Goal: Task Accomplishment & Management: Manage account settings

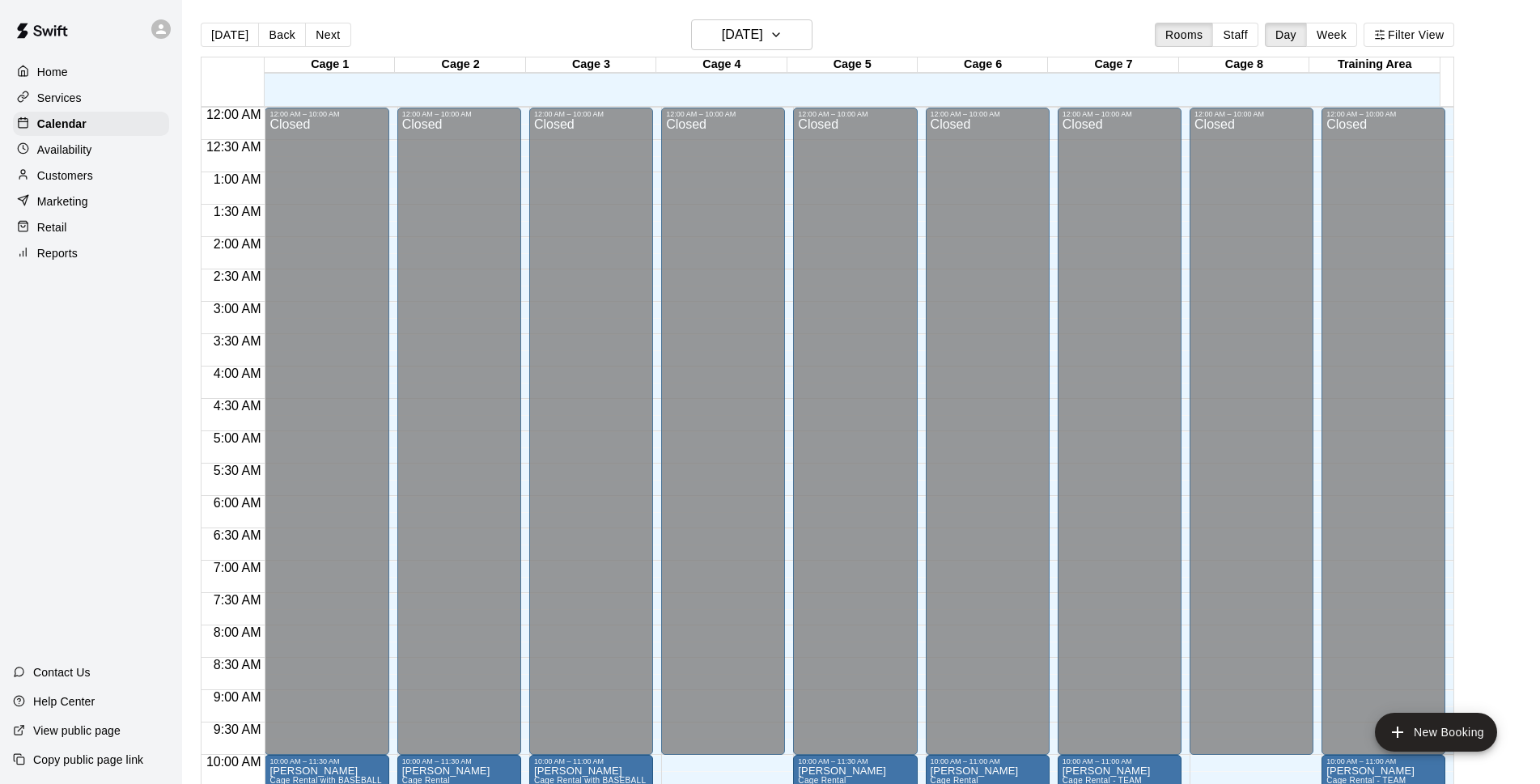
scroll to position [570, 0]
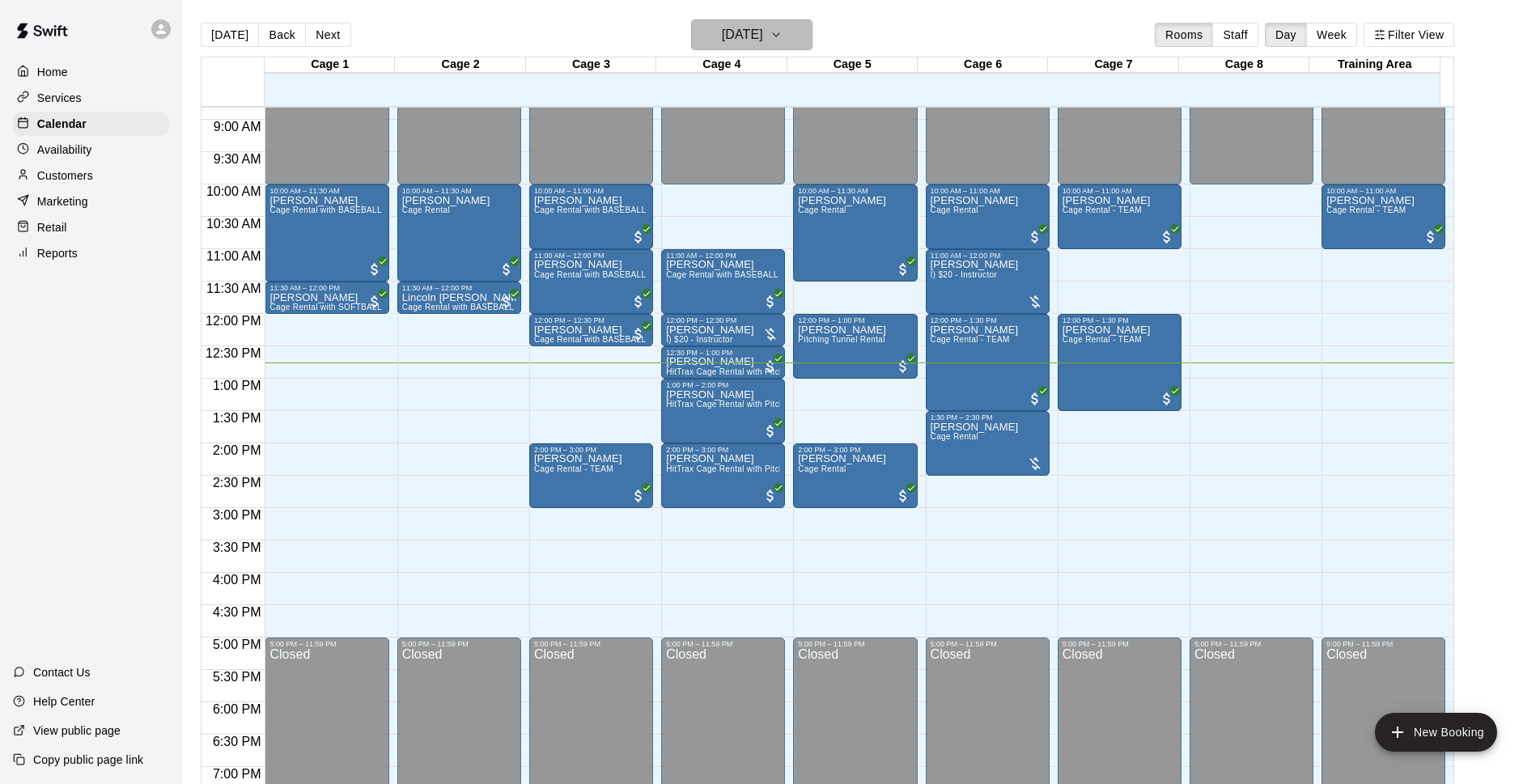
click at [756, 37] on h6 "[DATE]" at bounding box center [743, 35] width 42 height 22
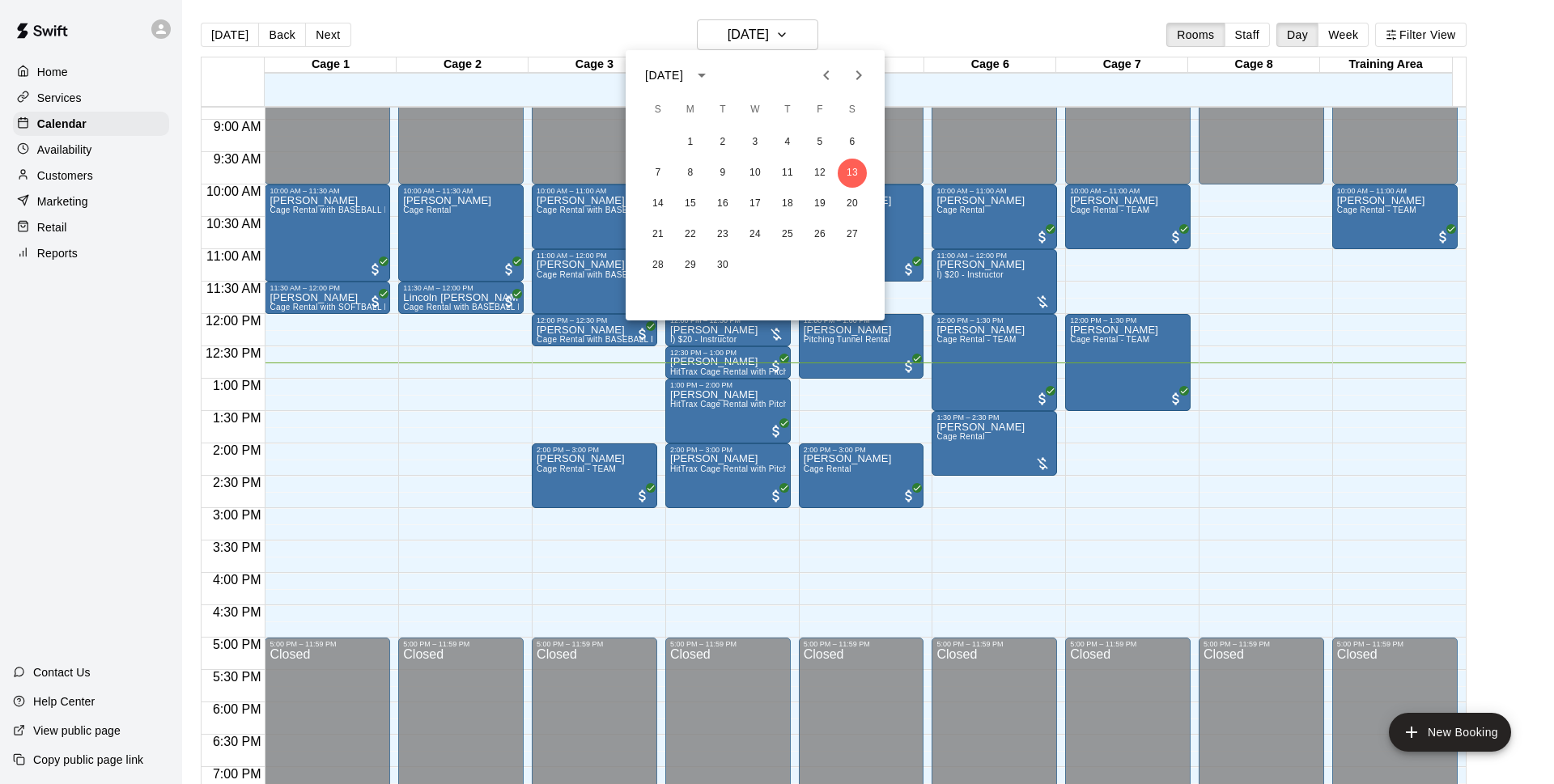
click at [819, 157] on div "1 2 3 4 5 6 7 8 9 10 11 12 13 14 15 16 17 18 19 20 21 22 23 24 25 26 27 28 29 30" at bounding box center [755, 203] width 259 height 155
click at [819, 164] on button "12" at bounding box center [820, 173] width 29 height 29
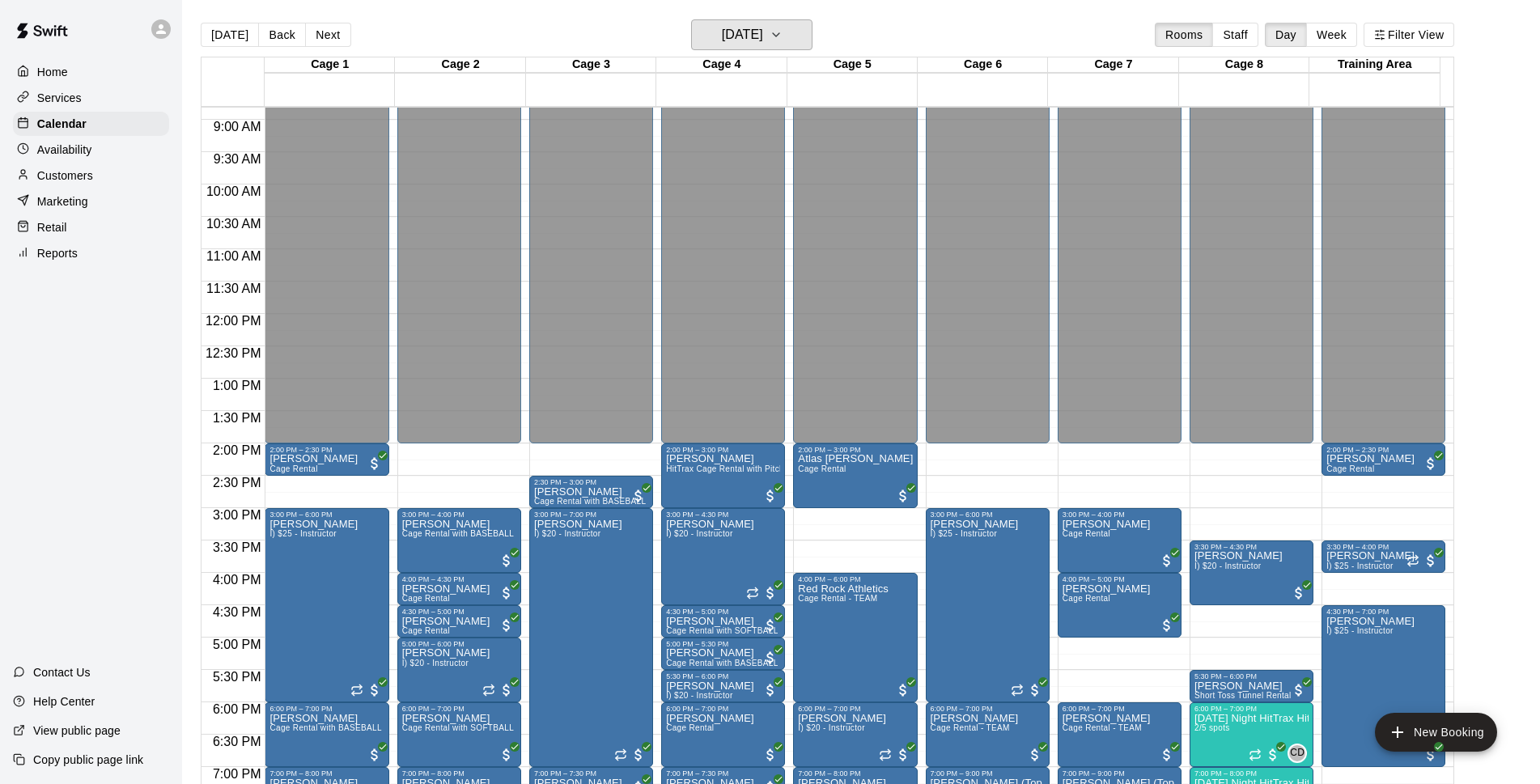
scroll to position [860, 0]
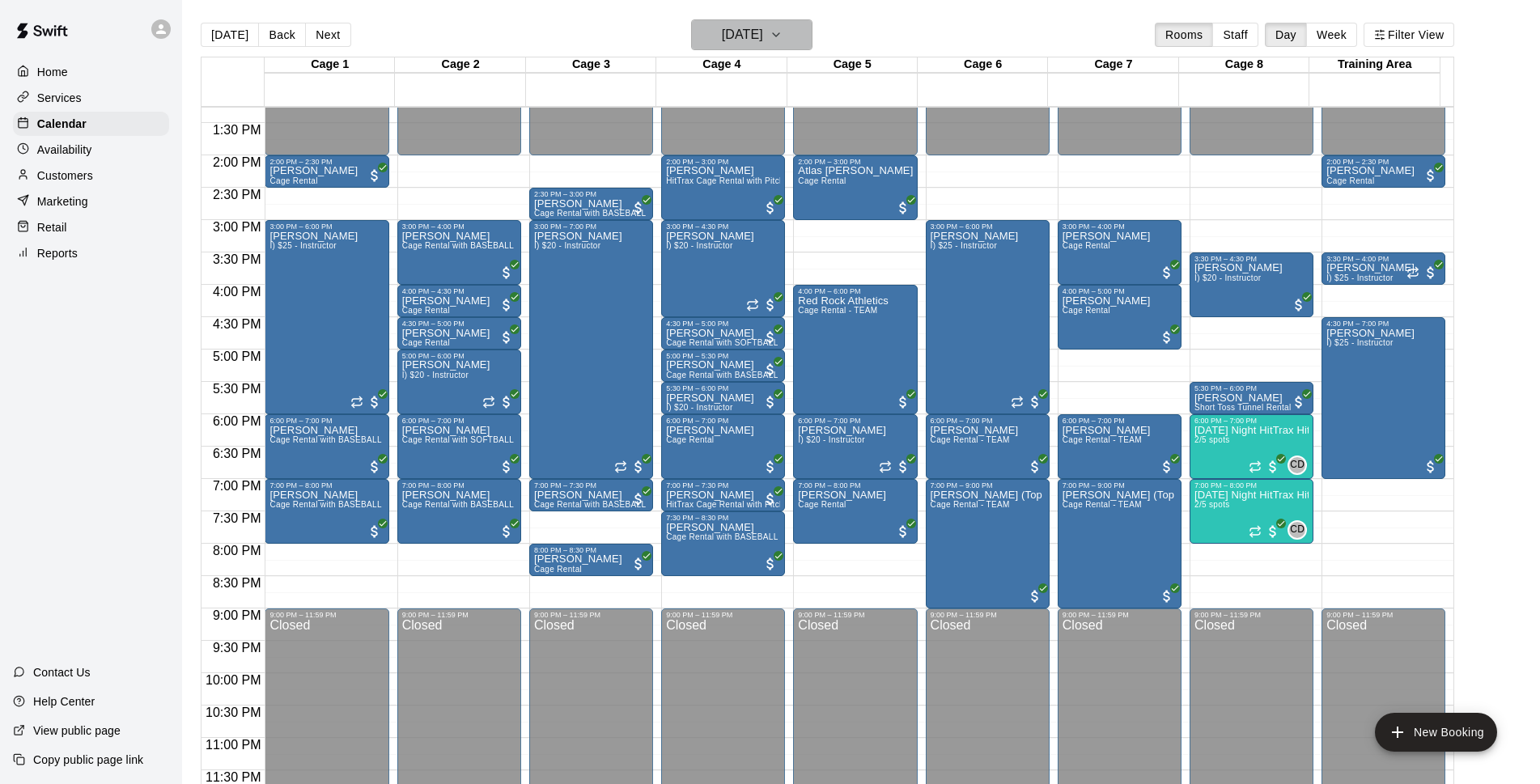
click at [763, 30] on h6 "[DATE]" at bounding box center [743, 35] width 42 height 22
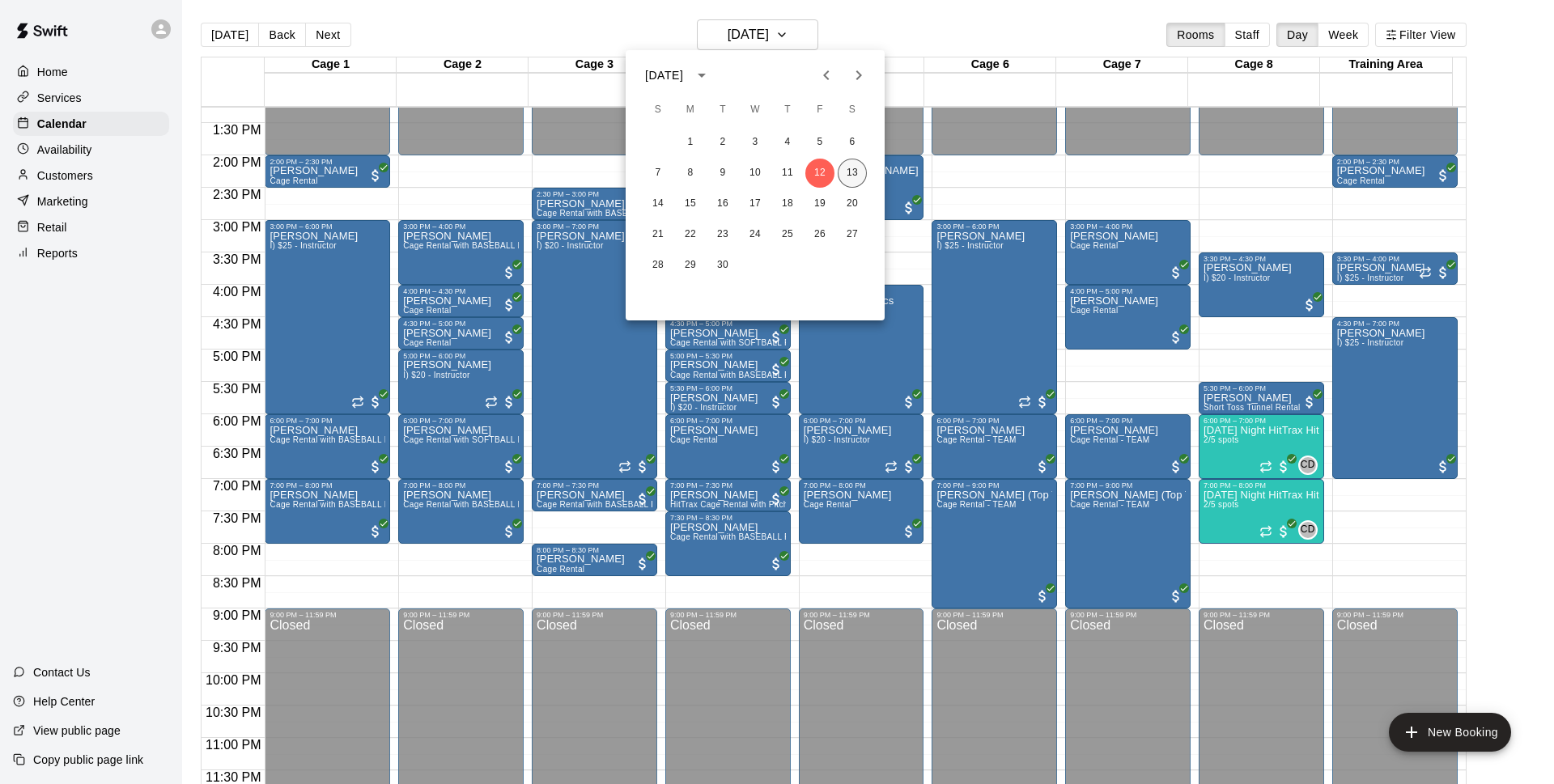
click at [847, 170] on button "13" at bounding box center [852, 173] width 29 height 29
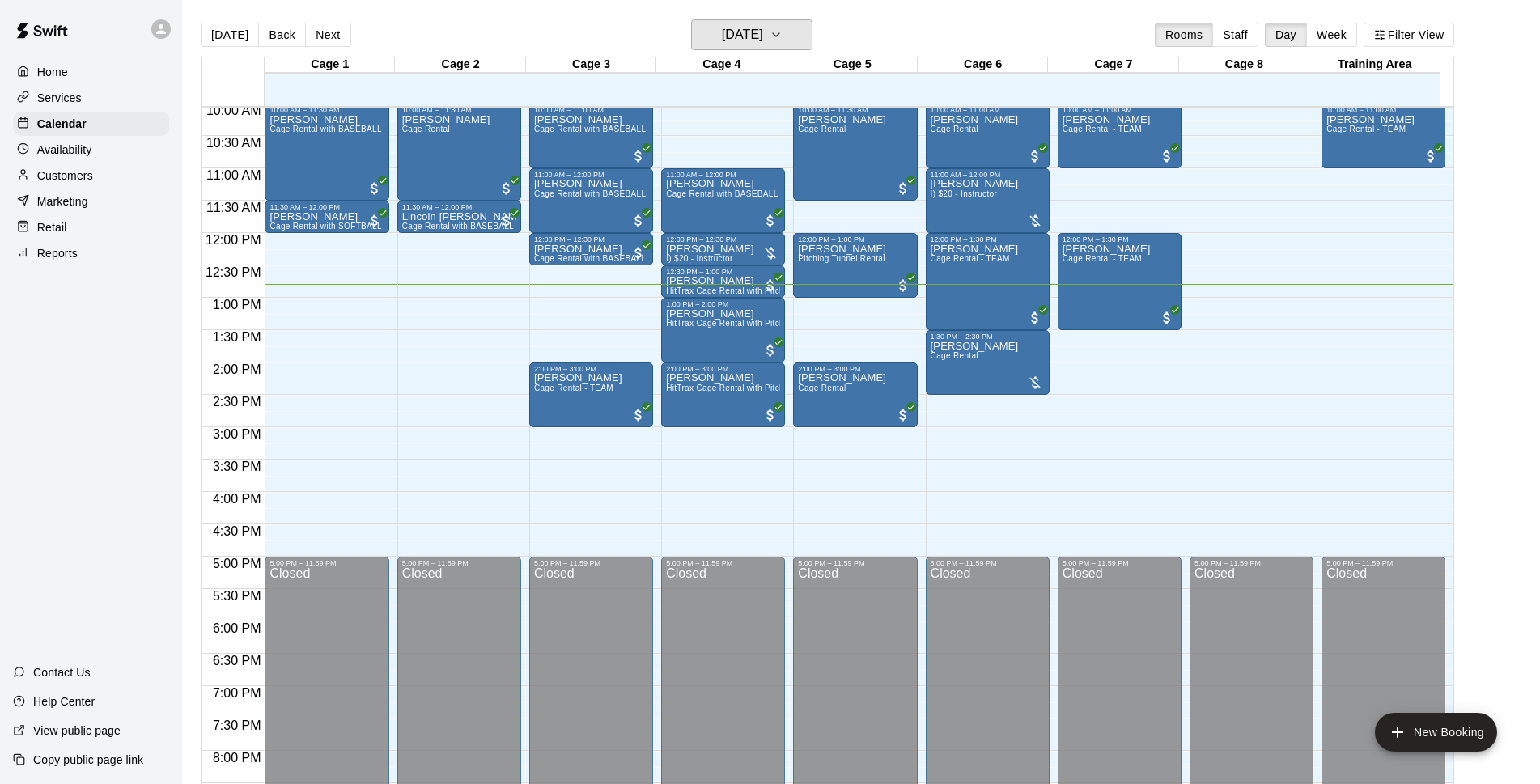
scroll to position [548, 0]
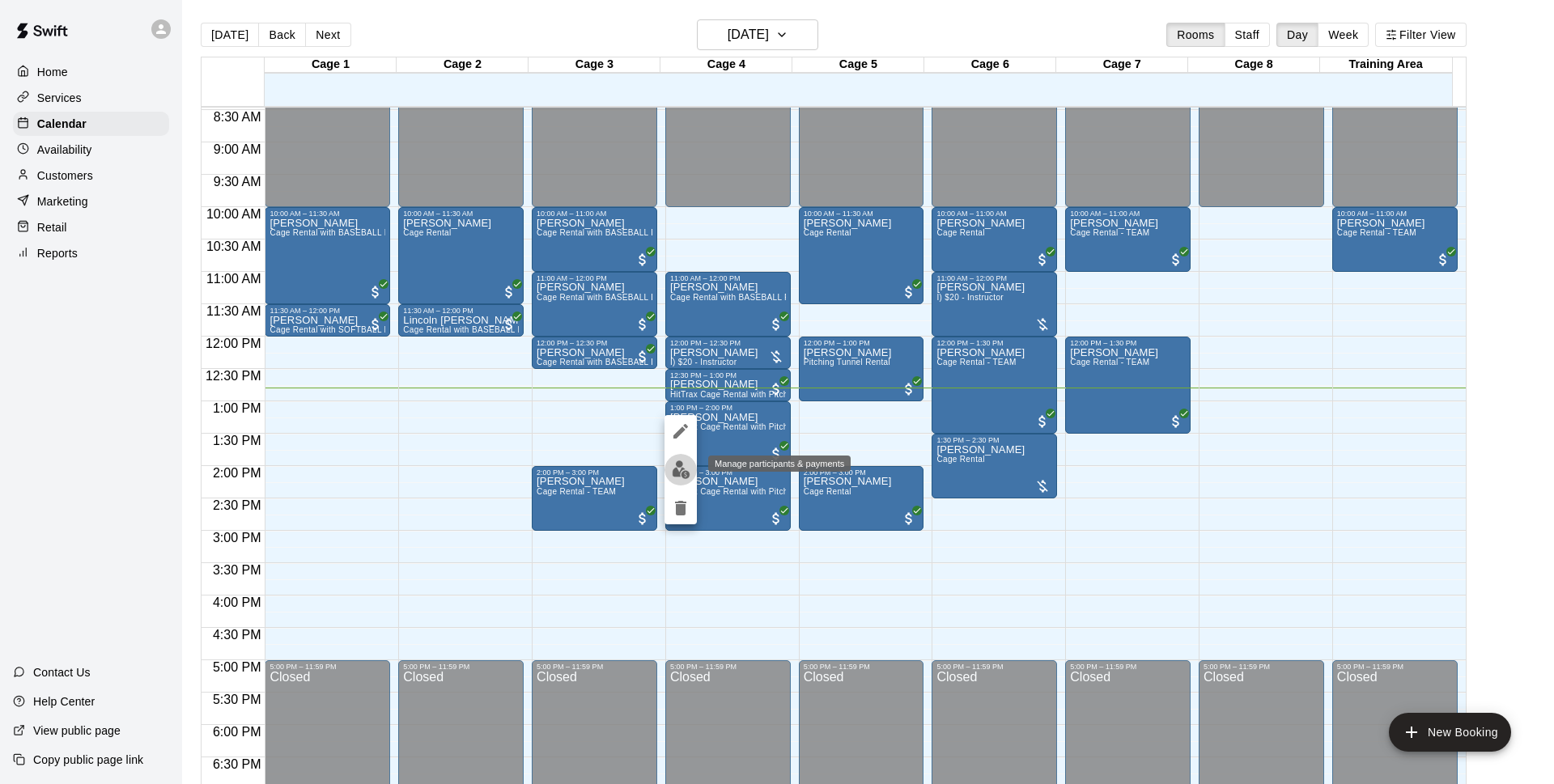
click at [681, 467] on img "edit" at bounding box center [680, 469] width 18 height 18
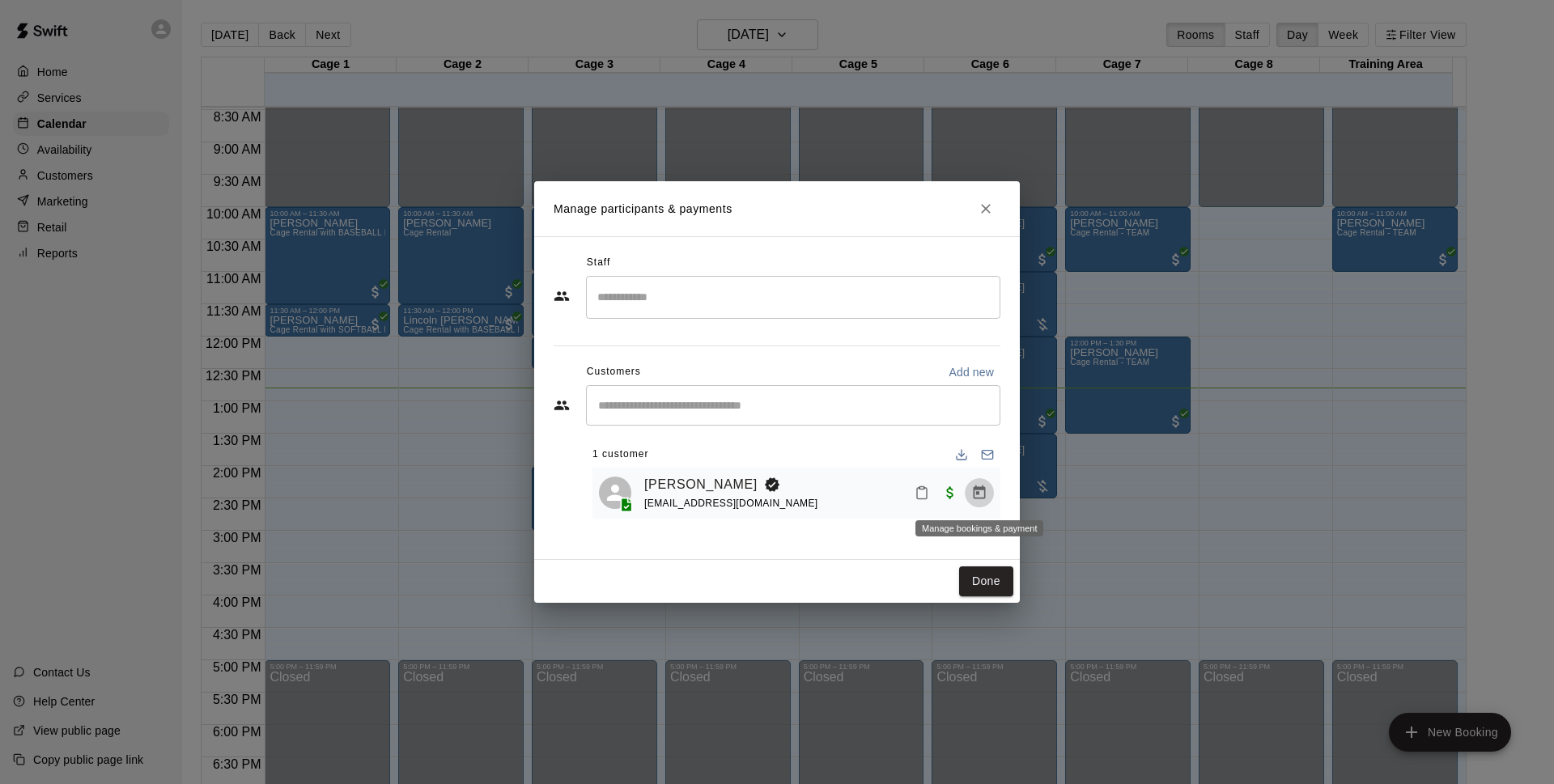
click at [970, 490] on button "Manage bookings & payment" at bounding box center [979, 492] width 29 height 29
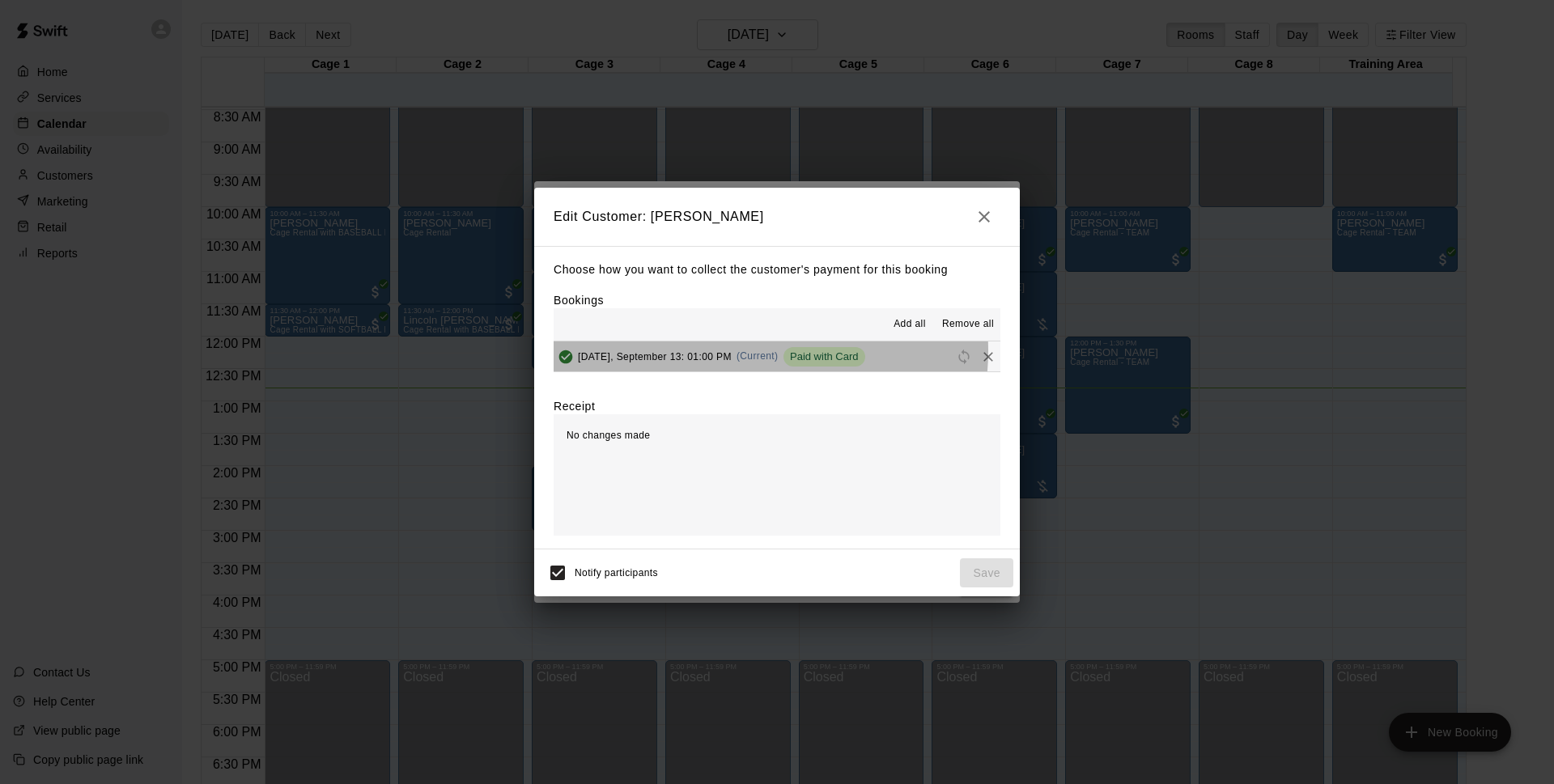
click at [753, 351] on span "(Current)" at bounding box center [758, 356] width 42 height 11
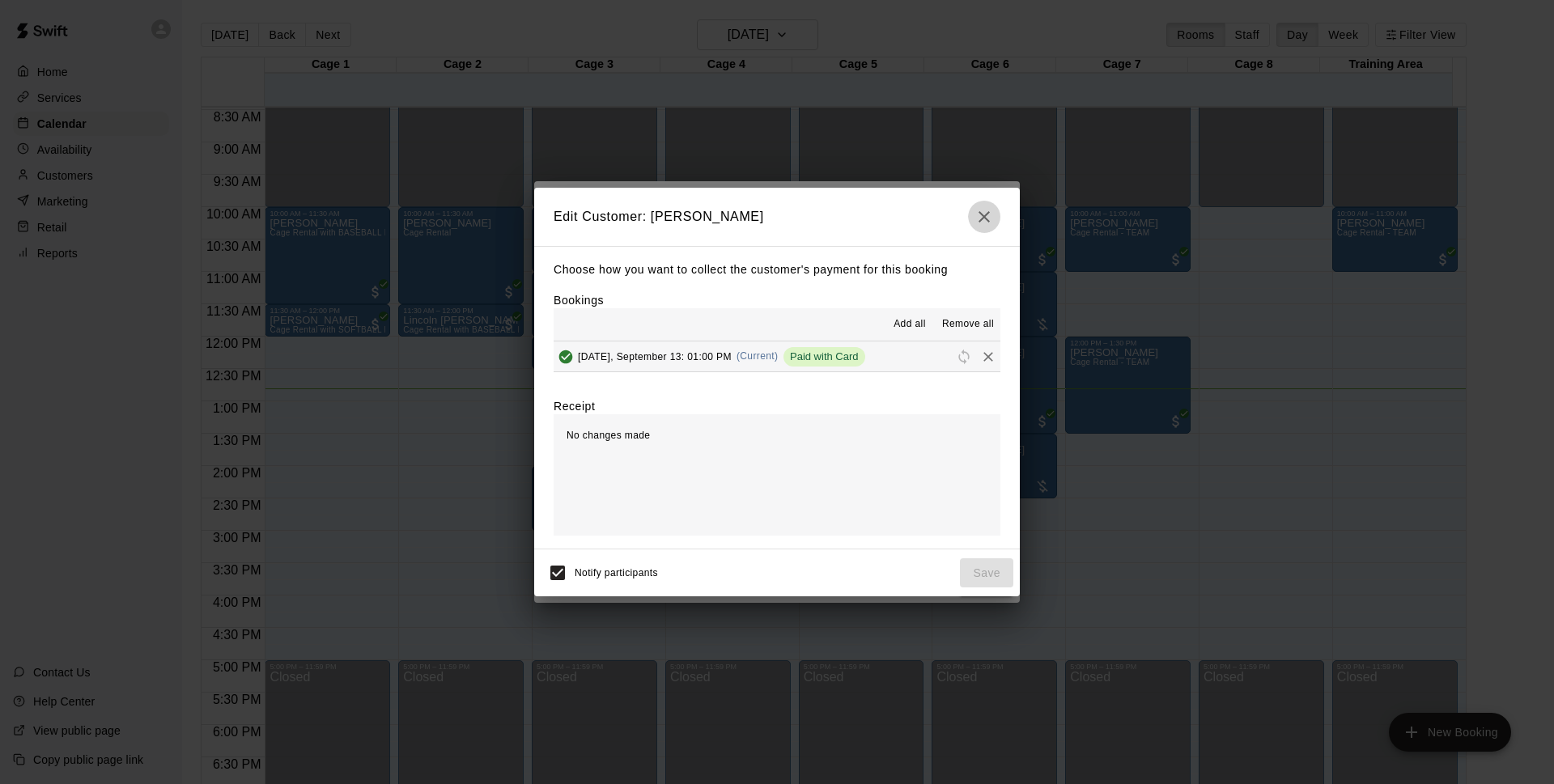
click at [974, 217] on icon "button" at bounding box center [983, 216] width 19 height 19
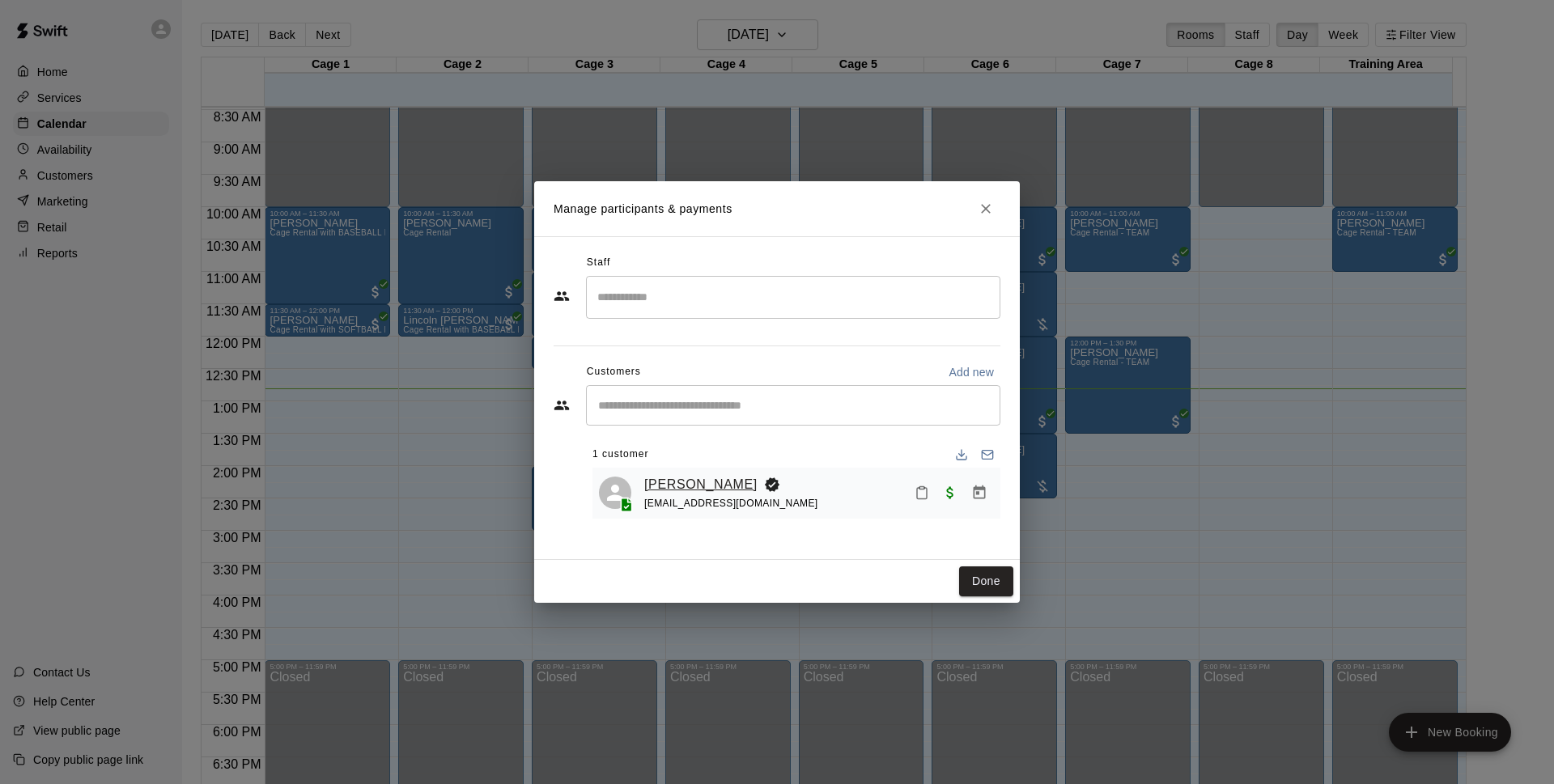
click at [672, 489] on link "[PERSON_NAME]" at bounding box center [700, 485] width 113 height 21
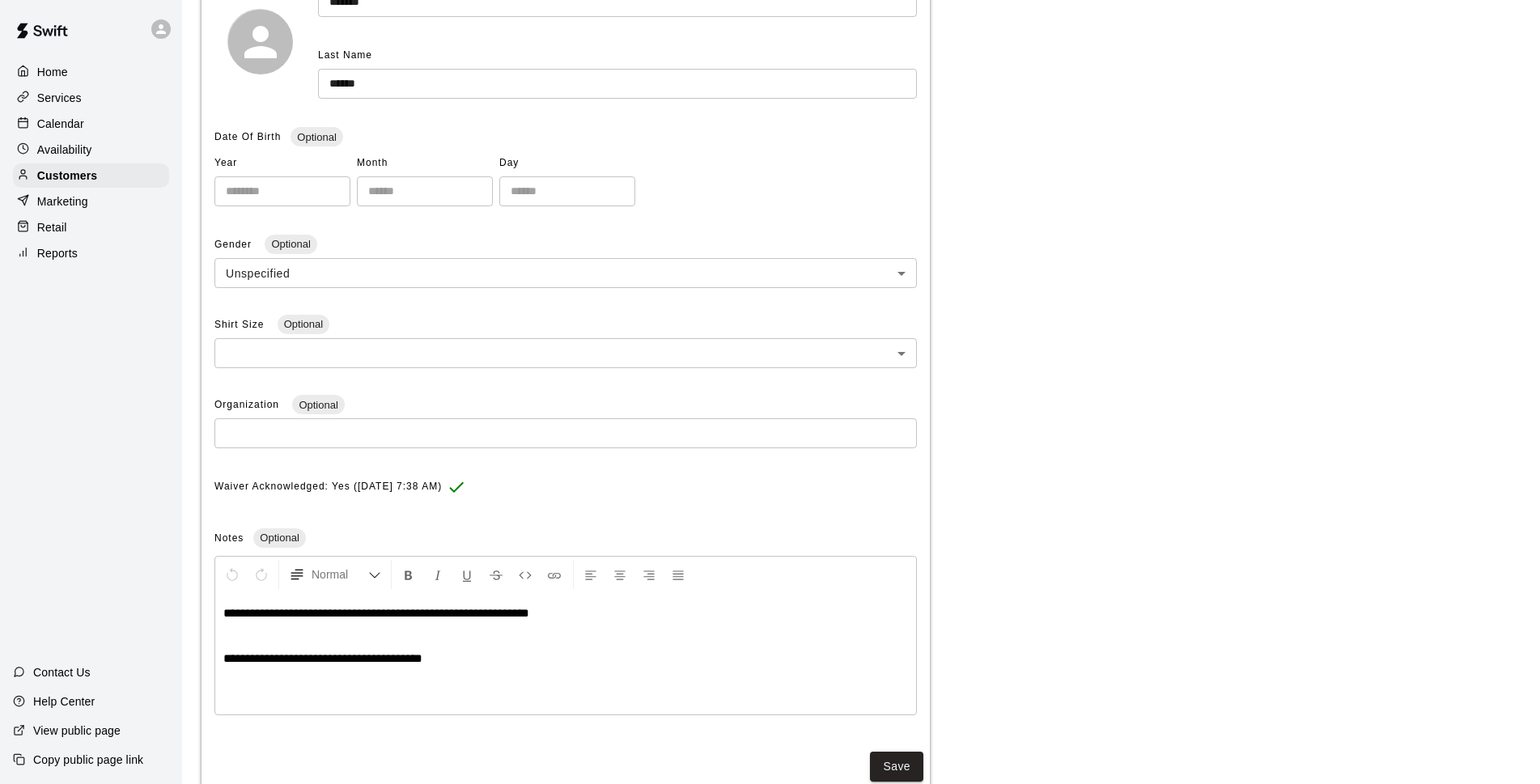
scroll to position [293, 0]
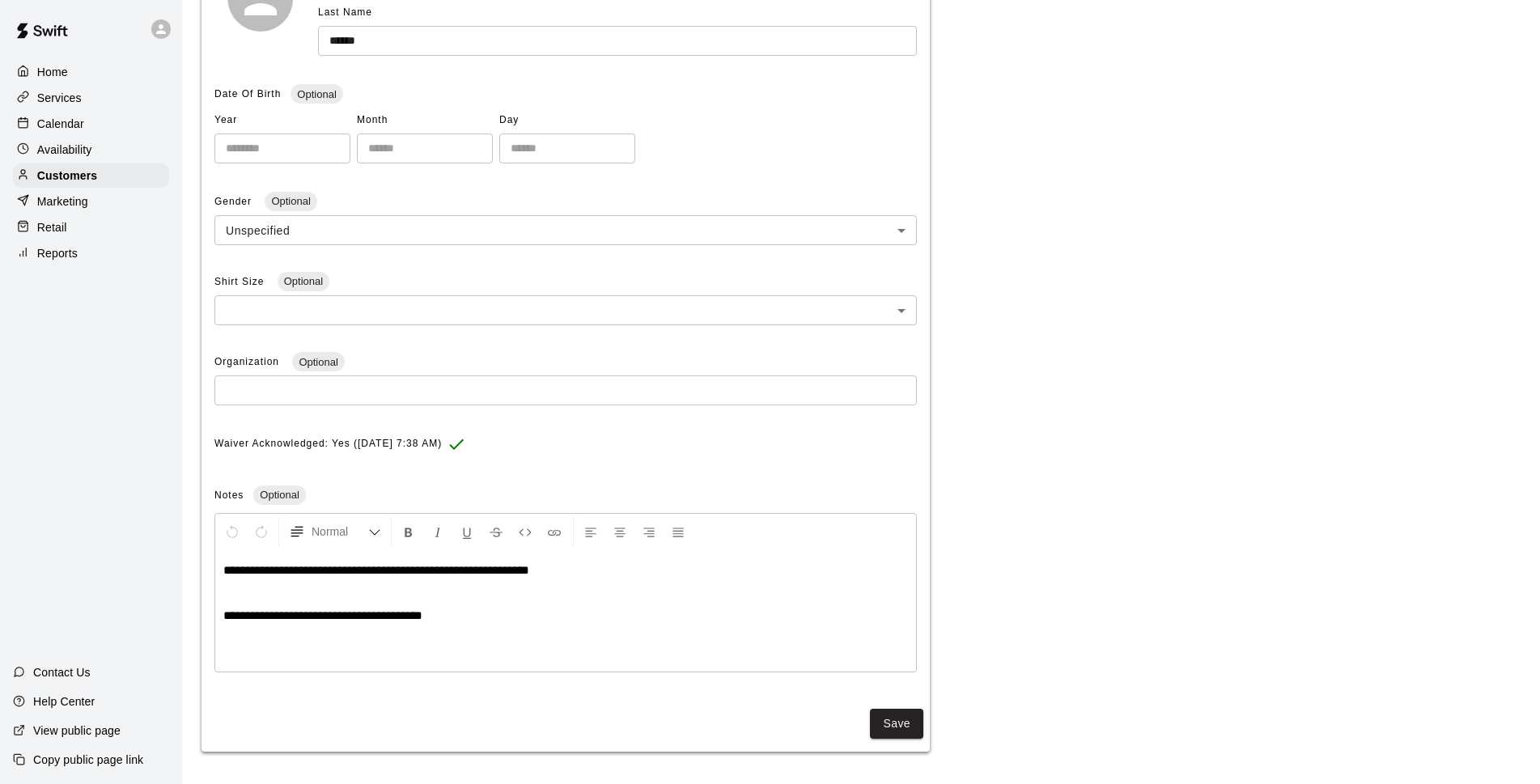
click at [530, 620] on p "**********" at bounding box center [565, 615] width 685 height 16
click at [507, 675] on div "**********" at bounding box center [565, 553] width 702 height 245
click at [543, 611] on p "**********" at bounding box center [565, 615] width 685 height 16
click at [668, 563] on p "**********" at bounding box center [565, 570] width 685 height 16
click at [629, 641] on div "**********" at bounding box center [565, 611] width 700 height 121
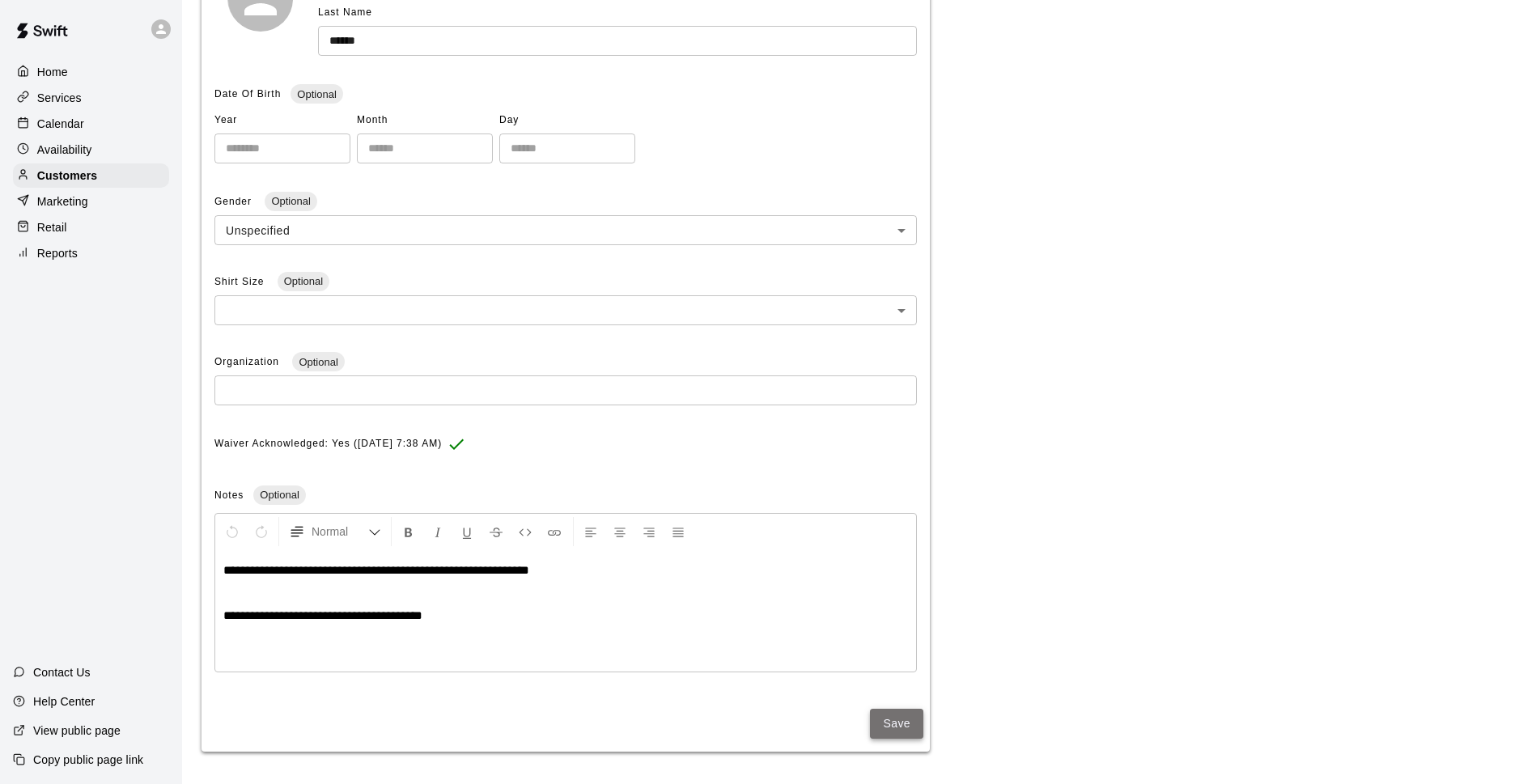
click at [909, 717] on button "Save" at bounding box center [897, 723] width 54 height 30
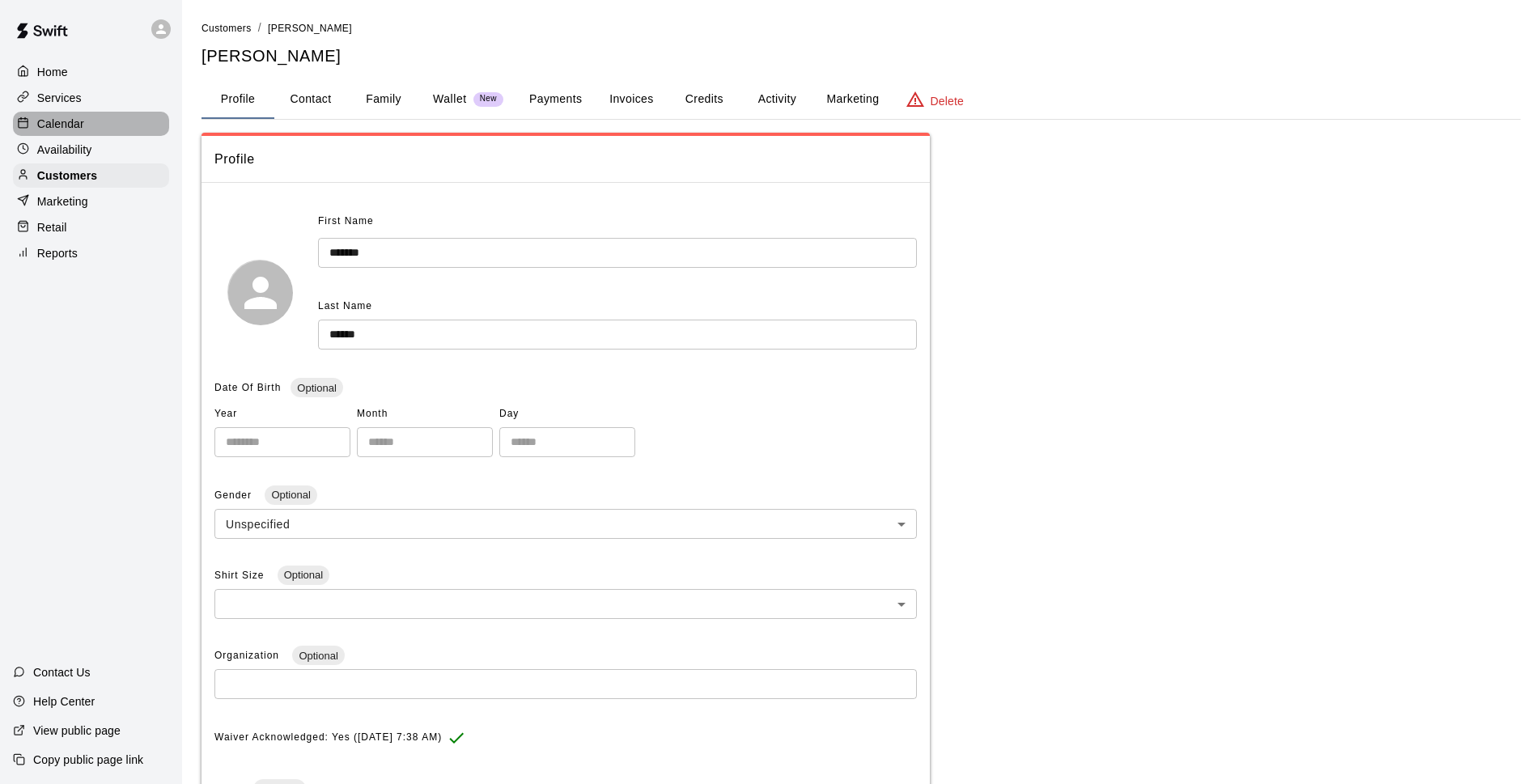
click at [58, 125] on p "Calendar" at bounding box center [61, 124] width 47 height 16
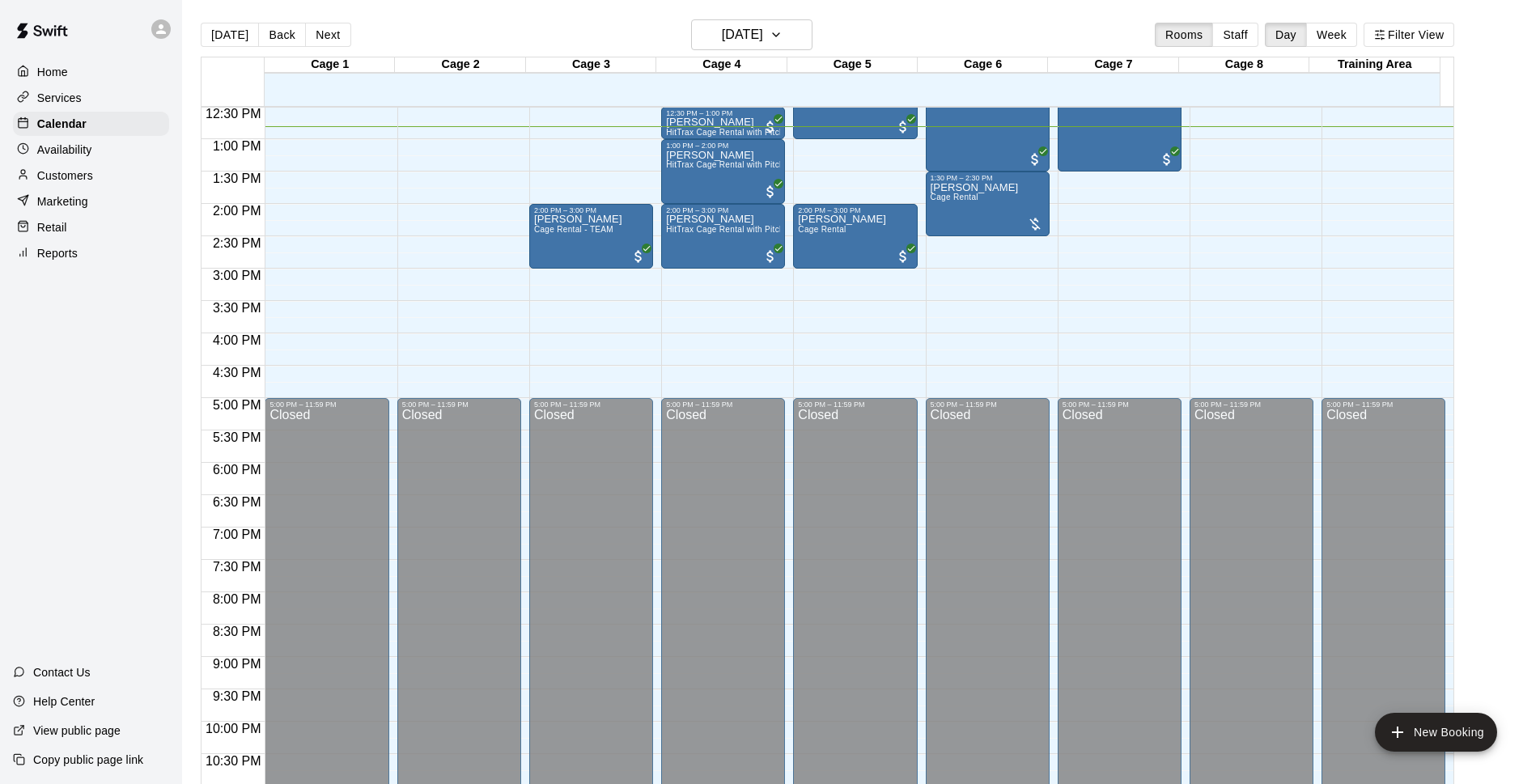
scroll to position [601, 0]
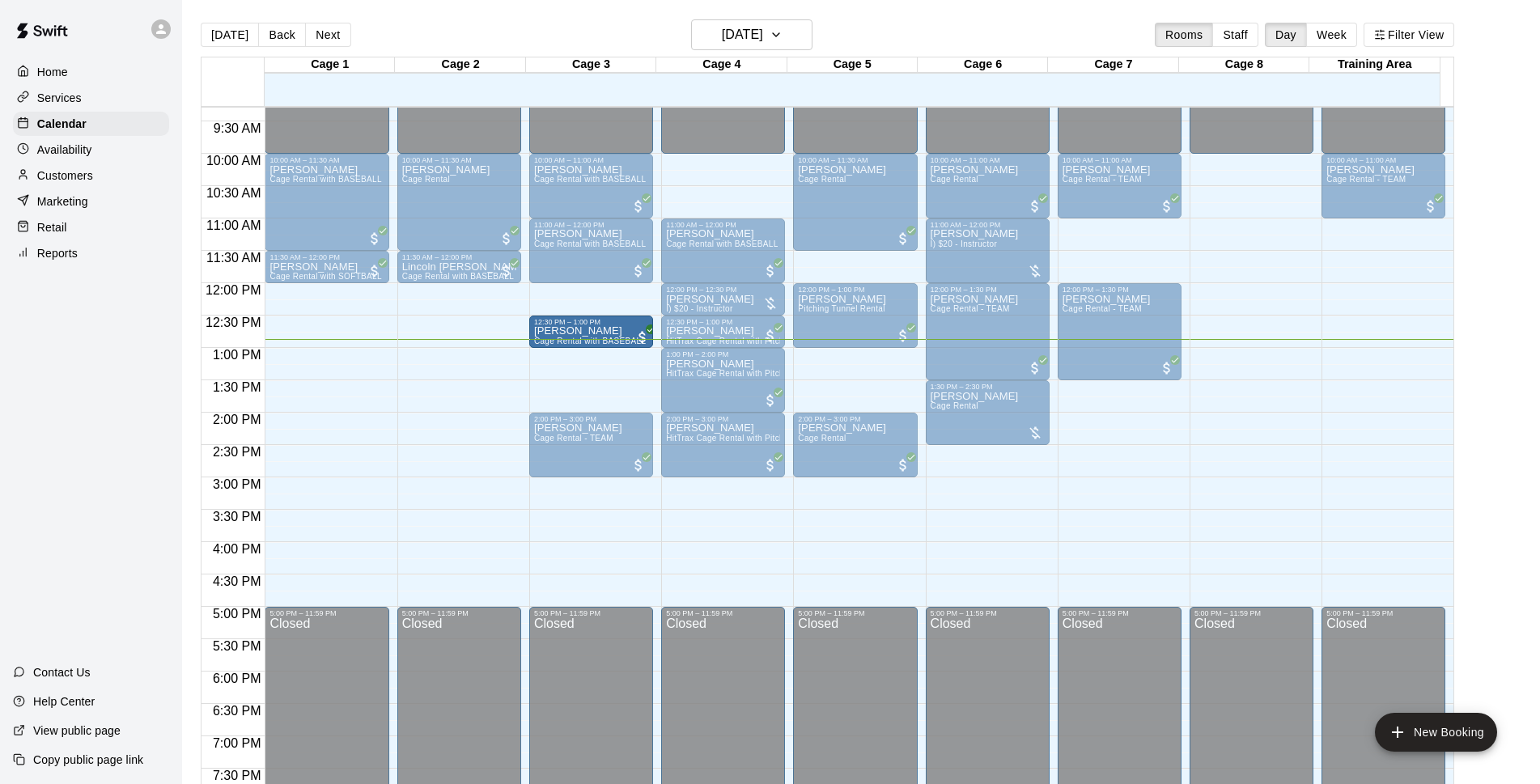
drag, startPoint x: 553, startPoint y: 327, endPoint x: 553, endPoint y: 336, distance: 9.0
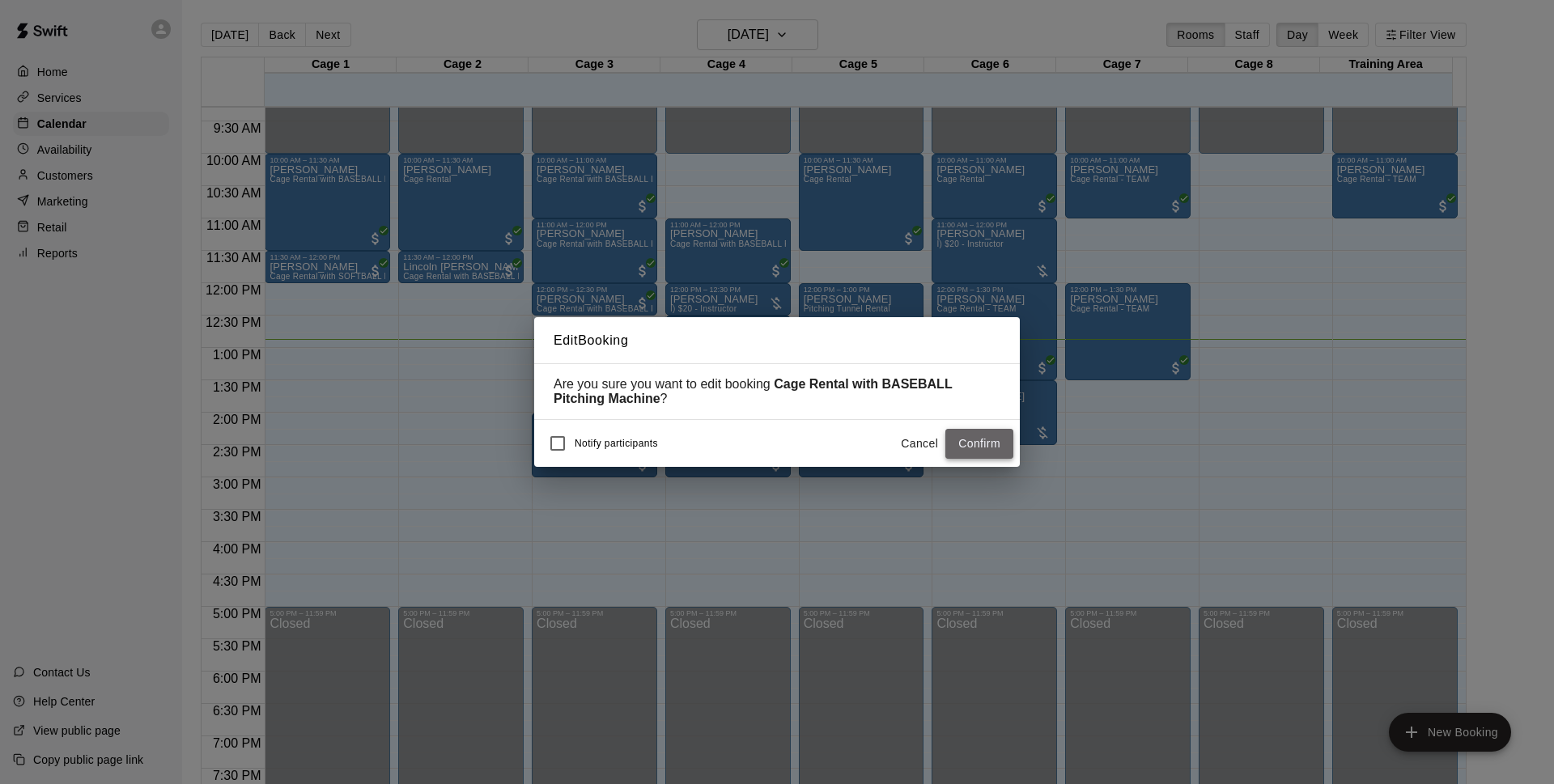
click at [966, 450] on button "Confirm" at bounding box center [979, 443] width 68 height 30
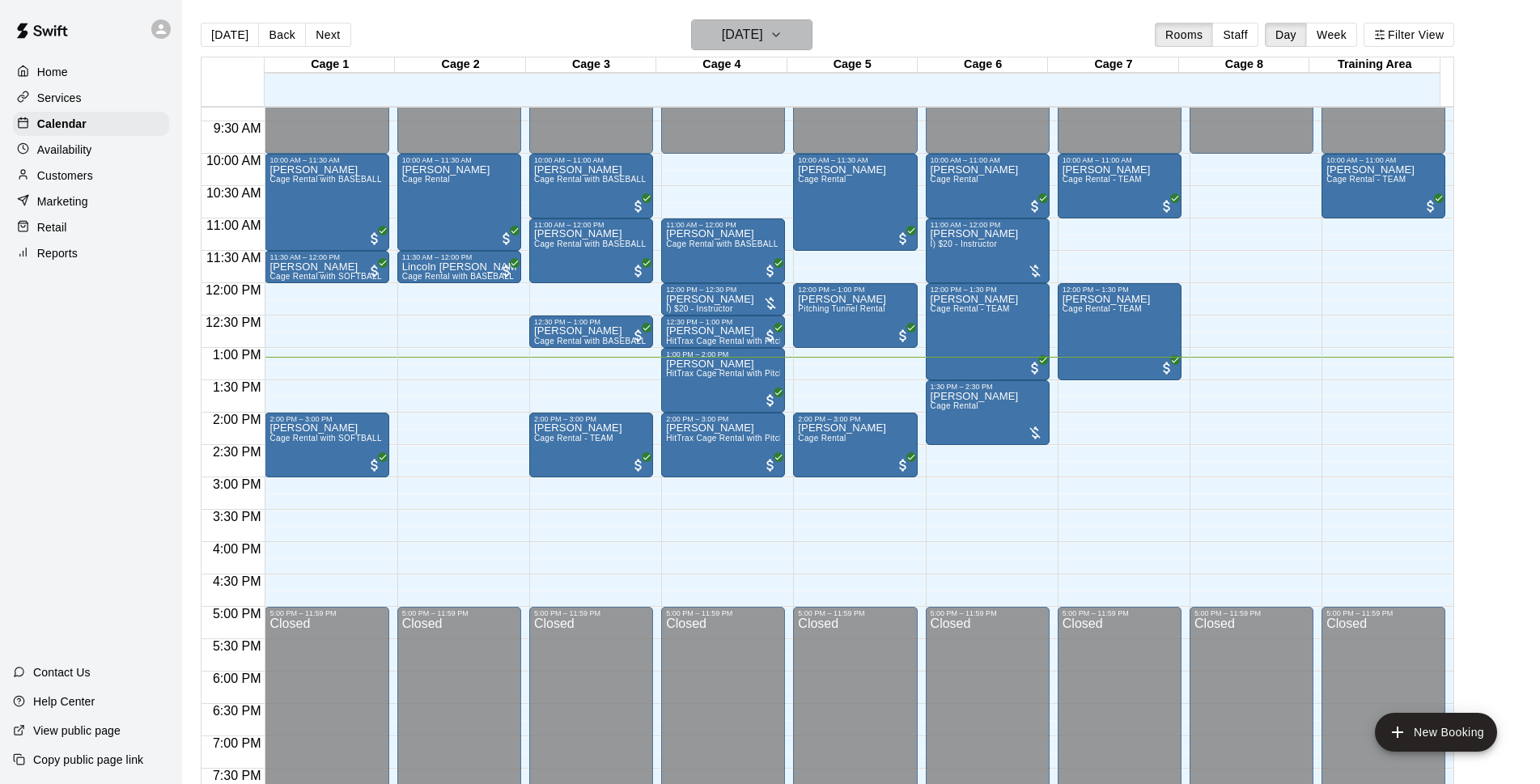
click at [722, 40] on h6 "[DATE]" at bounding box center [743, 35] width 42 height 22
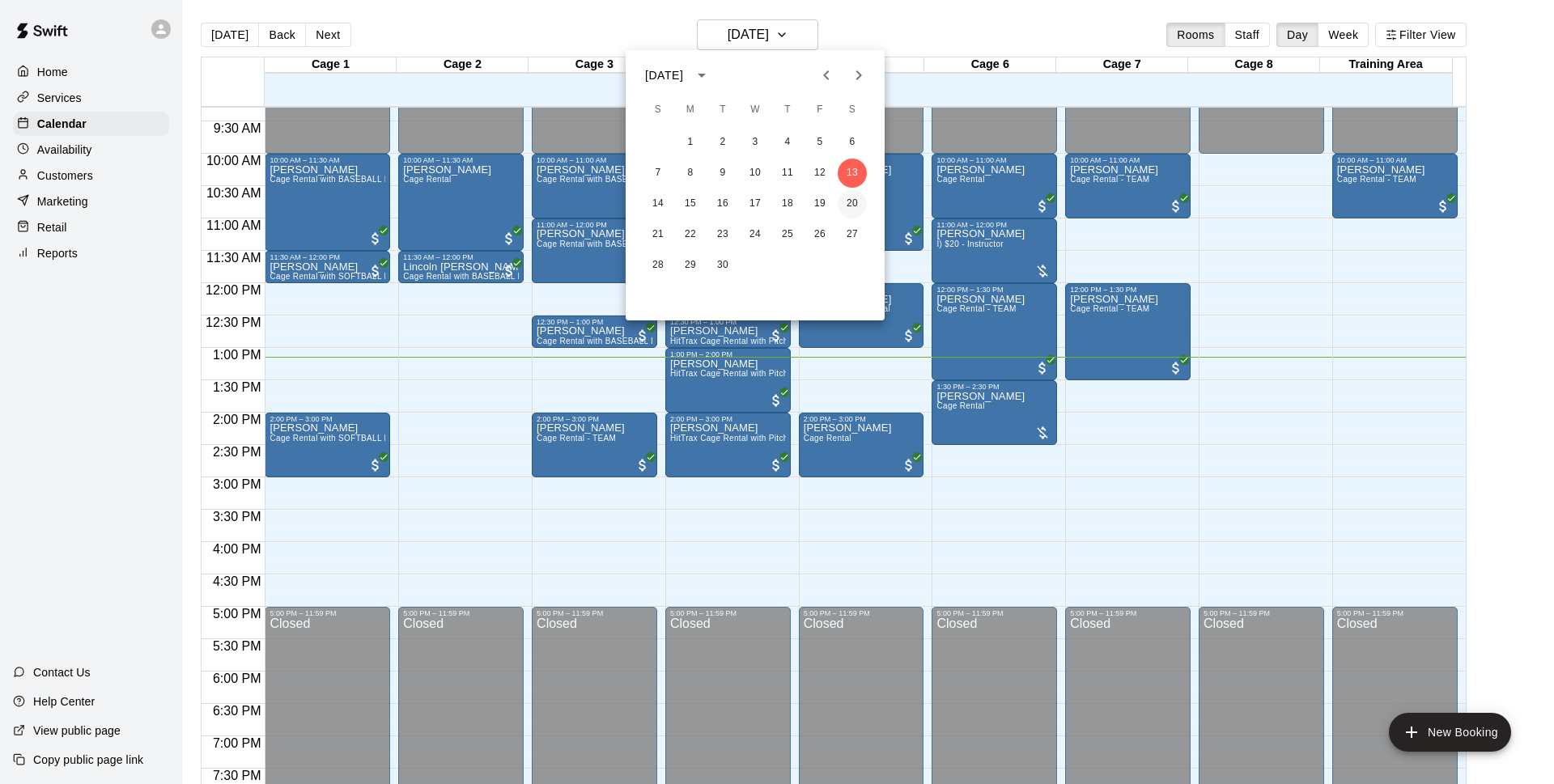
click at [854, 202] on button "20" at bounding box center [852, 204] width 29 height 29
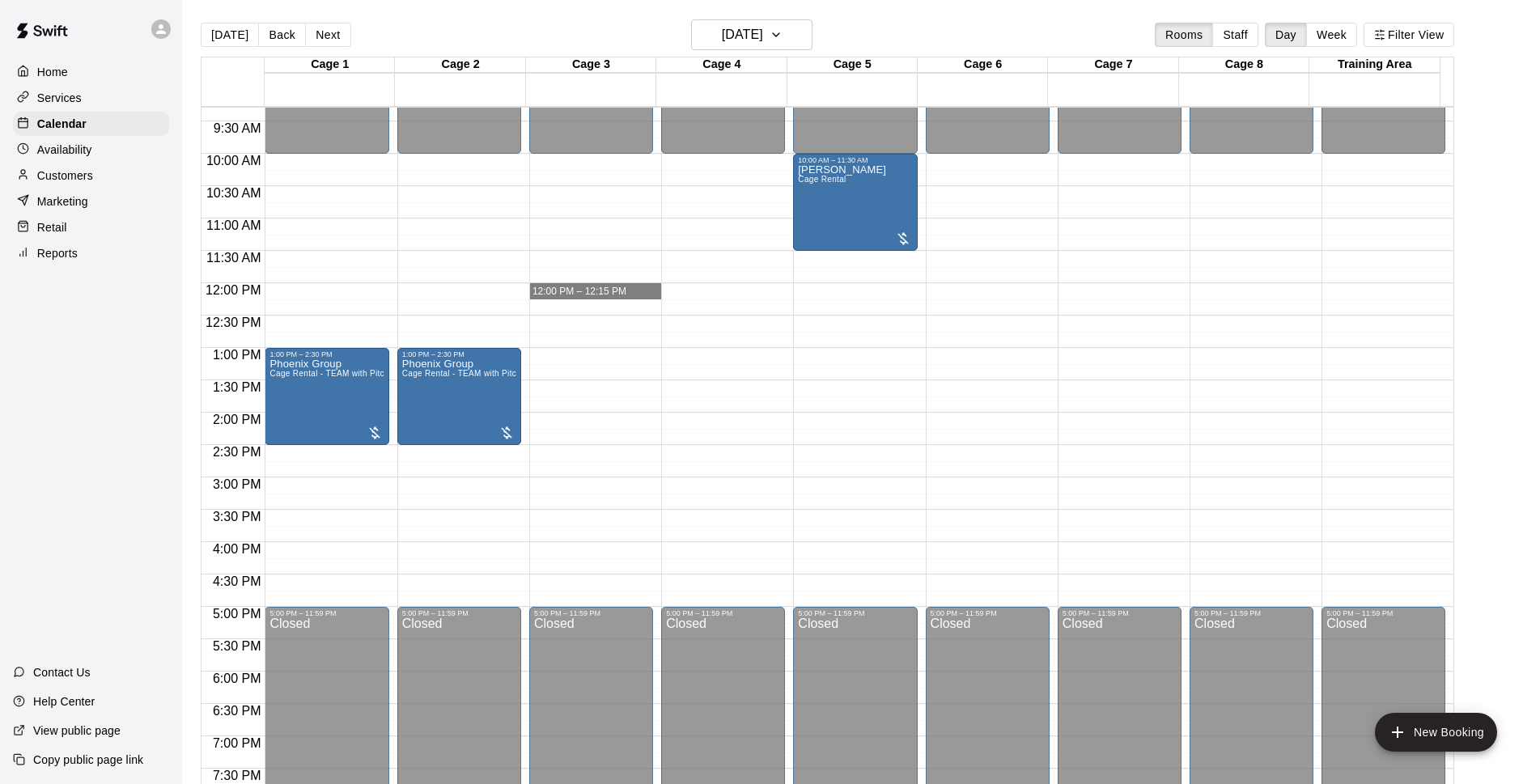
drag, startPoint x: 595, startPoint y: 291, endPoint x: 602, endPoint y: 290, distance: 7.1
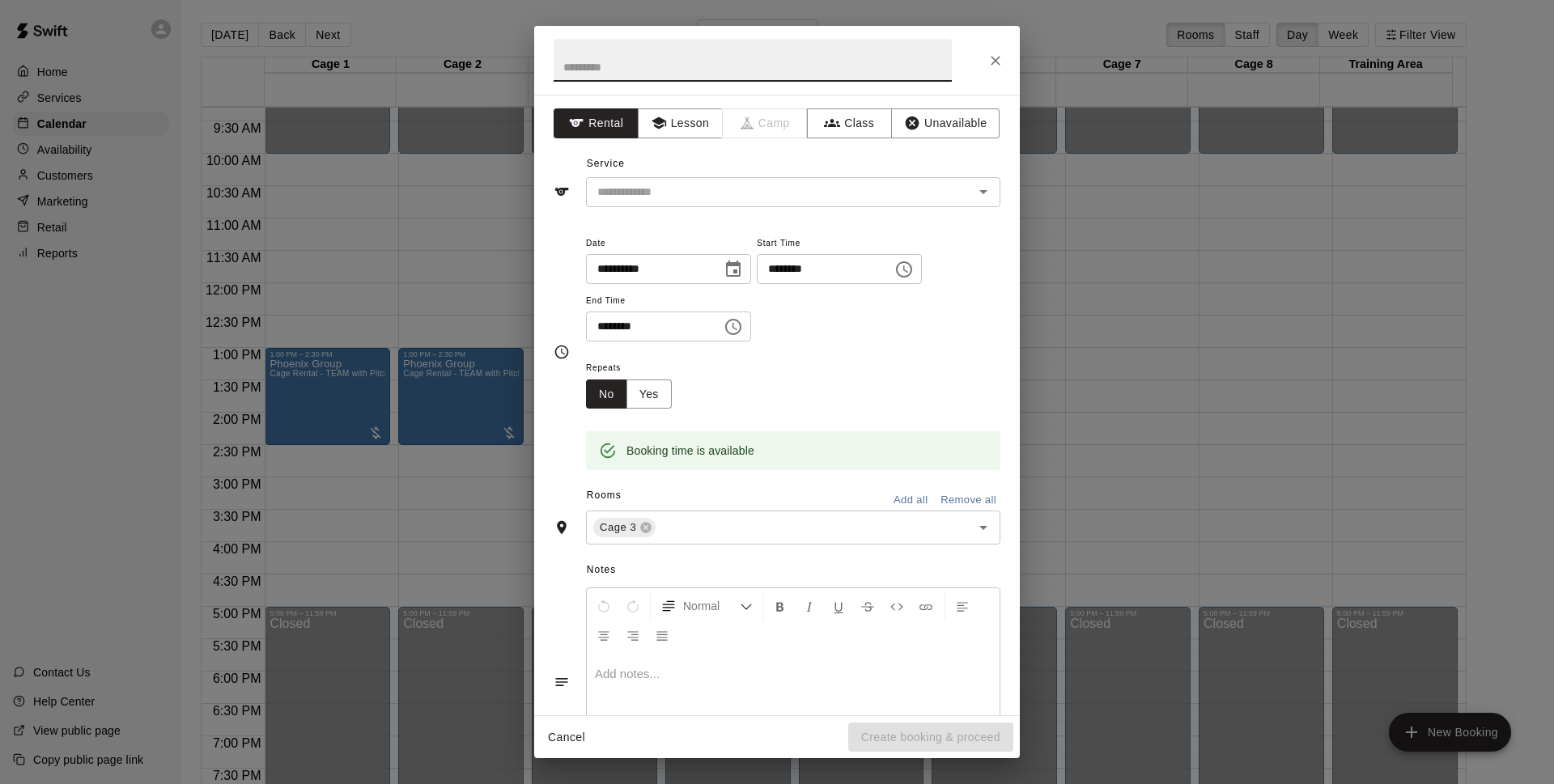
click at [994, 63] on icon "Close" at bounding box center [995, 61] width 16 height 16
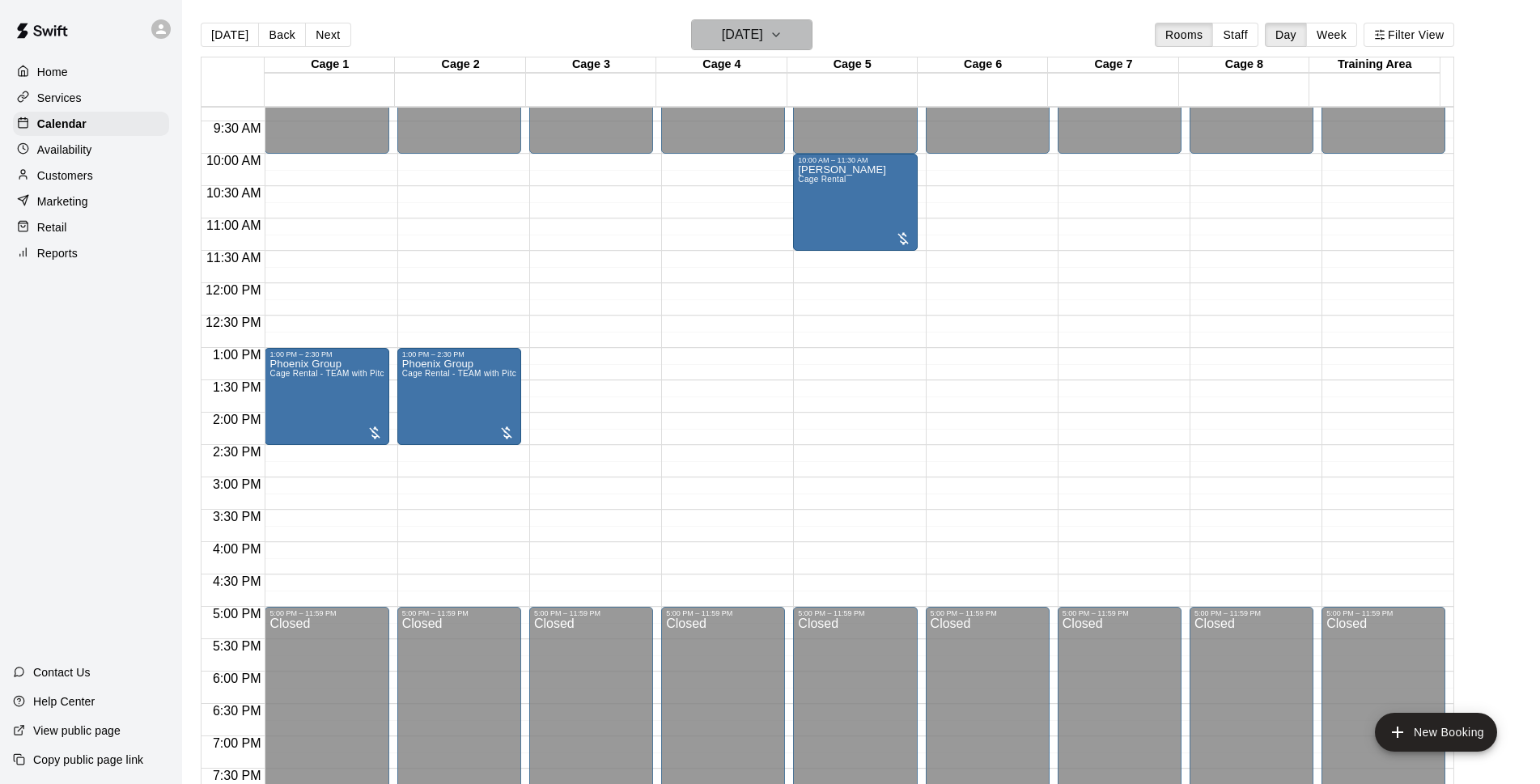
click at [722, 34] on h6 "[DATE]" at bounding box center [743, 35] width 42 height 22
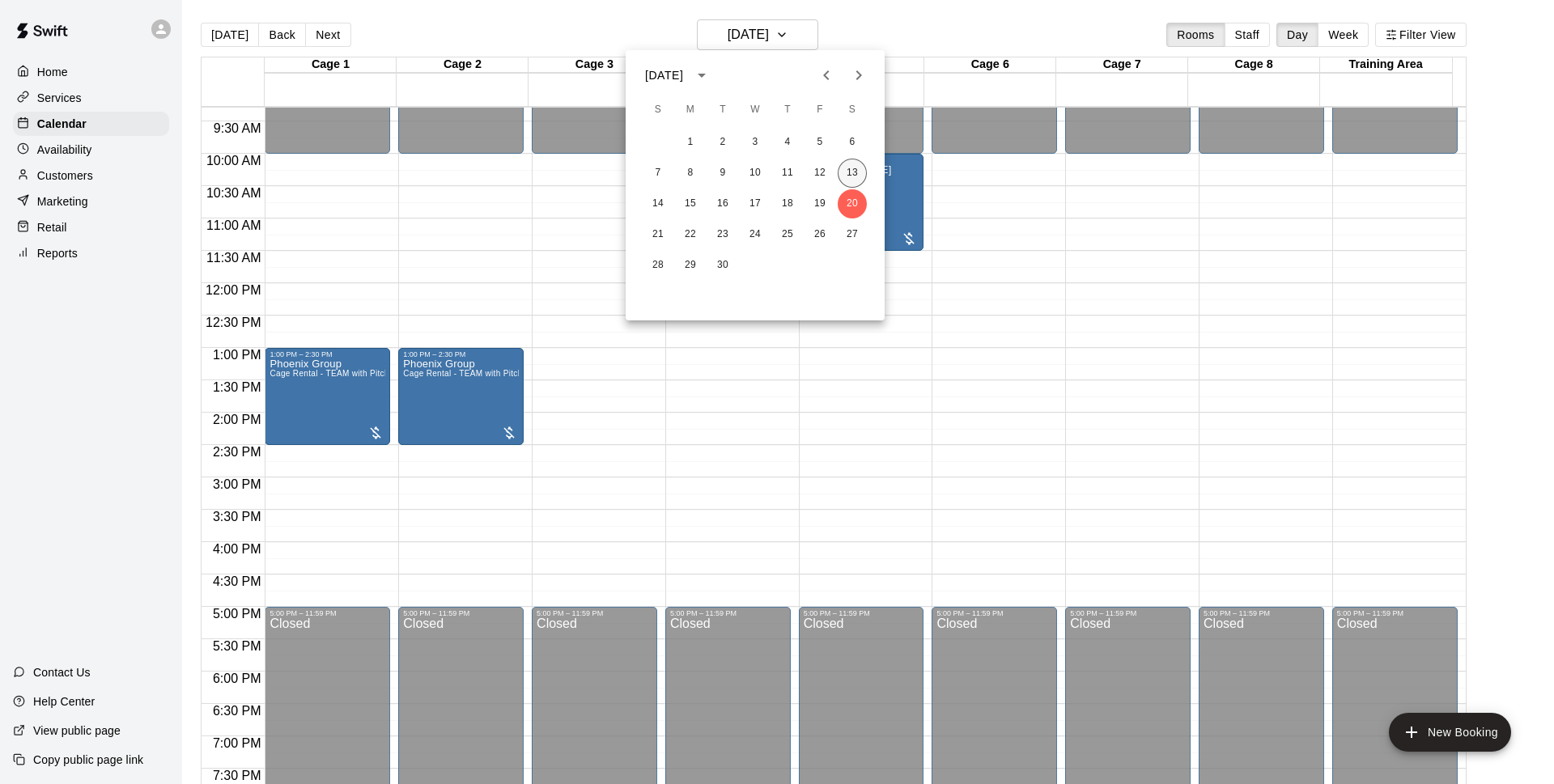
click at [861, 178] on button "13" at bounding box center [852, 173] width 29 height 29
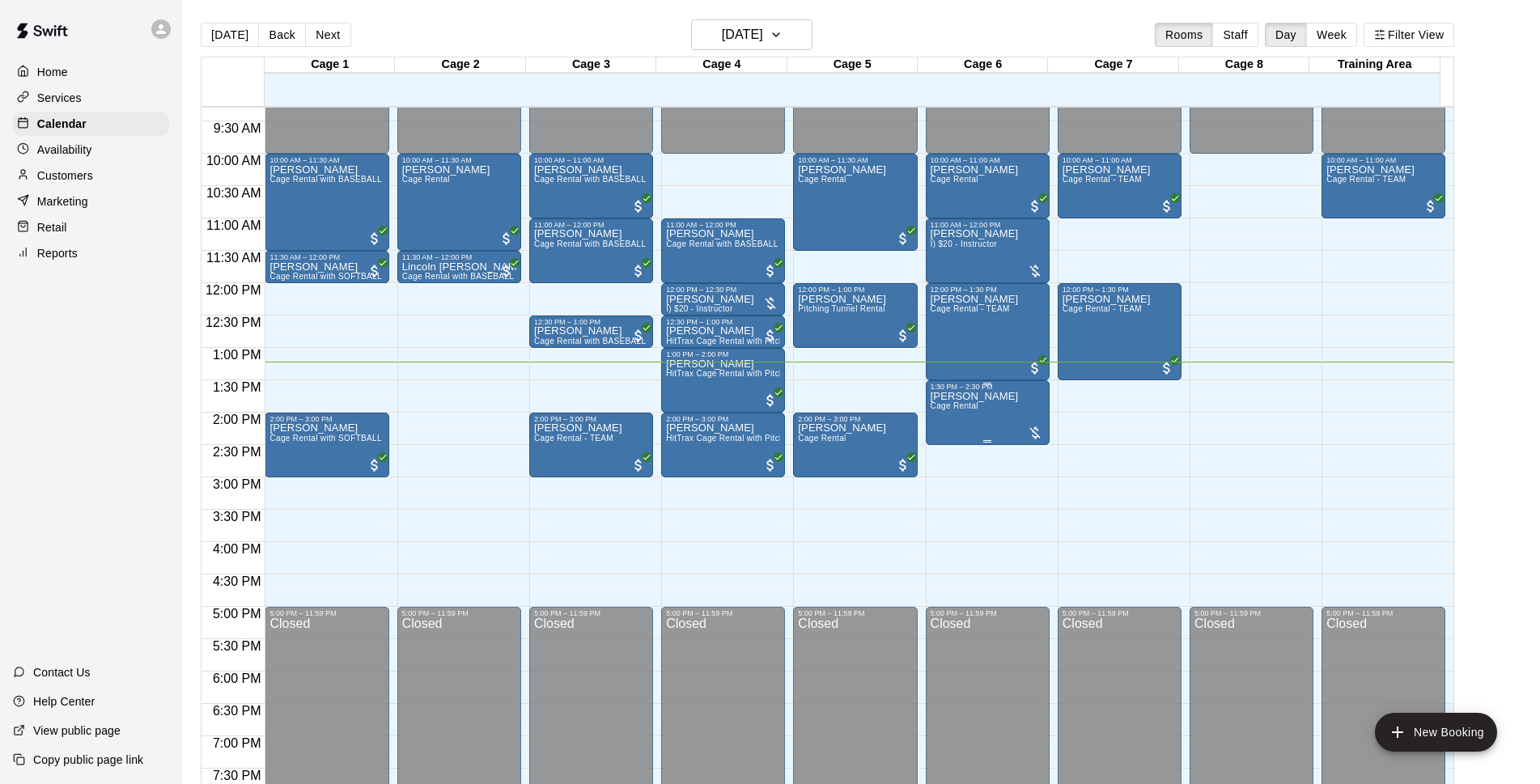
click at [1010, 420] on div "[PERSON_NAME] Cage Rental" at bounding box center [975, 782] width 88 height 784
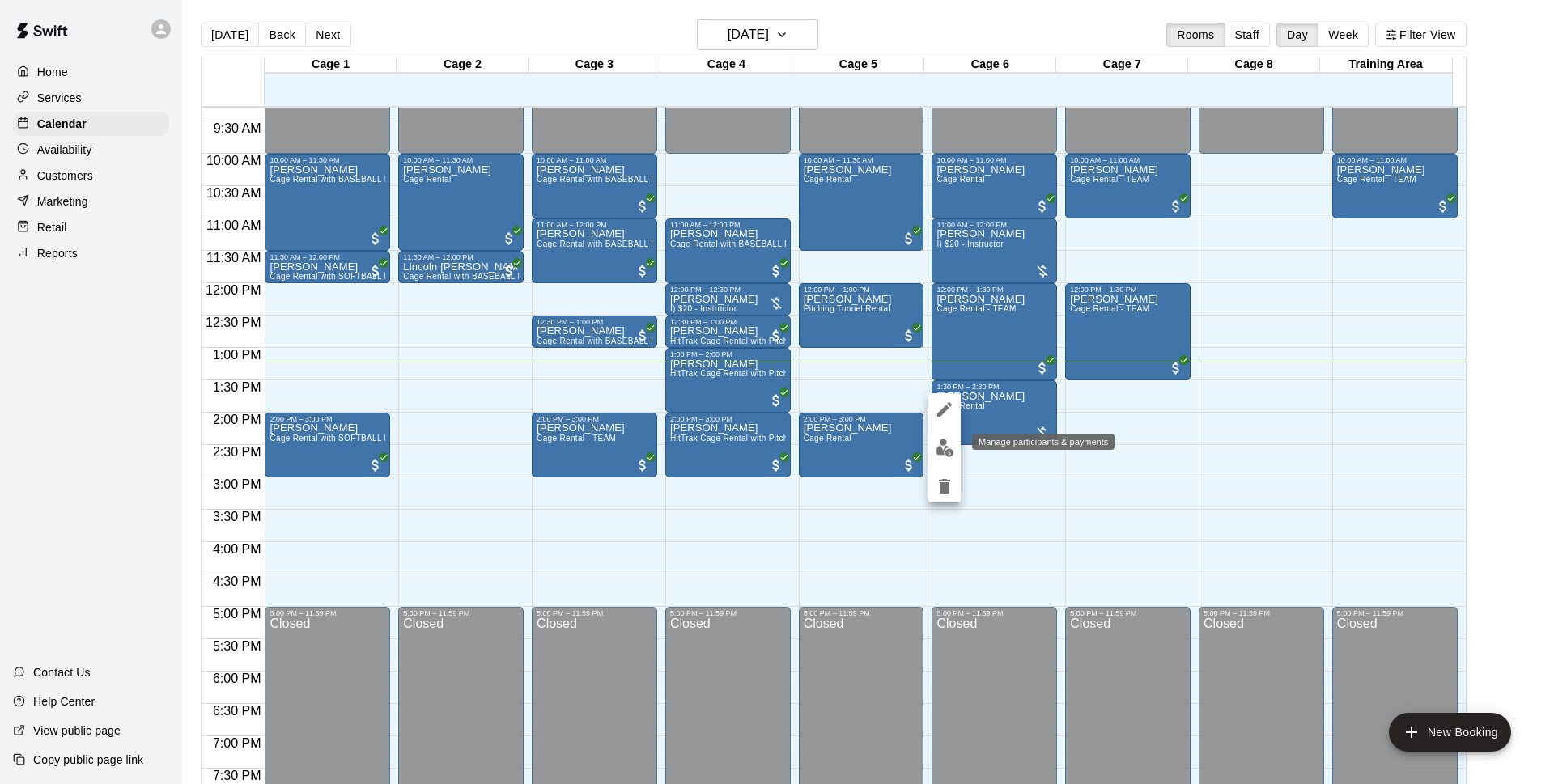
click at [945, 449] on img "edit" at bounding box center [945, 447] width 18 height 18
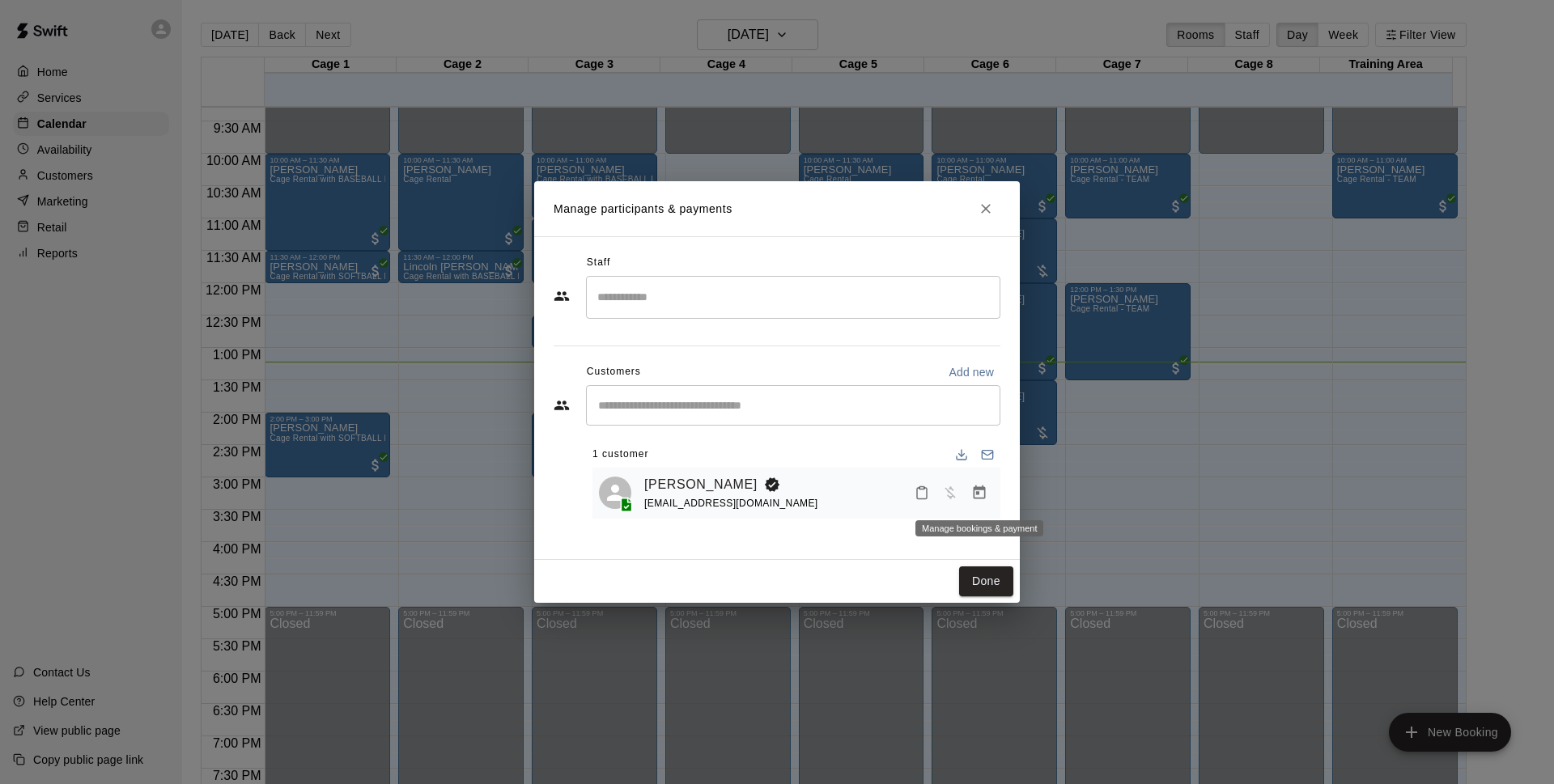
click at [979, 498] on icon "Manage bookings & payment" at bounding box center [979, 492] width 16 height 16
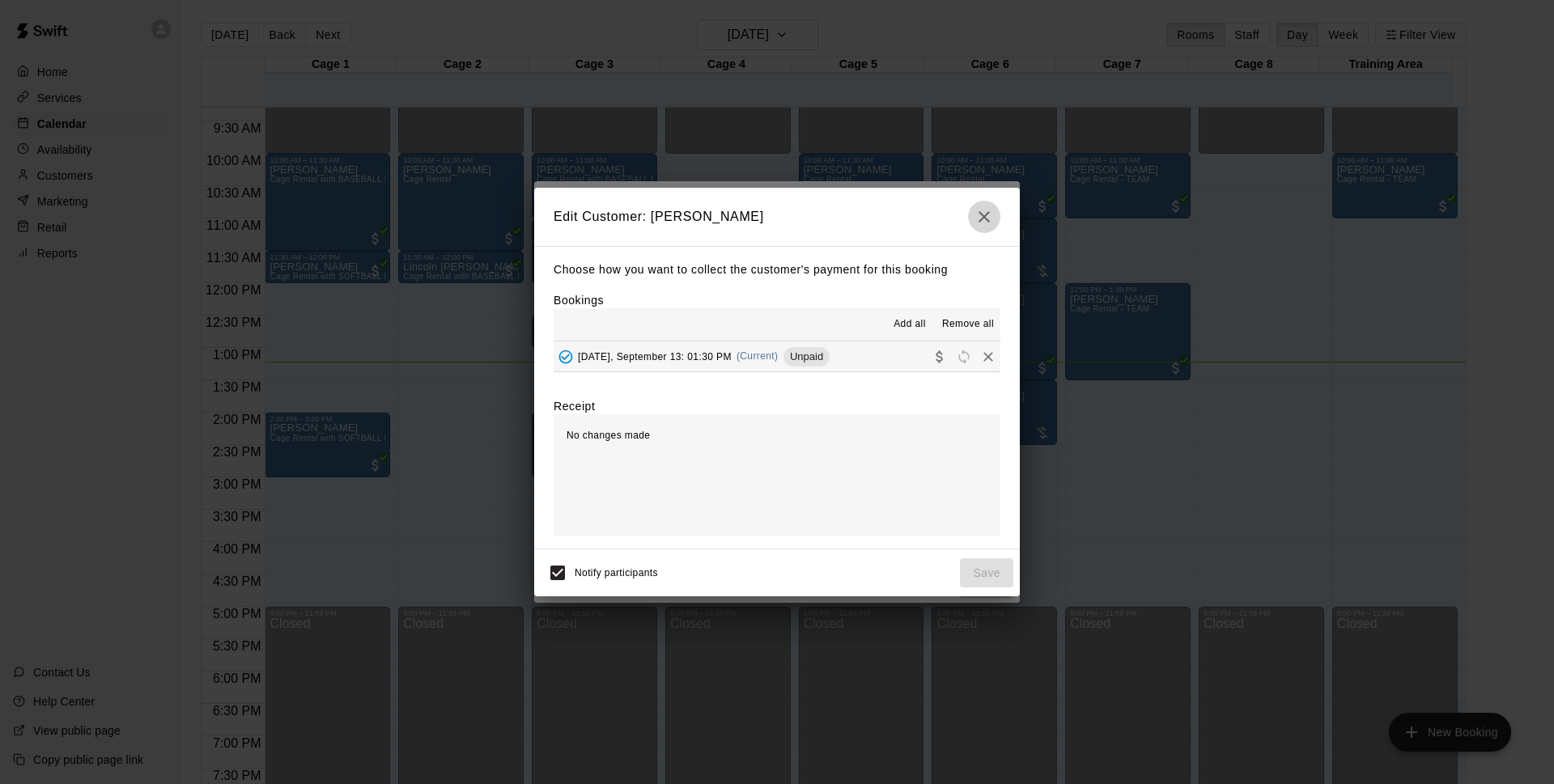
click at [987, 221] on icon "button" at bounding box center [983, 216] width 19 height 19
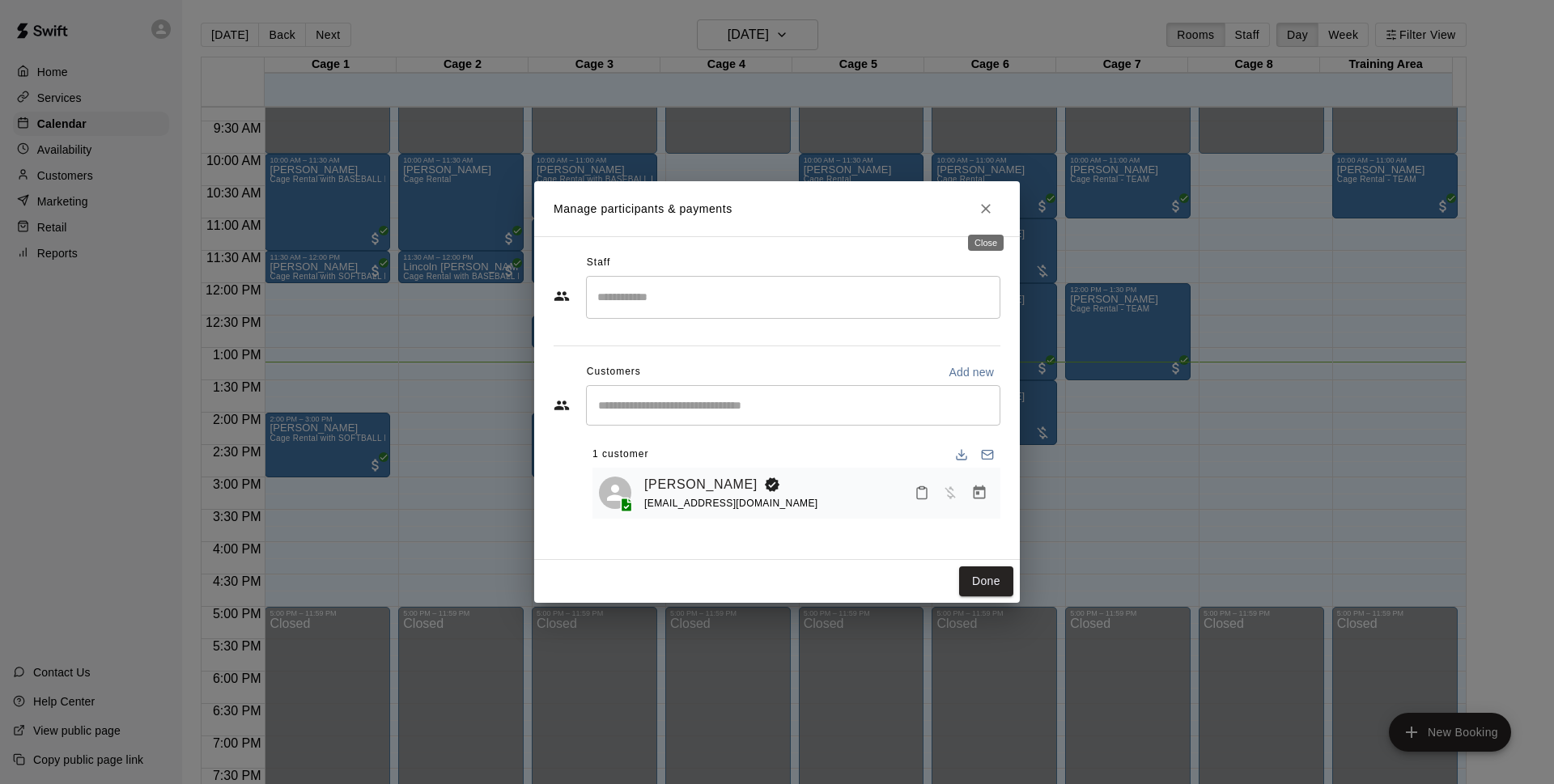
click at [975, 200] on button "Close" at bounding box center [986, 209] width 29 height 29
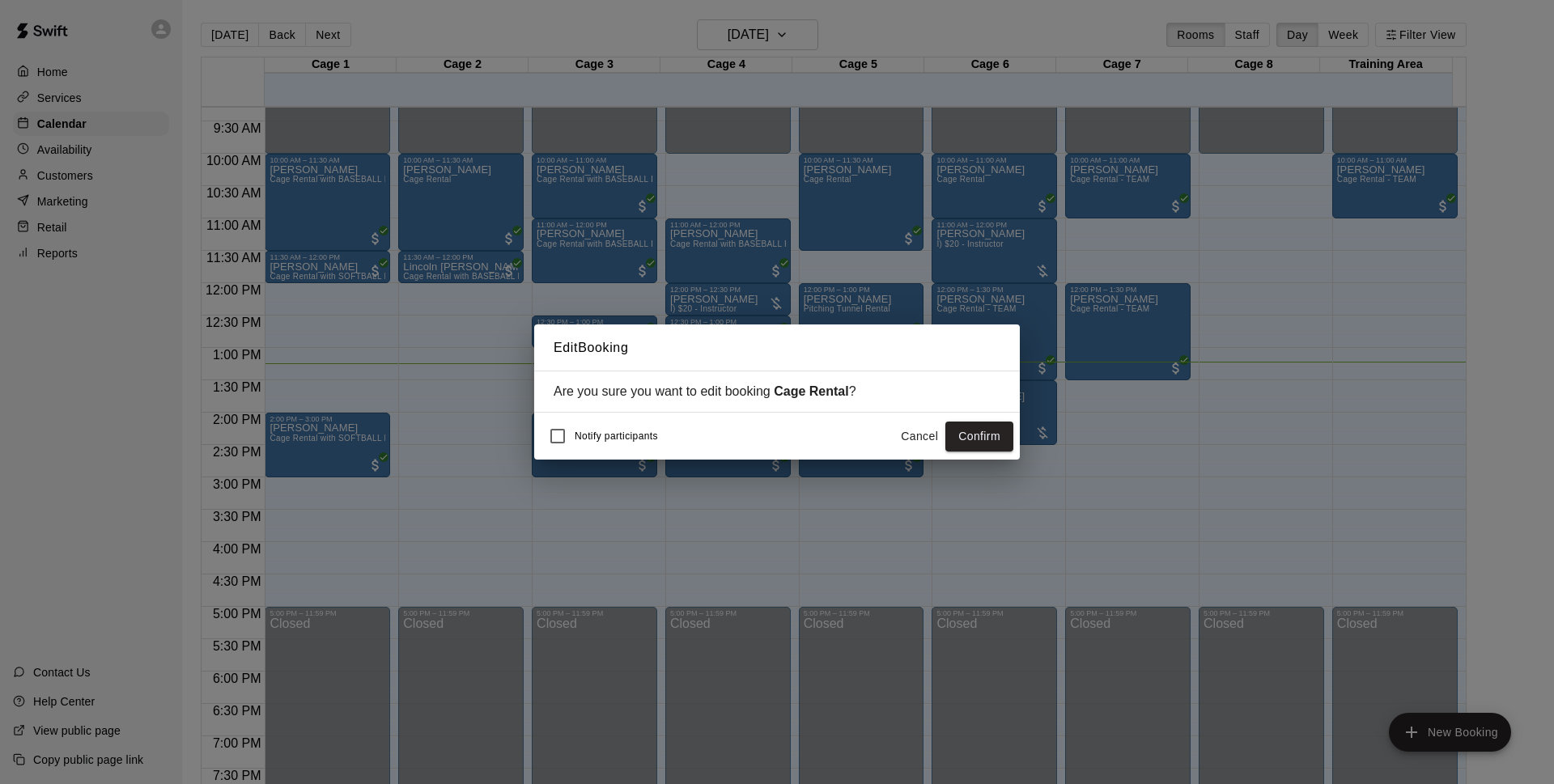
click at [950, 443] on button "Confirm" at bounding box center [979, 436] width 68 height 30
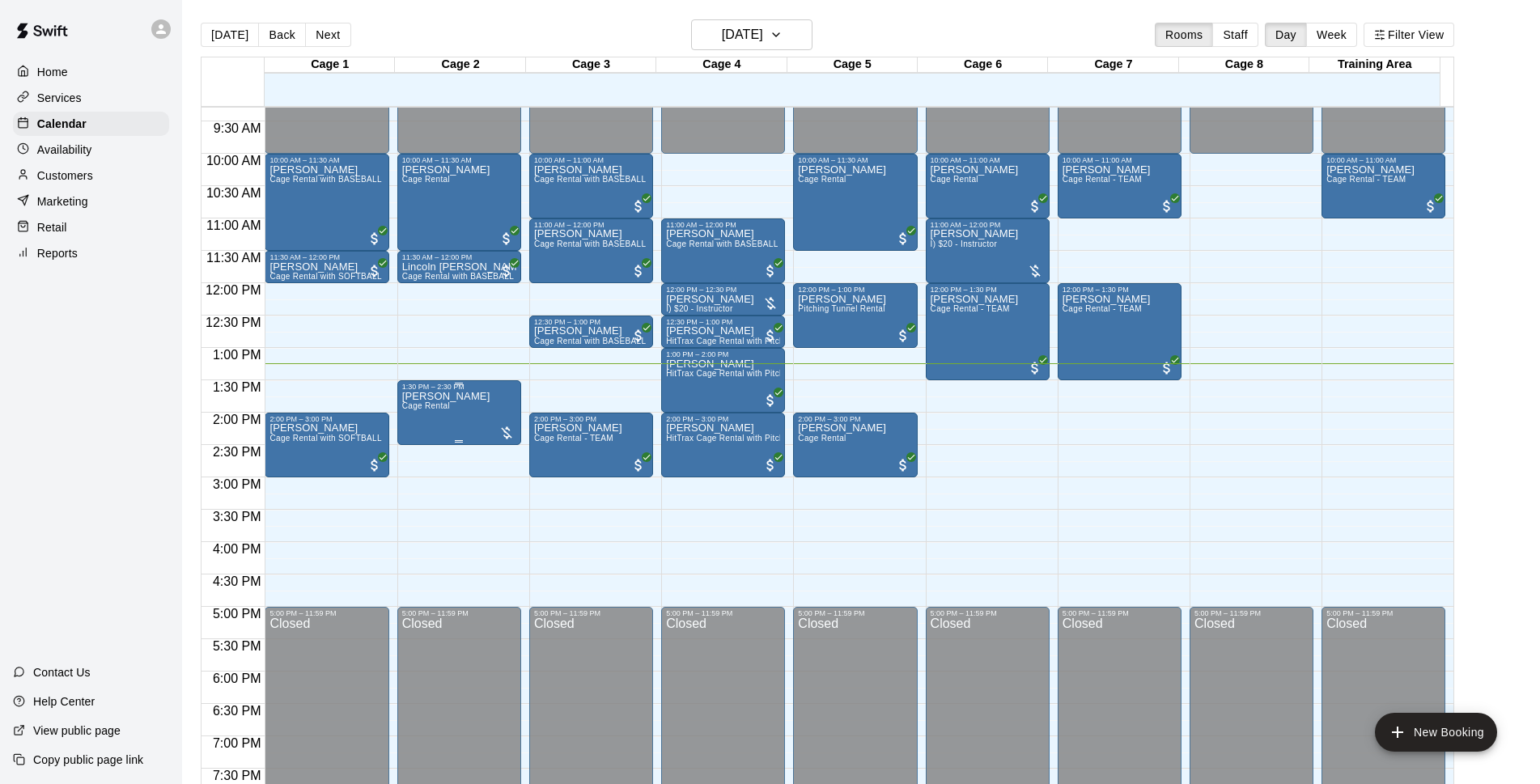
click at [454, 421] on div "[PERSON_NAME] Cage Rental" at bounding box center [447, 782] width 88 height 784
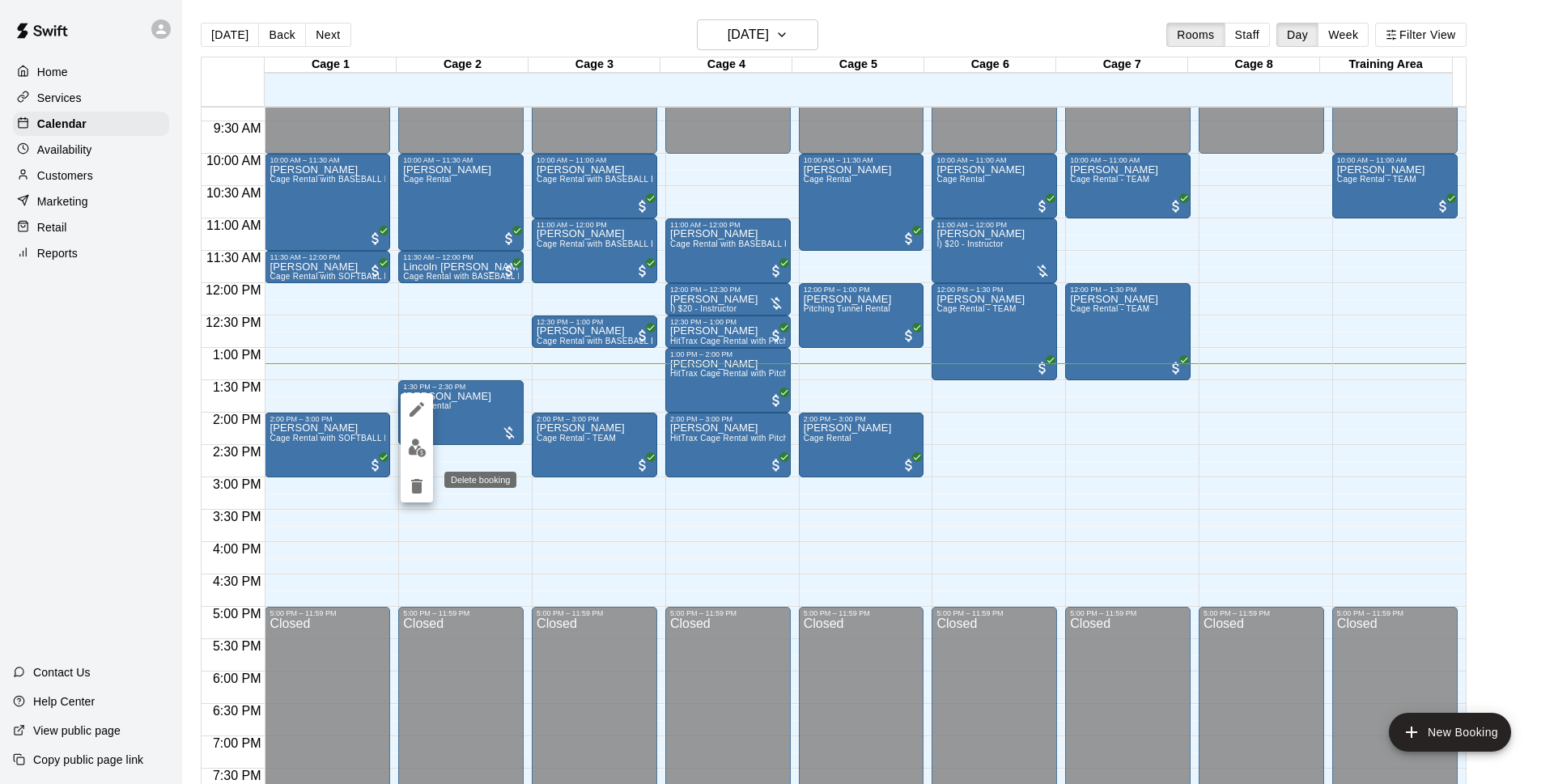
click at [416, 479] on icon "delete" at bounding box center [416, 485] width 11 height 15
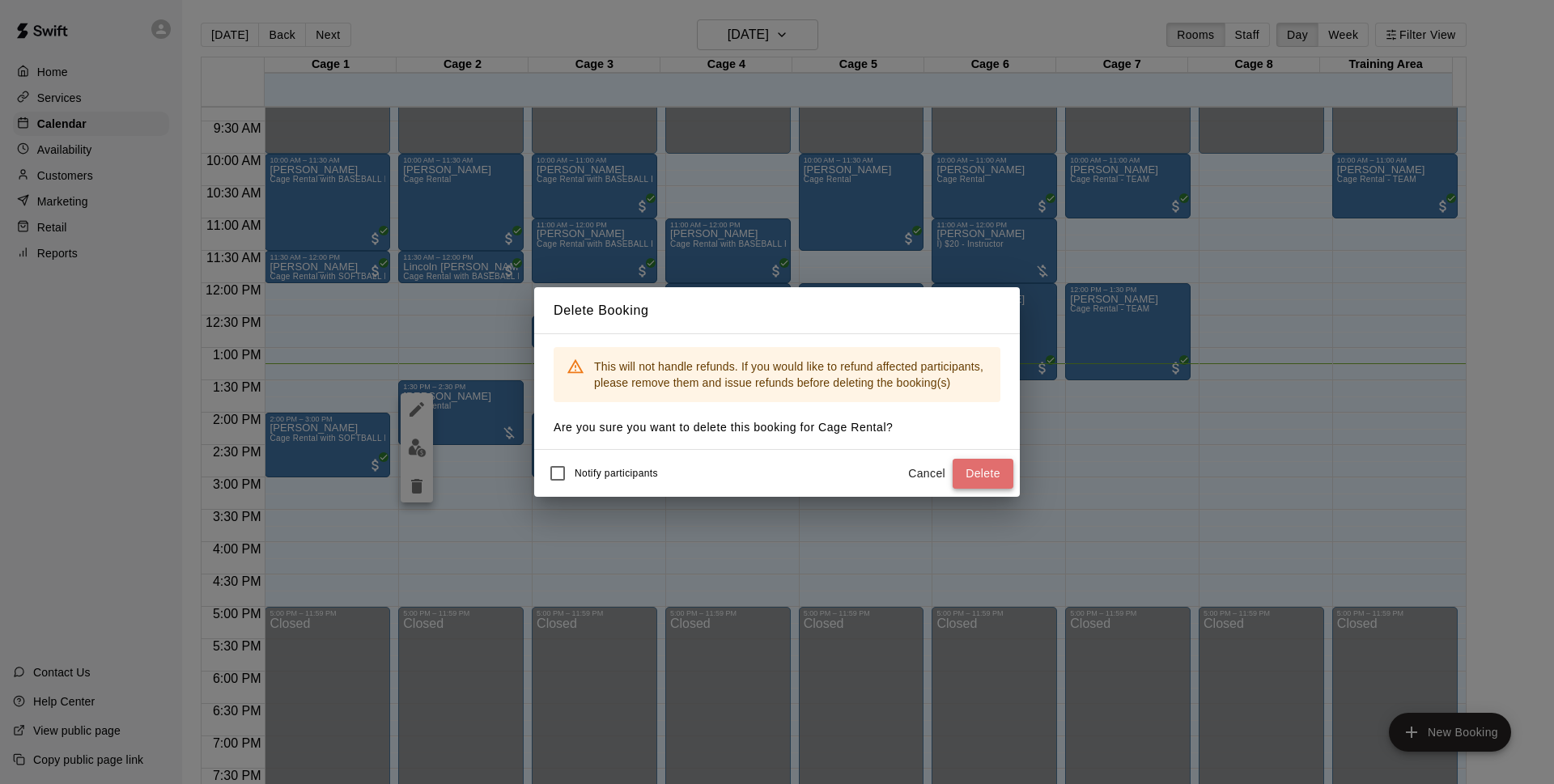
click at [970, 471] on button "Delete" at bounding box center [983, 473] width 61 height 30
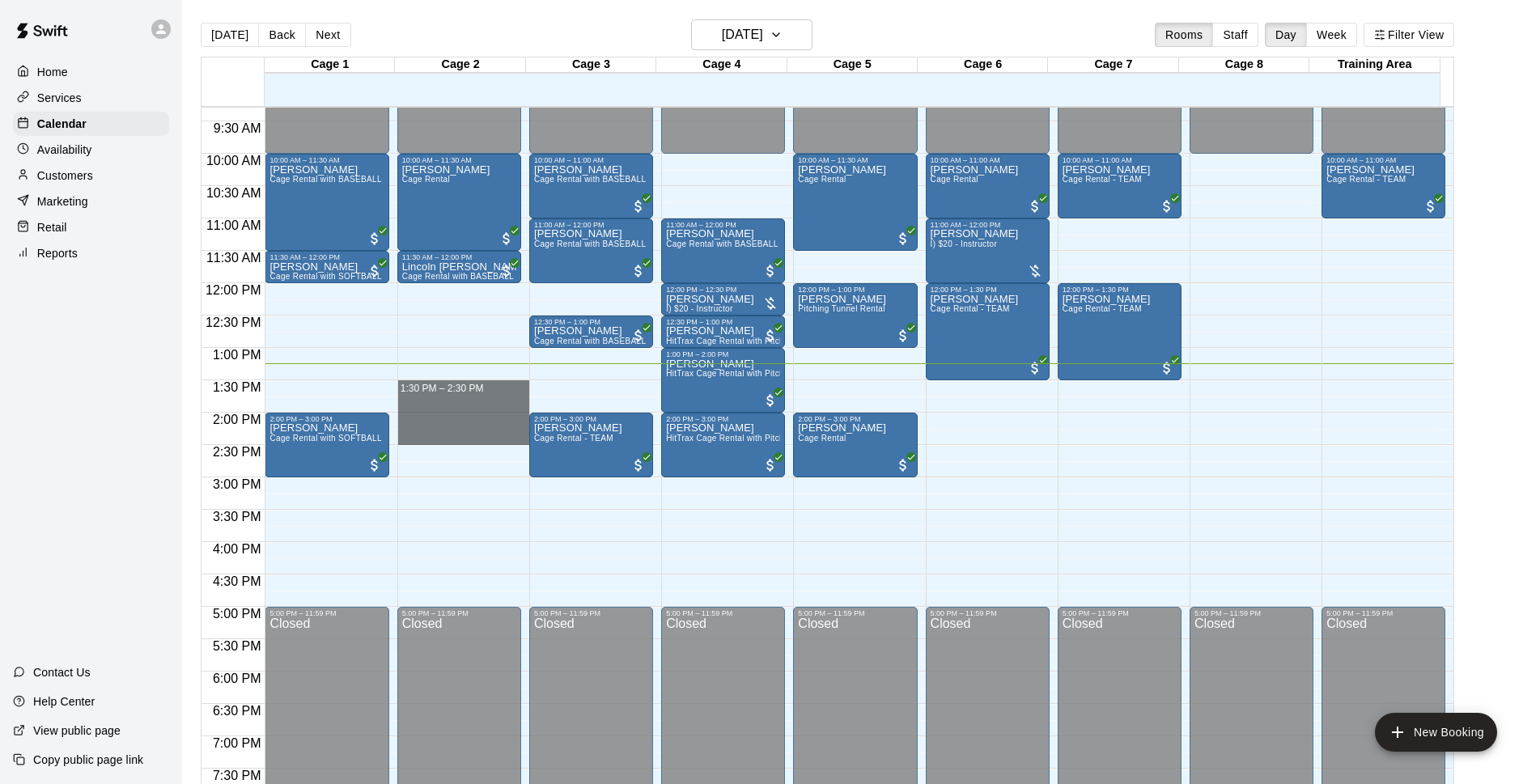
drag, startPoint x: 423, startPoint y: 382, endPoint x: 425, endPoint y: 432, distance: 50.0
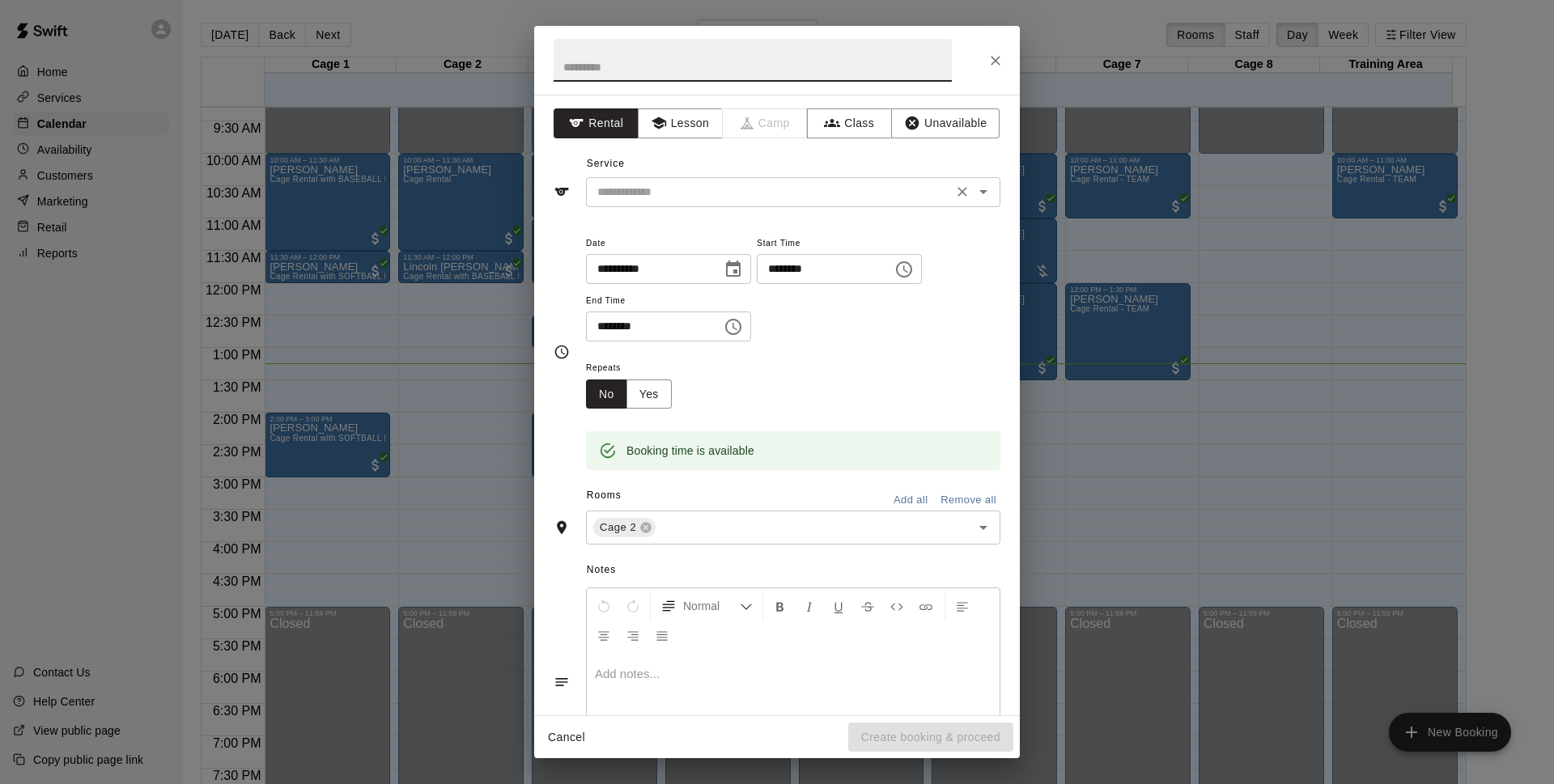
click at [752, 196] on input "text" at bounding box center [769, 191] width 357 height 20
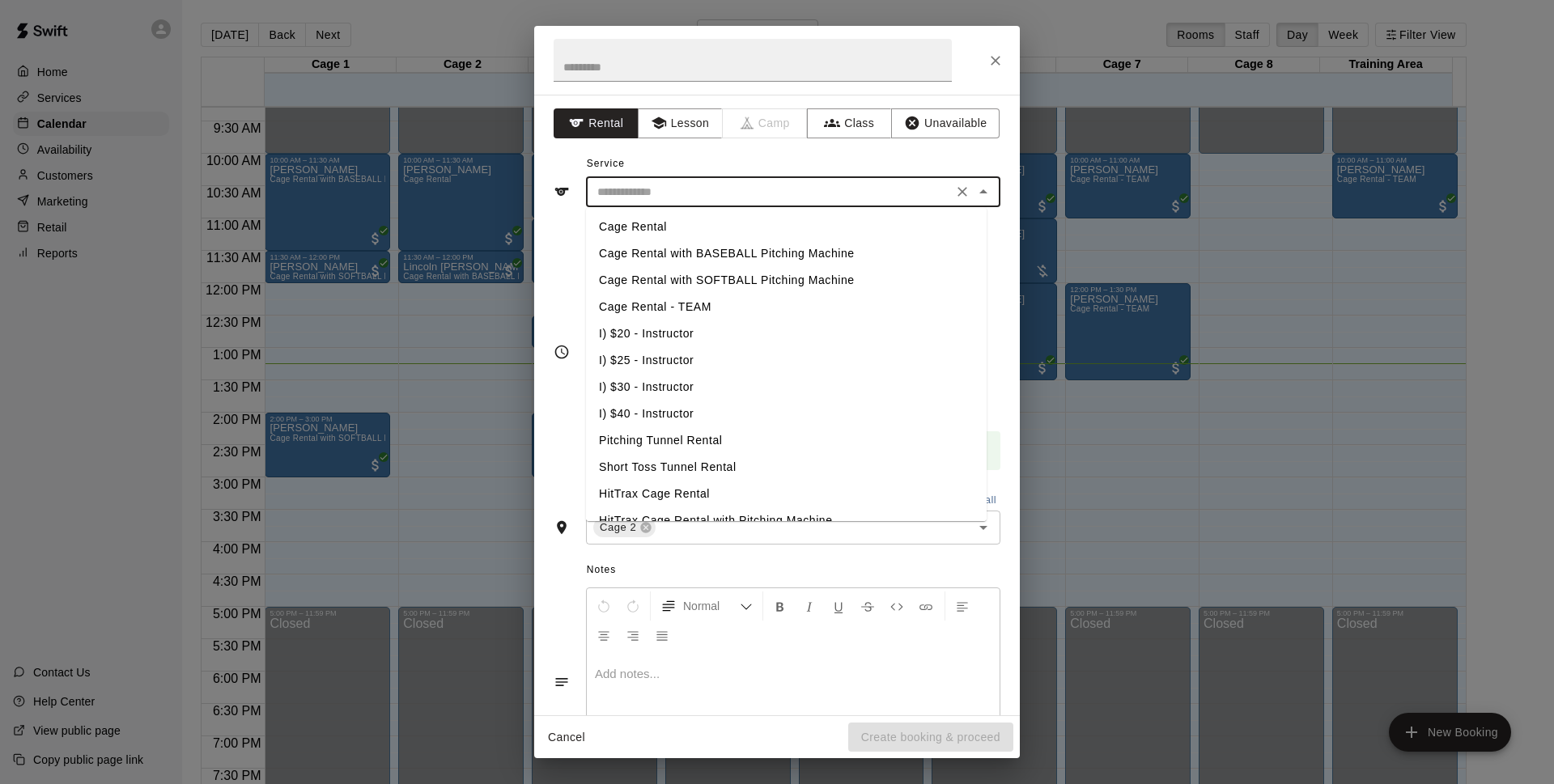
click at [760, 261] on li "Cage Rental with BASEBALL Pitching Machine" at bounding box center [786, 254] width 401 height 27
type input "**********"
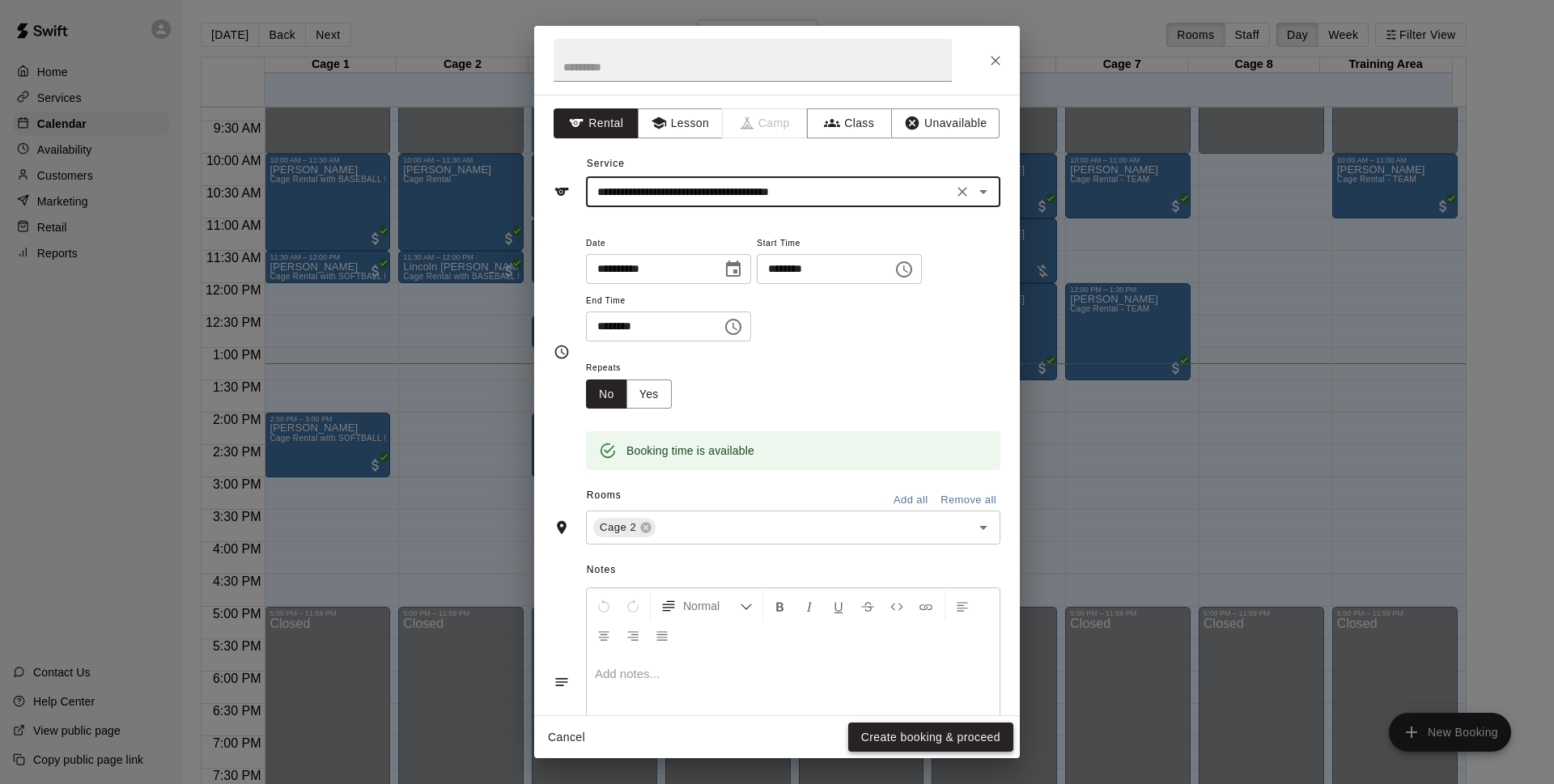
click at [875, 739] on button "Create booking & proceed" at bounding box center [931, 737] width 165 height 30
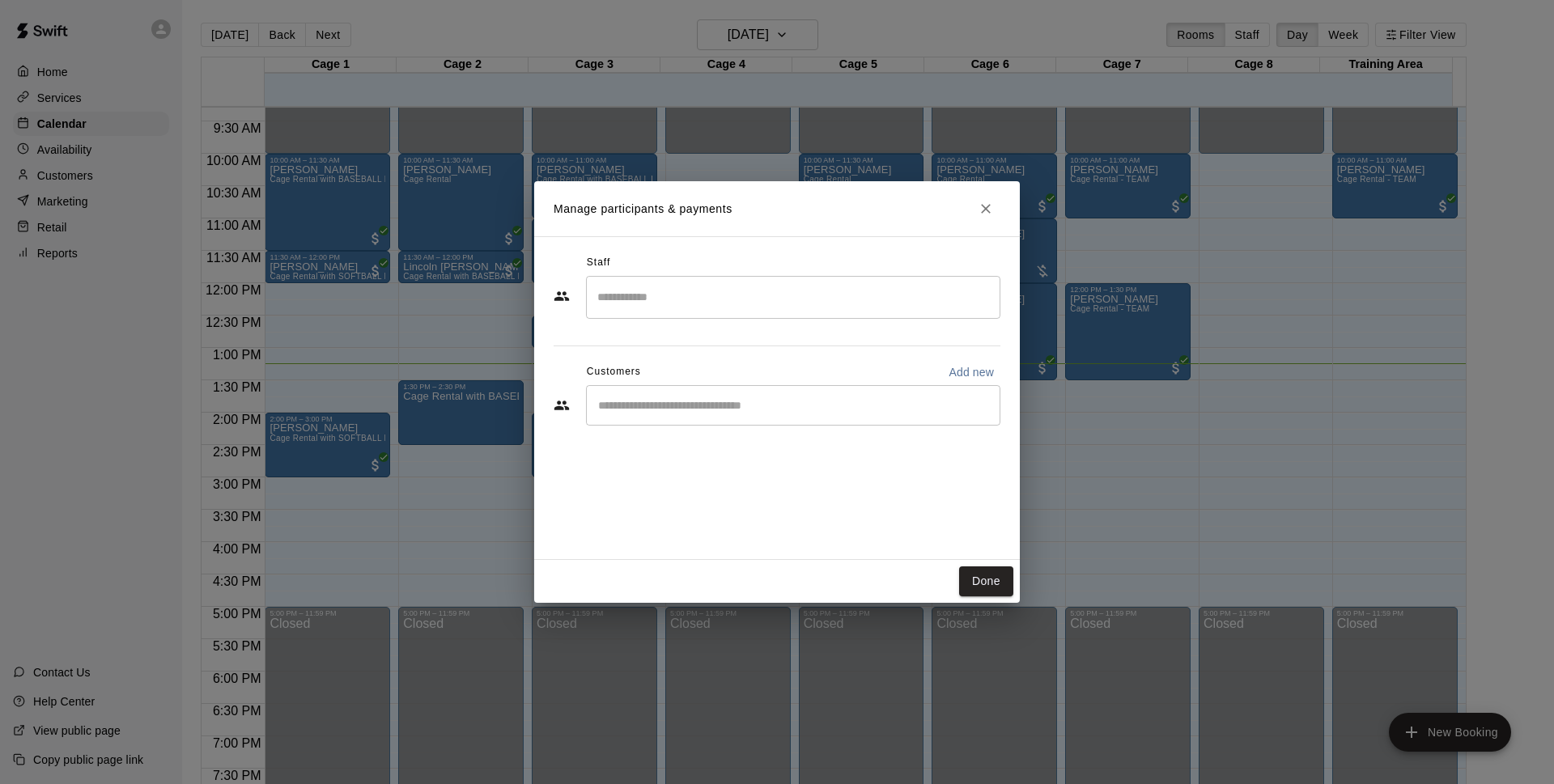
click at [696, 404] on input "Start typing to search customers..." at bounding box center [793, 405] width 400 height 16
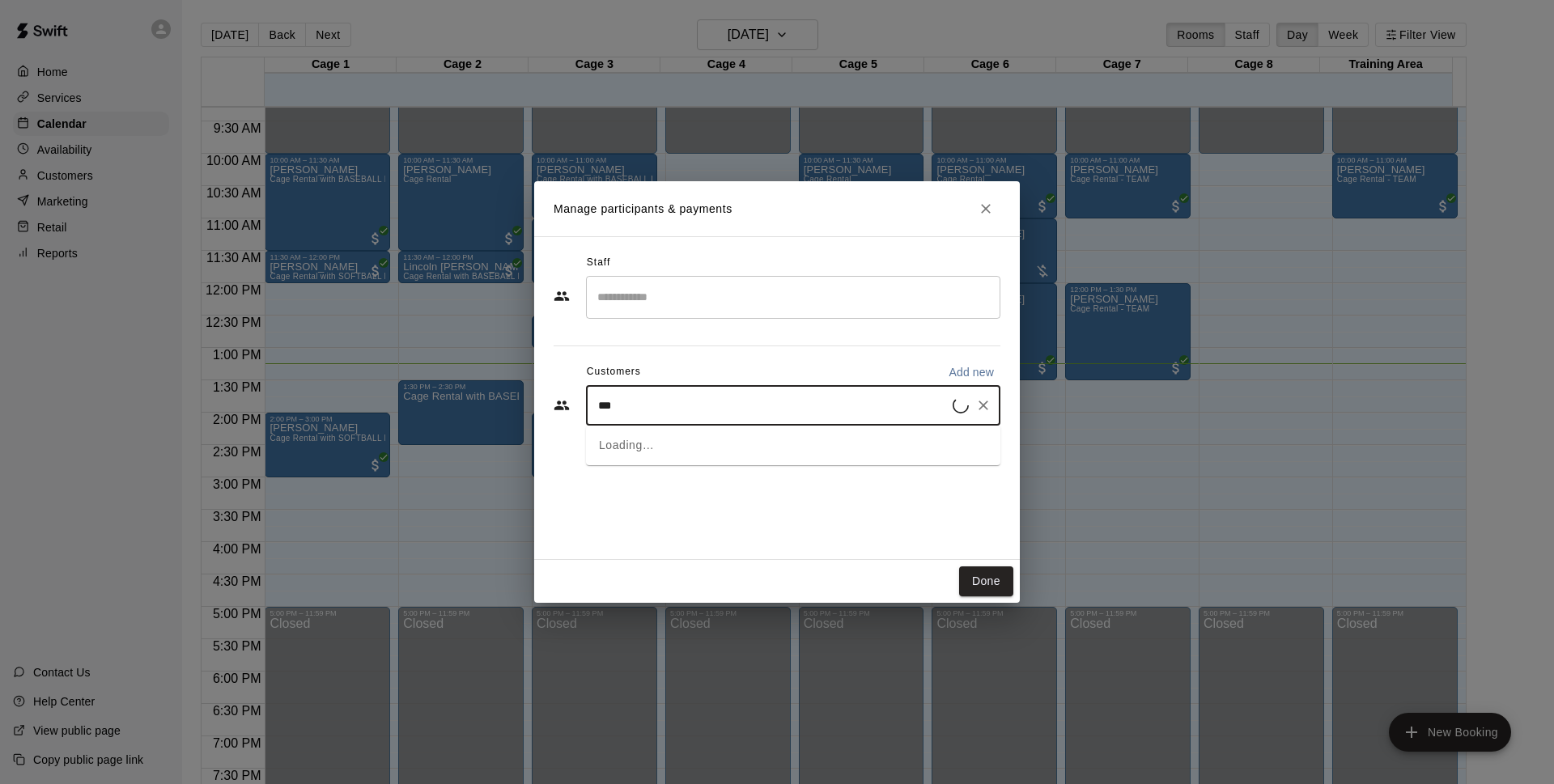
type input "****"
click at [663, 453] on div "[PERSON_NAME] [EMAIL_ADDRESS][DOMAIN_NAME]" at bounding box center [718, 452] width 174 height 35
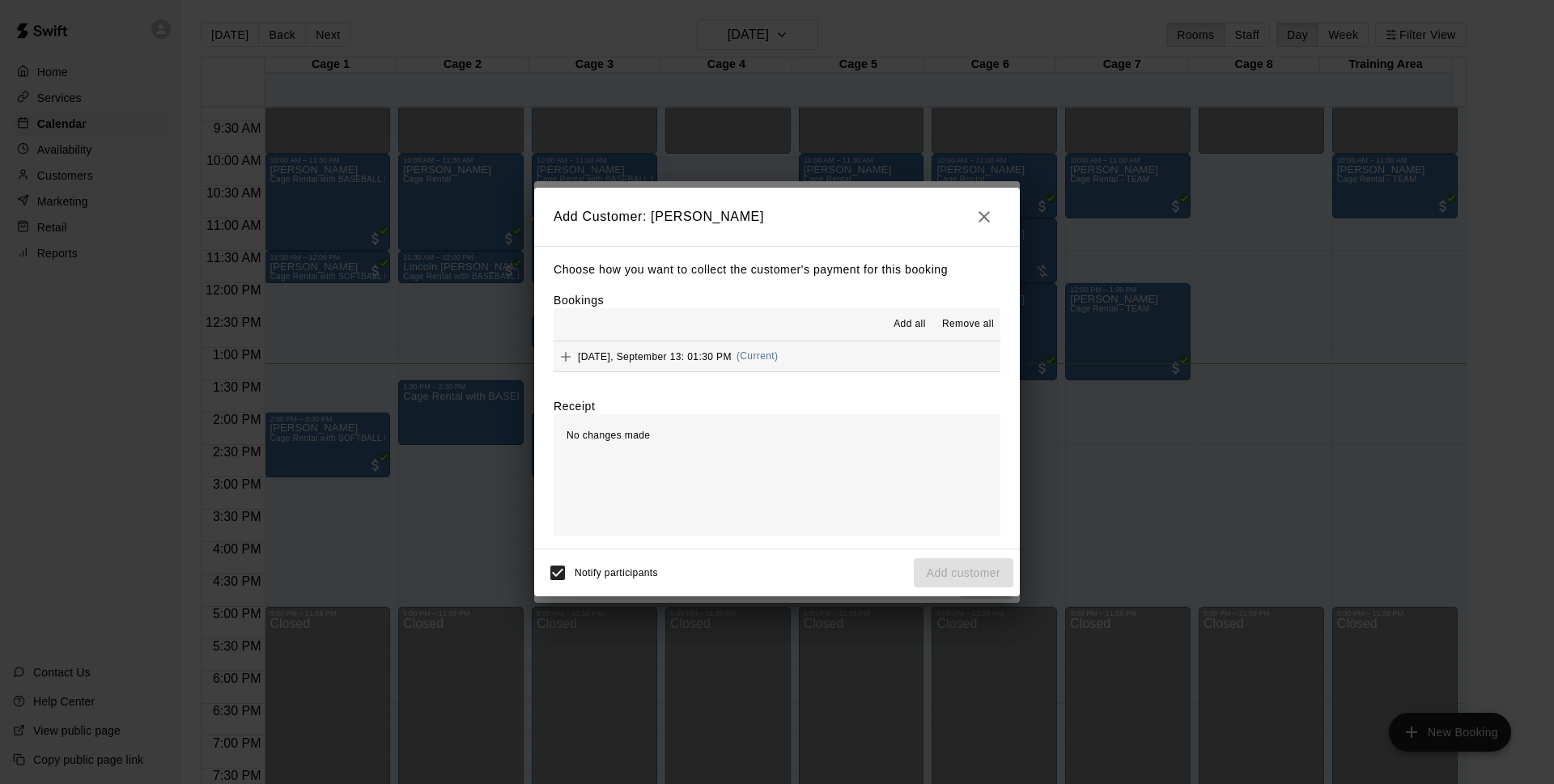
click at [765, 354] on span "(Current)" at bounding box center [758, 356] width 42 height 11
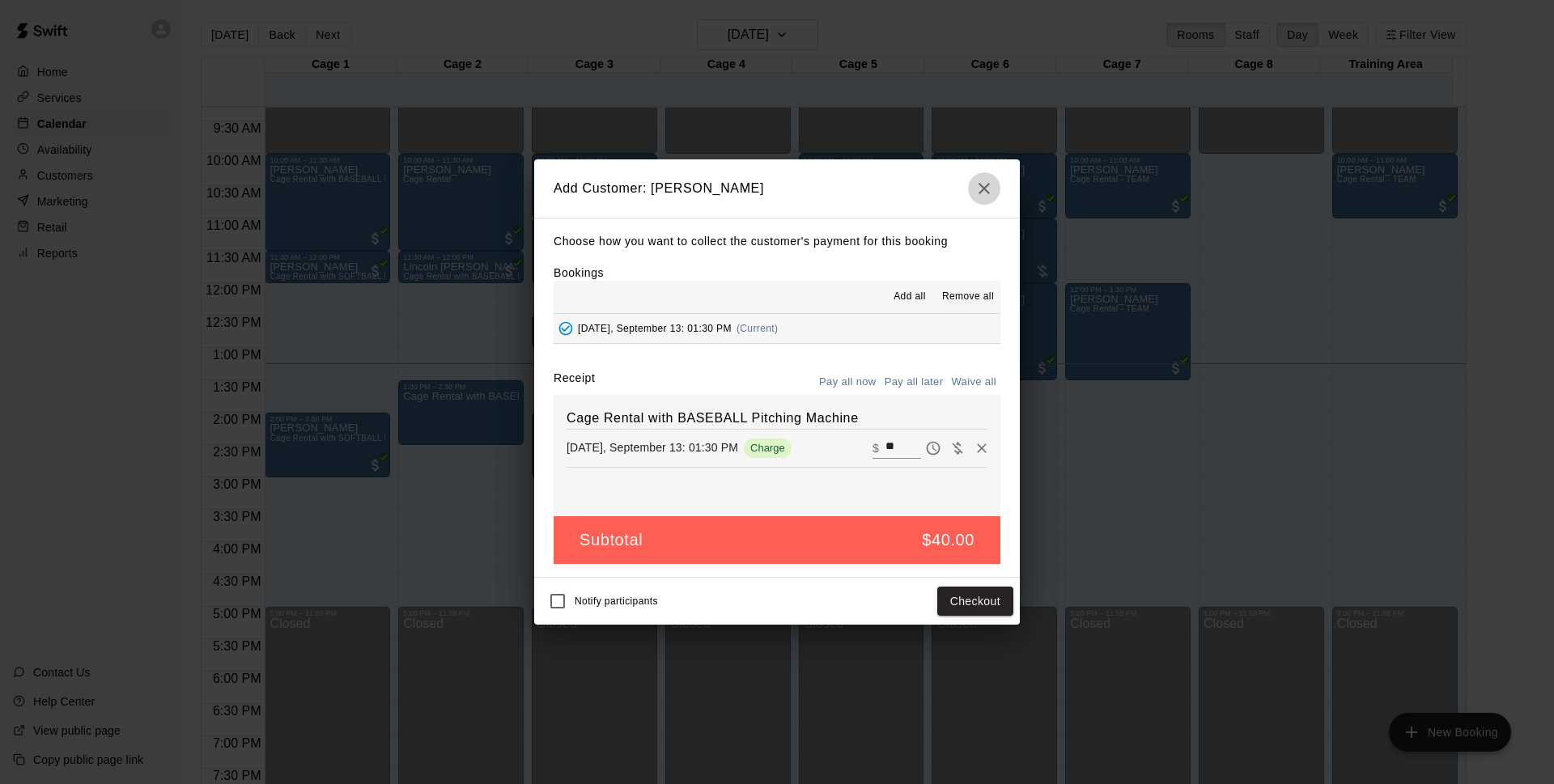
click at [985, 197] on icon "button" at bounding box center [983, 189] width 19 height 19
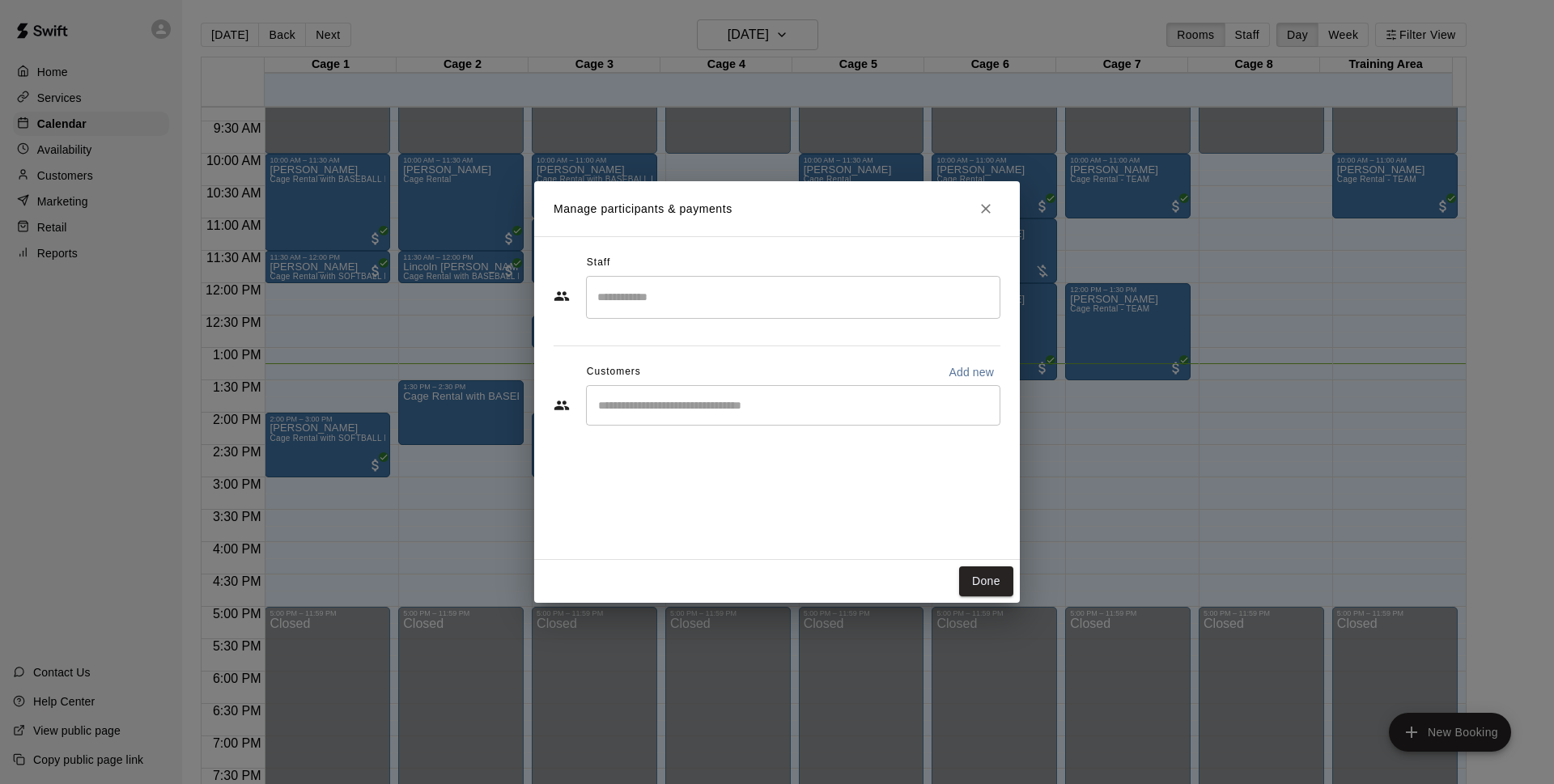
click at [734, 408] on input "Start typing to search customers..." at bounding box center [793, 405] width 400 height 16
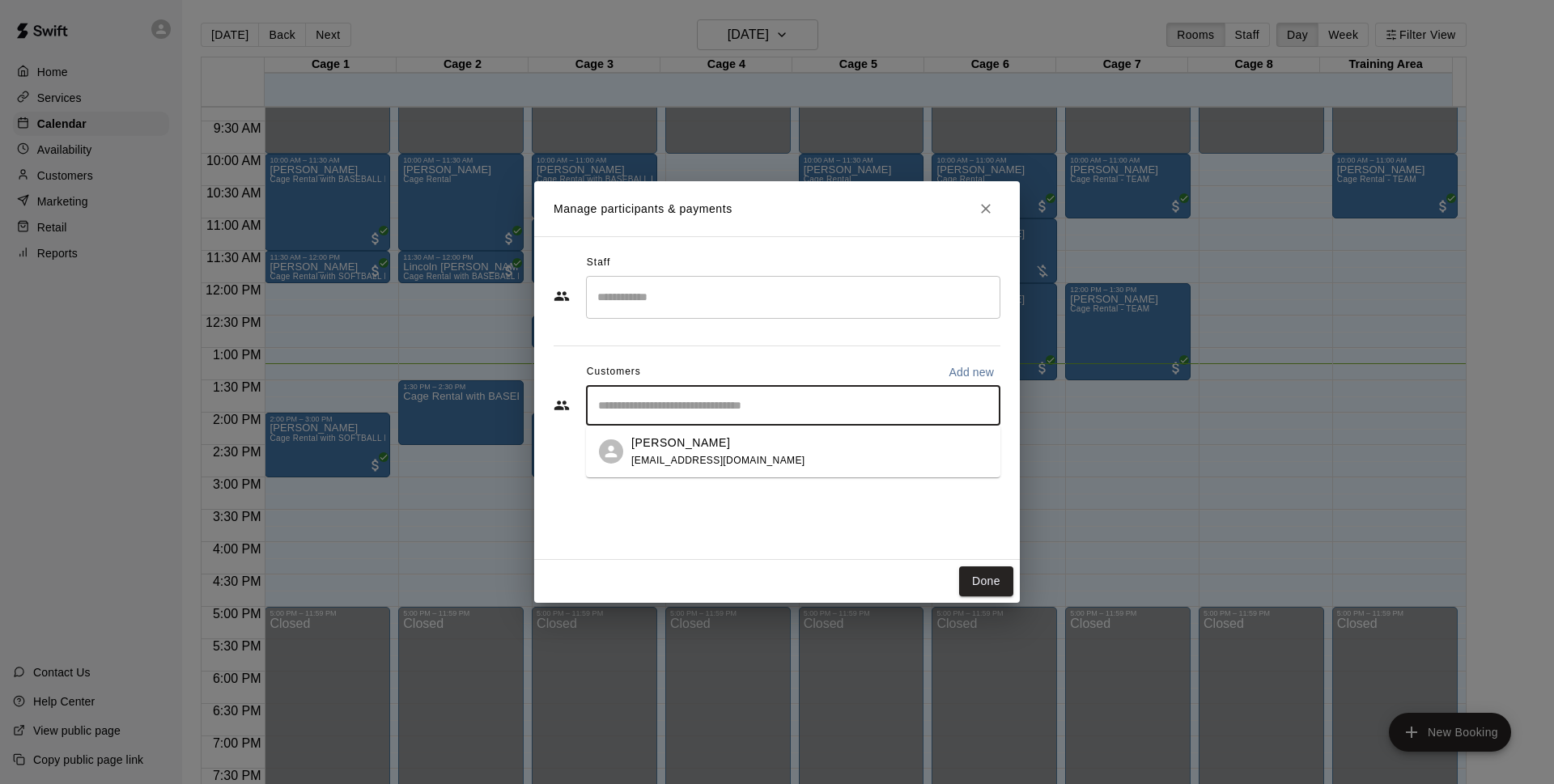
click at [718, 461] on span "[EMAIL_ADDRESS][DOMAIN_NAME]" at bounding box center [718, 459] width 174 height 11
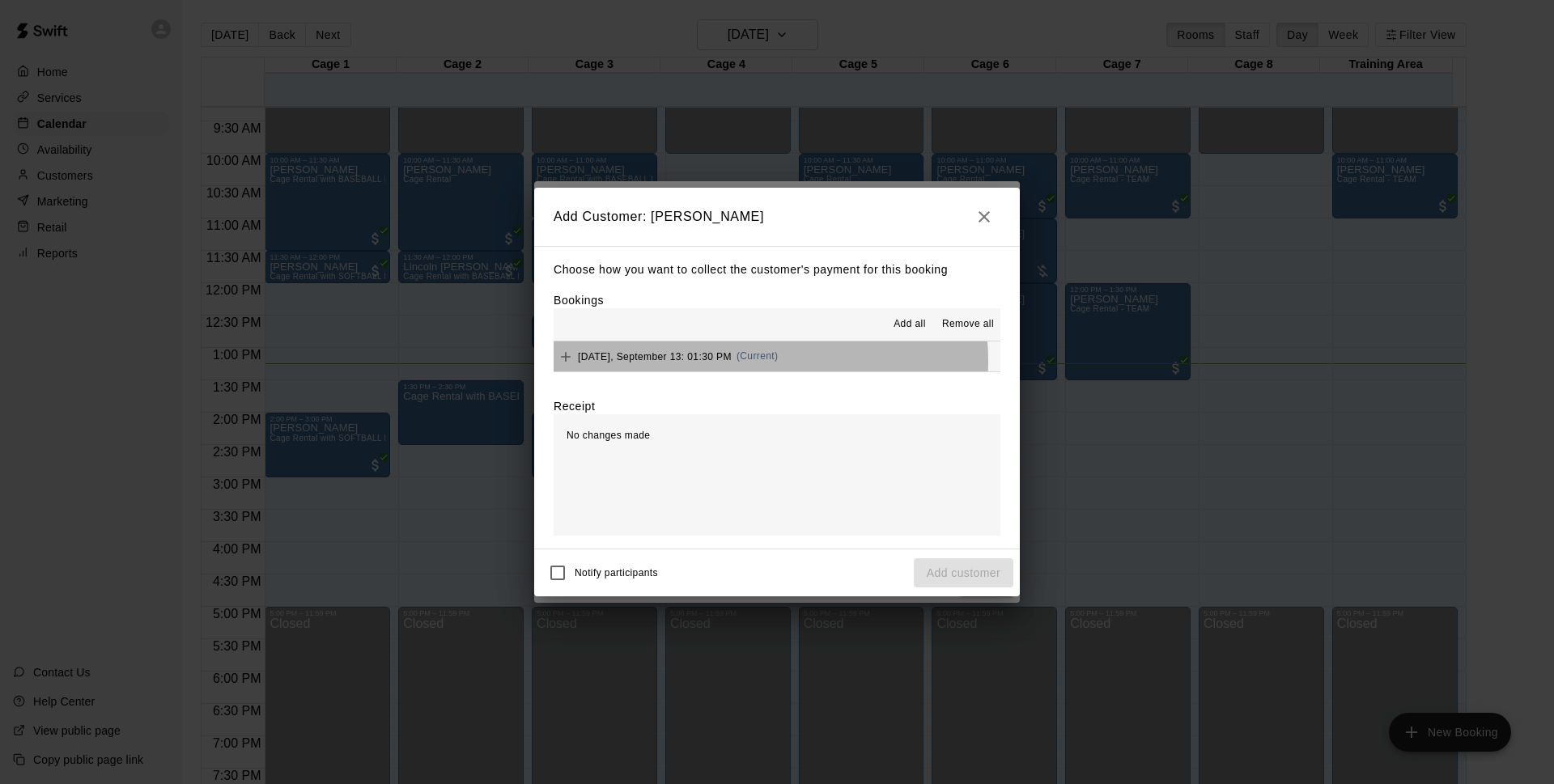
click at [757, 362] on span "(Current)" at bounding box center [758, 356] width 42 height 11
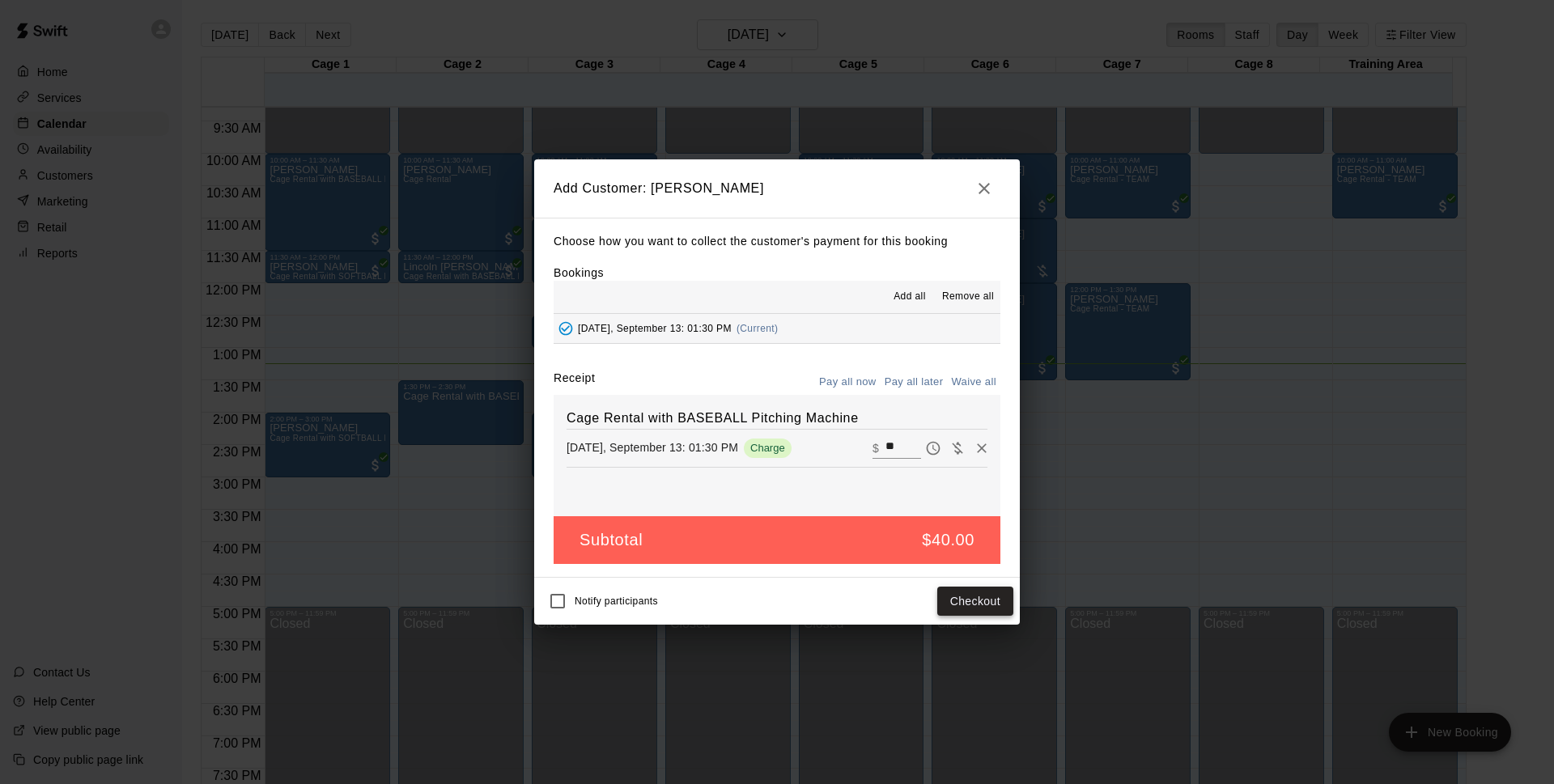
click at [961, 596] on button "Checkout" at bounding box center [975, 601] width 76 height 30
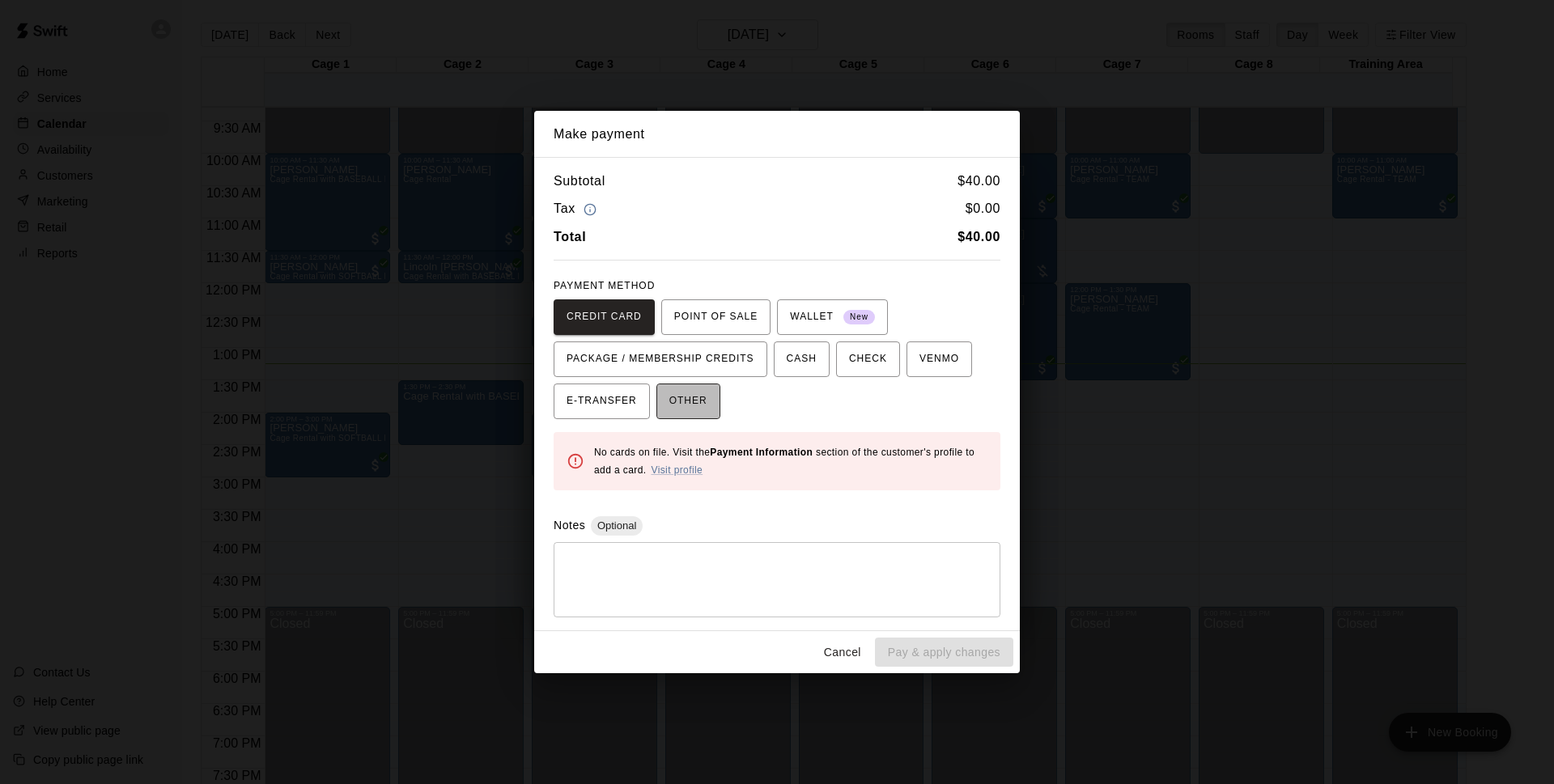
click at [700, 399] on span "OTHER" at bounding box center [688, 402] width 38 height 26
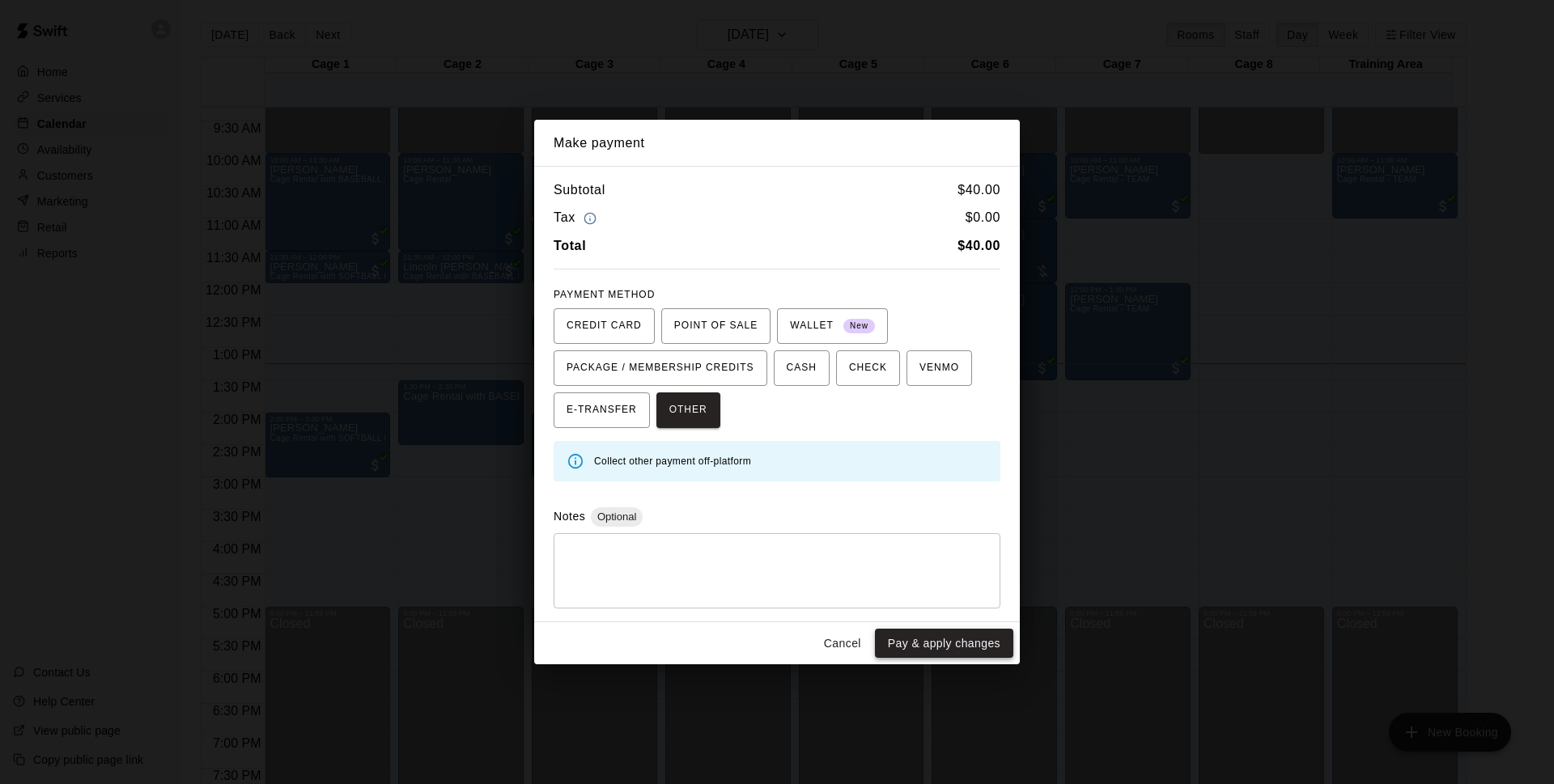
click at [923, 636] on button "Pay & apply changes" at bounding box center [944, 643] width 139 height 30
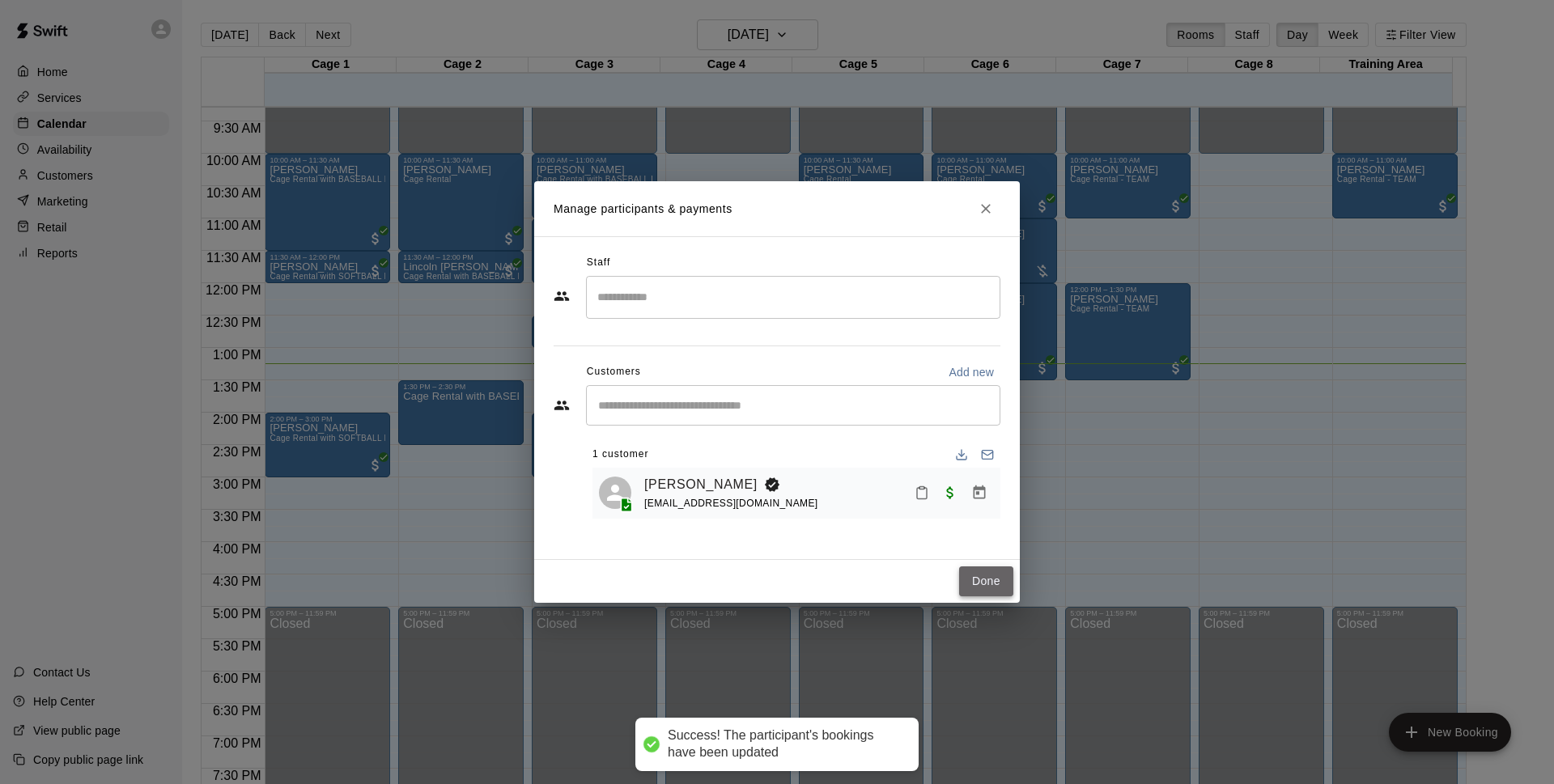
click at [967, 572] on button "Done" at bounding box center [986, 581] width 55 height 30
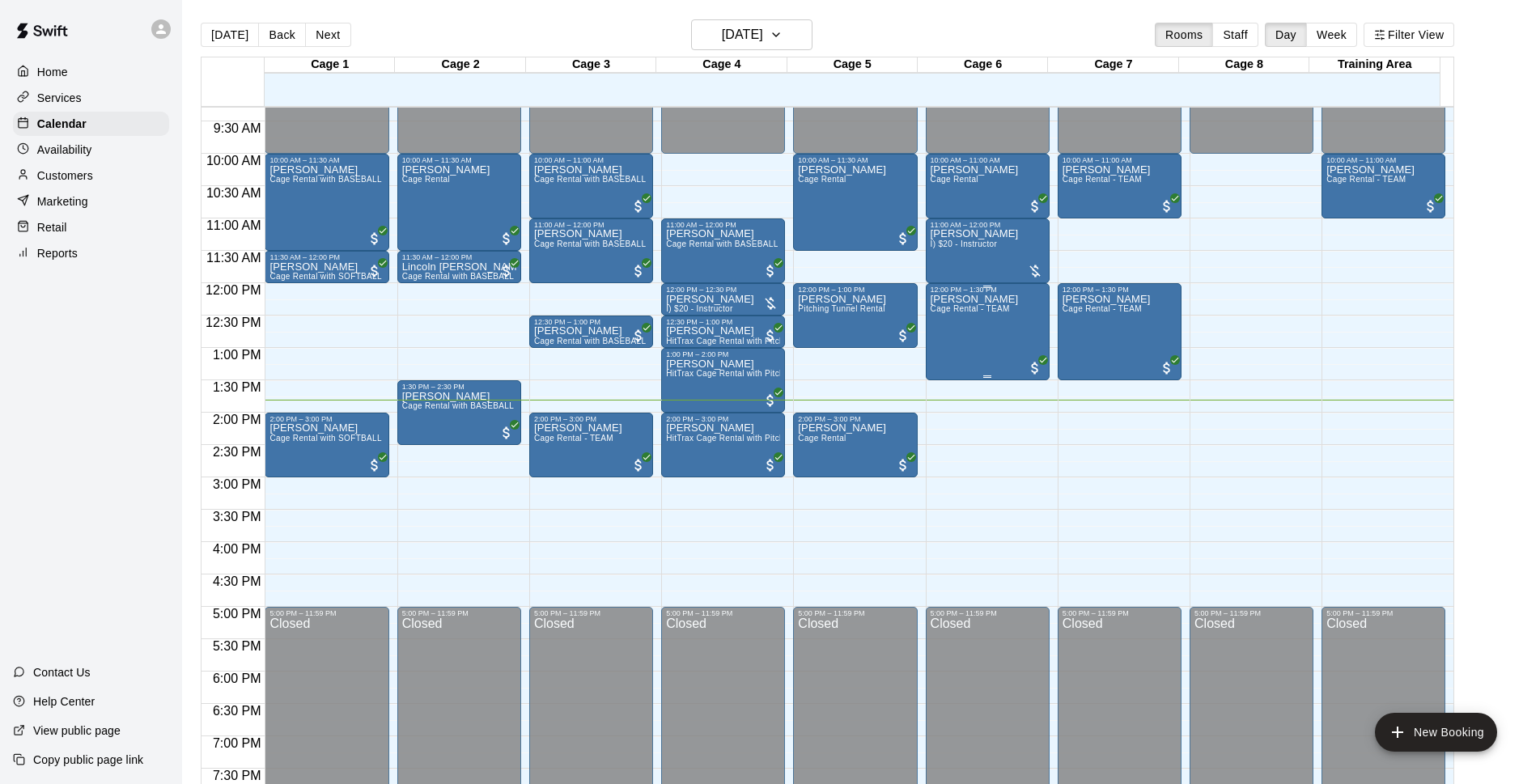
click at [1025, 316] on div "[PERSON_NAME] Rental - TEAM" at bounding box center [988, 685] width 114 height 784
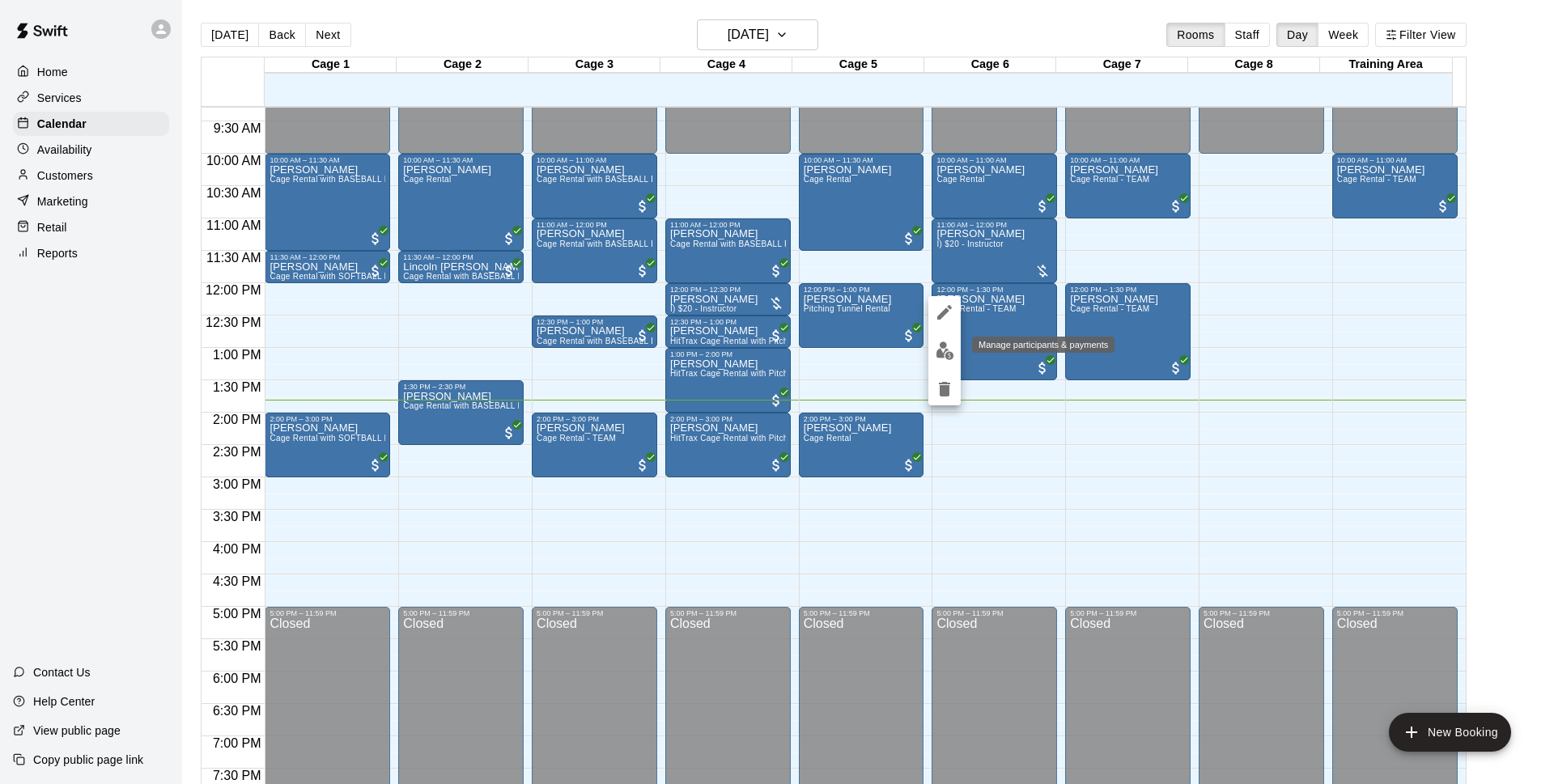
click at [942, 349] on img "edit" at bounding box center [945, 350] width 18 height 18
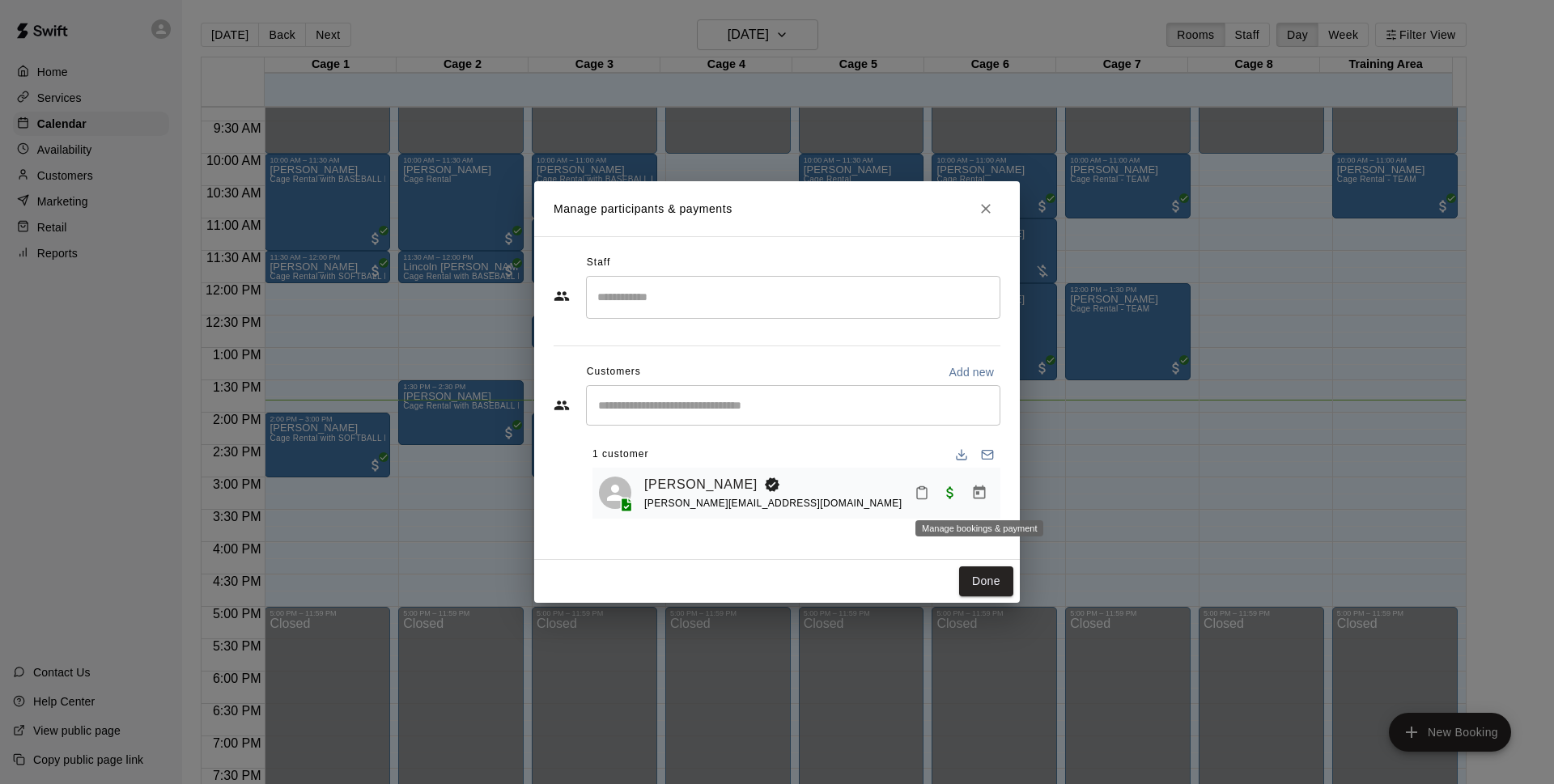
click at [977, 490] on icon "Manage bookings & payment" at bounding box center [979, 492] width 12 height 14
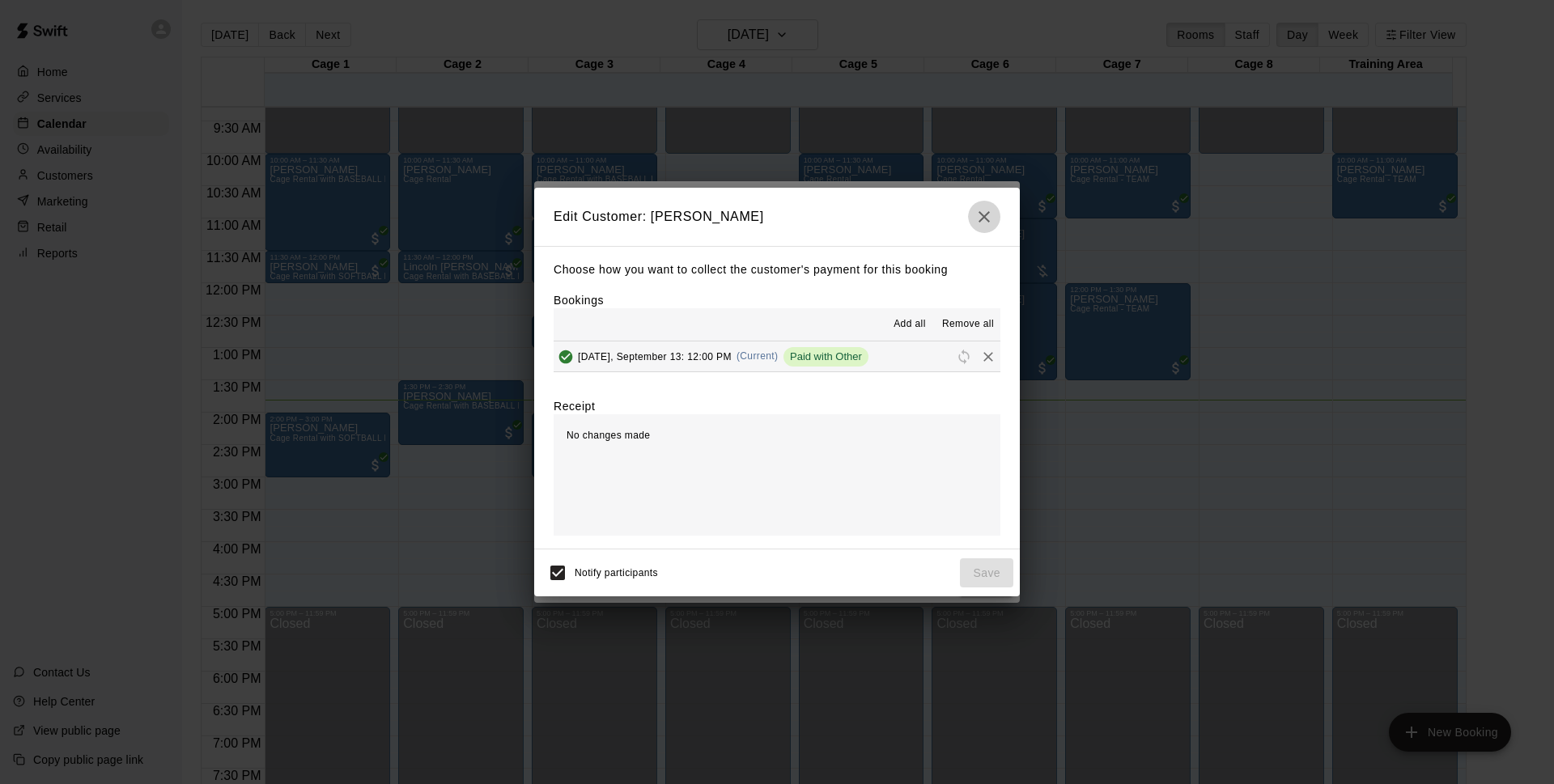
click at [989, 221] on icon "button" at bounding box center [983, 216] width 11 height 11
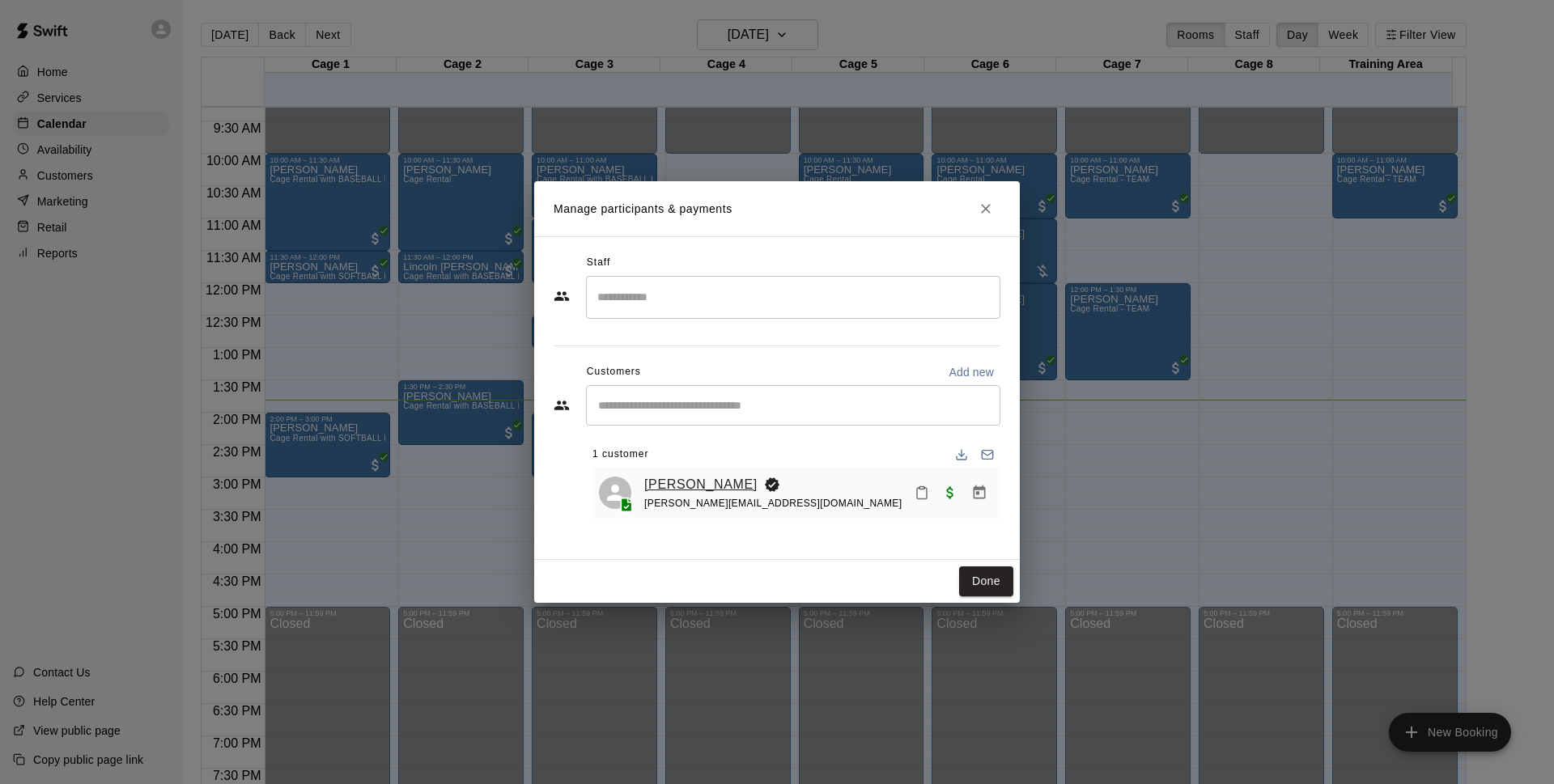
click at [703, 476] on link "[PERSON_NAME]" at bounding box center [700, 485] width 113 height 21
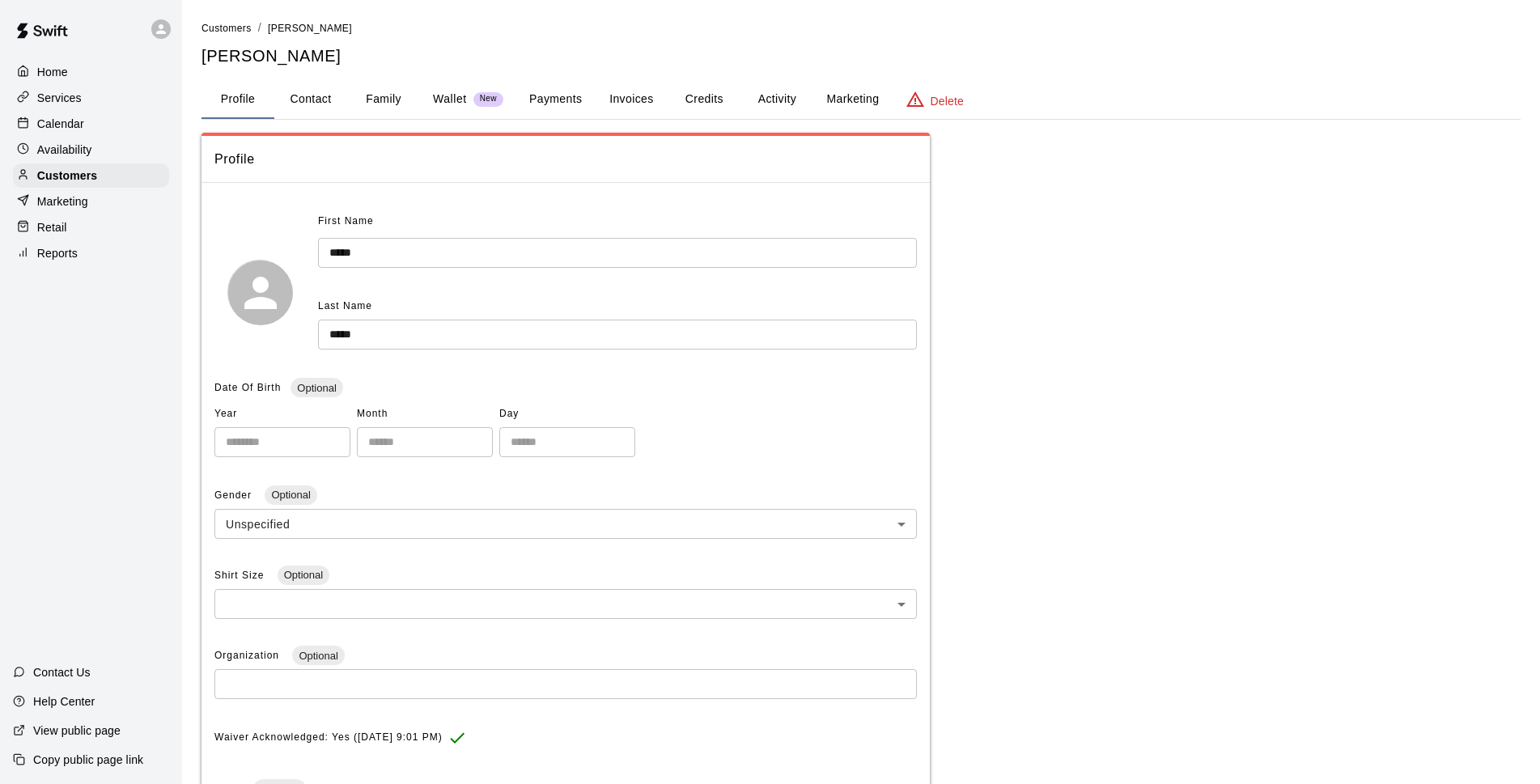
click at [370, 101] on button "Family" at bounding box center [383, 100] width 73 height 39
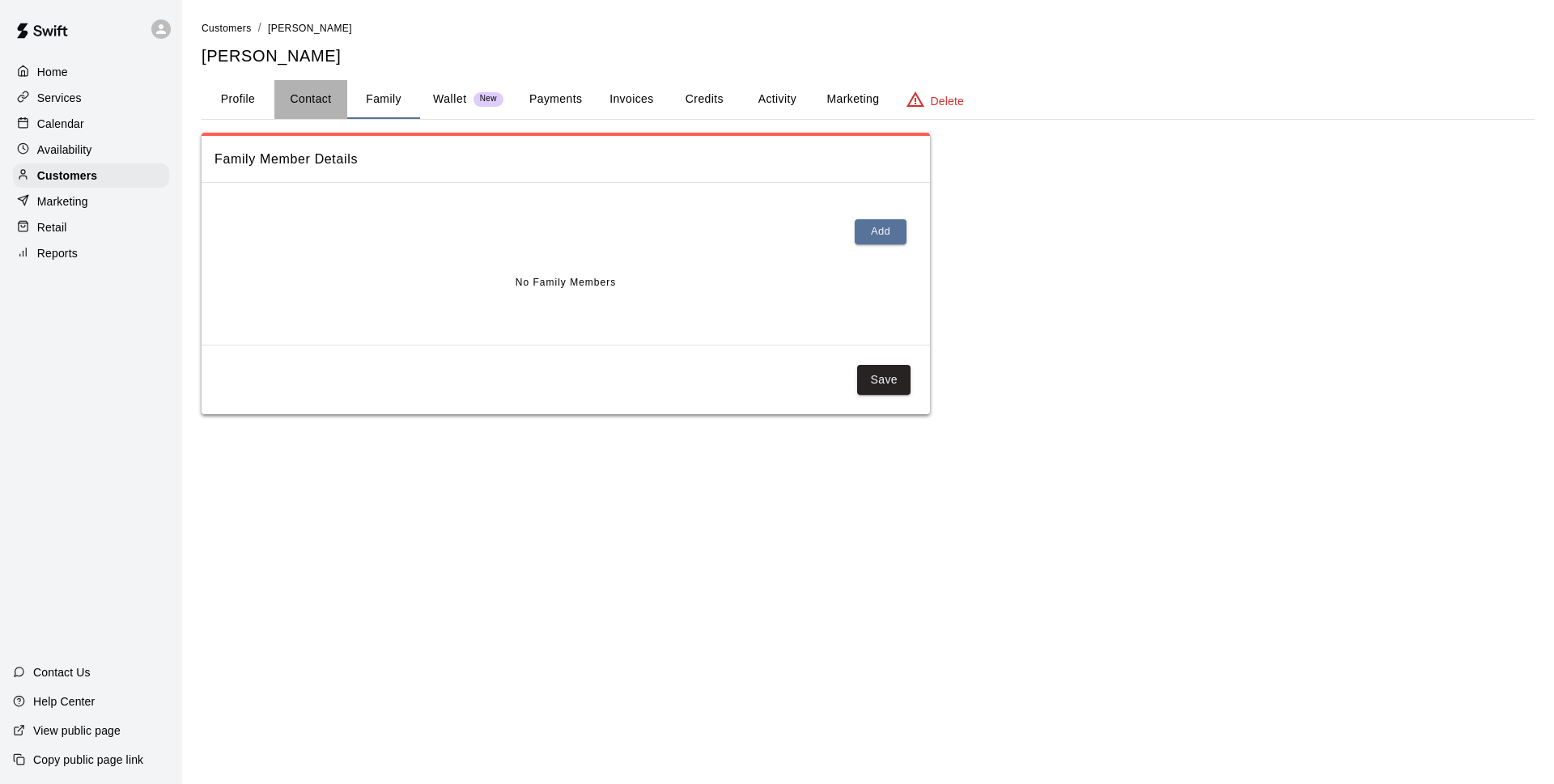
click at [309, 100] on button "Contact" at bounding box center [311, 100] width 73 height 39
select select "**"
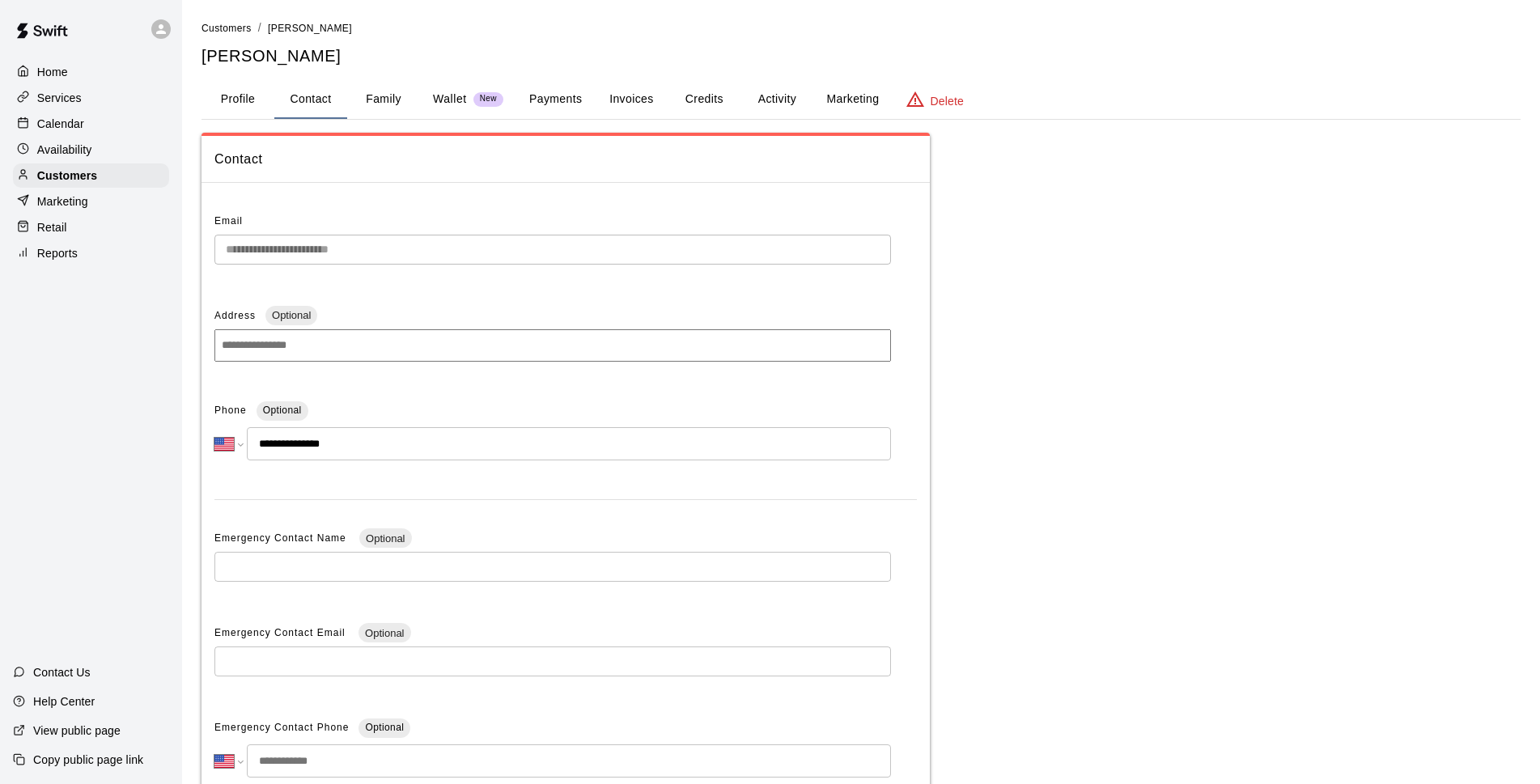
scroll to position [118, 0]
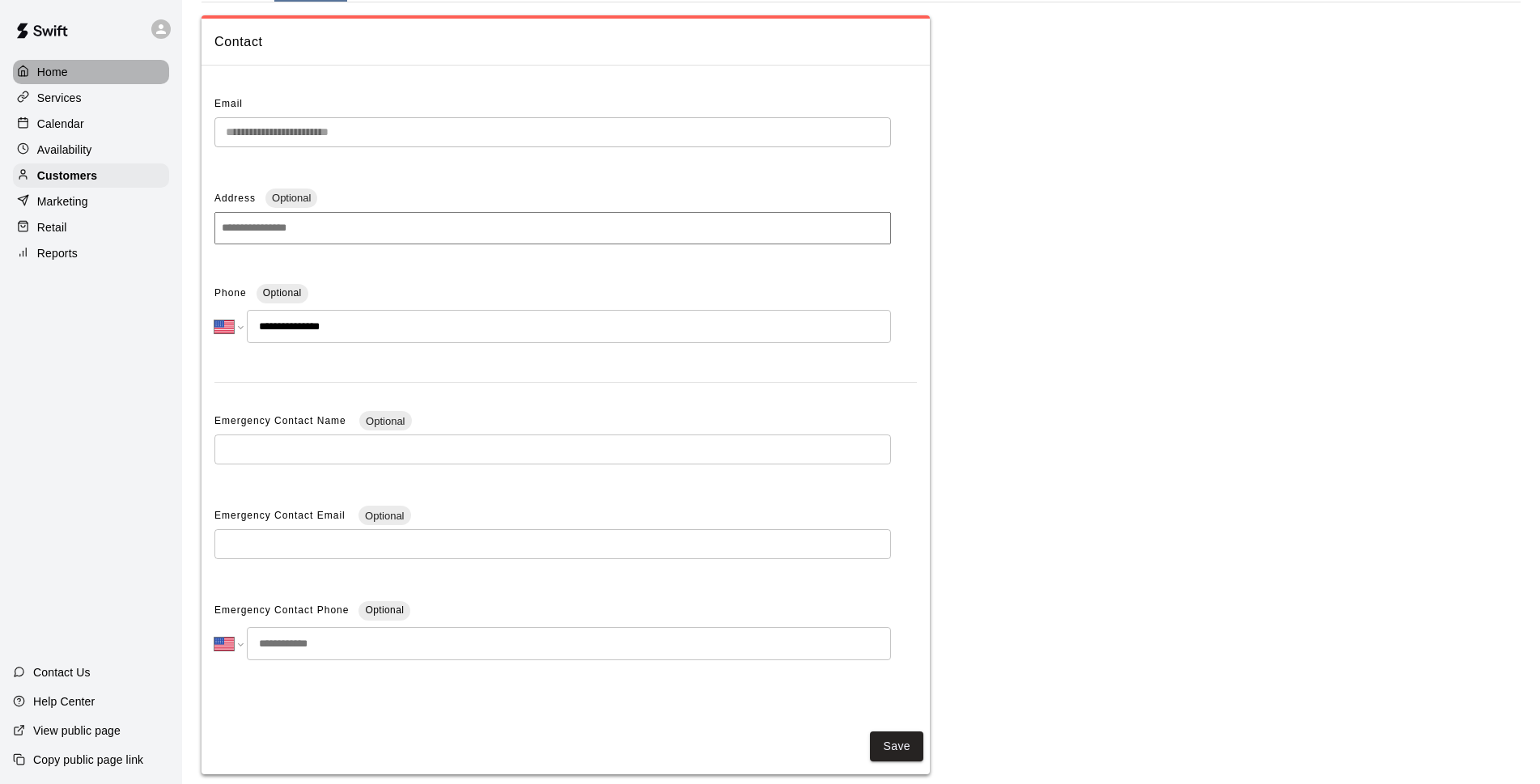
click at [52, 72] on p "Home" at bounding box center [53, 72] width 31 height 16
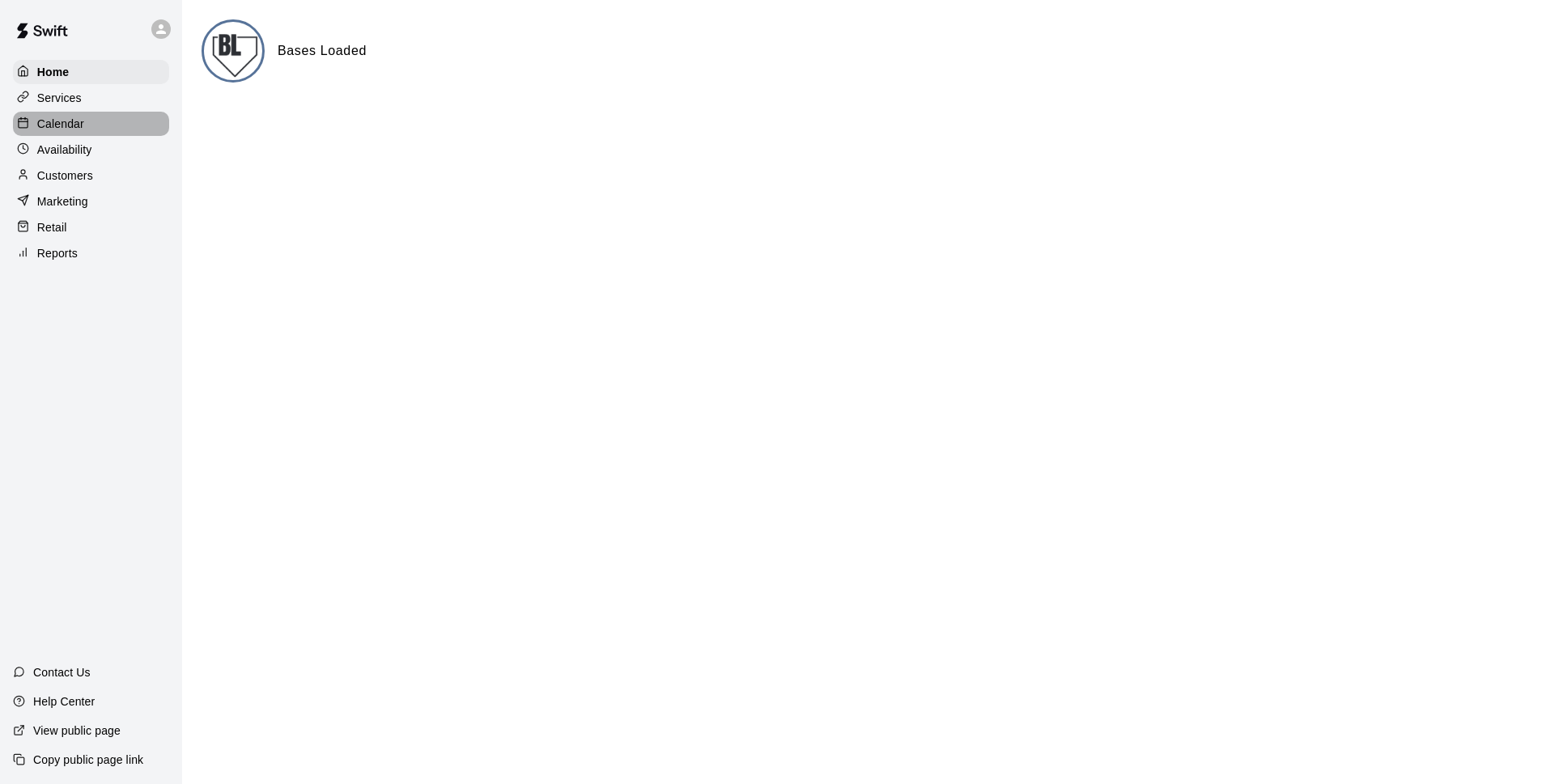
click at [155, 130] on div "Calendar" at bounding box center [91, 124] width 156 height 24
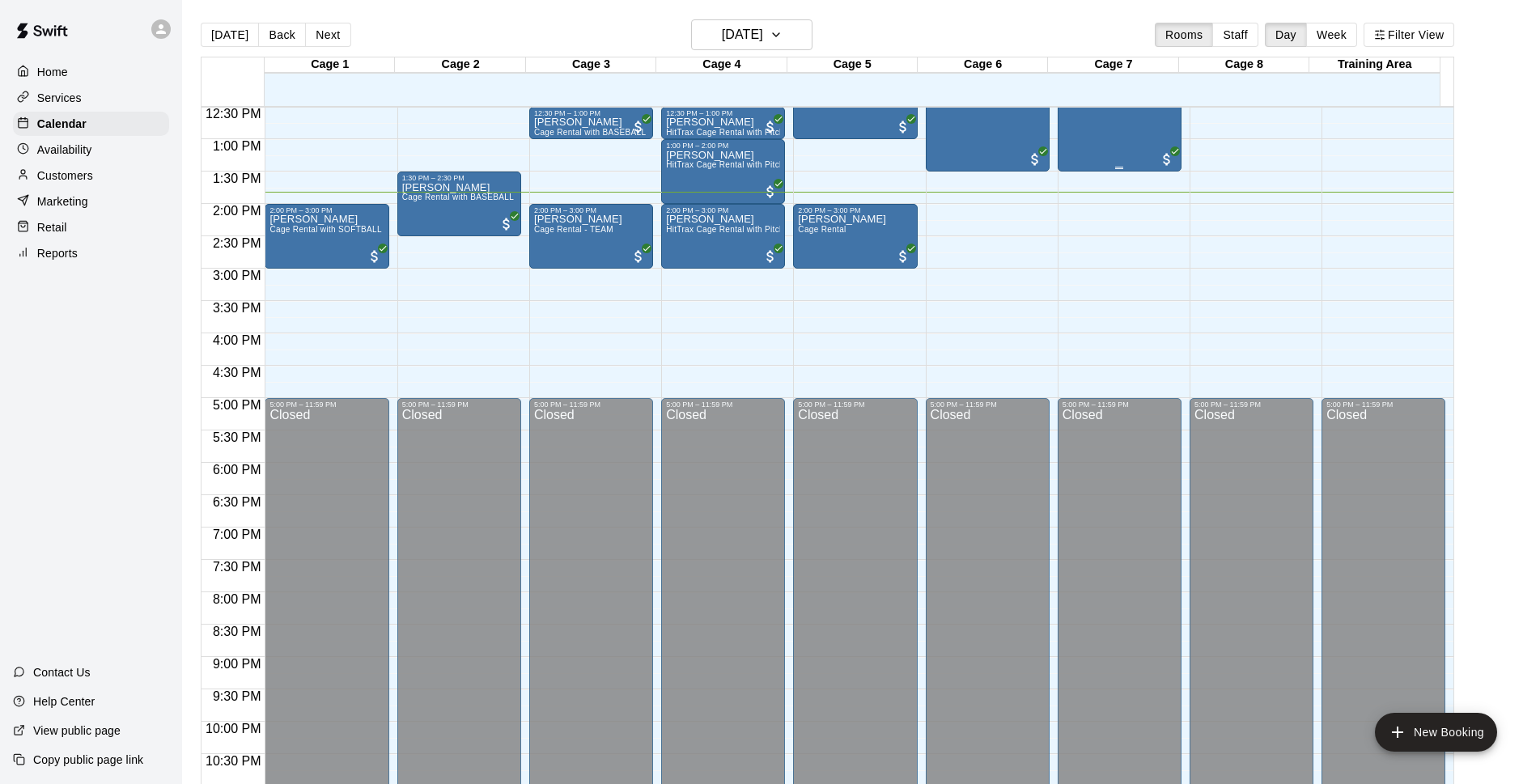
scroll to position [601, 0]
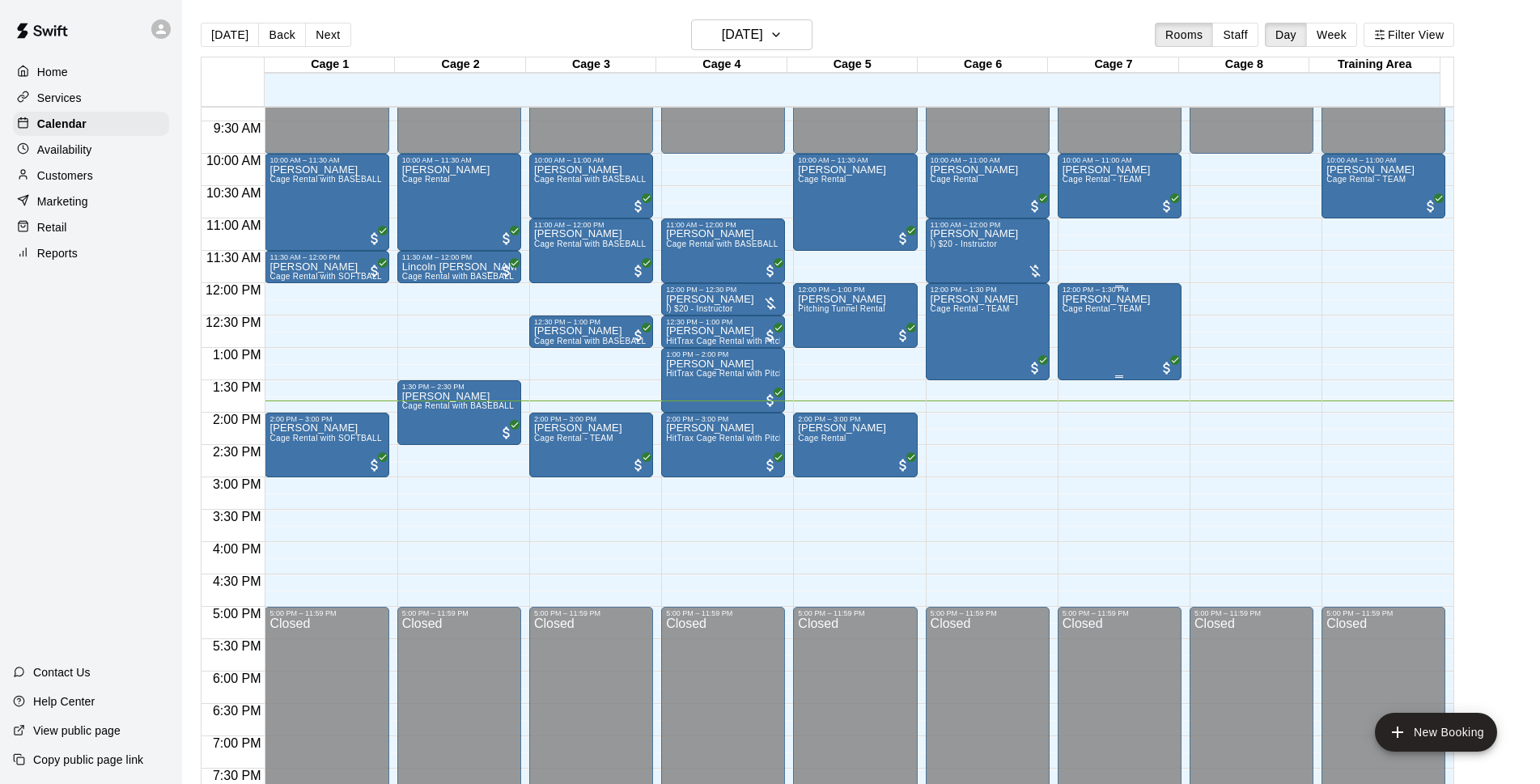
click at [1108, 299] on p "[PERSON_NAME]" at bounding box center [1106, 299] width 88 height 0
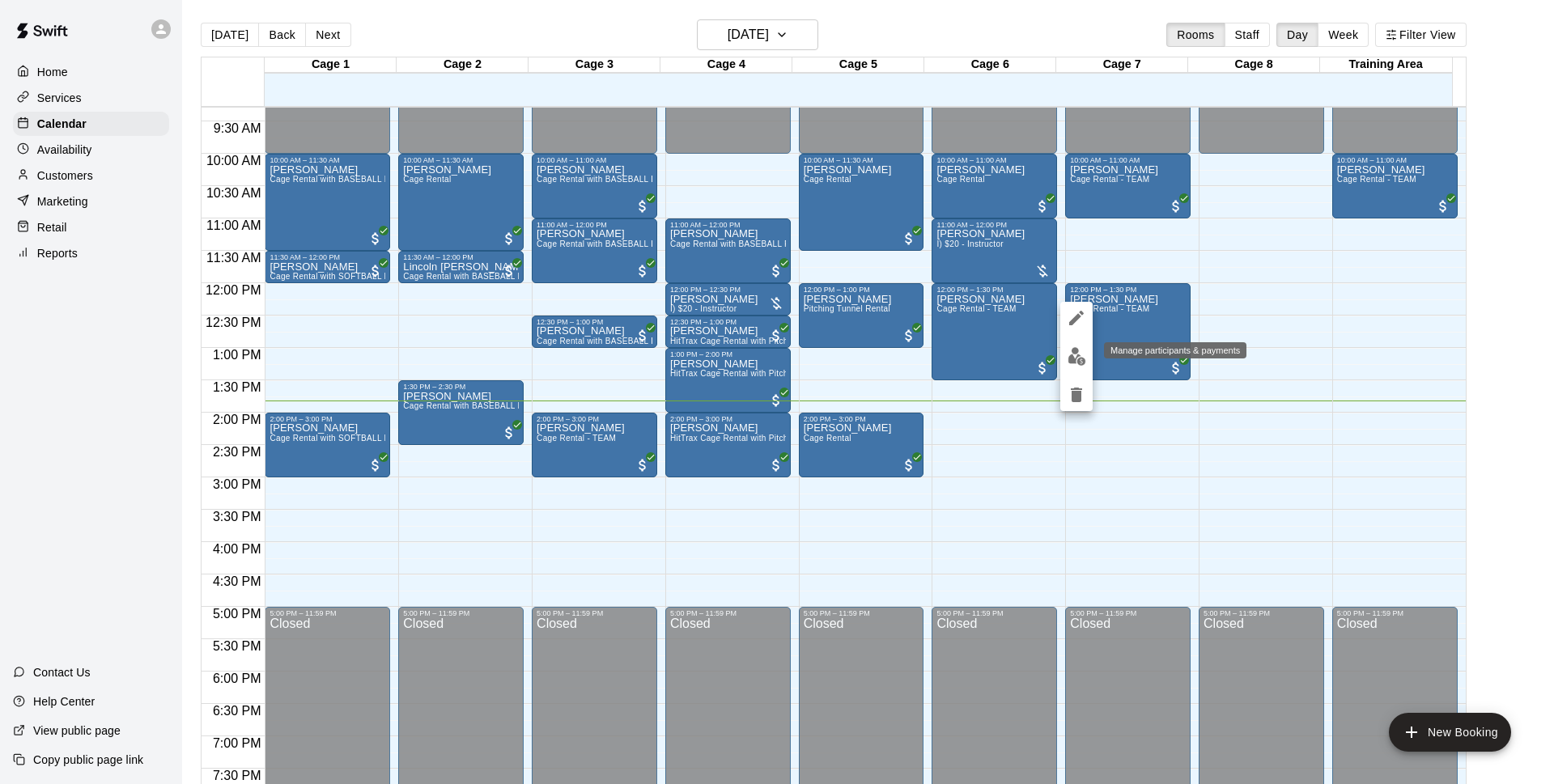
click at [1076, 353] on img "edit" at bounding box center [1076, 356] width 18 height 18
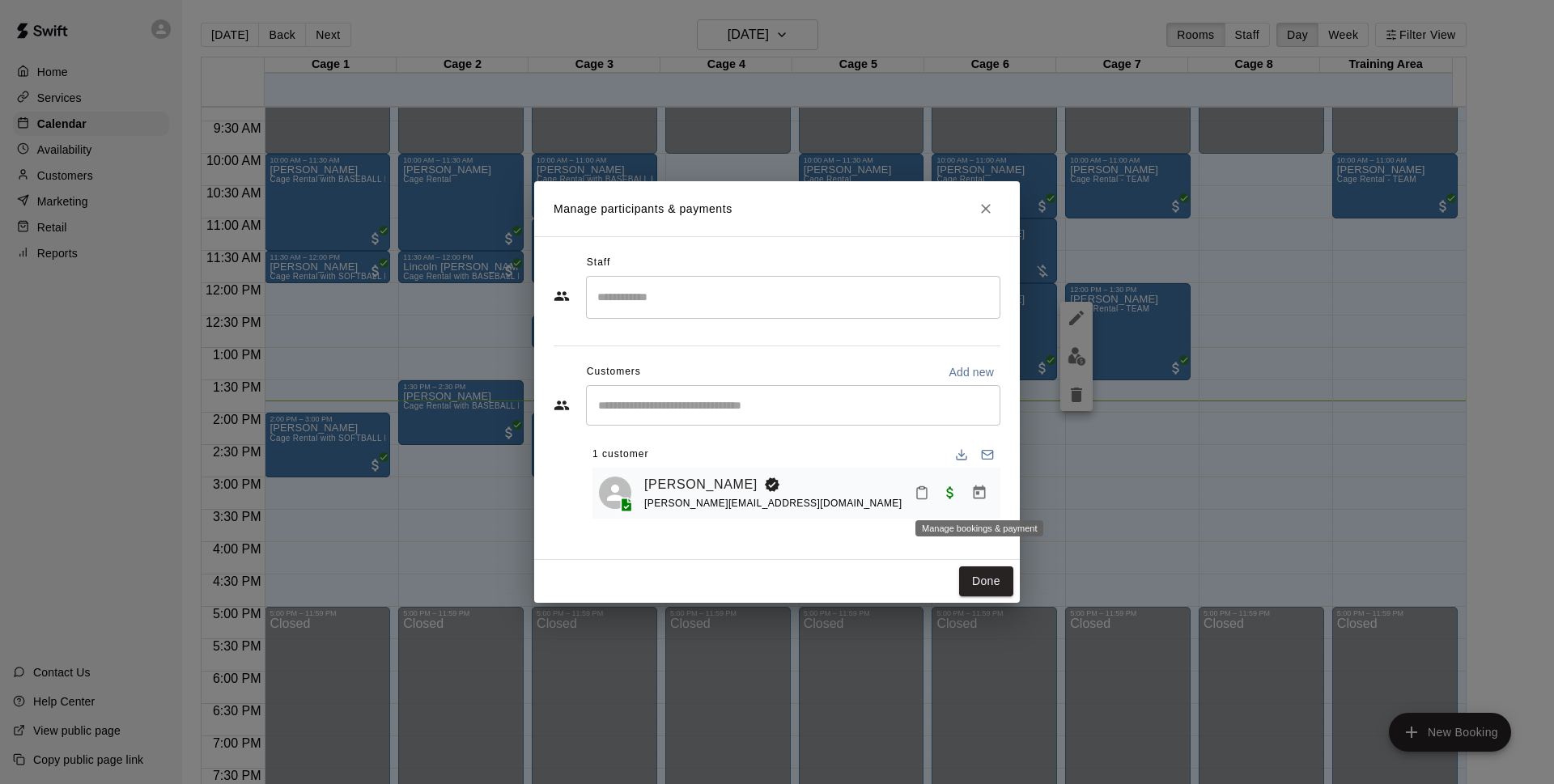
click at [979, 489] on icon "Manage bookings & payment" at bounding box center [979, 492] width 12 height 14
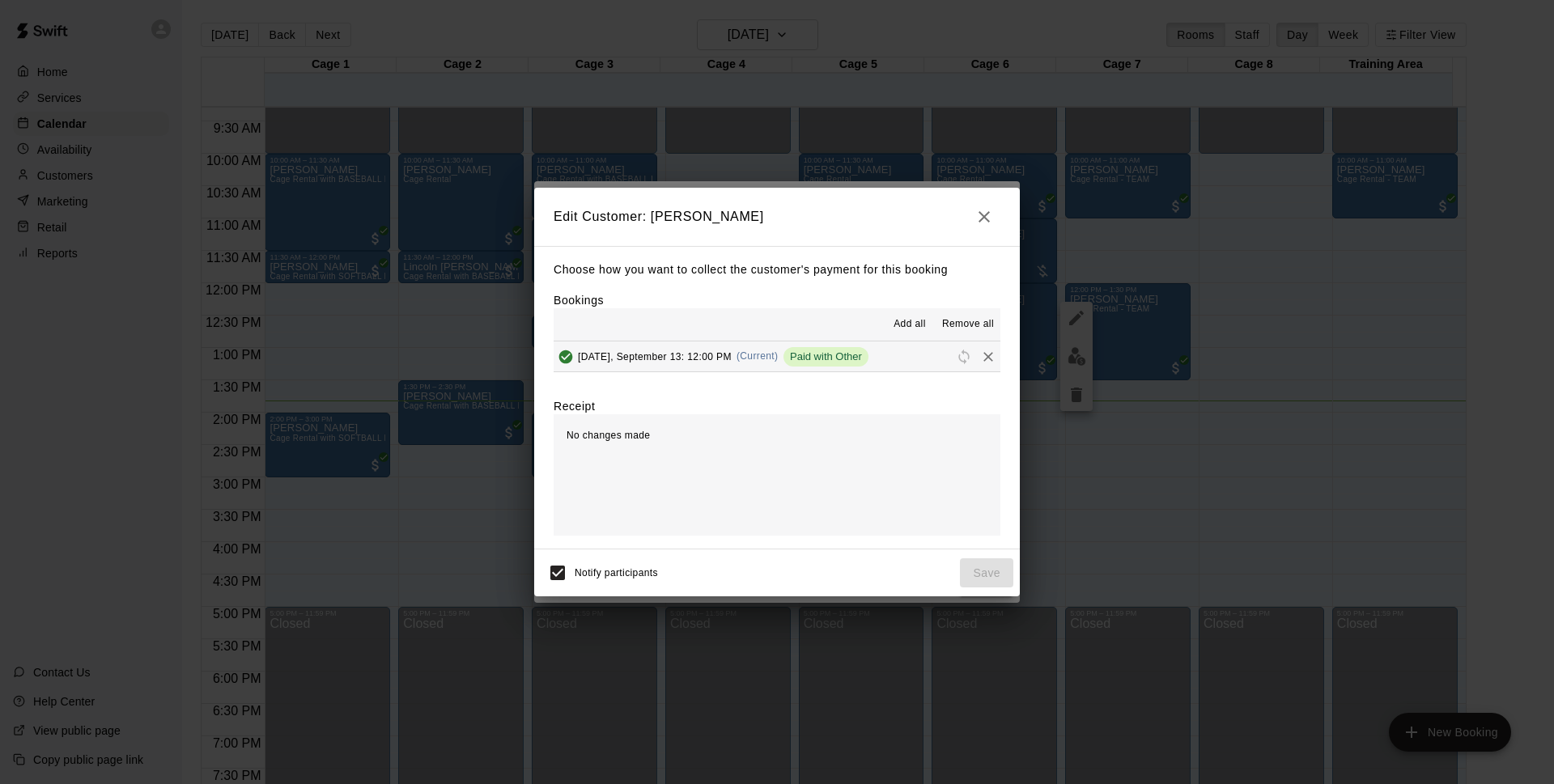
click at [982, 138] on div "Edit Customer: [PERSON_NAME] Choose how you want to collect the customer's paym…" at bounding box center [777, 392] width 1554 height 784
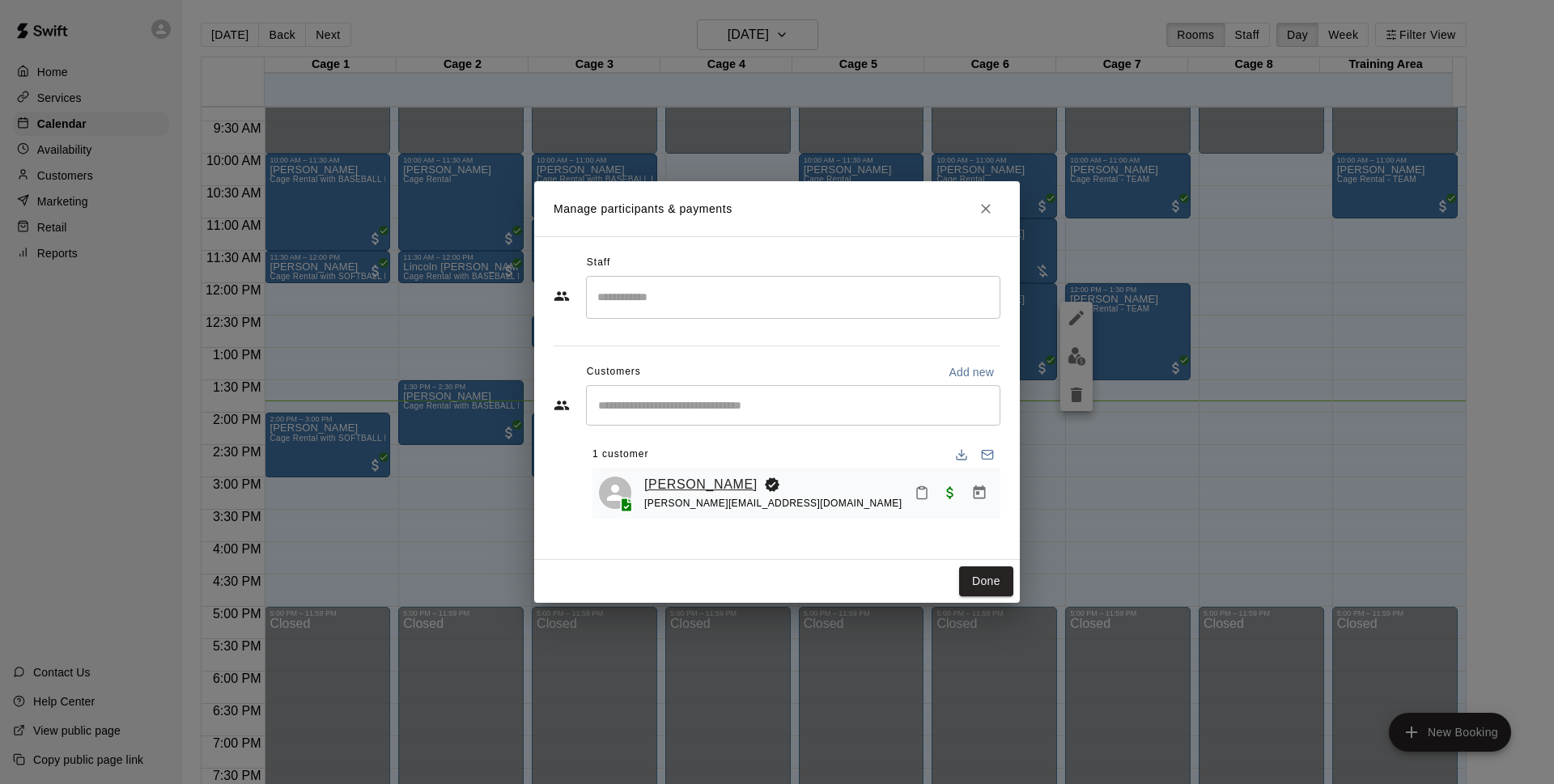
click at [697, 487] on link "[PERSON_NAME]" at bounding box center [700, 485] width 113 height 21
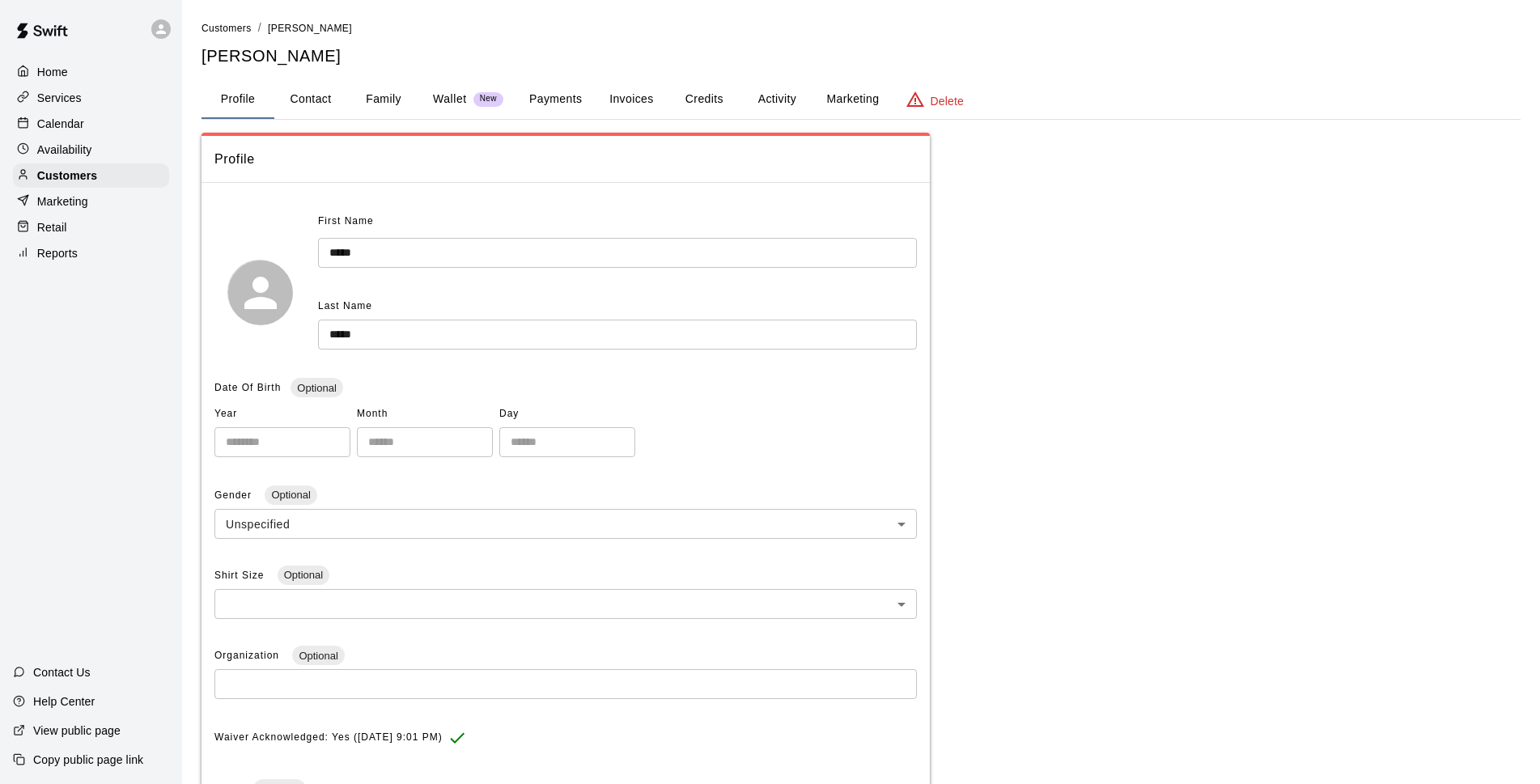
click at [345, 100] on button "Contact" at bounding box center [311, 100] width 73 height 39
select select "**"
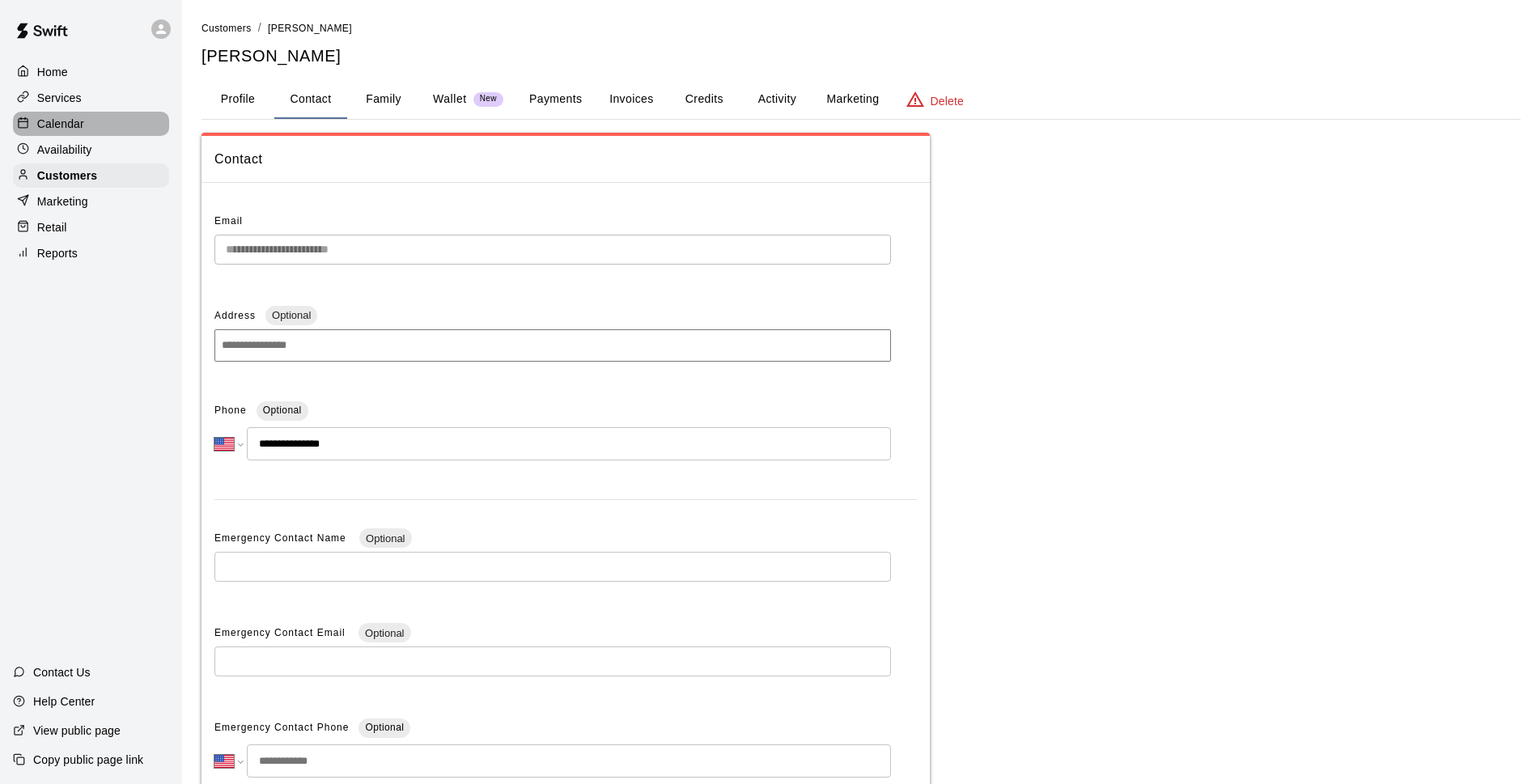
click at [57, 128] on p "Calendar" at bounding box center [61, 124] width 47 height 16
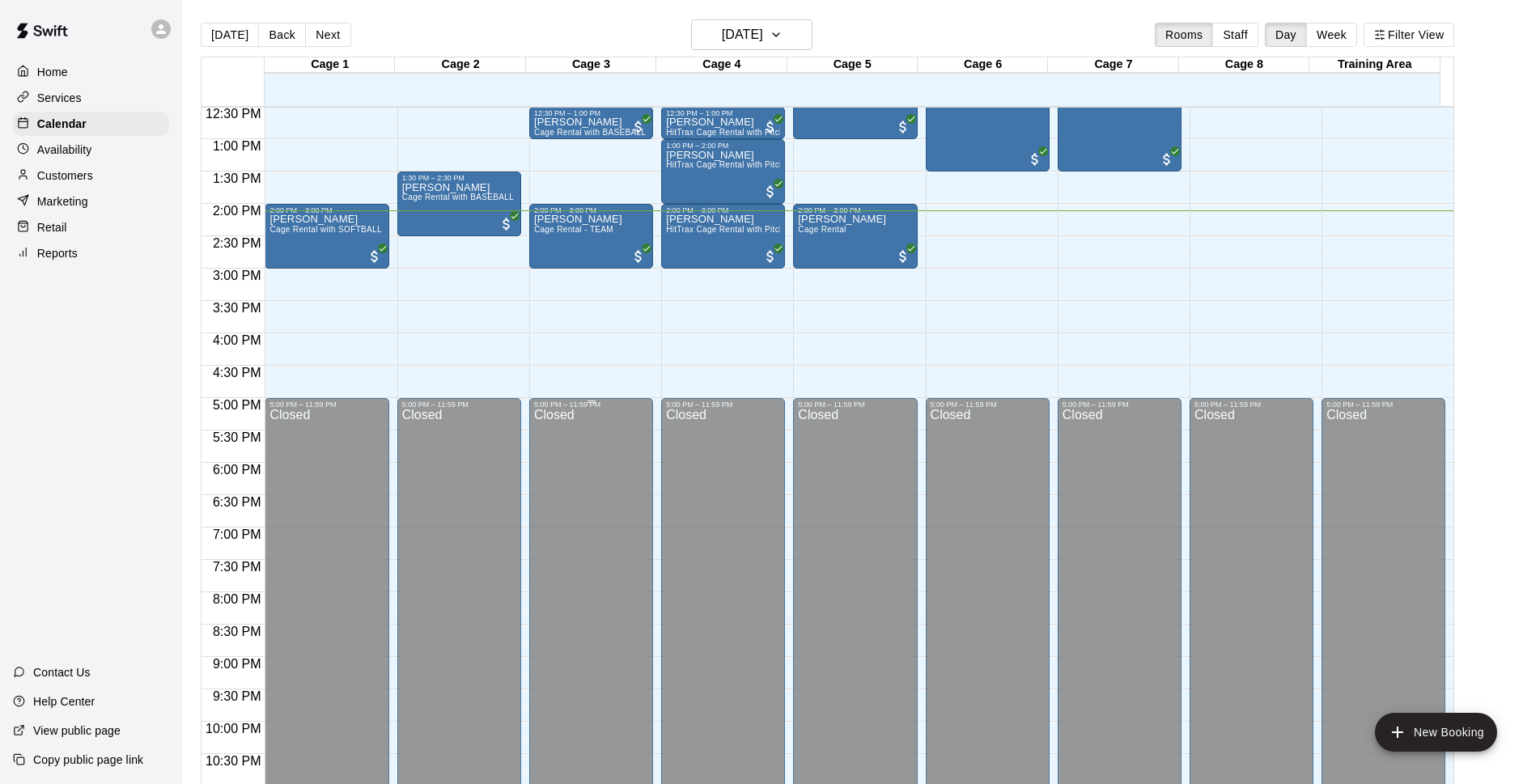
scroll to position [705, 0]
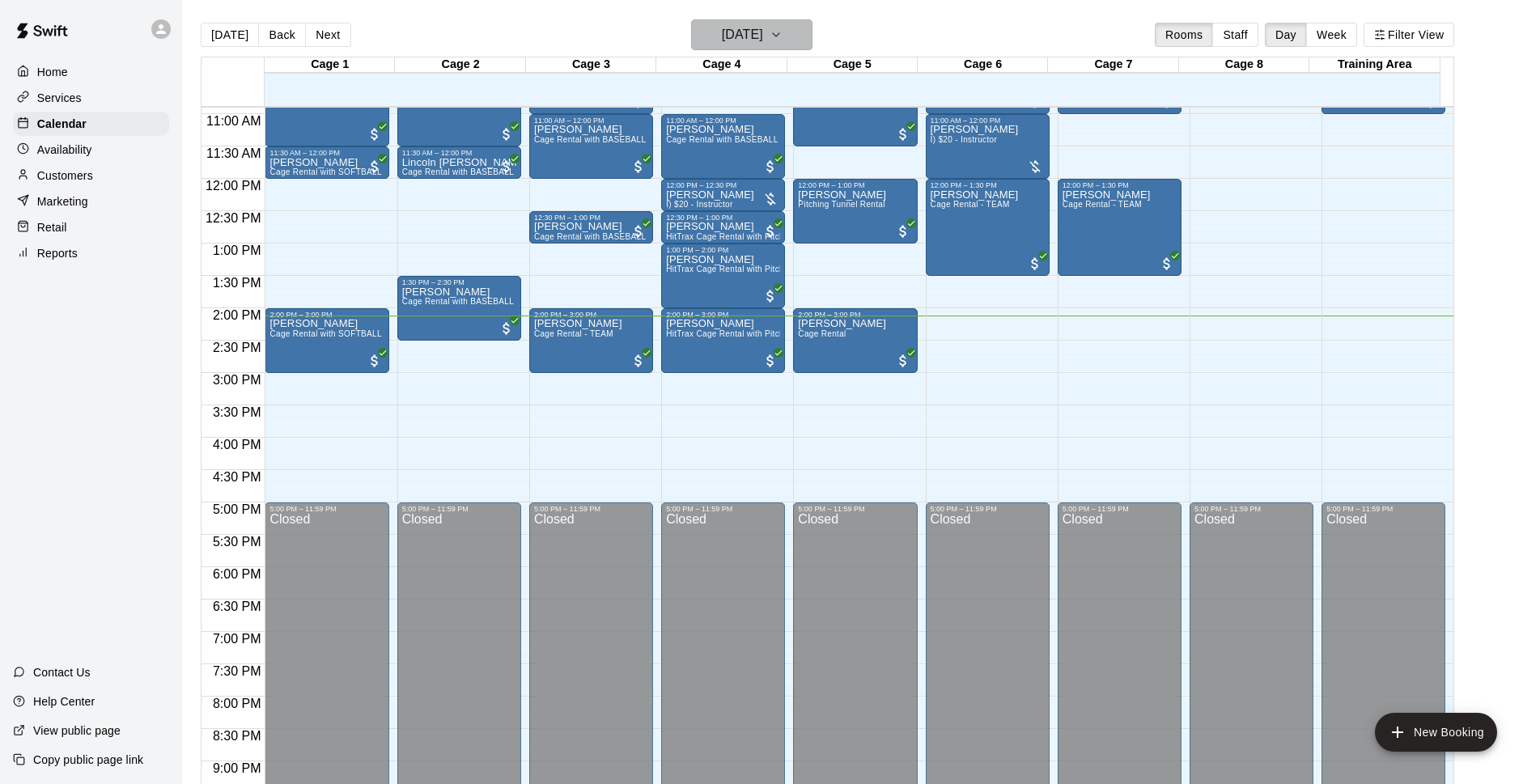
click at [729, 48] on button "[DATE]" at bounding box center [751, 35] width 121 height 31
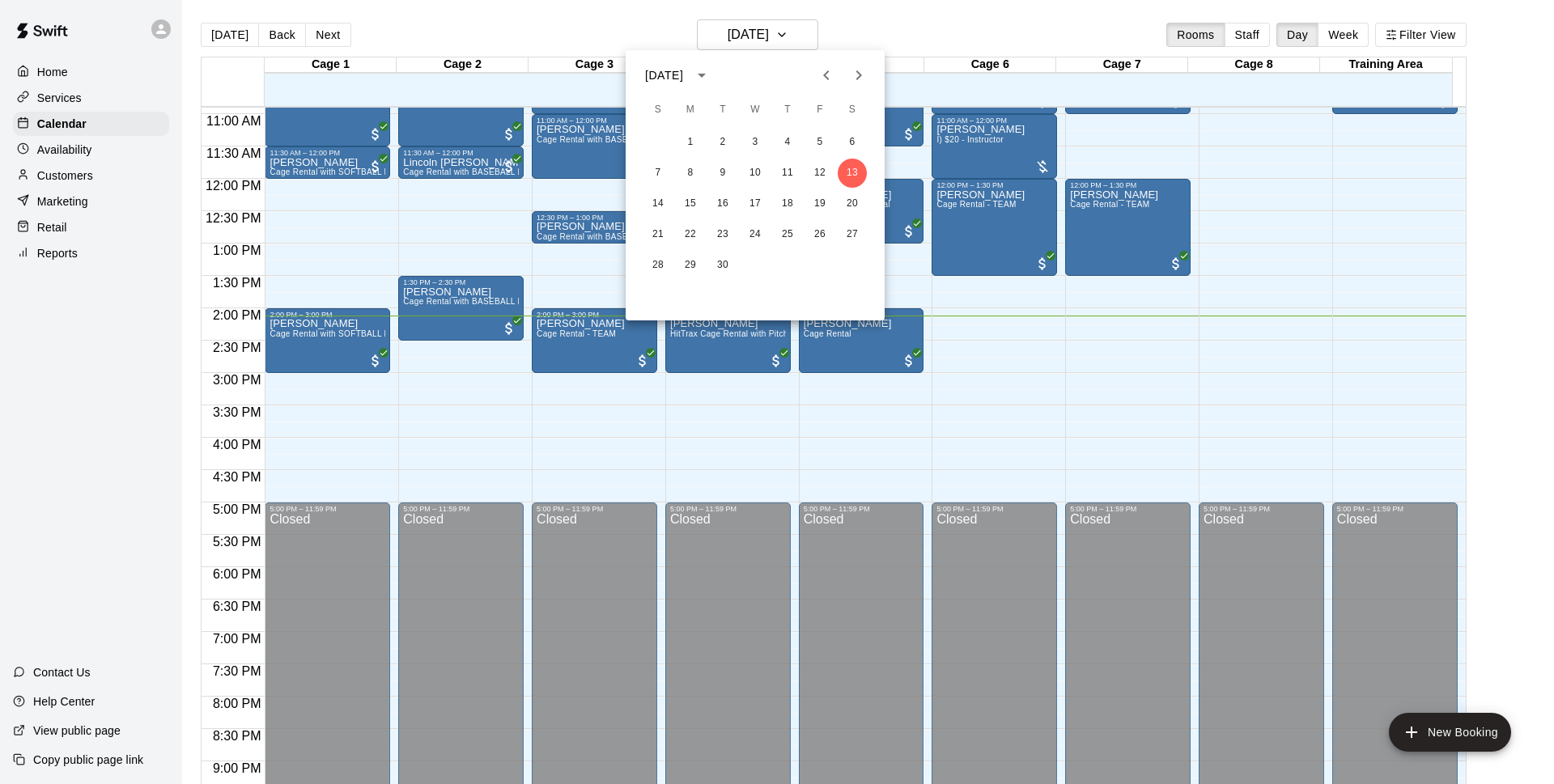
click at [1061, 350] on div at bounding box center [777, 392] width 1554 height 784
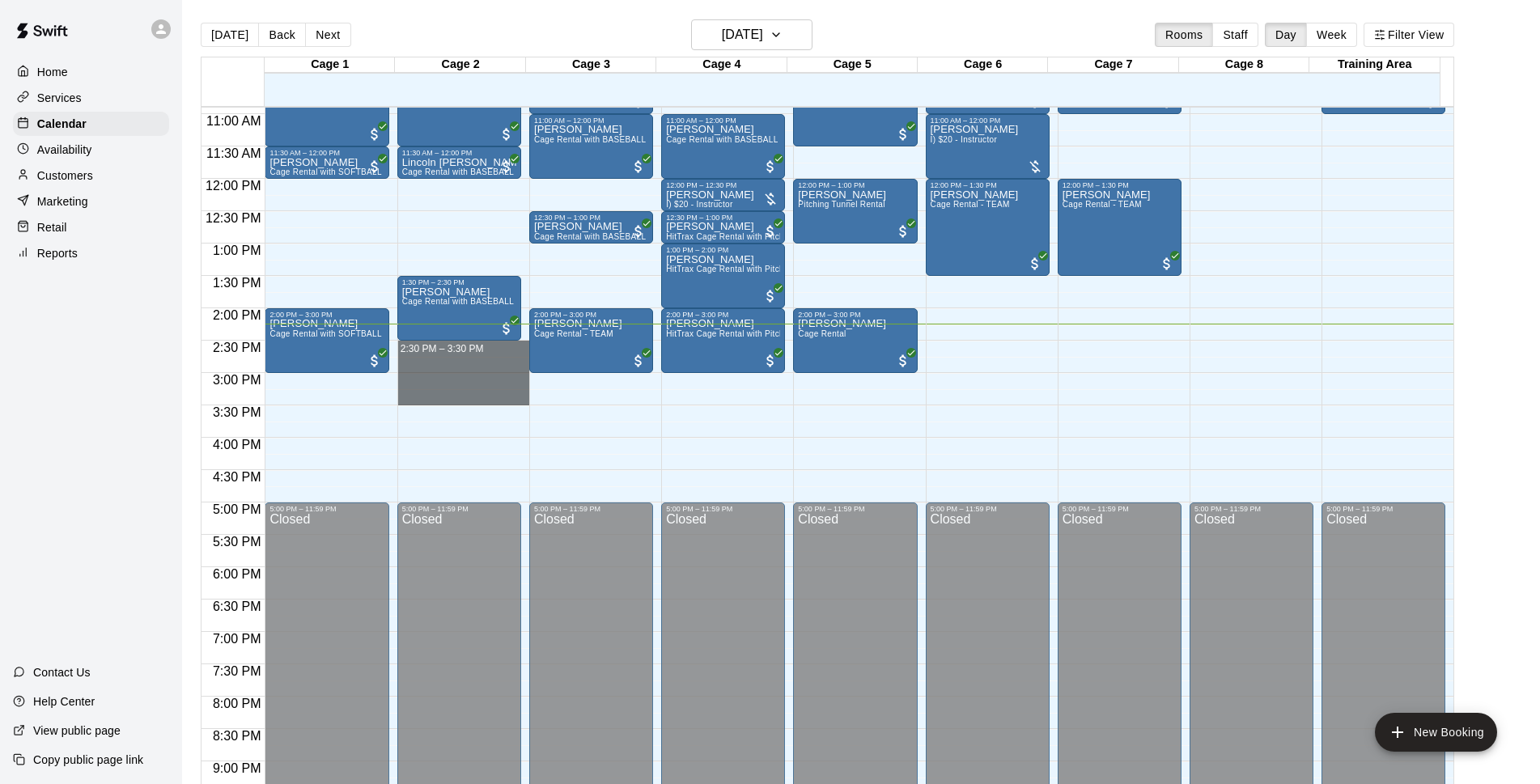
drag, startPoint x: 443, startPoint y: 344, endPoint x: 445, endPoint y: 404, distance: 60.0
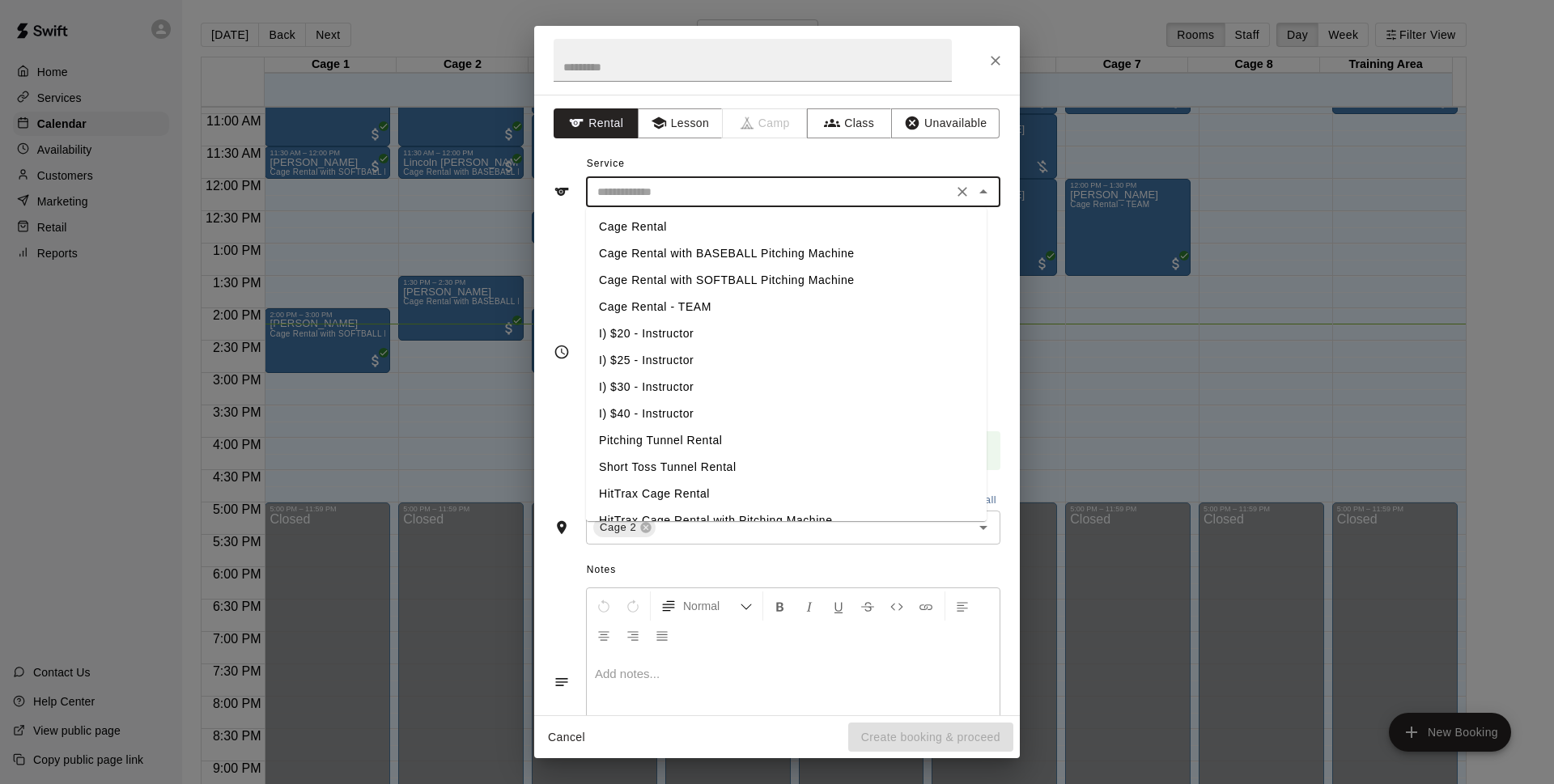
click at [783, 199] on input "text" at bounding box center [769, 191] width 357 height 20
click at [719, 251] on li "Cage Rental with BASEBALL Pitching Machine" at bounding box center [786, 254] width 401 height 27
type input "**********"
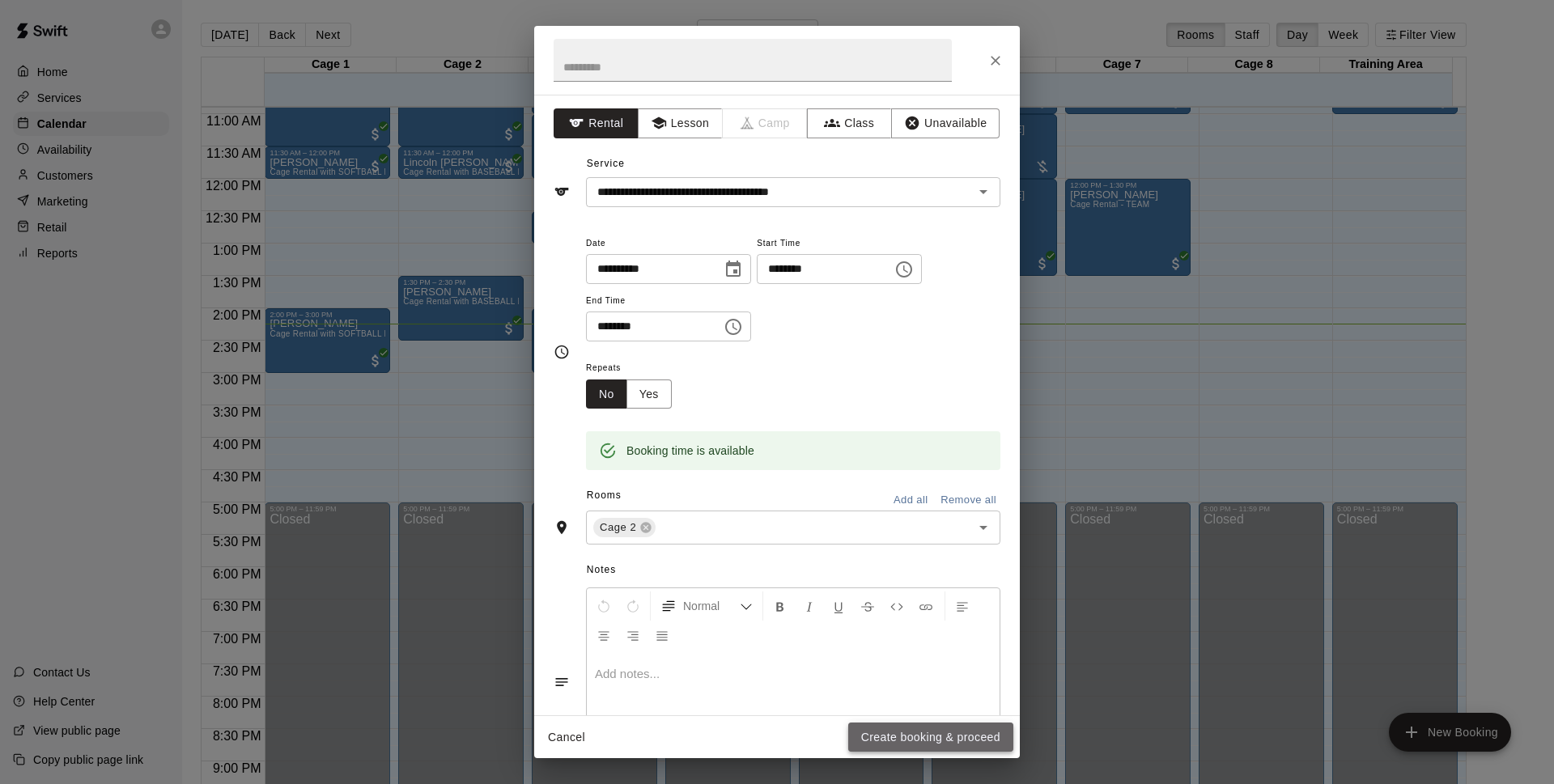
click at [913, 736] on button "Create booking & proceed" at bounding box center [931, 737] width 165 height 30
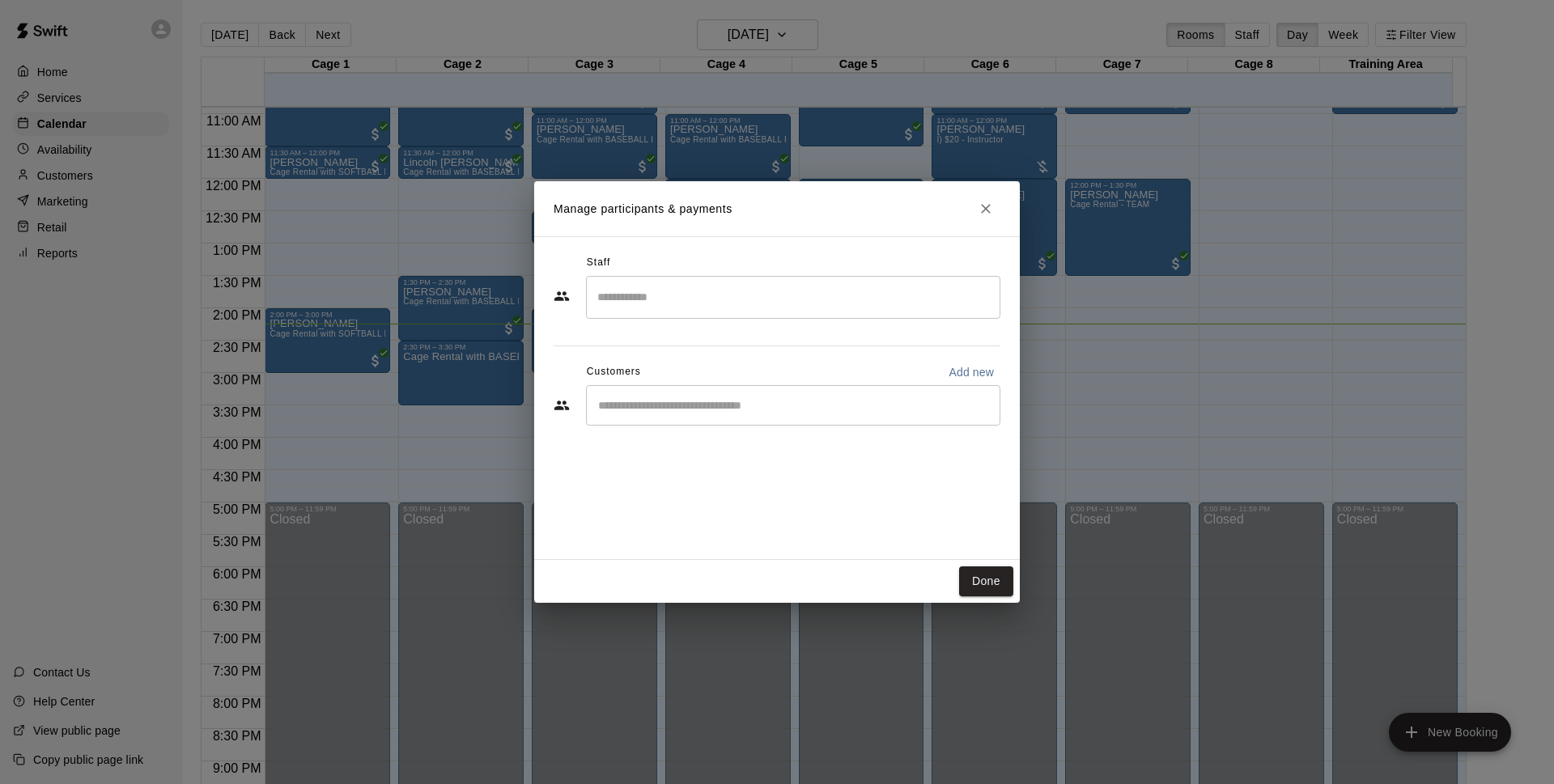
click at [693, 402] on input "Start typing to search customers..." at bounding box center [793, 405] width 400 height 16
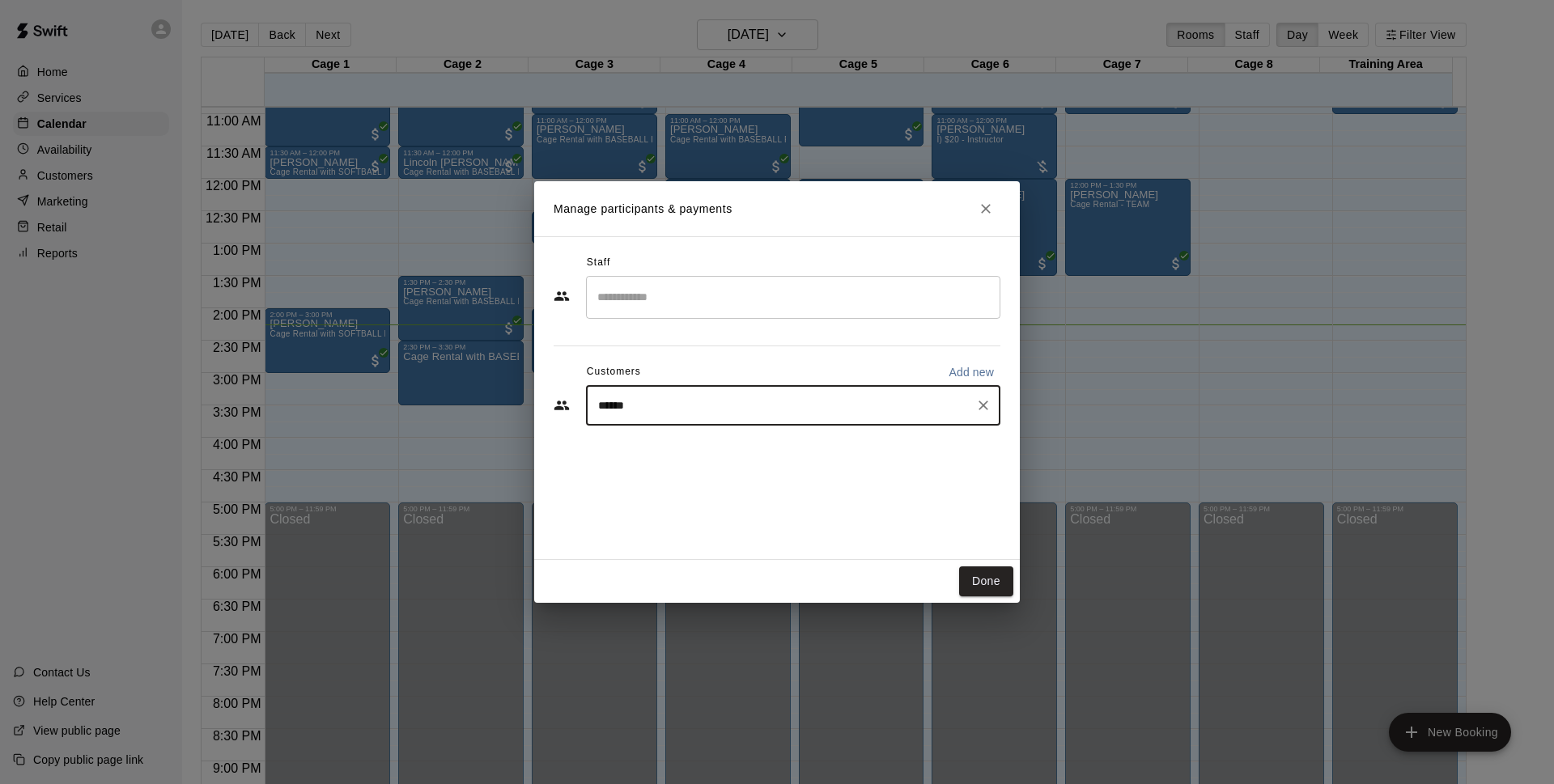
type input "*******"
click at [685, 453] on div "Walk In [EMAIL_ADDRESS][DOMAIN_NAME]" at bounding box center [718, 452] width 174 height 35
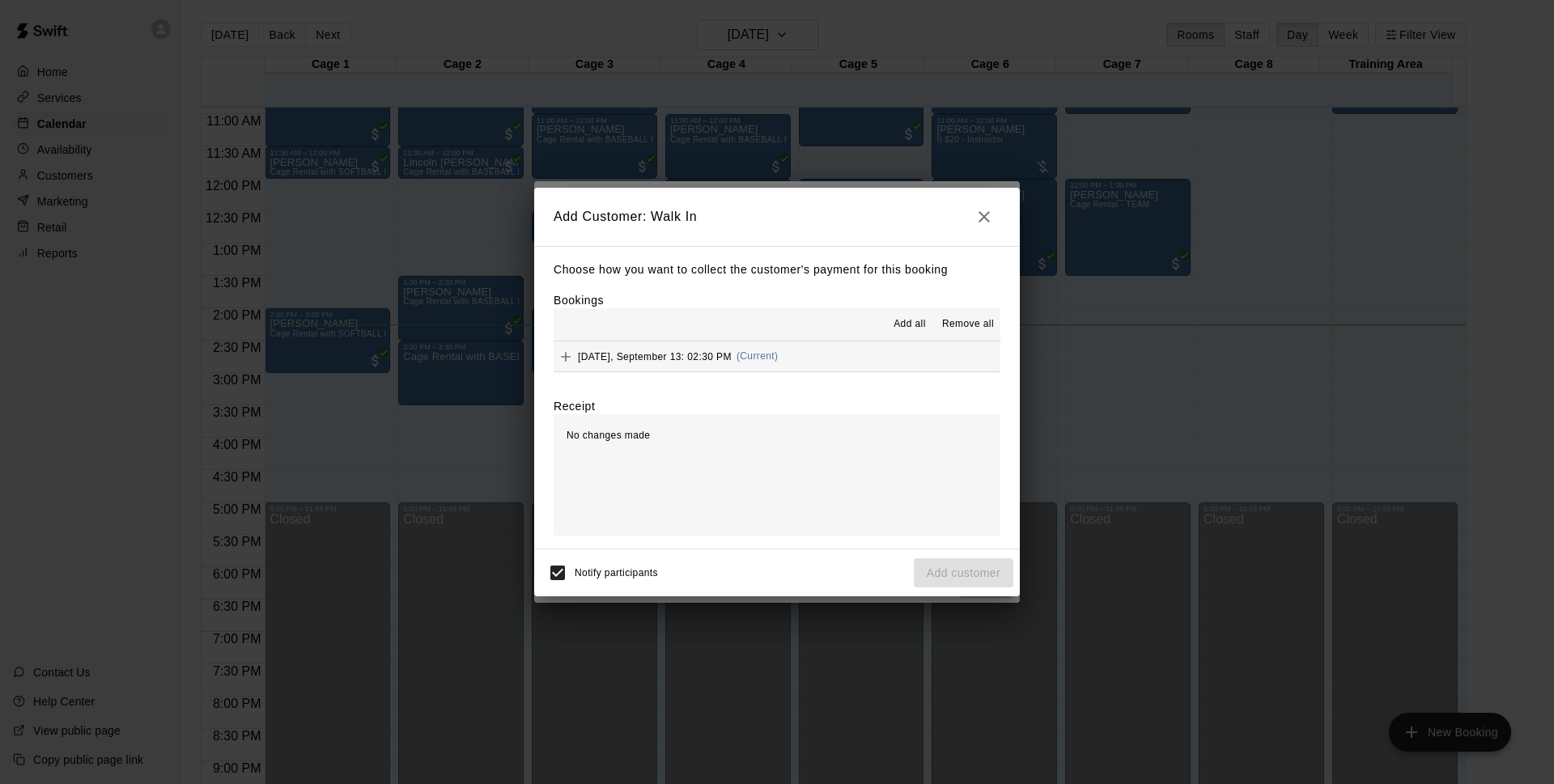
click at [714, 341] on div "Add all Remove all" at bounding box center [777, 324] width 447 height 32
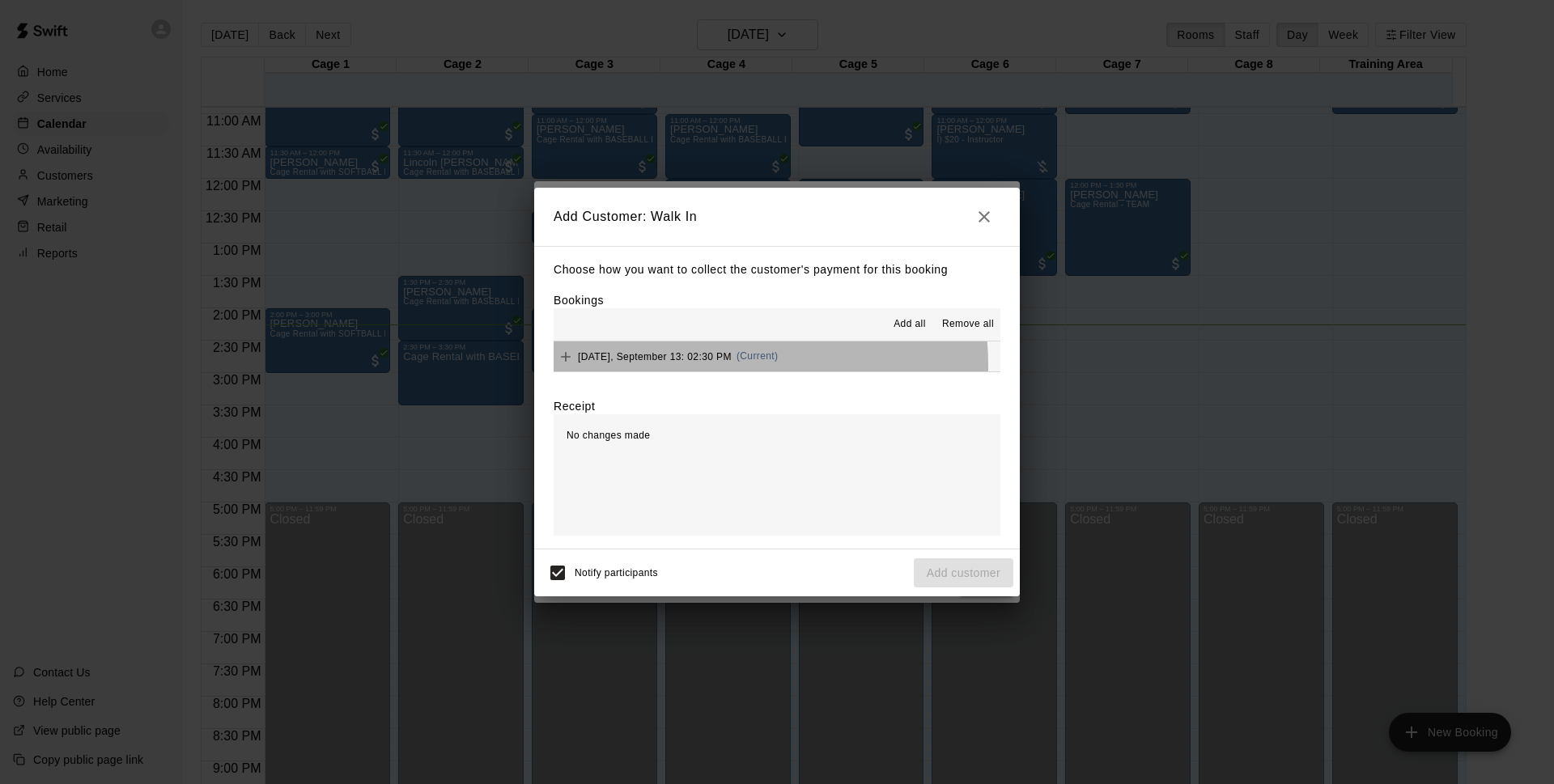
click at [719, 365] on div "[DATE], September 13: 02:30 PM (Current)" at bounding box center [665, 357] width 224 height 24
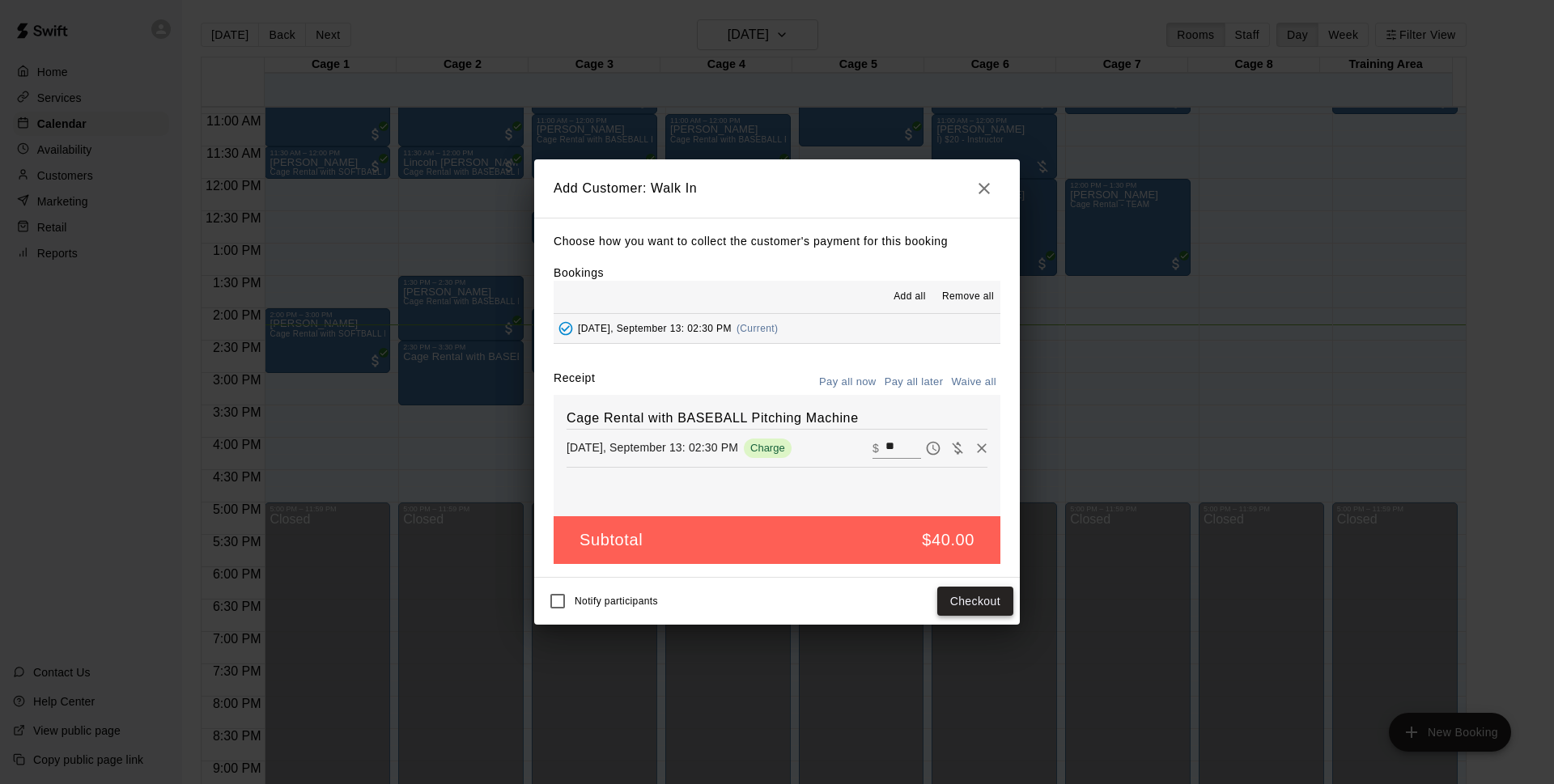
click at [990, 598] on button "Checkout" at bounding box center [975, 601] width 76 height 30
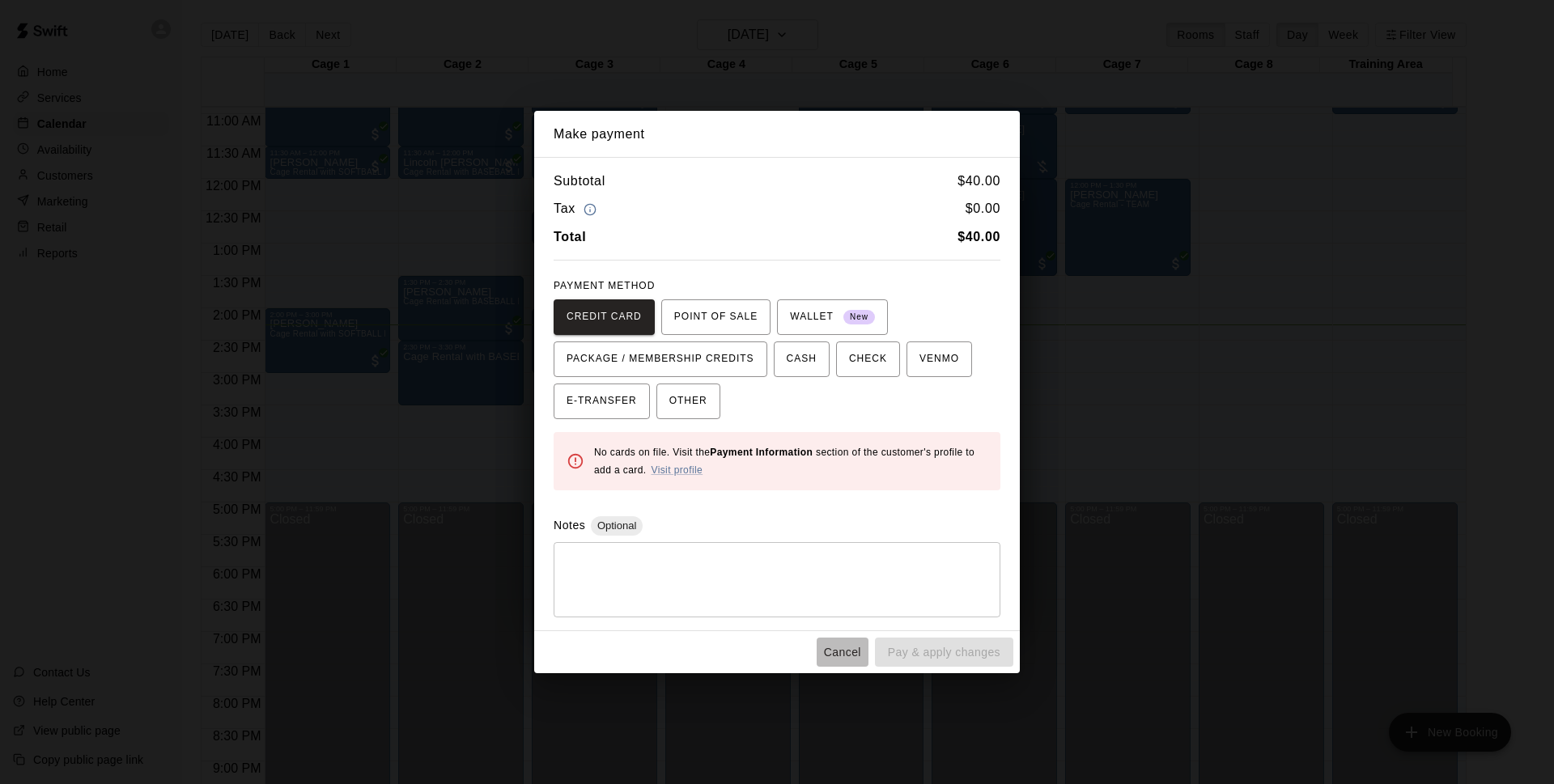
click at [828, 652] on button "Cancel" at bounding box center [842, 652] width 52 height 30
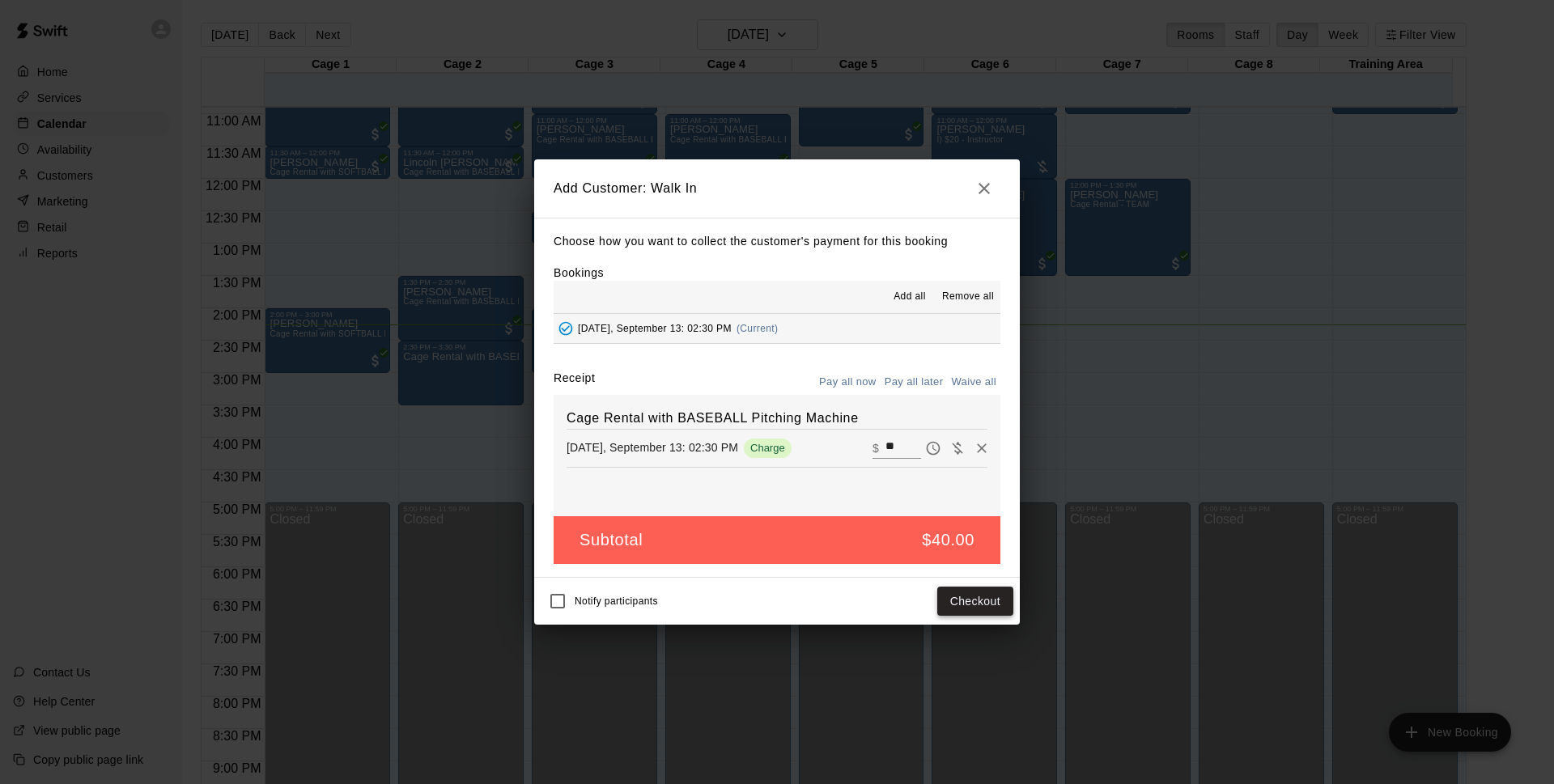
click at [994, 595] on button "Checkout" at bounding box center [975, 601] width 76 height 30
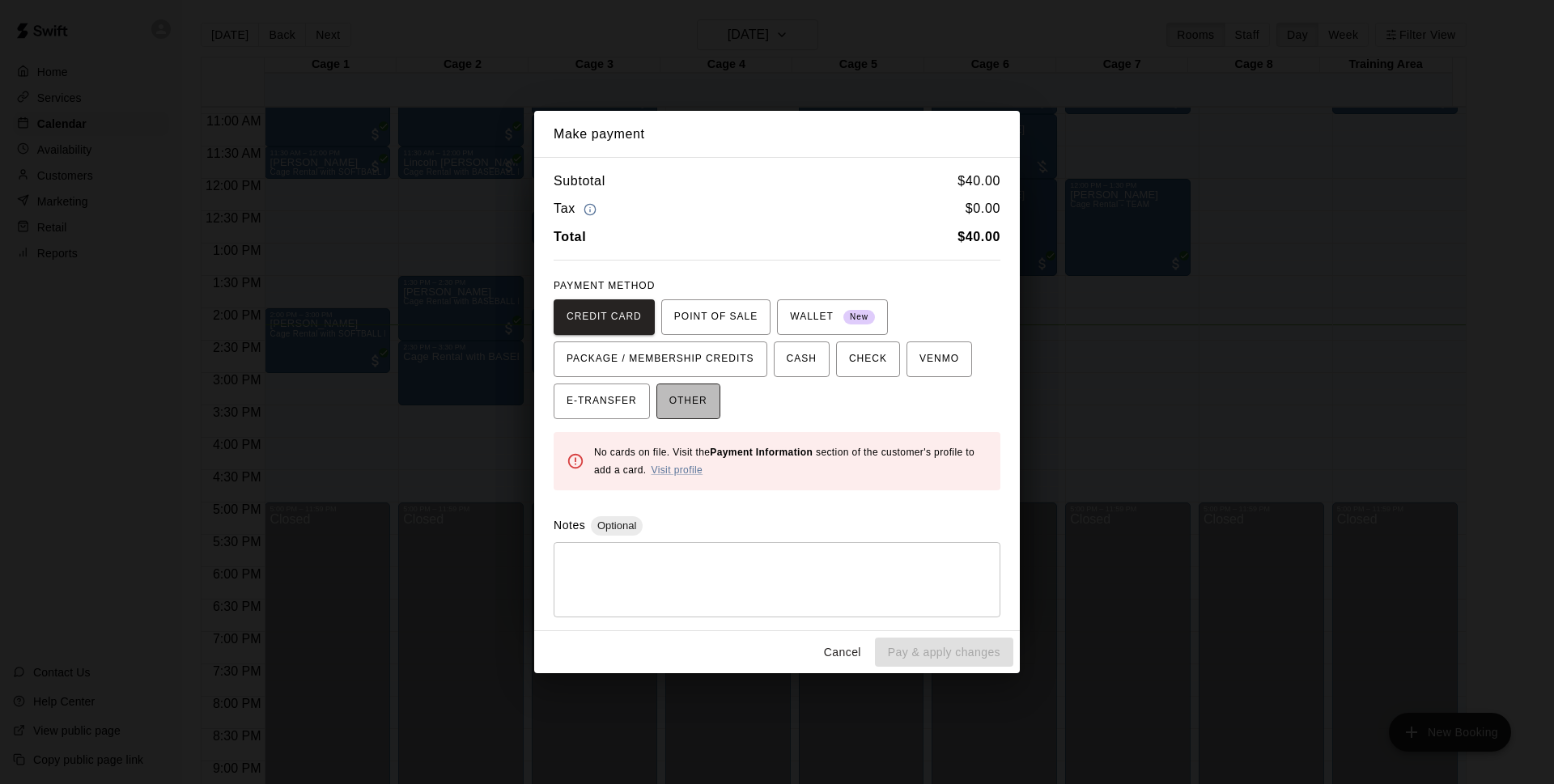
click at [692, 415] on button "OTHER" at bounding box center [688, 401] width 64 height 35
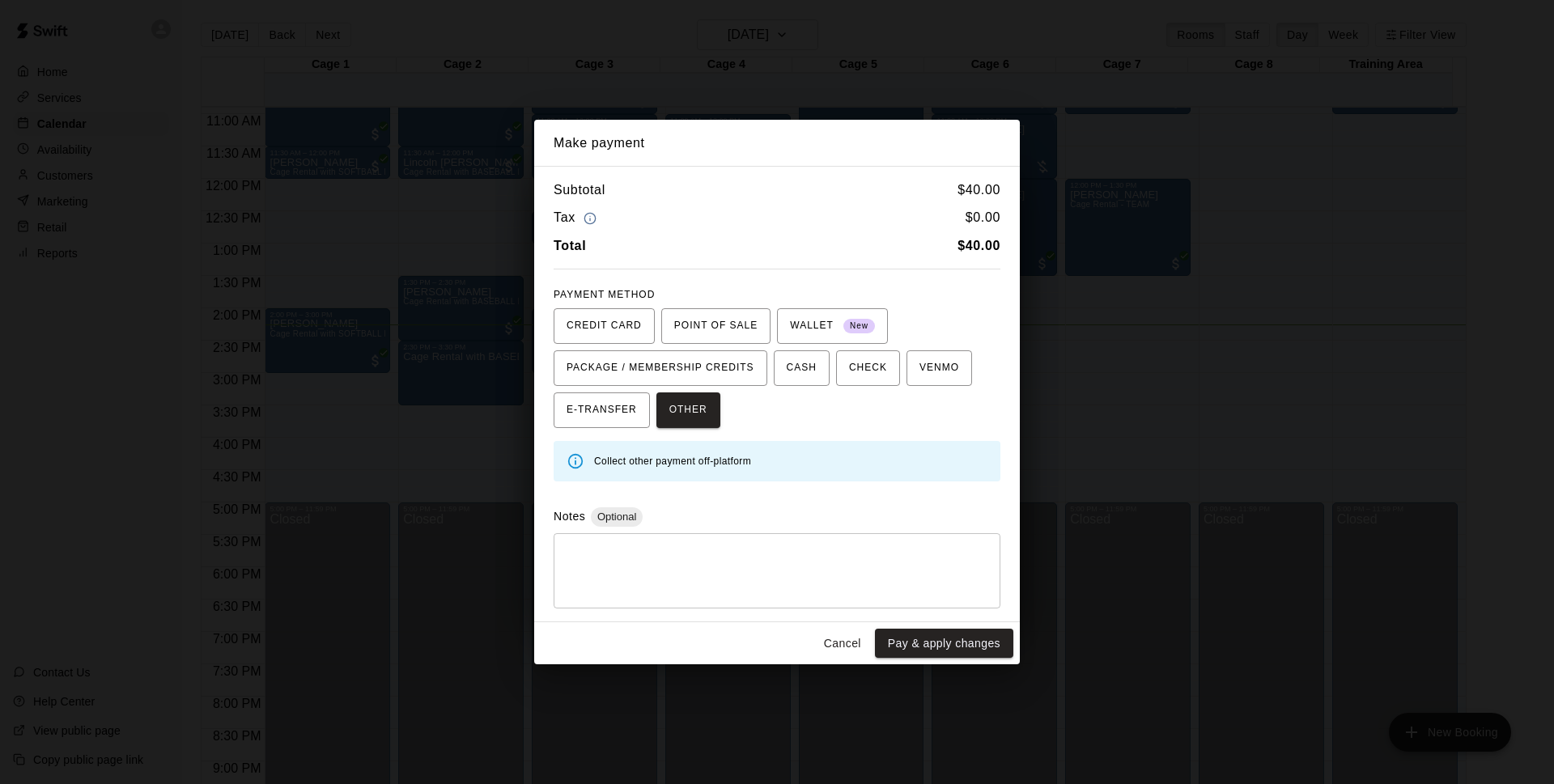
click at [854, 648] on button "Cancel" at bounding box center [842, 643] width 52 height 30
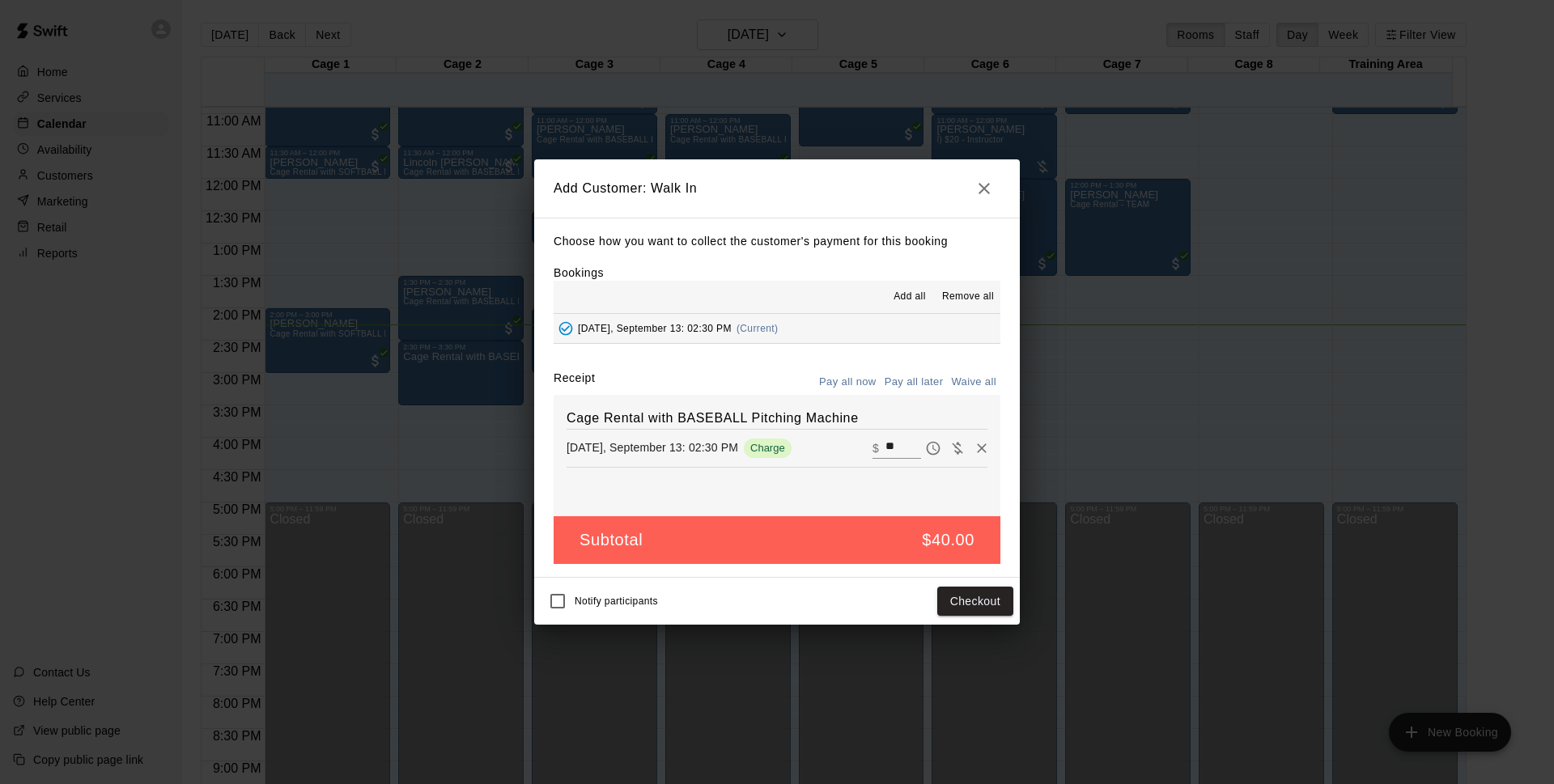
click at [899, 390] on button "Pay all later" at bounding box center [914, 382] width 68 height 25
click at [961, 606] on button "Add customer" at bounding box center [963, 601] width 100 height 30
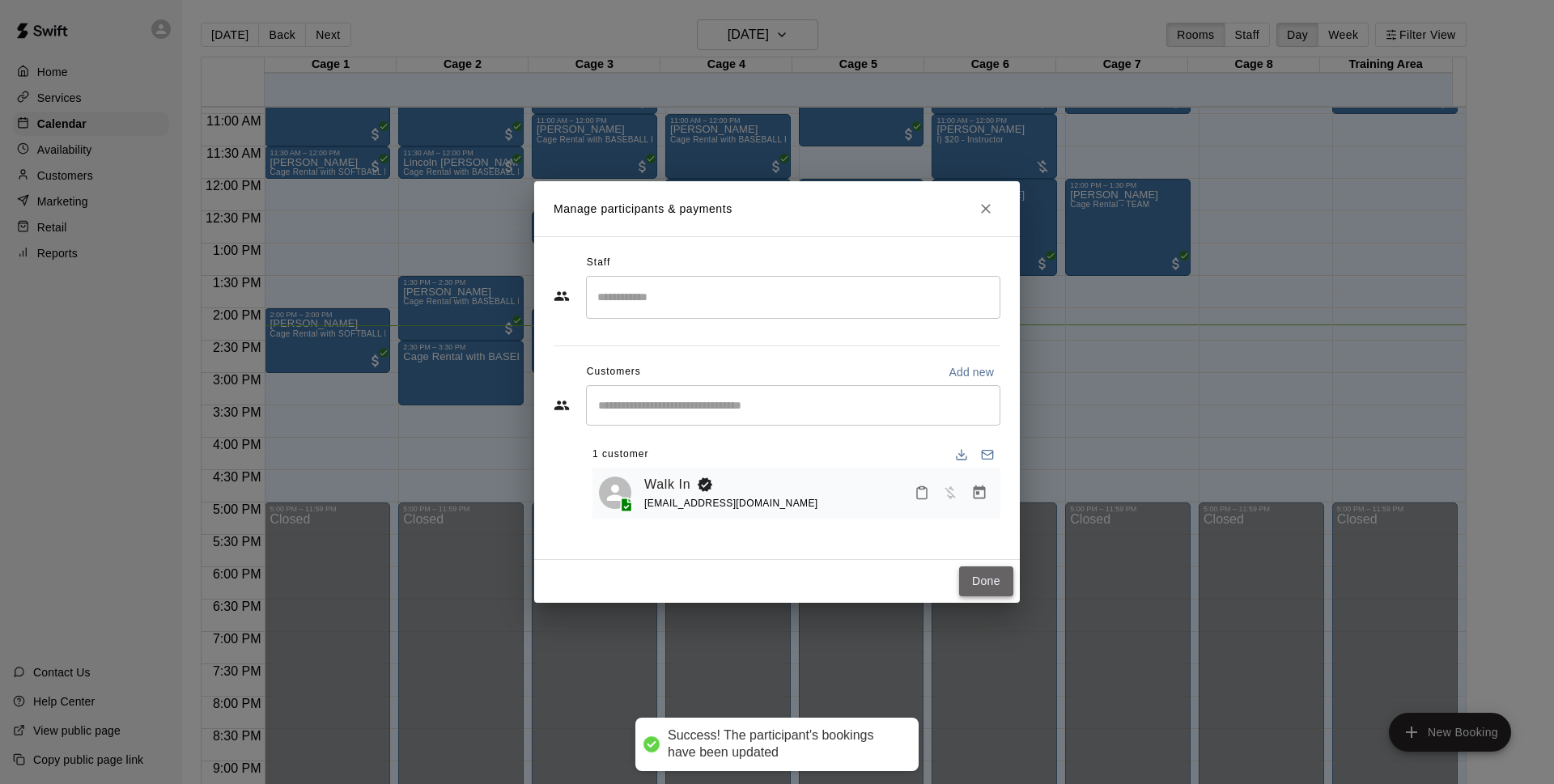
click at [990, 571] on button "Done" at bounding box center [986, 581] width 55 height 30
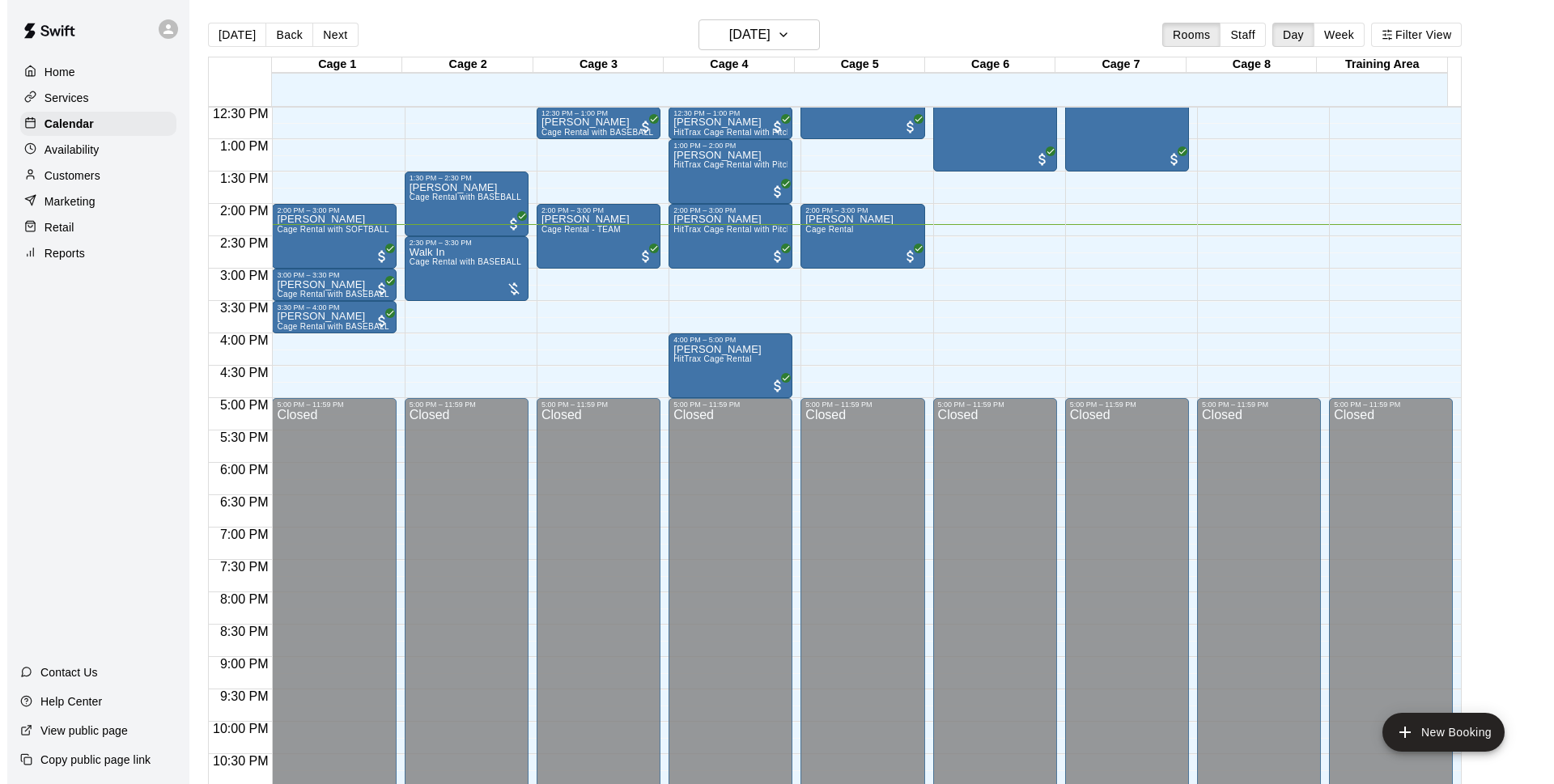
scroll to position [705, 0]
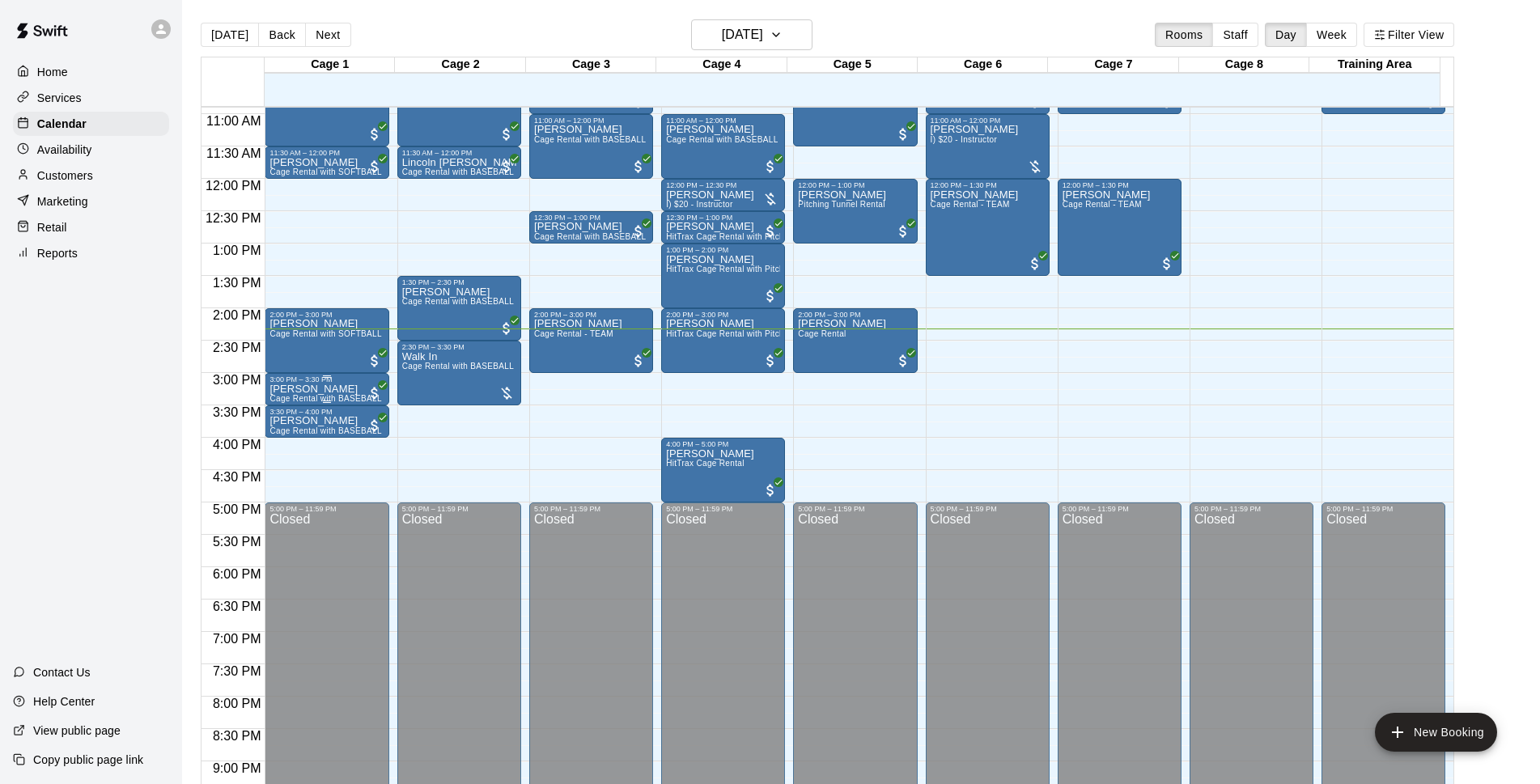
click at [328, 389] on p "Fernando Magana" at bounding box center [326, 389] width 114 height 0
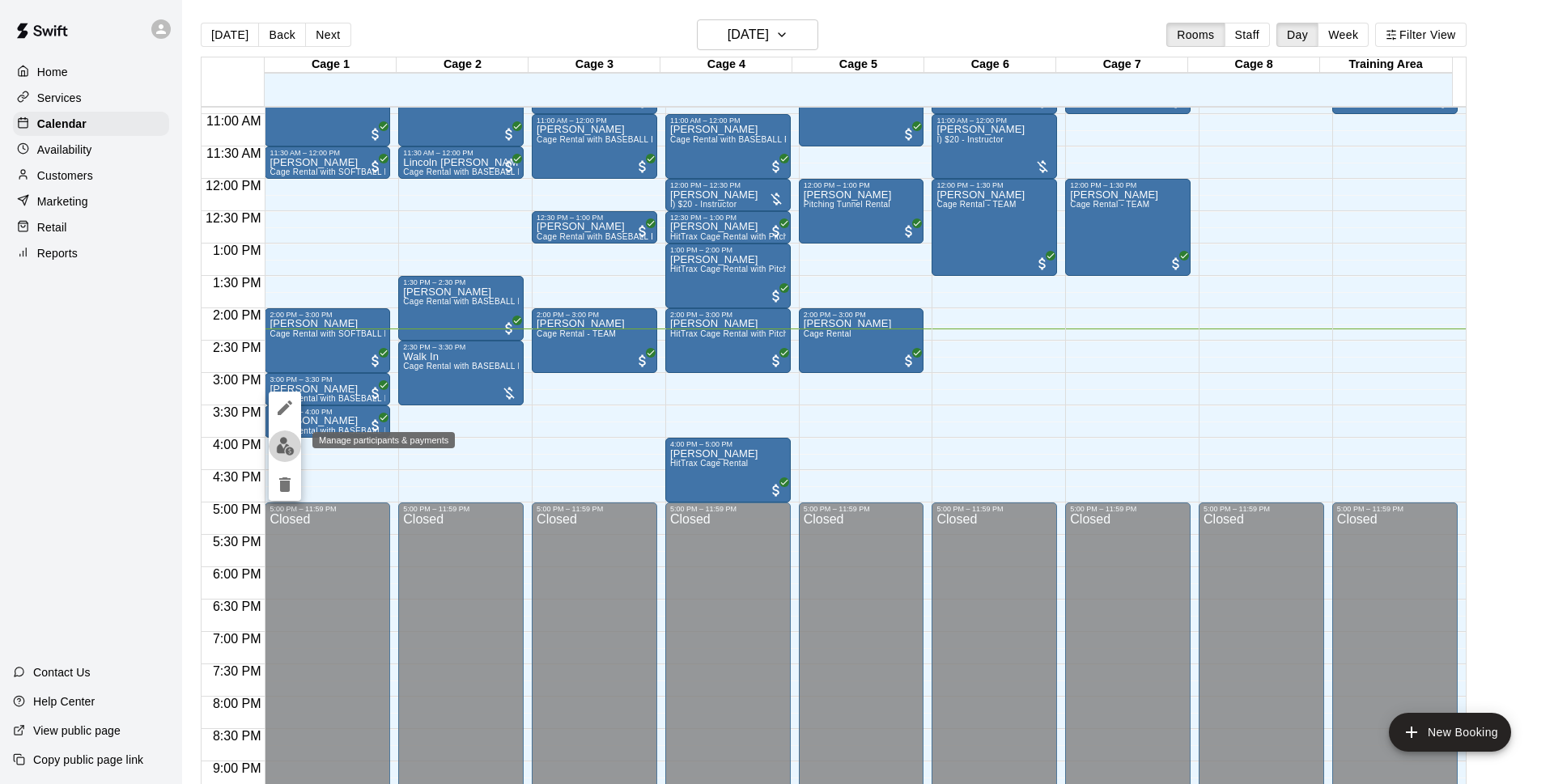
click at [280, 445] on img "edit" at bounding box center [285, 446] width 18 height 18
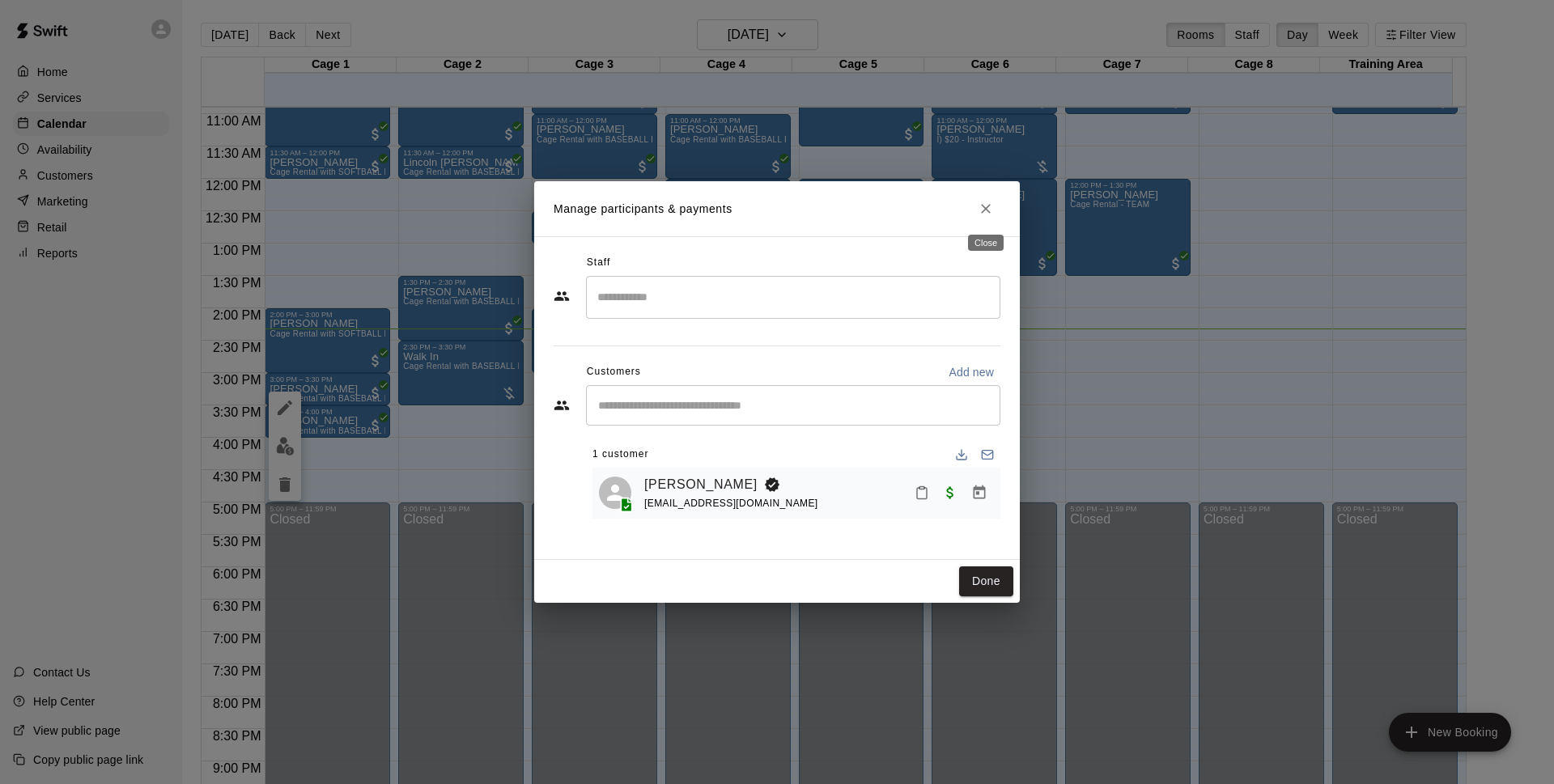
click at [979, 206] on icon "Close" at bounding box center [985, 209] width 16 height 16
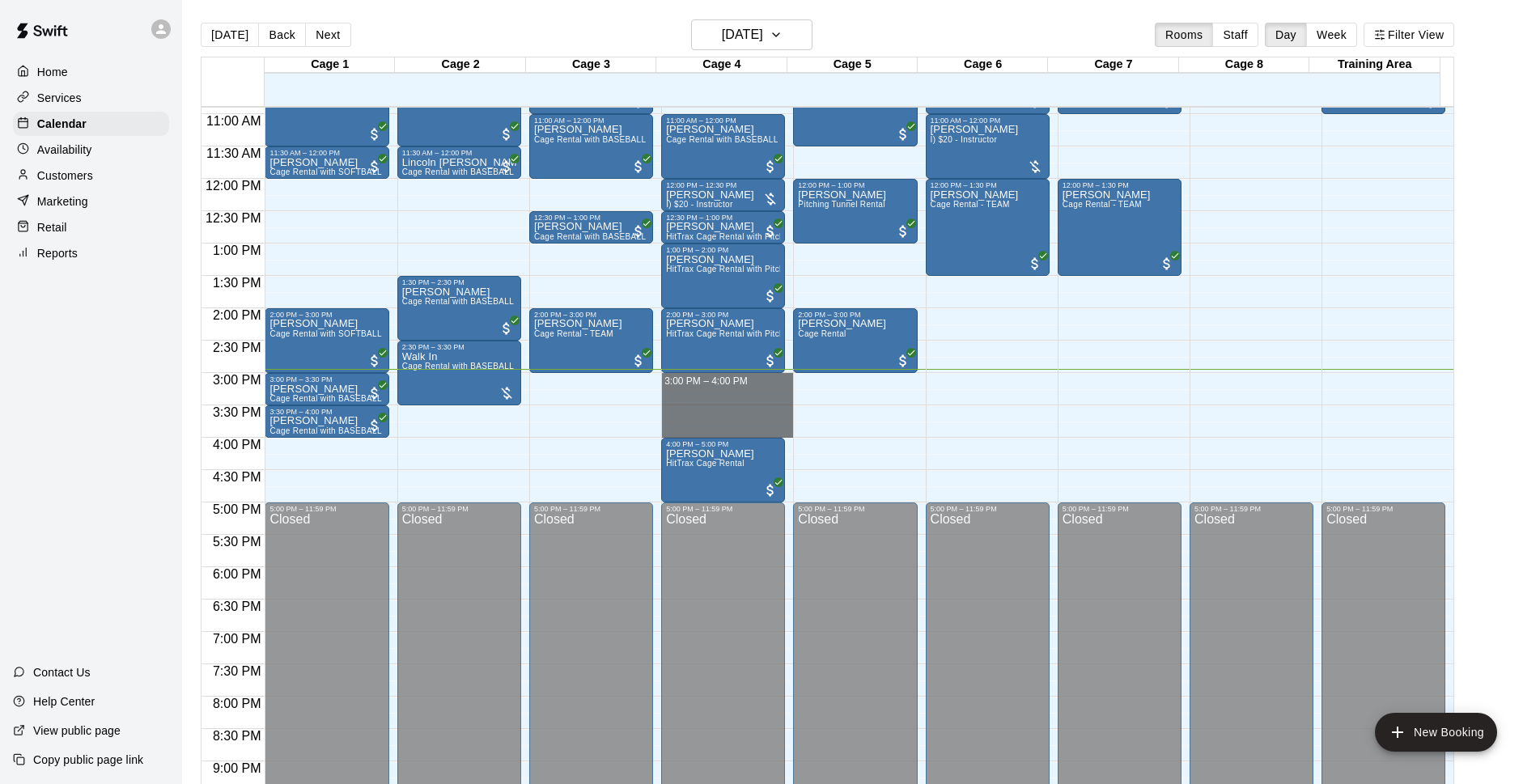
drag, startPoint x: 700, startPoint y: 378, endPoint x: 715, endPoint y: 427, distance: 51.2
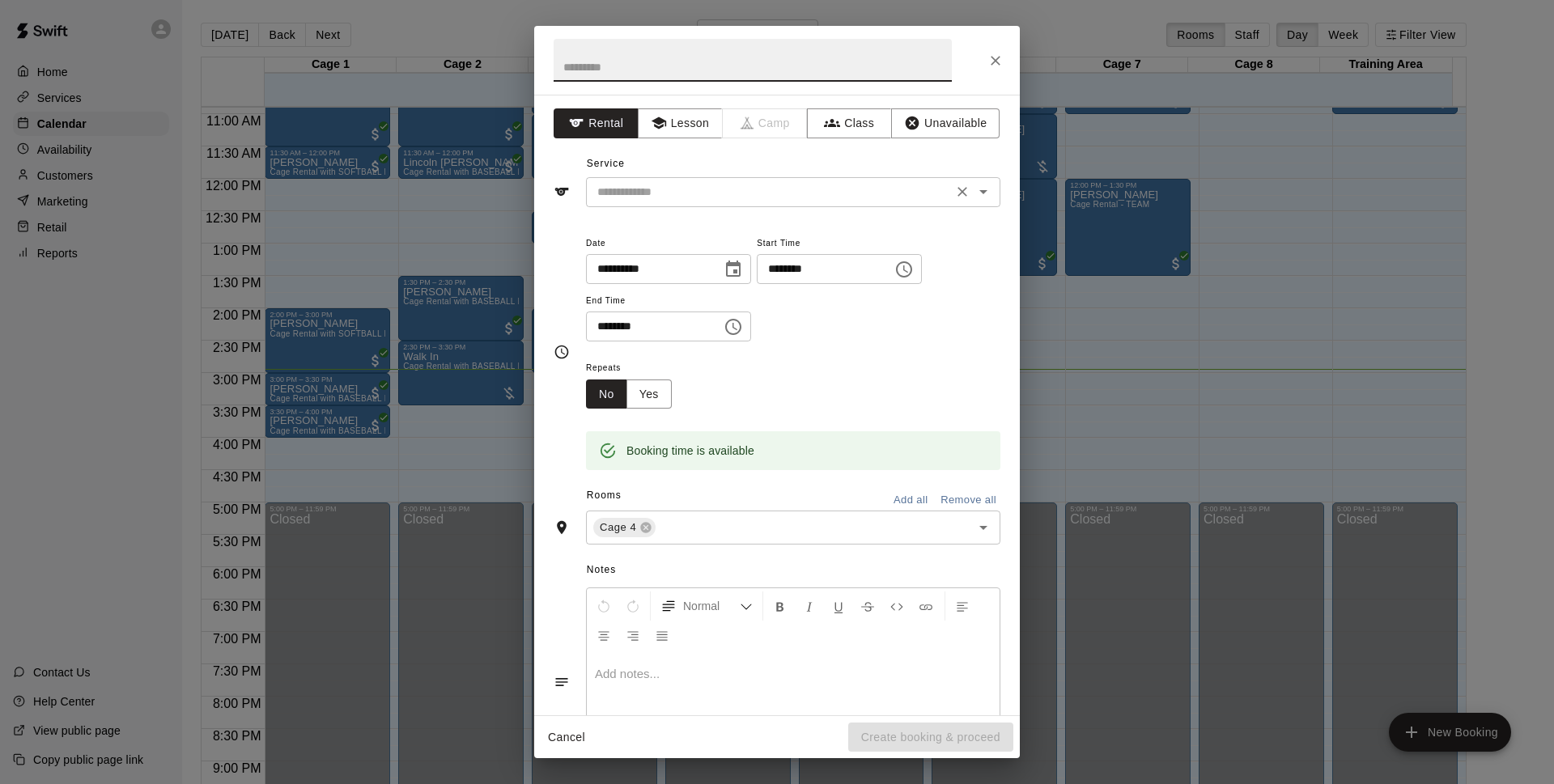
click at [745, 199] on input "text" at bounding box center [769, 191] width 357 height 20
click at [1003, 61] on icon "Close" at bounding box center [995, 61] width 16 height 16
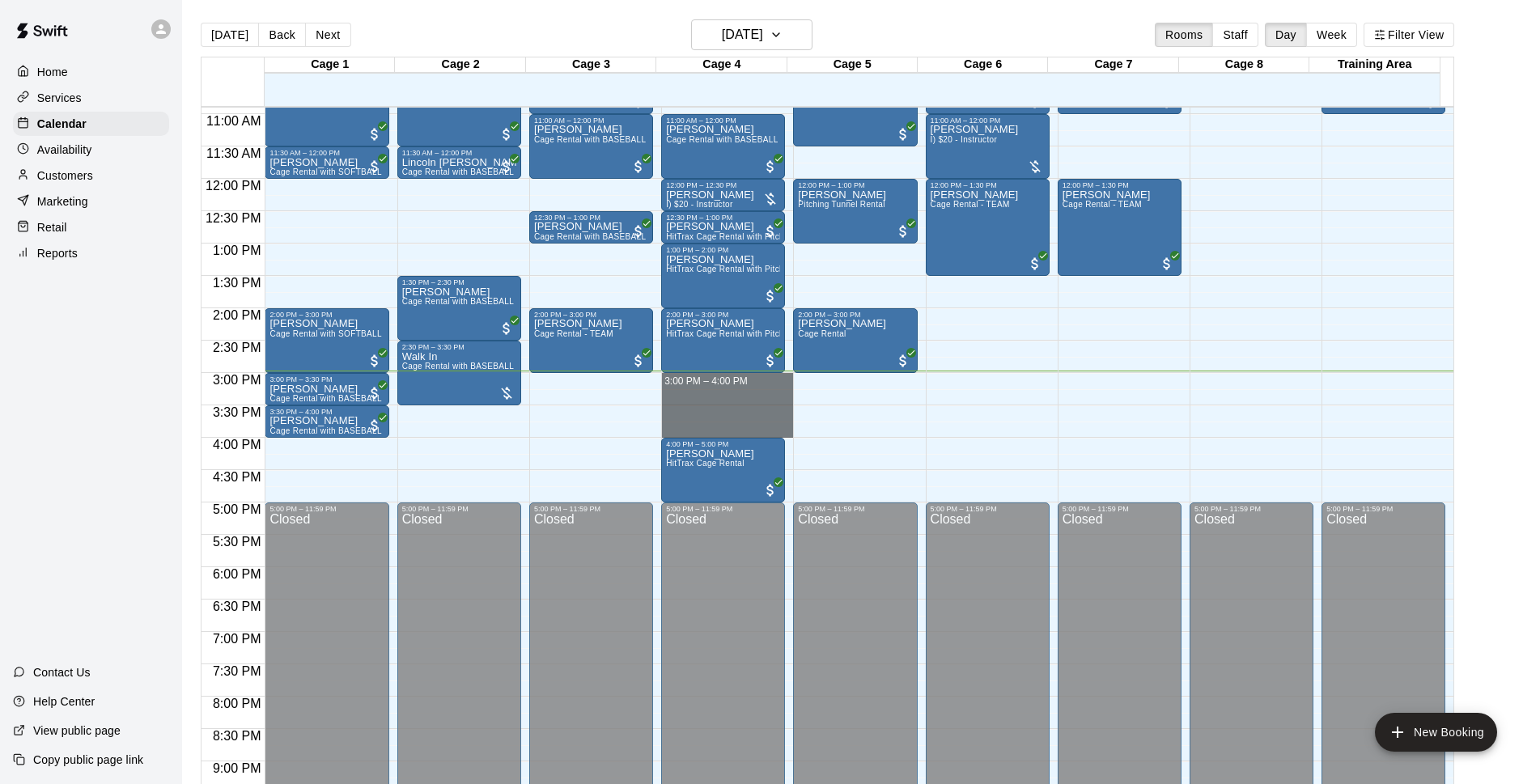
drag, startPoint x: 698, startPoint y: 379, endPoint x: 704, endPoint y: 430, distance: 51.4
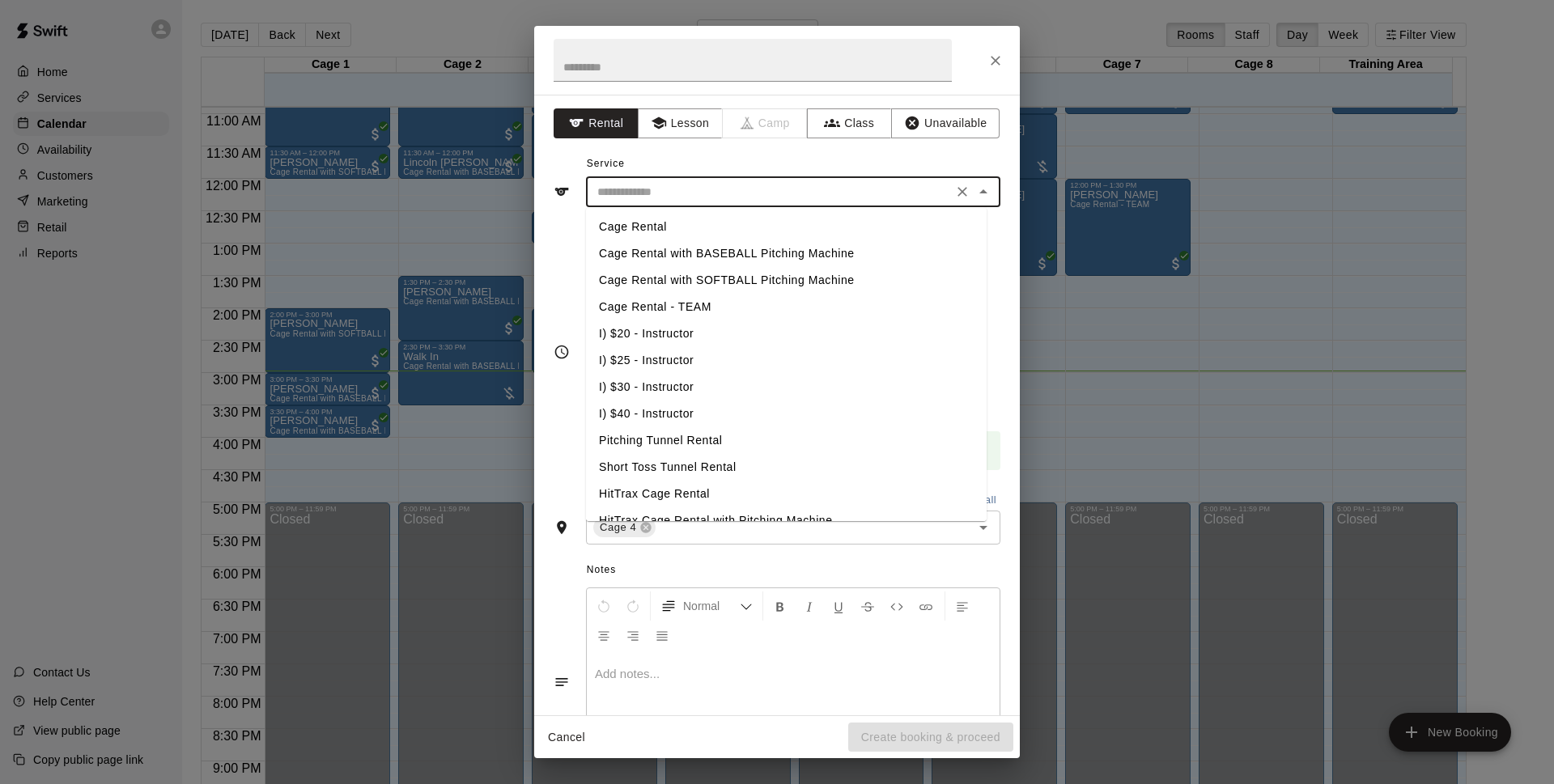
click at [701, 196] on input "text" at bounding box center [769, 191] width 357 height 20
click at [803, 254] on li "Cage Rental with BASEBALL Pitching Machine" at bounding box center [786, 254] width 401 height 27
type input "**********"
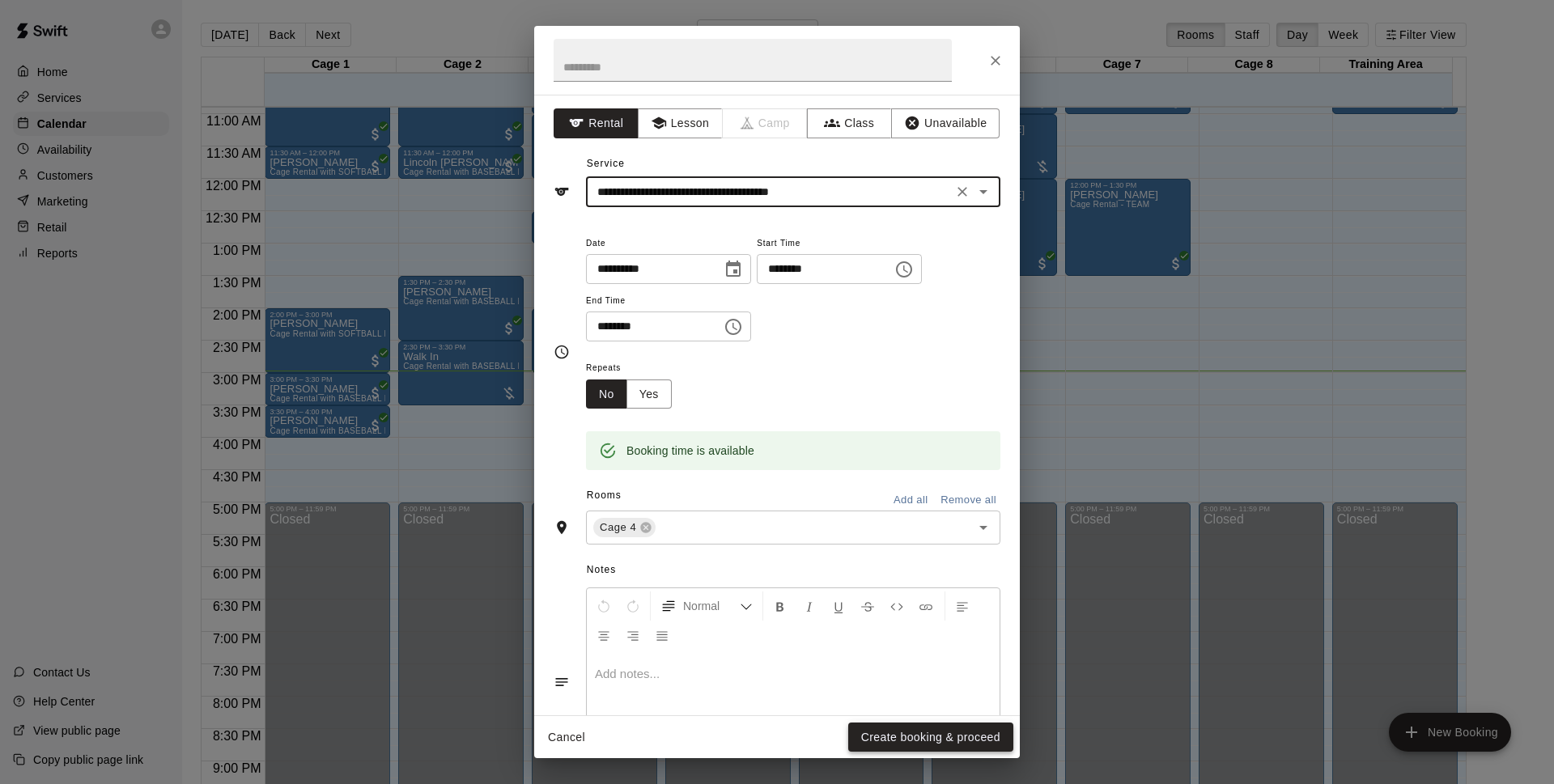
click at [918, 742] on button "Create booking & proceed" at bounding box center [931, 737] width 165 height 30
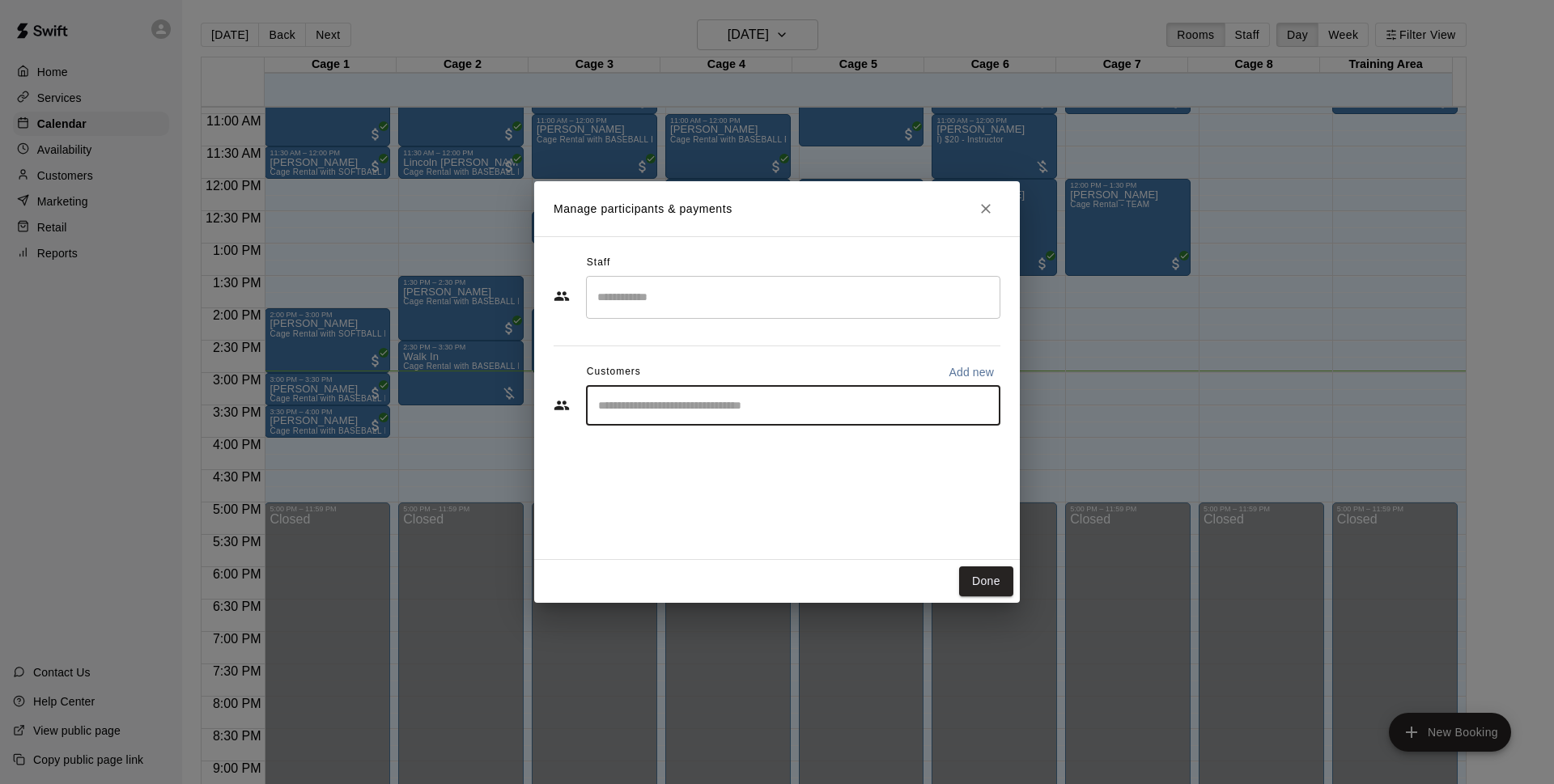
click at [823, 413] on input "Start typing to search customers..." at bounding box center [793, 405] width 400 height 16
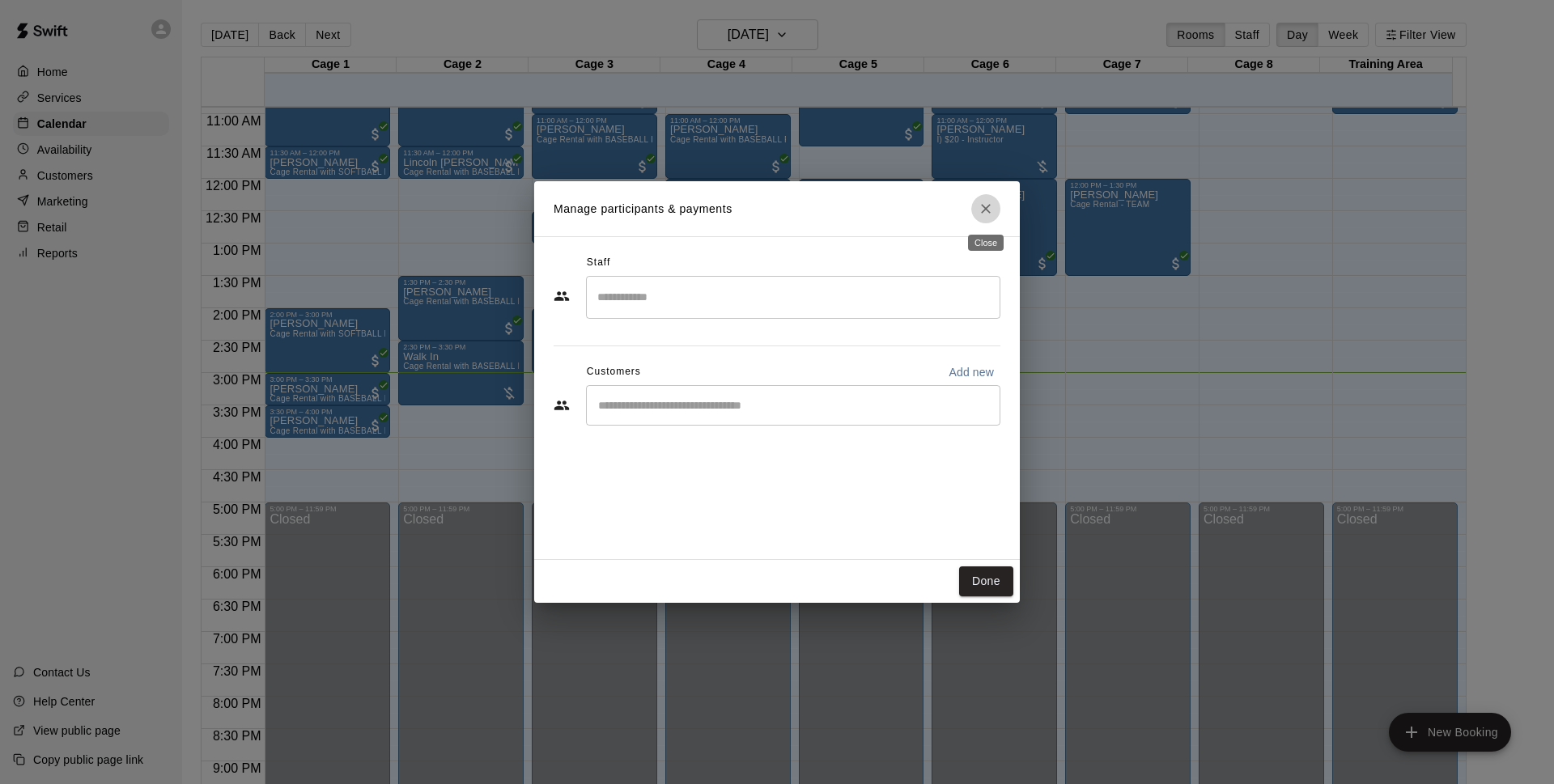
click at [984, 209] on icon "Close" at bounding box center [985, 209] width 16 height 16
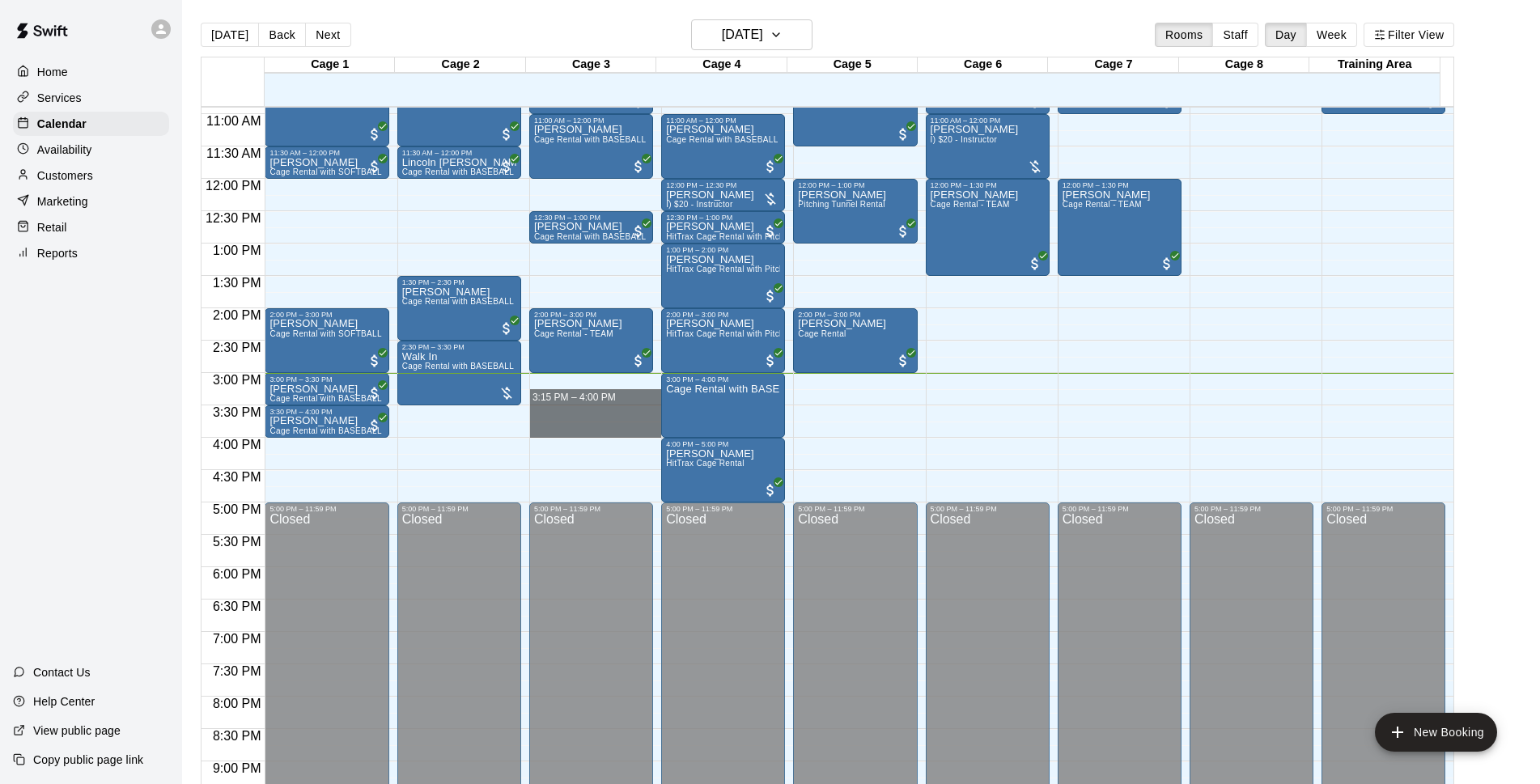
drag, startPoint x: 569, startPoint y: 381, endPoint x: 578, endPoint y: 431, distance: 50.8
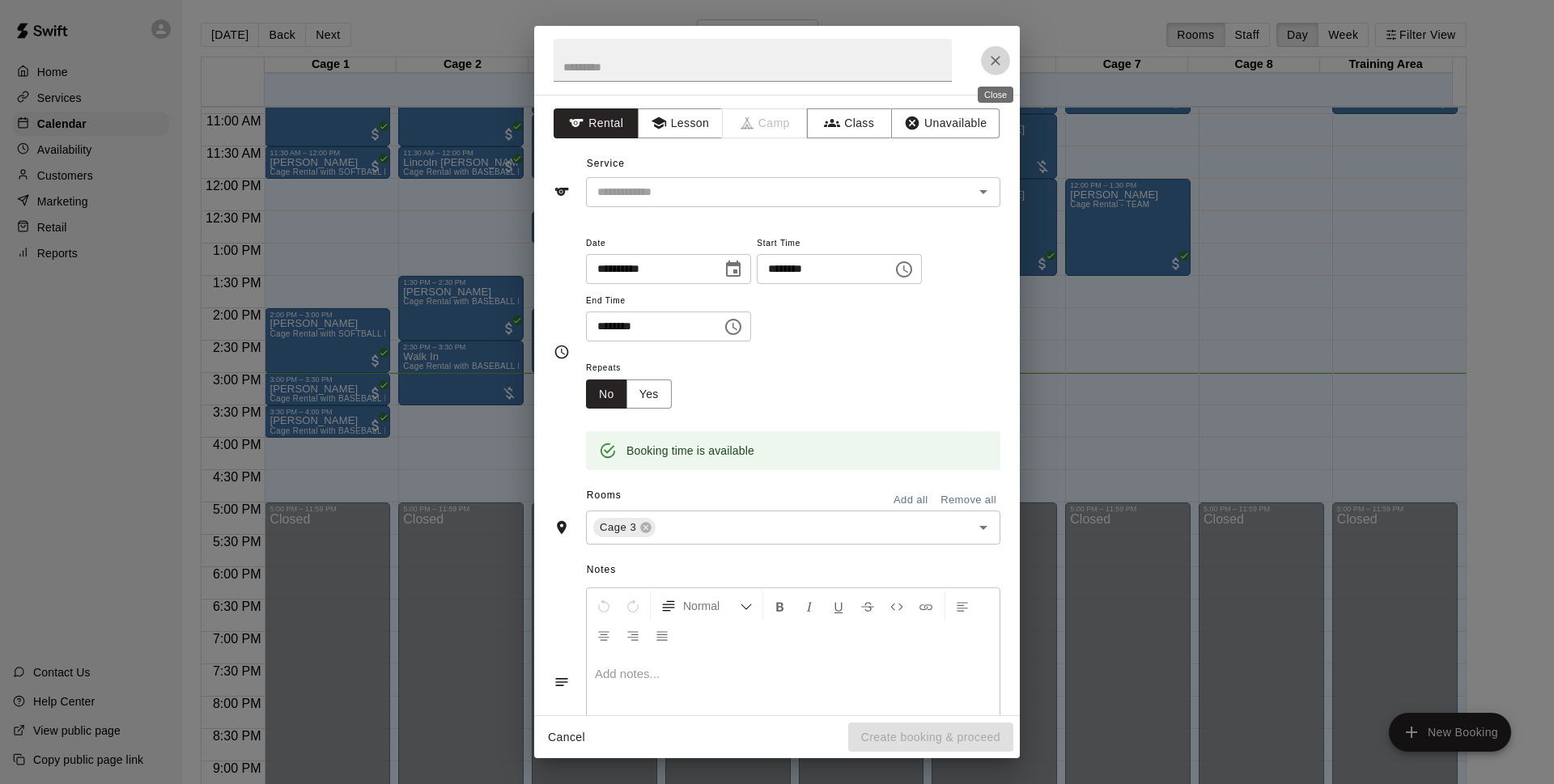
click at [997, 68] on button "Close" at bounding box center [996, 61] width 29 height 29
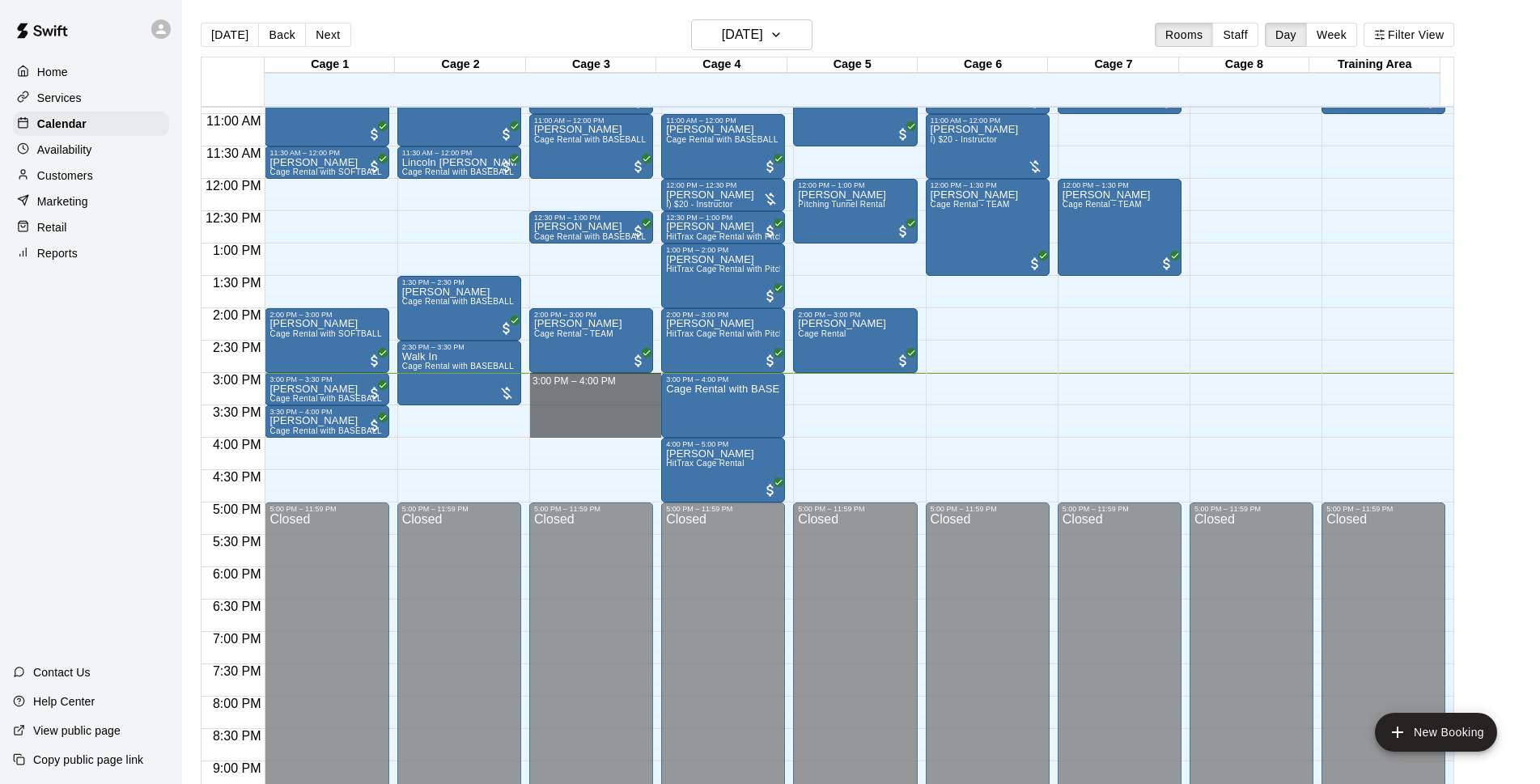
drag, startPoint x: 611, startPoint y: 379, endPoint x: 616, endPoint y: 427, distance: 48.3
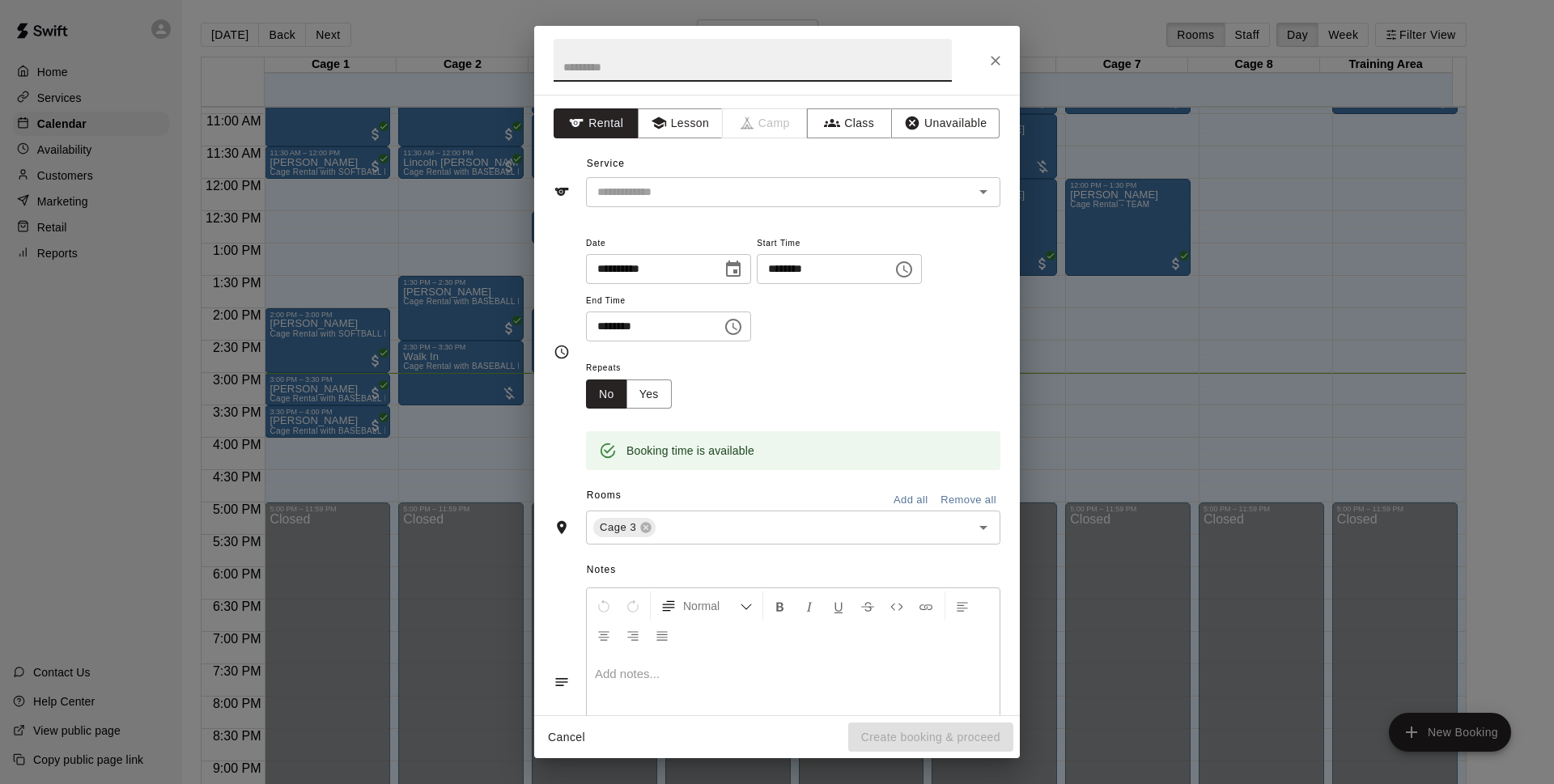
click at [992, 61] on icon "Close" at bounding box center [995, 61] width 16 height 16
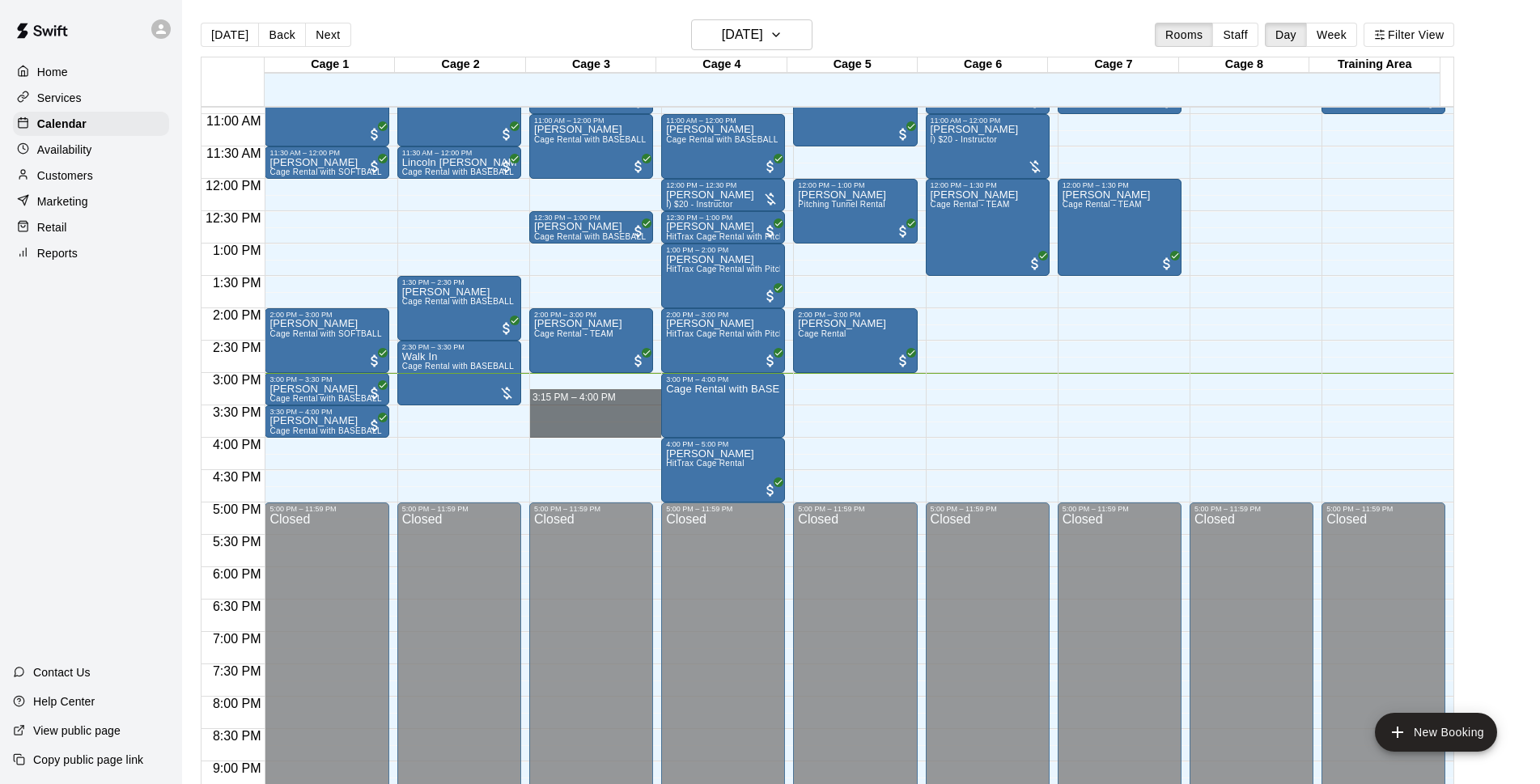
drag, startPoint x: 590, startPoint y: 377, endPoint x: 594, endPoint y: 427, distance: 50.2
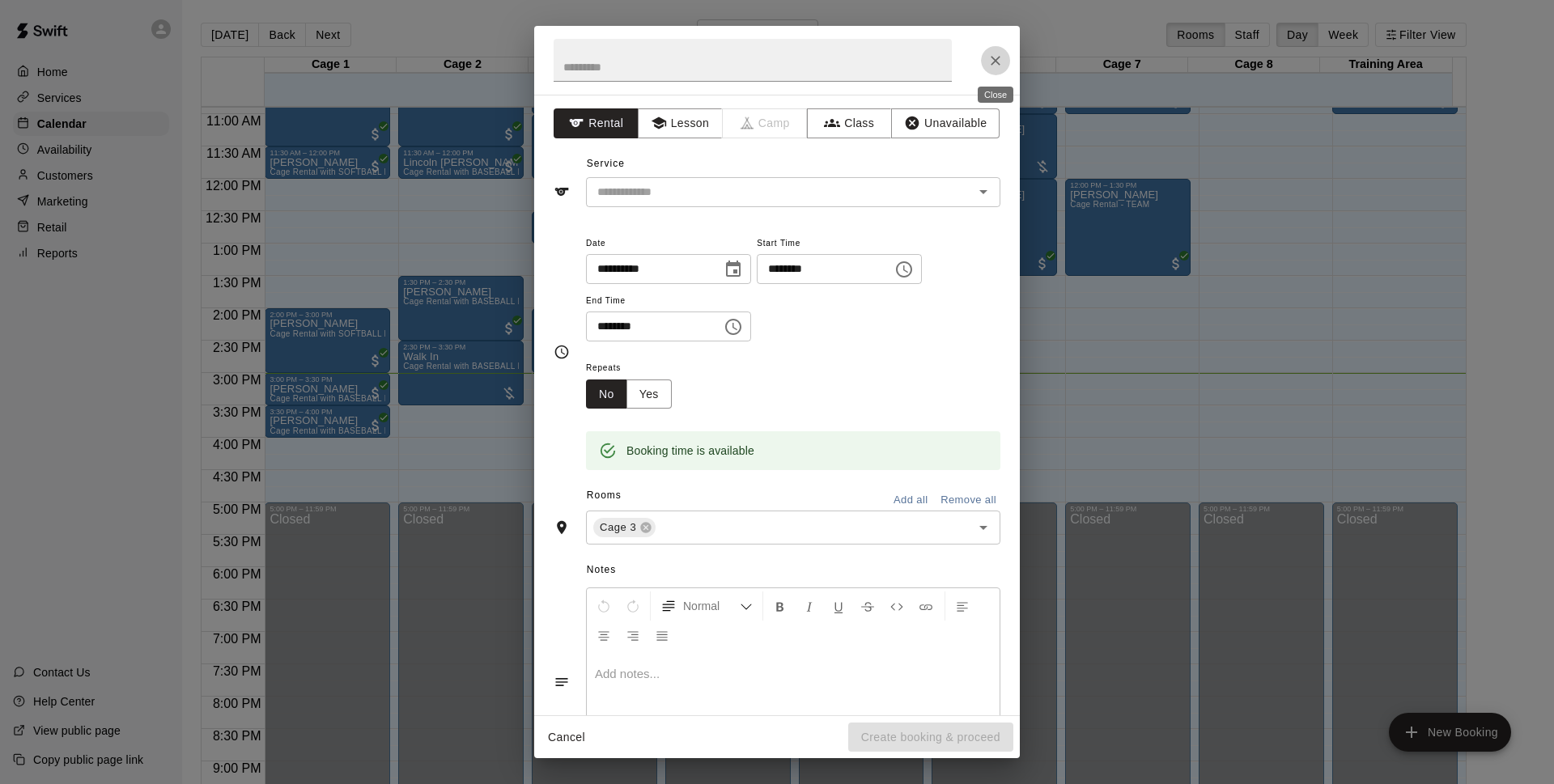
click at [998, 61] on icon "Close" at bounding box center [995, 61] width 16 height 16
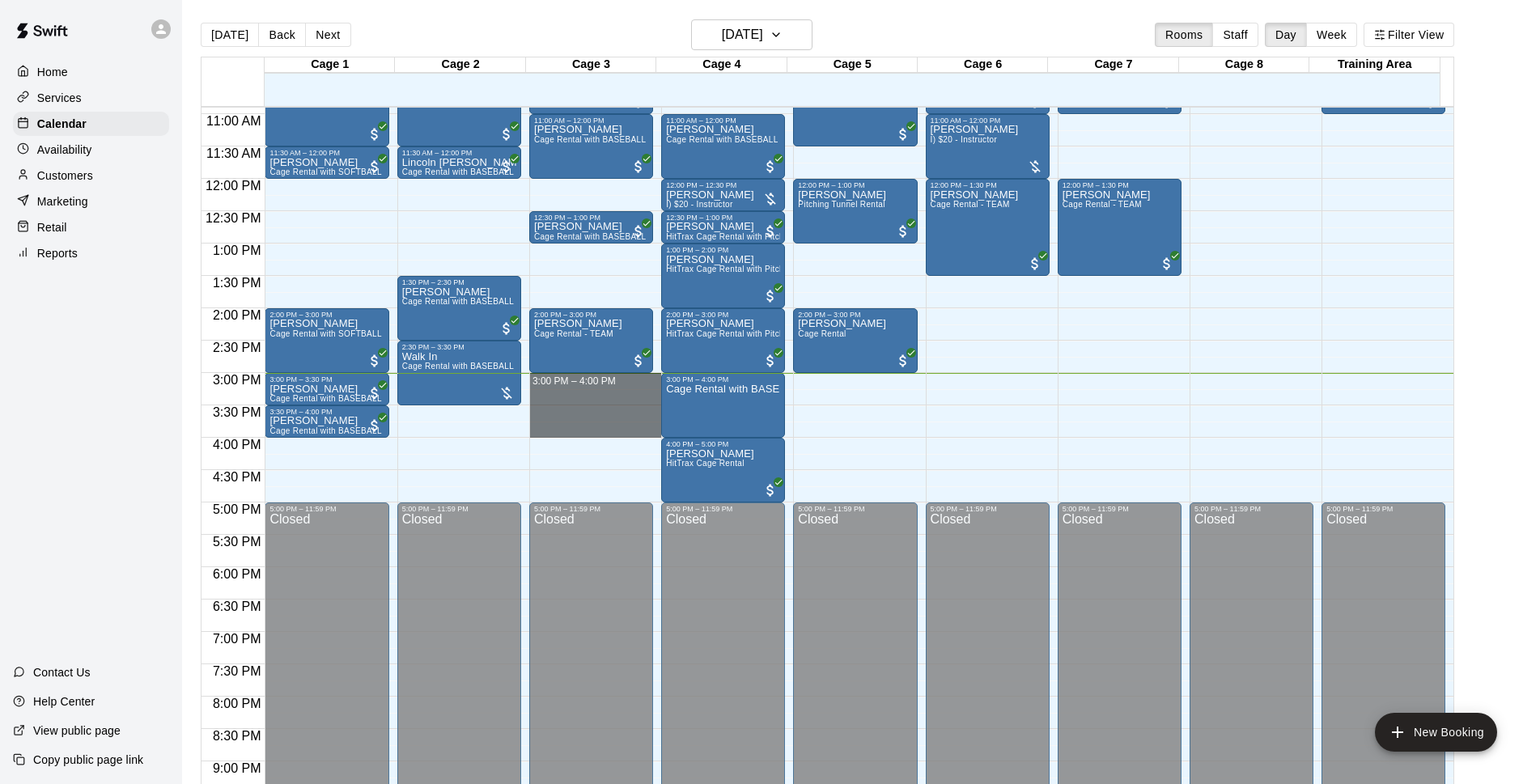
drag, startPoint x: 580, startPoint y: 378, endPoint x: 586, endPoint y: 432, distance: 54.3
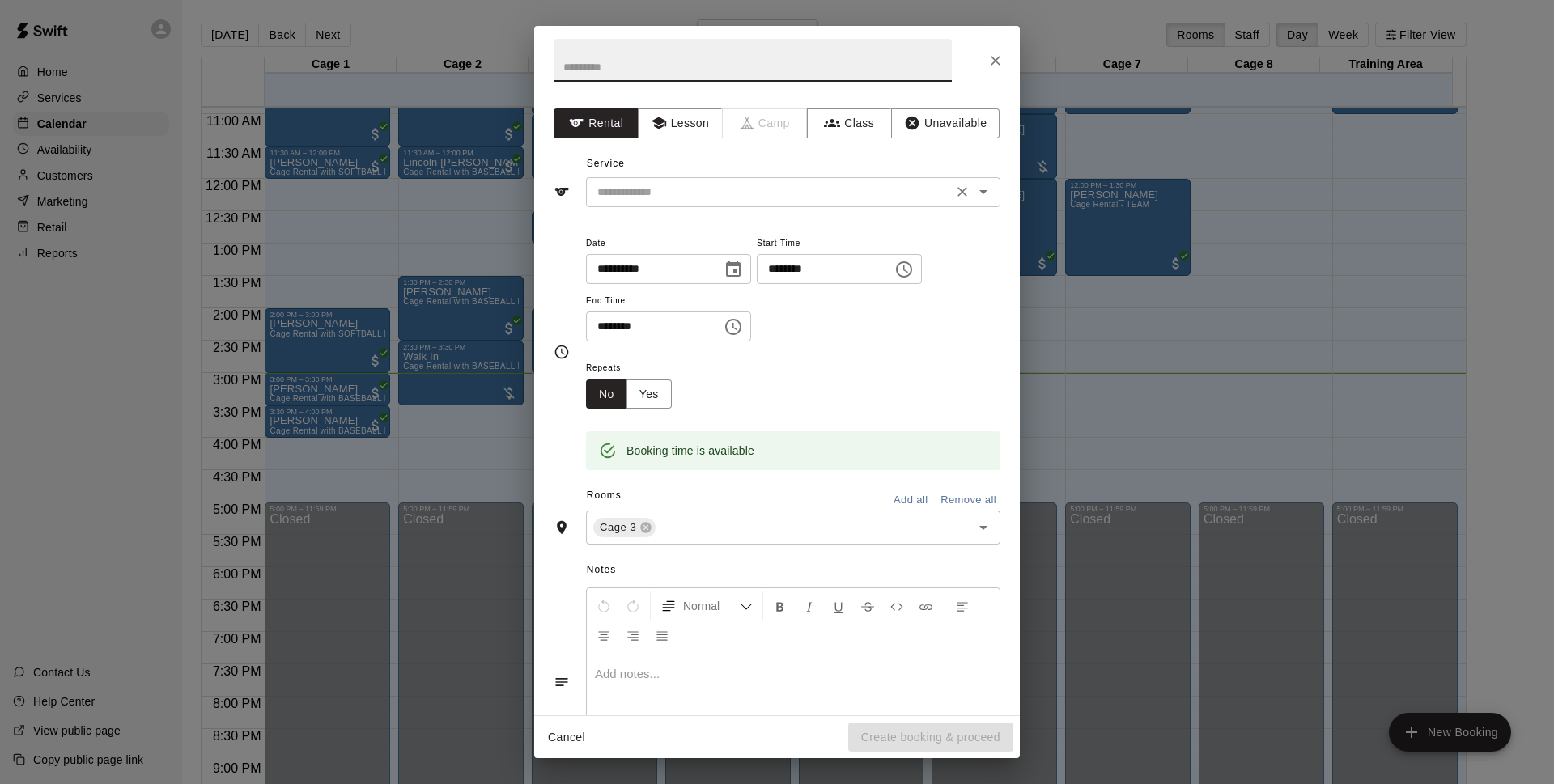
click at [709, 185] on input "text" at bounding box center [769, 191] width 357 height 20
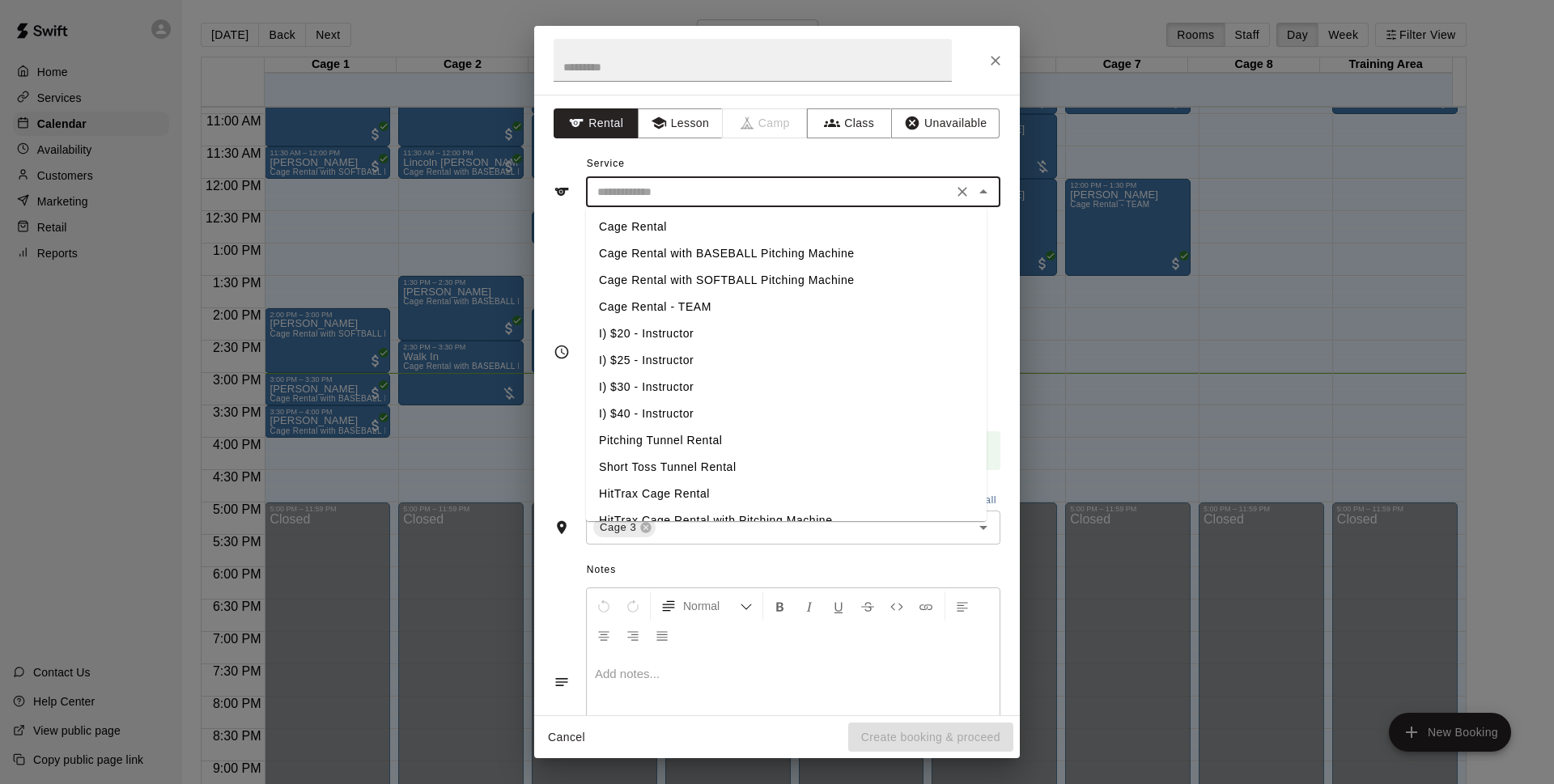
click at [815, 178] on div "​" at bounding box center [793, 192] width 415 height 30
click at [824, 189] on input "text" at bounding box center [769, 191] width 357 height 20
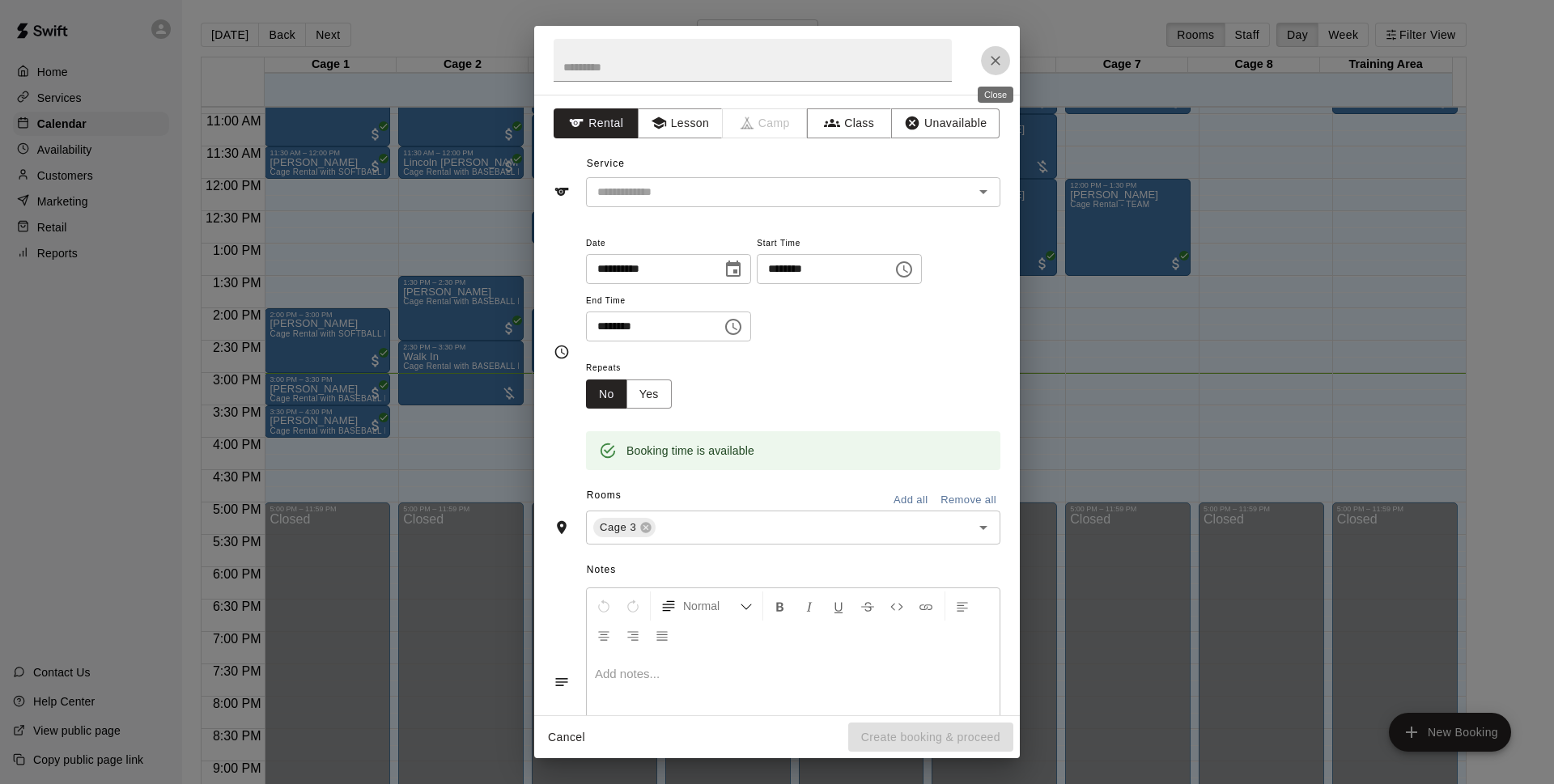
click at [998, 62] on icon "Close" at bounding box center [995, 60] width 10 height 10
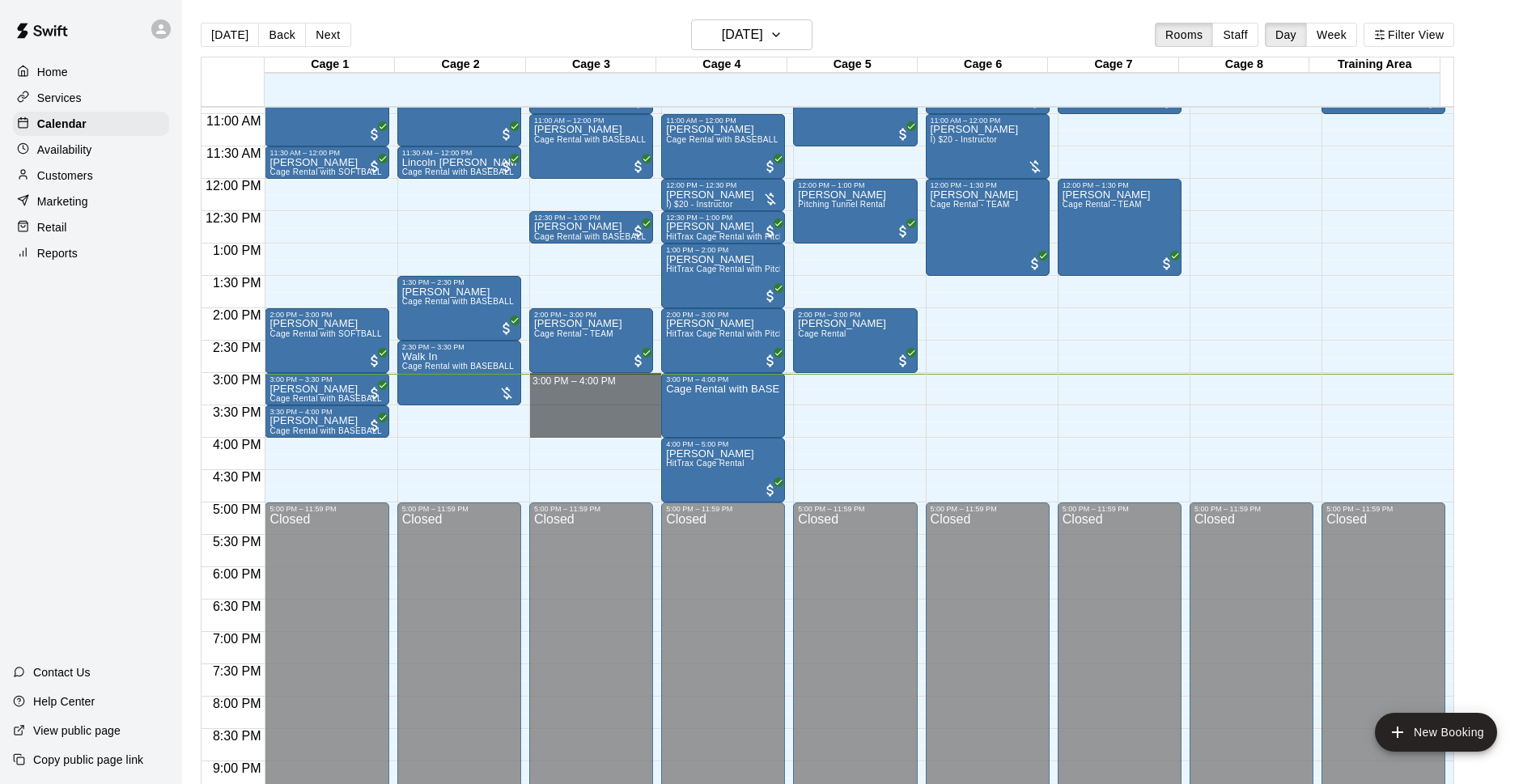
drag, startPoint x: 581, startPoint y: 377, endPoint x: 585, endPoint y: 428, distance: 51.2
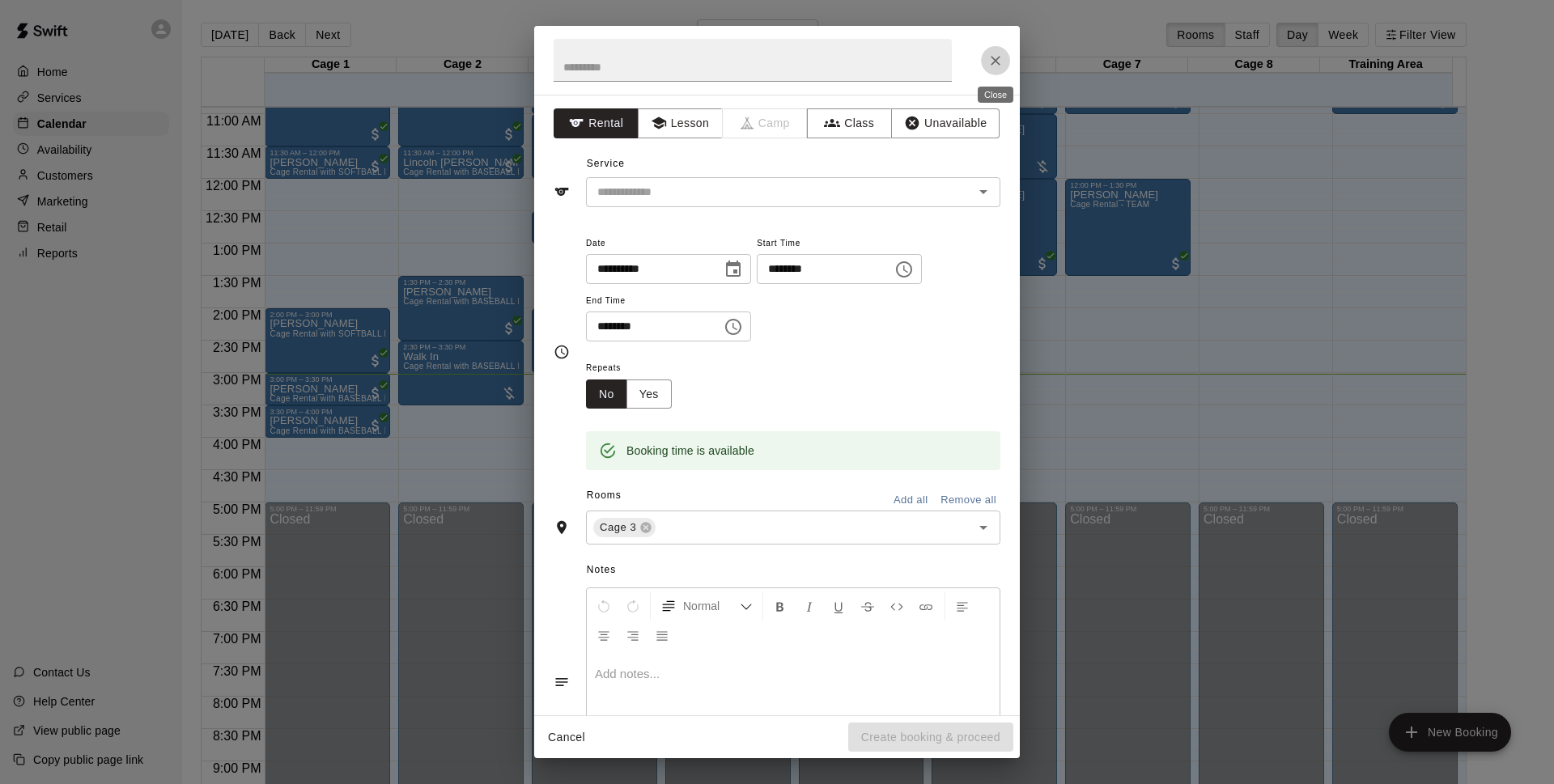
click at [990, 61] on icon "Close" at bounding box center [995, 61] width 16 height 16
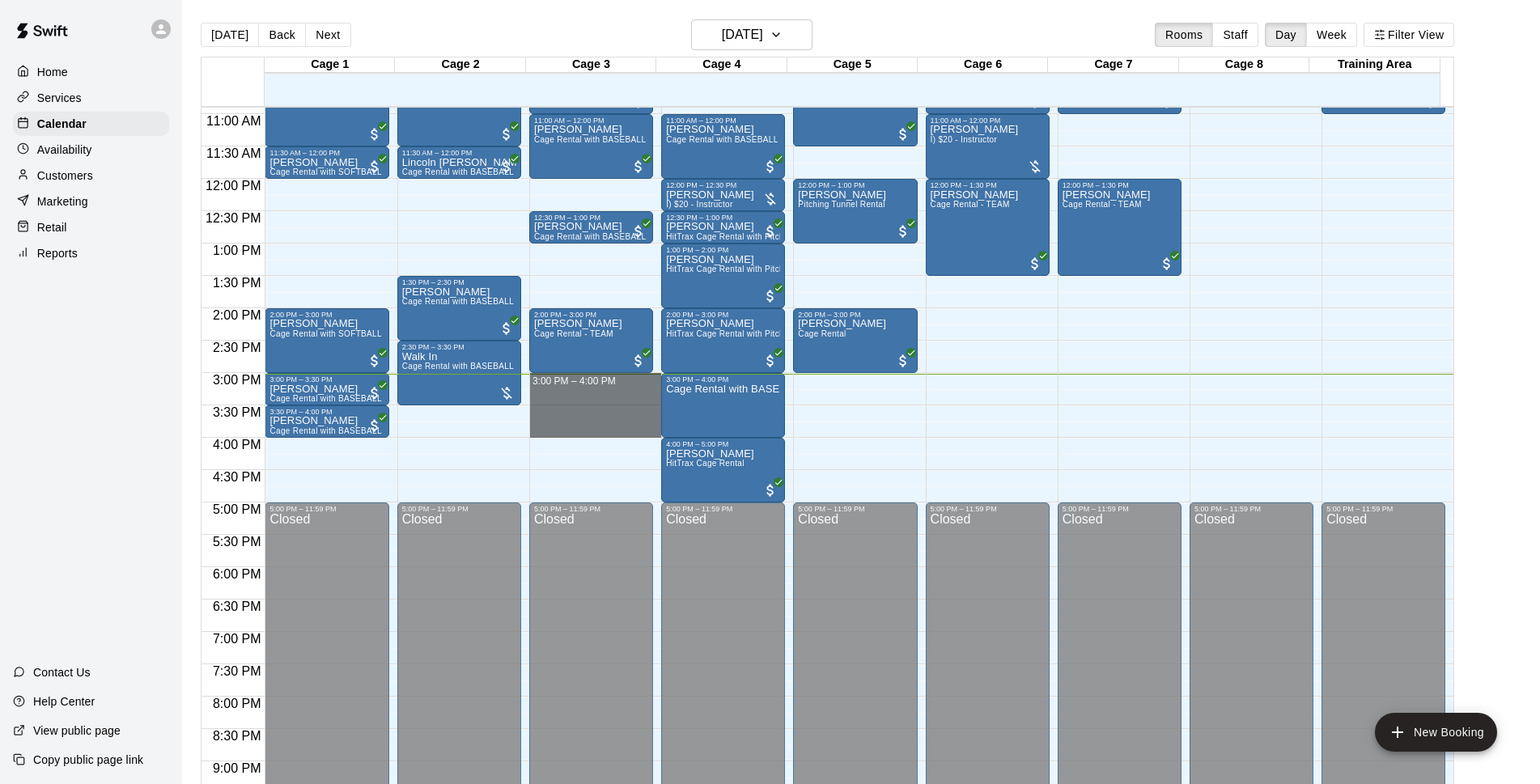
drag, startPoint x: 589, startPoint y: 382, endPoint x: 589, endPoint y: 431, distance: 49.0
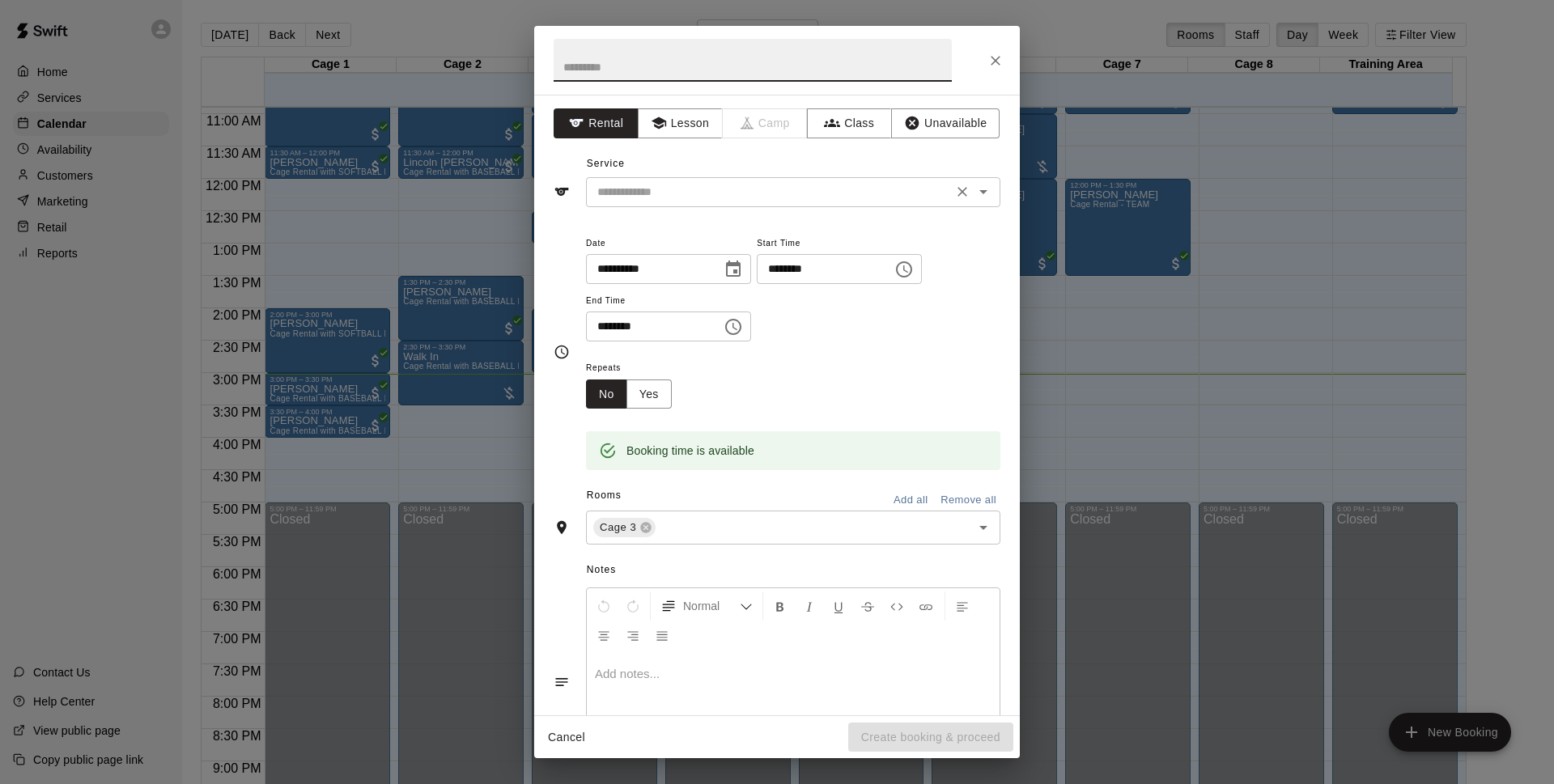
click at [894, 185] on input "text" at bounding box center [769, 191] width 357 height 20
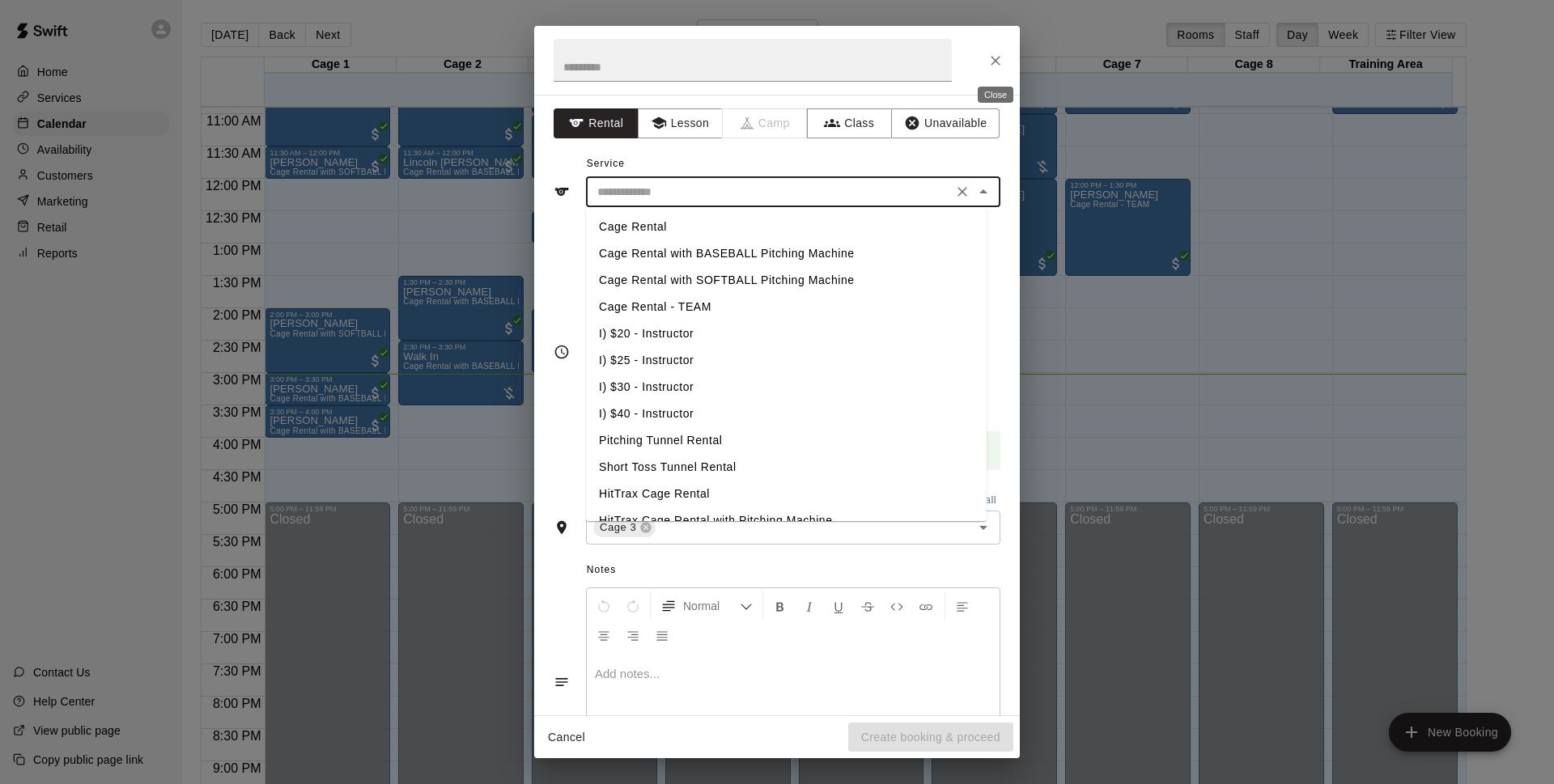
click at [990, 69] on button "Close" at bounding box center [996, 61] width 29 height 29
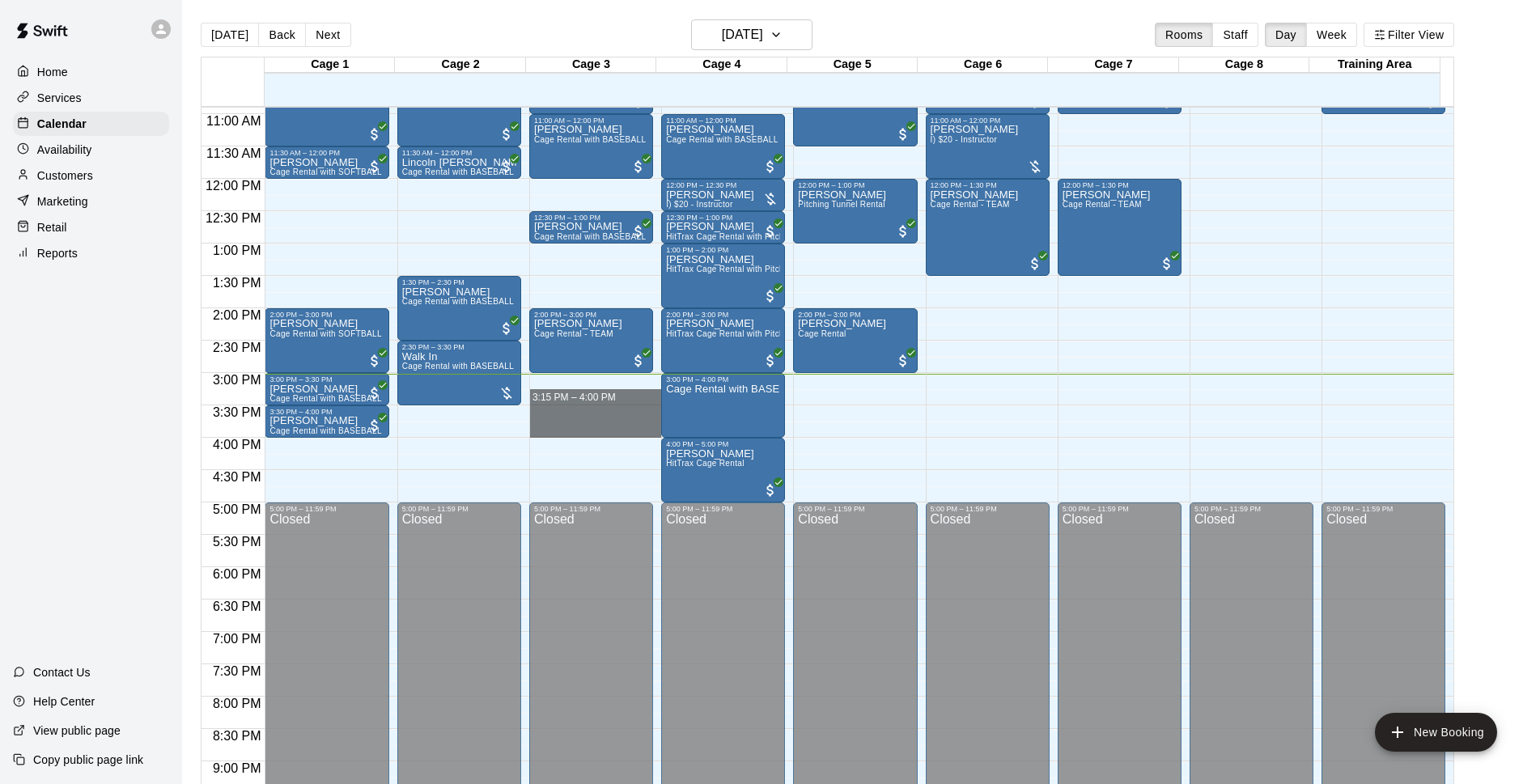
drag, startPoint x: 598, startPoint y: 378, endPoint x: 601, endPoint y: 435, distance: 57.1
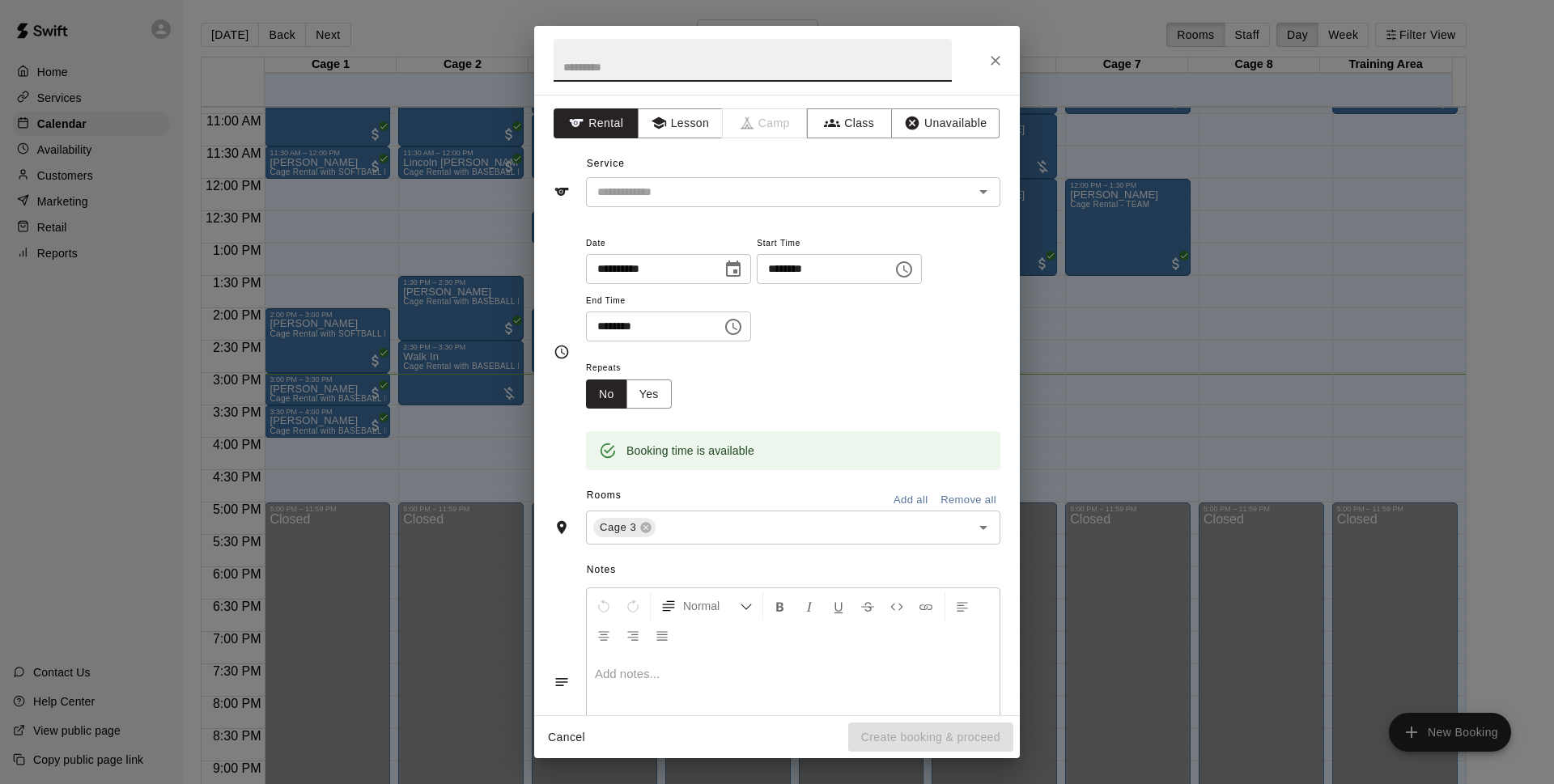
click at [997, 67] on icon "Close" at bounding box center [995, 61] width 16 height 16
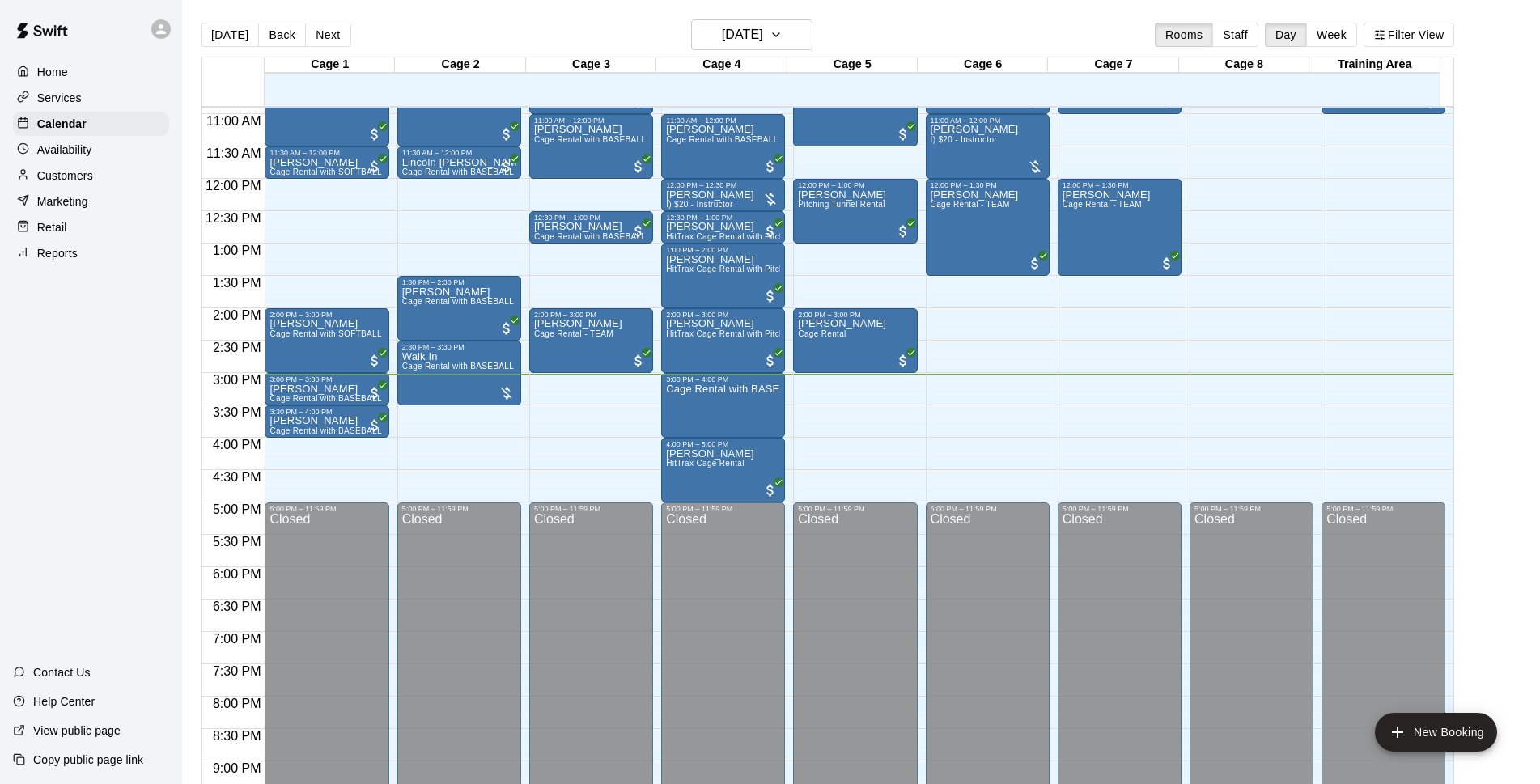
drag, startPoint x: 556, startPoint y: 378, endPoint x: 570, endPoint y: 420, distance: 44.3
drag, startPoint x: 564, startPoint y: 376, endPoint x: 572, endPoint y: 427, distance: 51.6
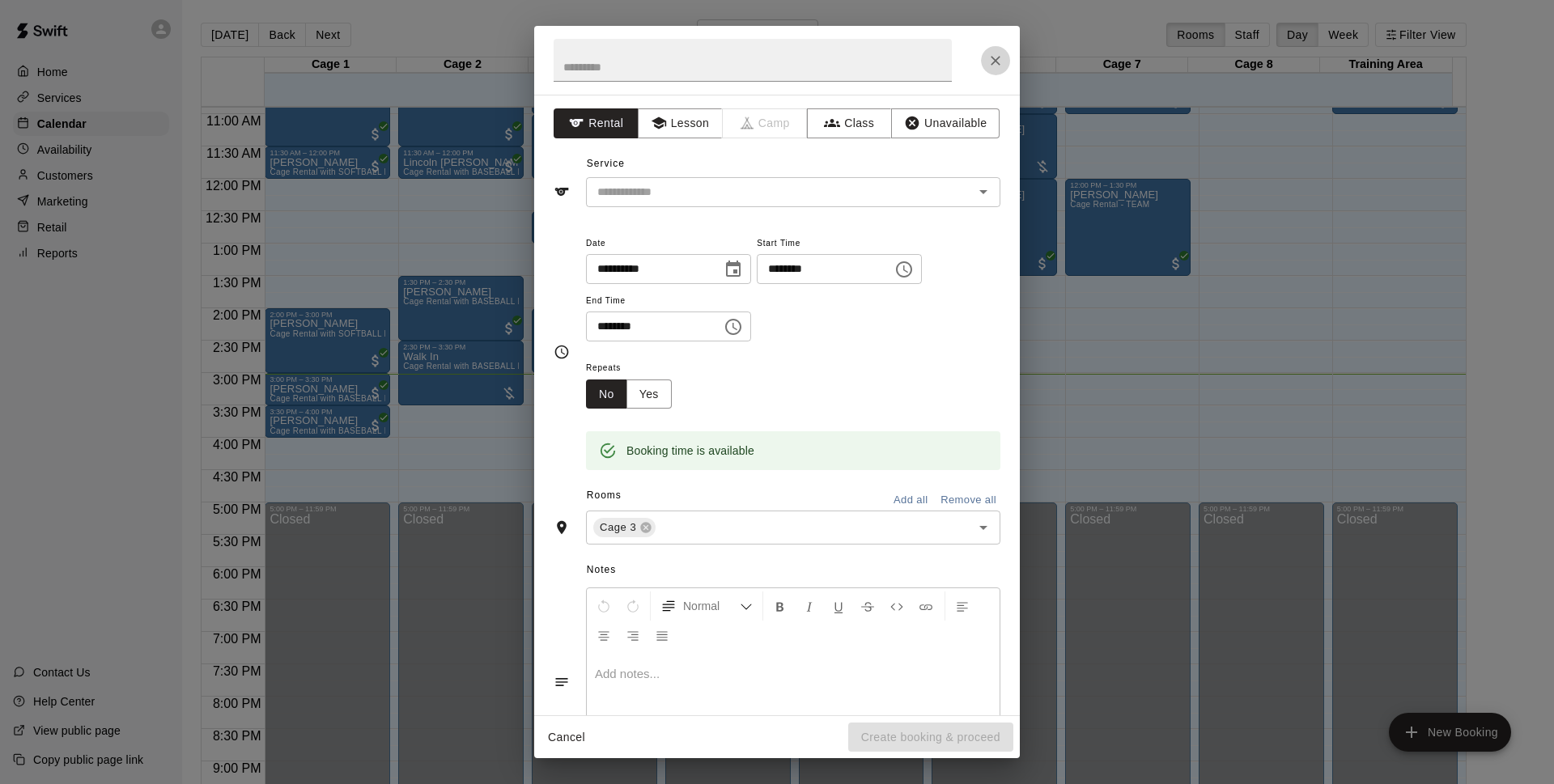
click at [985, 59] on button "Close" at bounding box center [996, 61] width 29 height 29
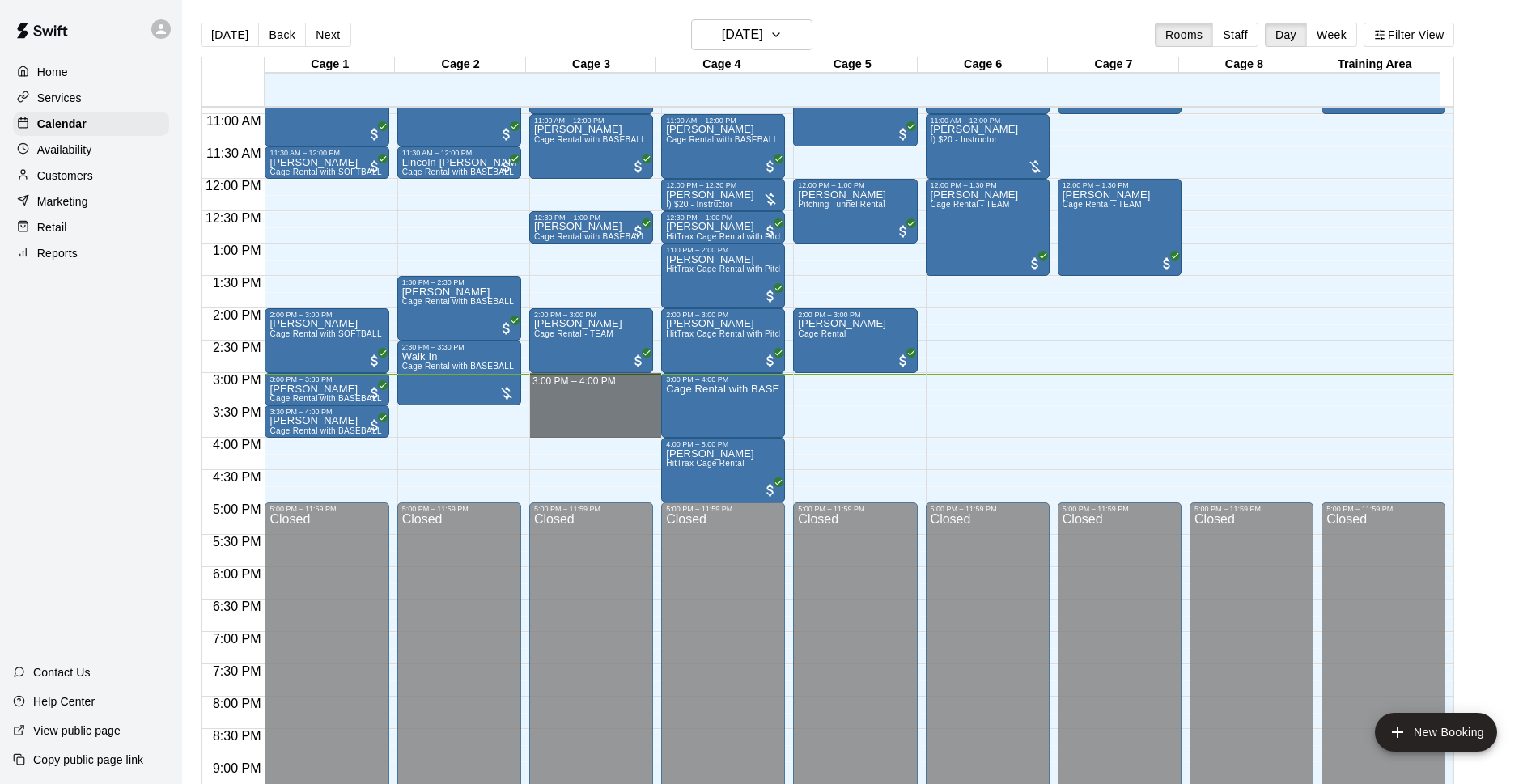
drag, startPoint x: 579, startPoint y: 378, endPoint x: 580, endPoint y: 434, distance: 56.0
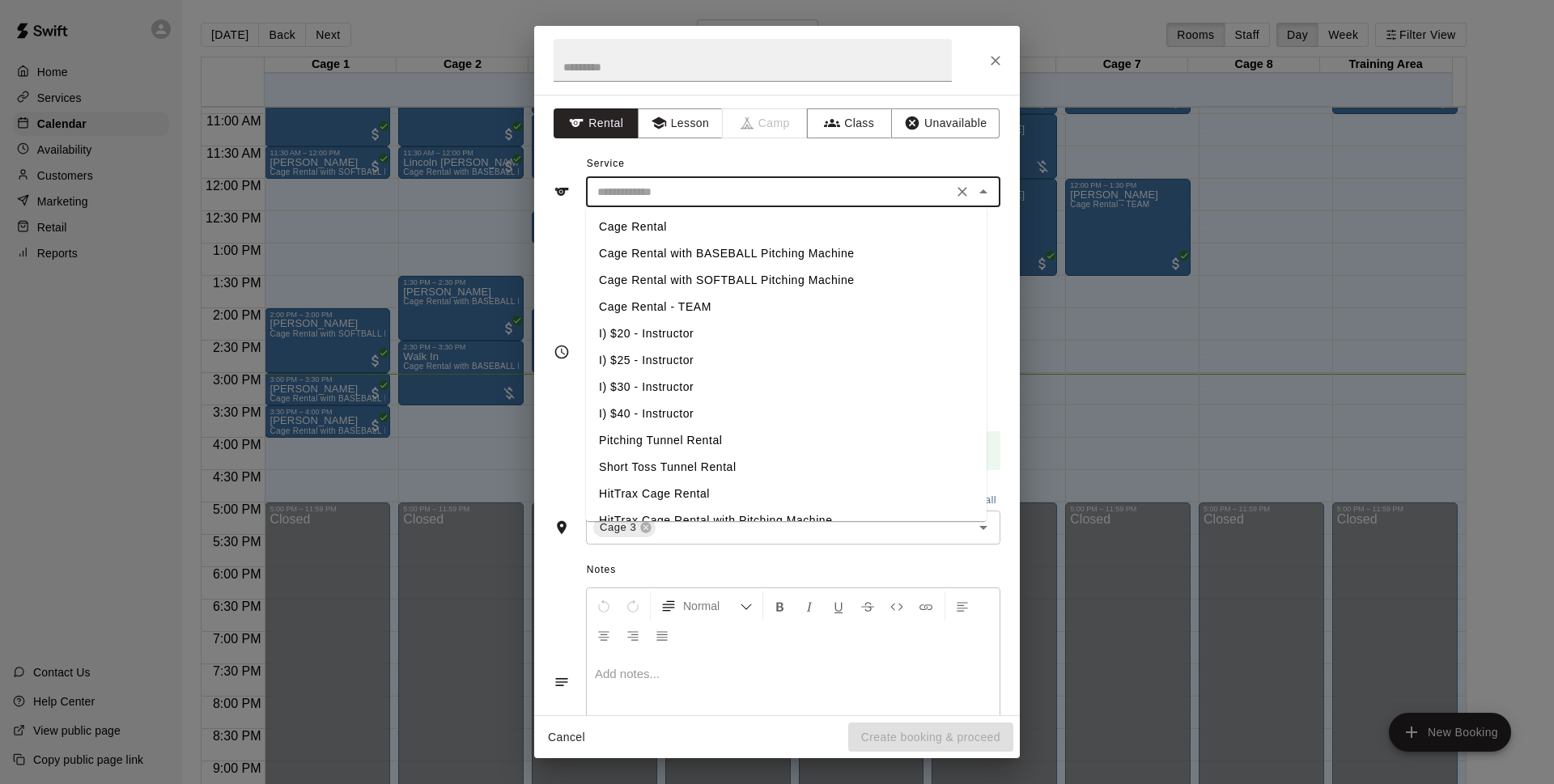
click at [792, 187] on input "text" at bounding box center [769, 191] width 357 height 20
click at [706, 256] on li "Cage Rental with BASEBALL Pitching Machine" at bounding box center [786, 254] width 401 height 27
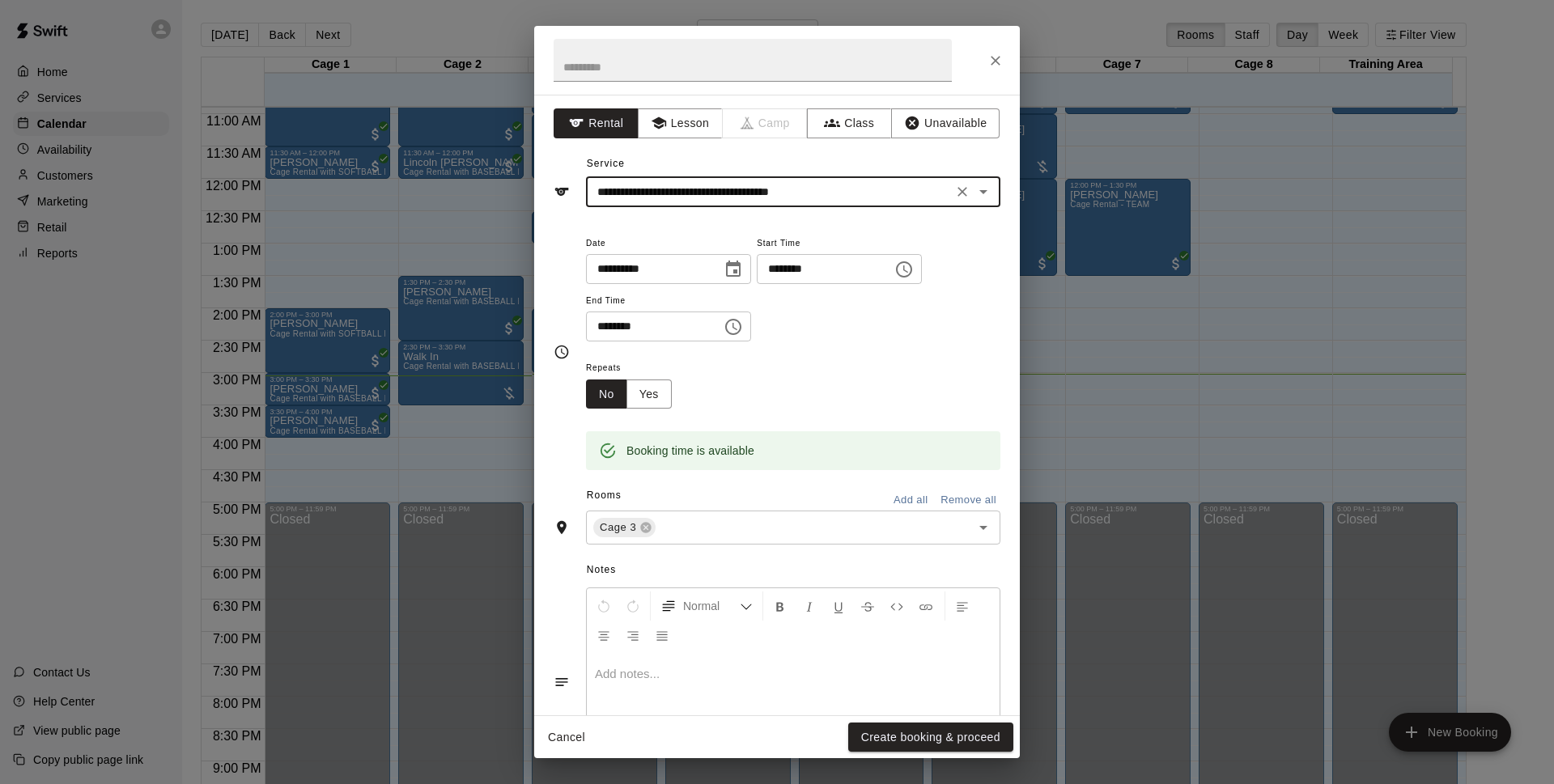
click at [873, 188] on input "**********" at bounding box center [769, 191] width 357 height 20
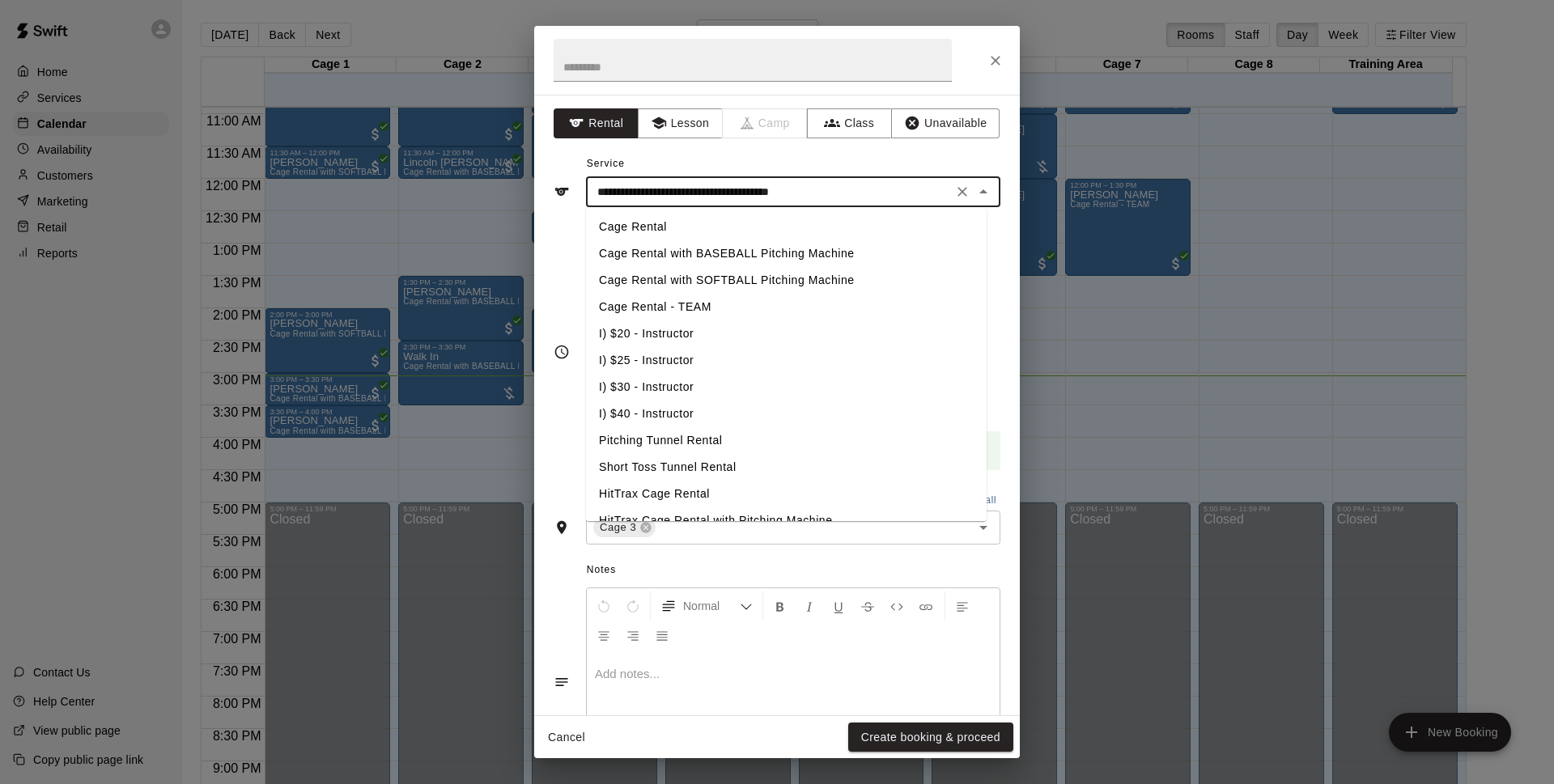
click at [690, 308] on li "Cage Rental - TEAM" at bounding box center [786, 306] width 401 height 27
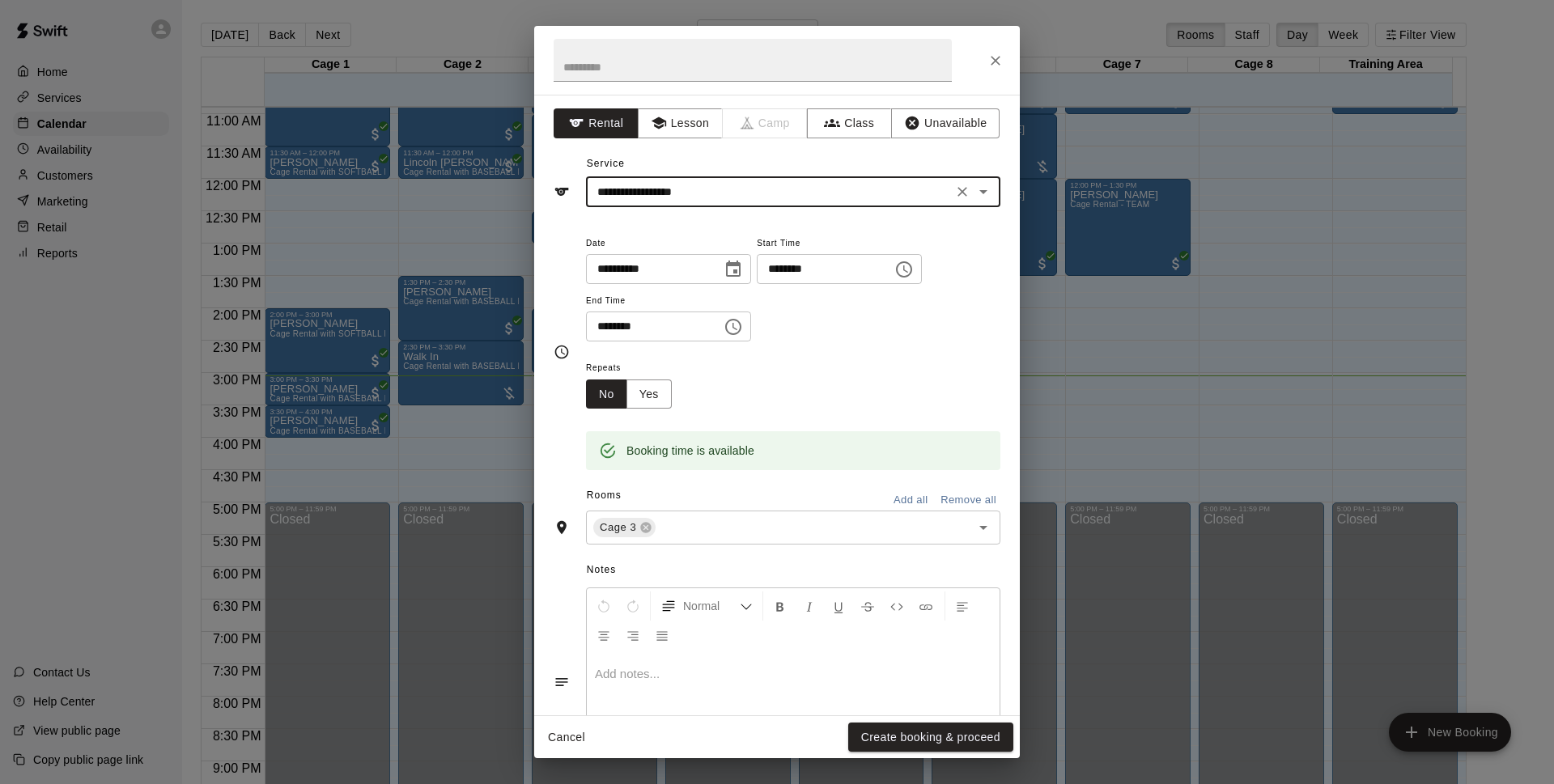
click at [750, 182] on input "**********" at bounding box center [769, 191] width 357 height 20
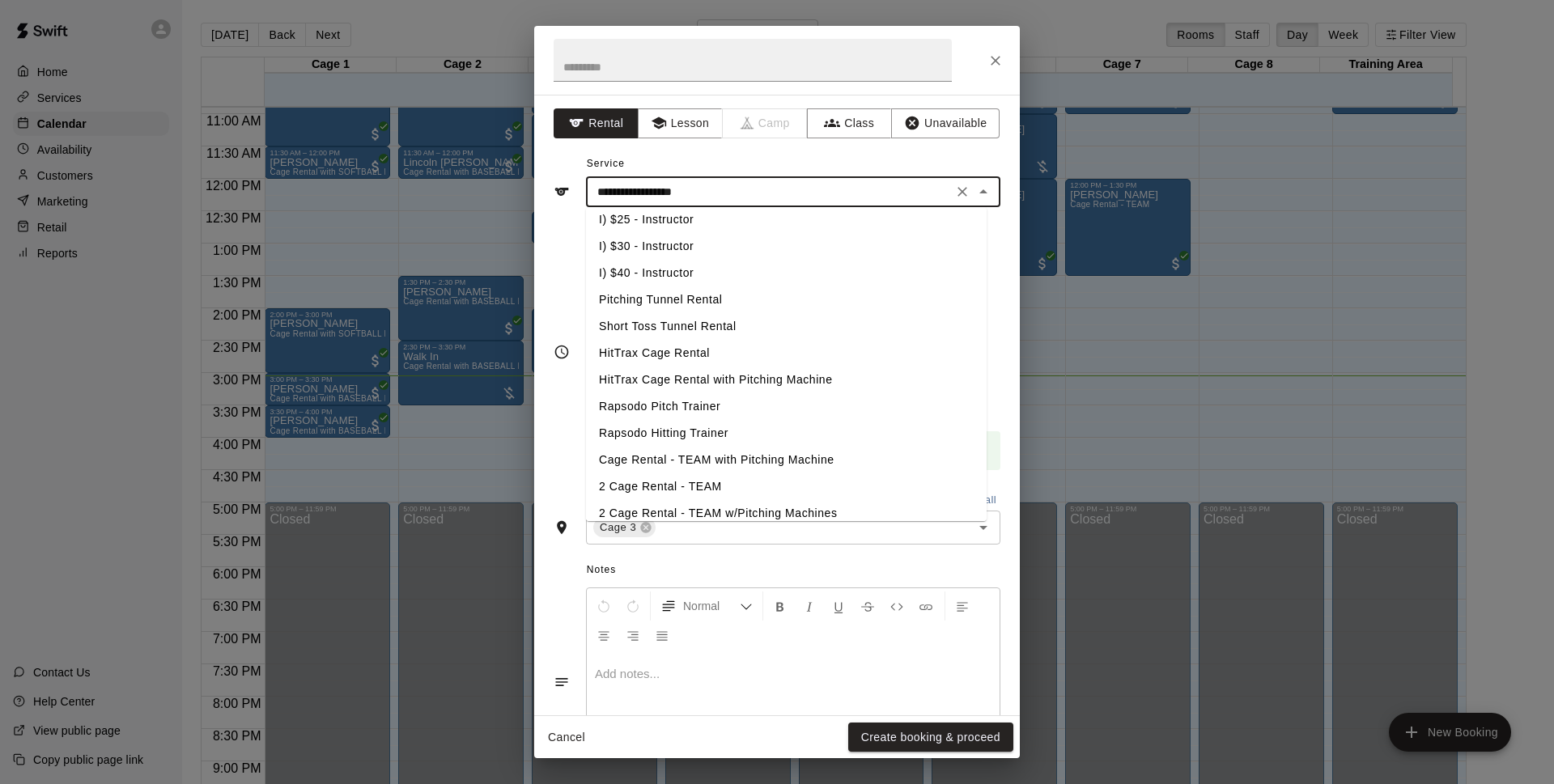
scroll to position [188, 0]
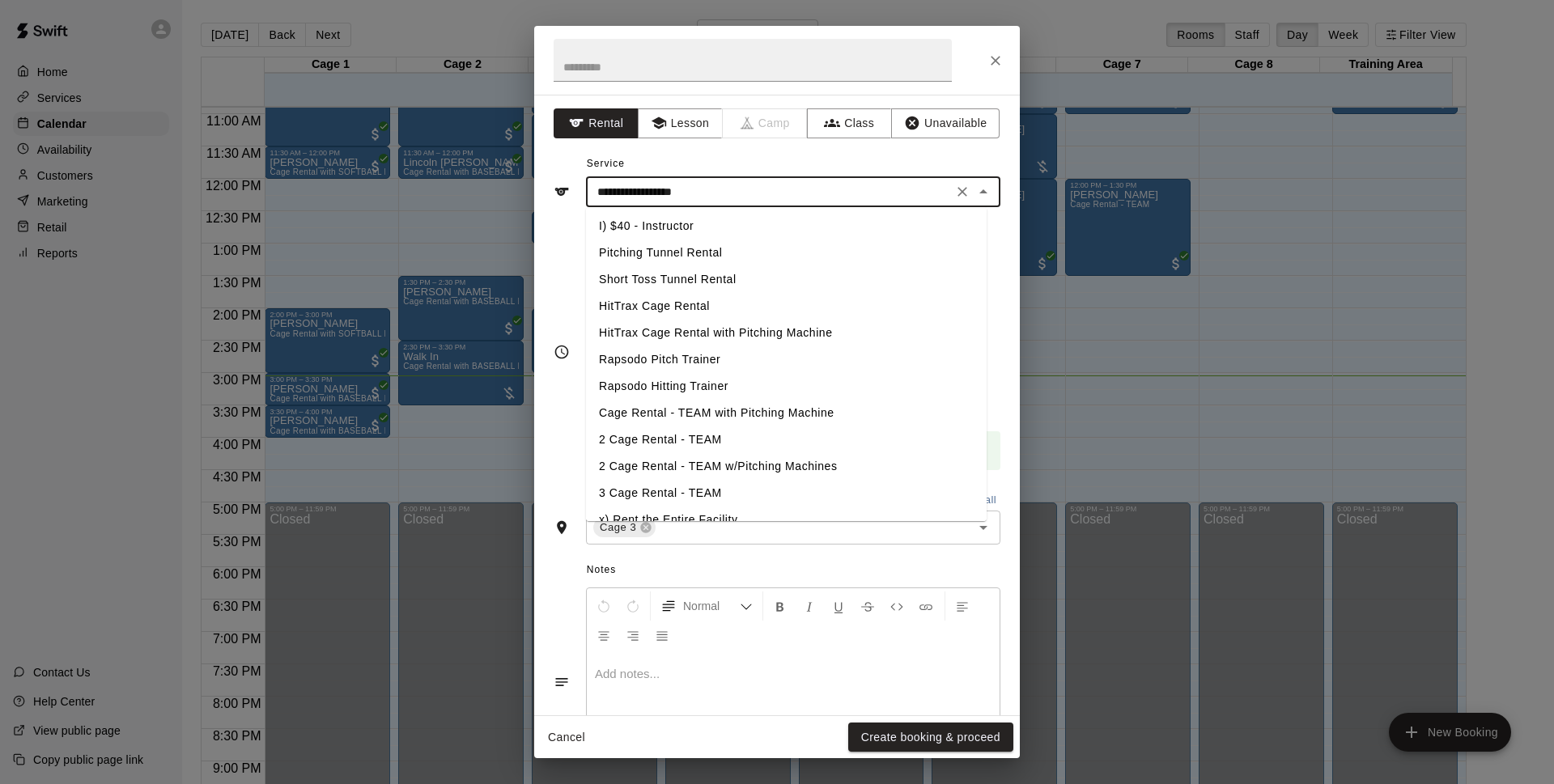
click at [700, 410] on li "Cage Rental - TEAM with Pitching Machine" at bounding box center [786, 413] width 401 height 27
type input "**********"
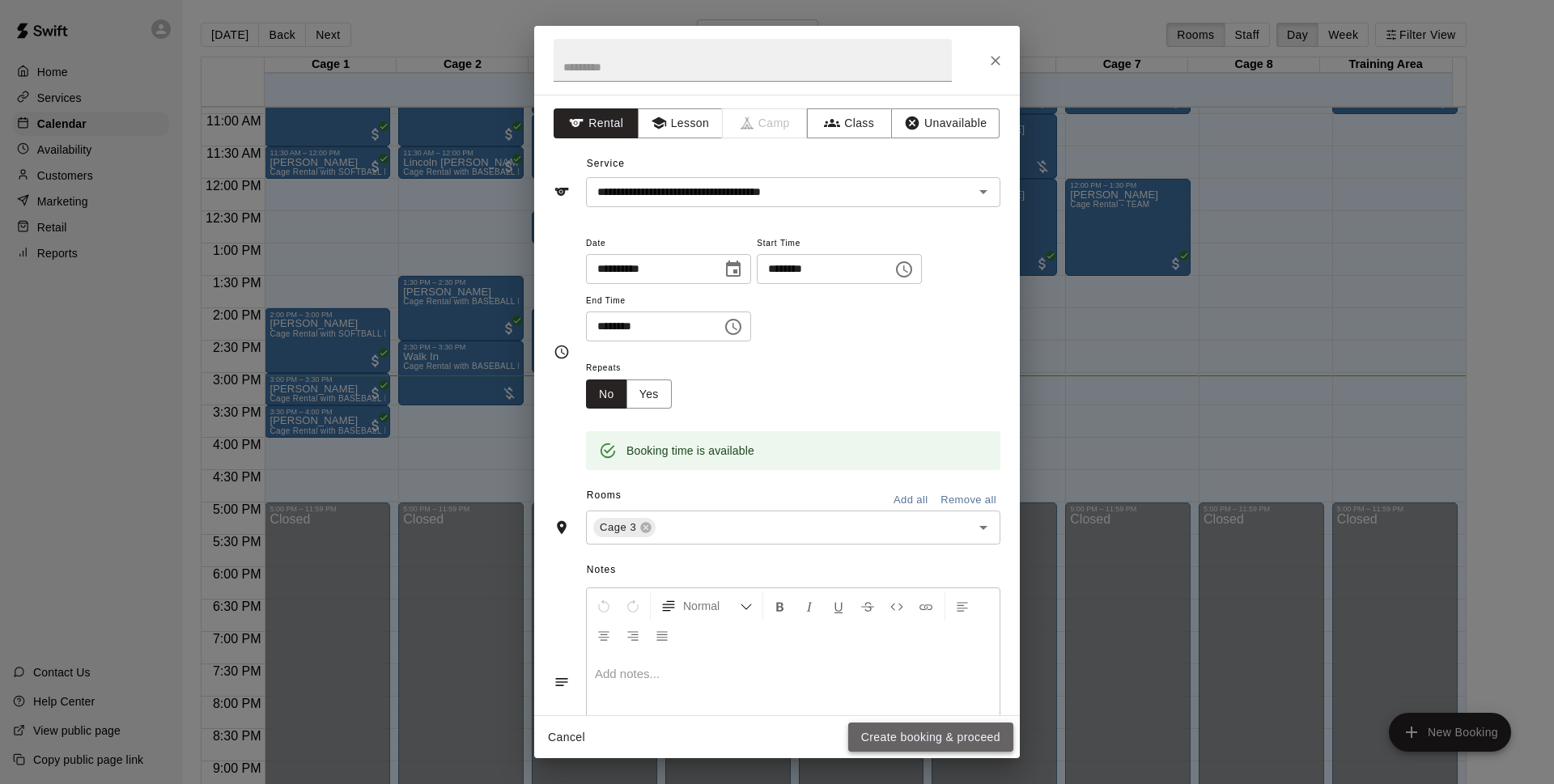
click at [915, 727] on button "Create booking & proceed" at bounding box center [931, 737] width 165 height 30
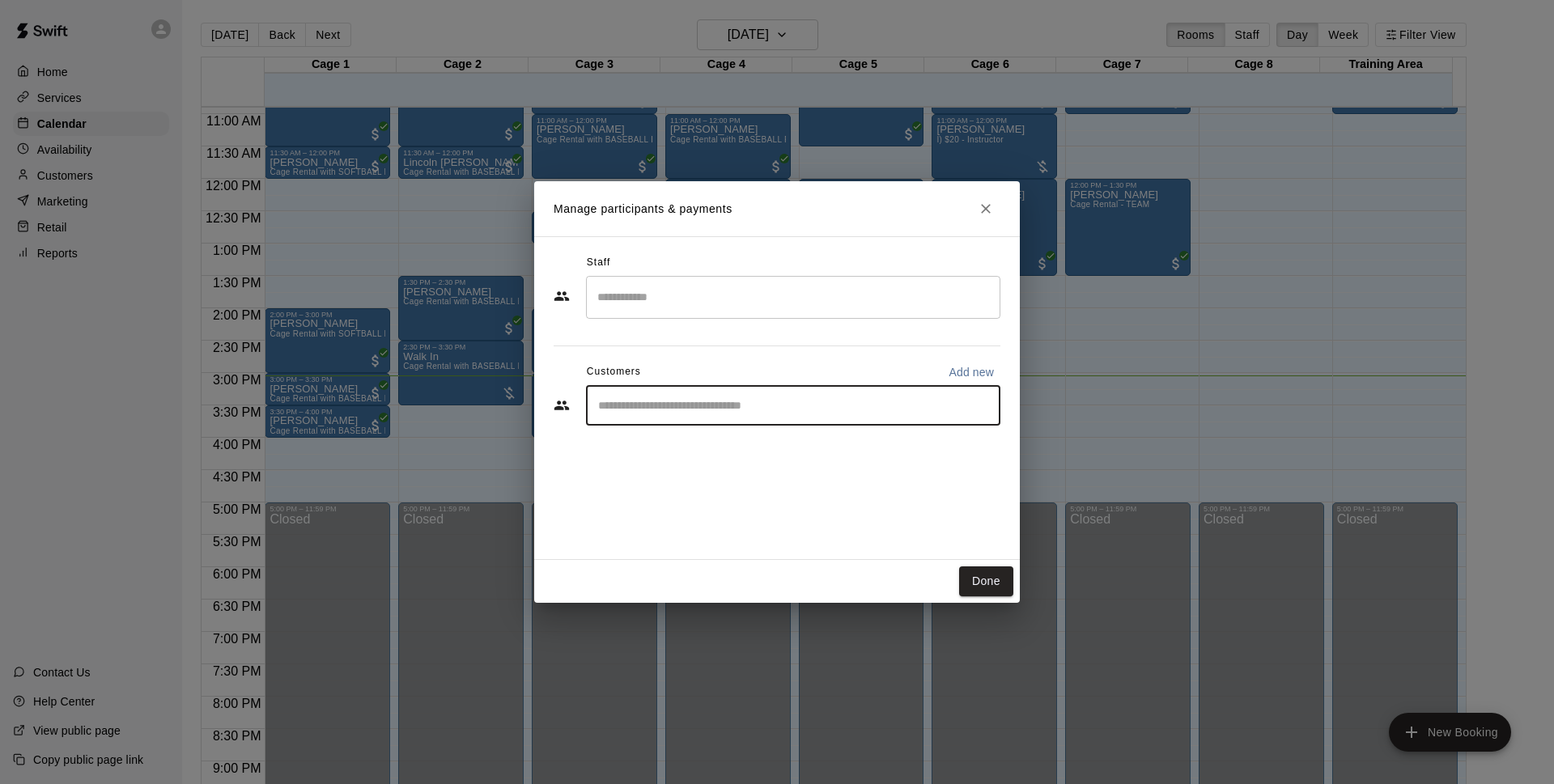
click at [686, 407] on input "Start typing to search customers..." at bounding box center [793, 405] width 400 height 16
type input "*"
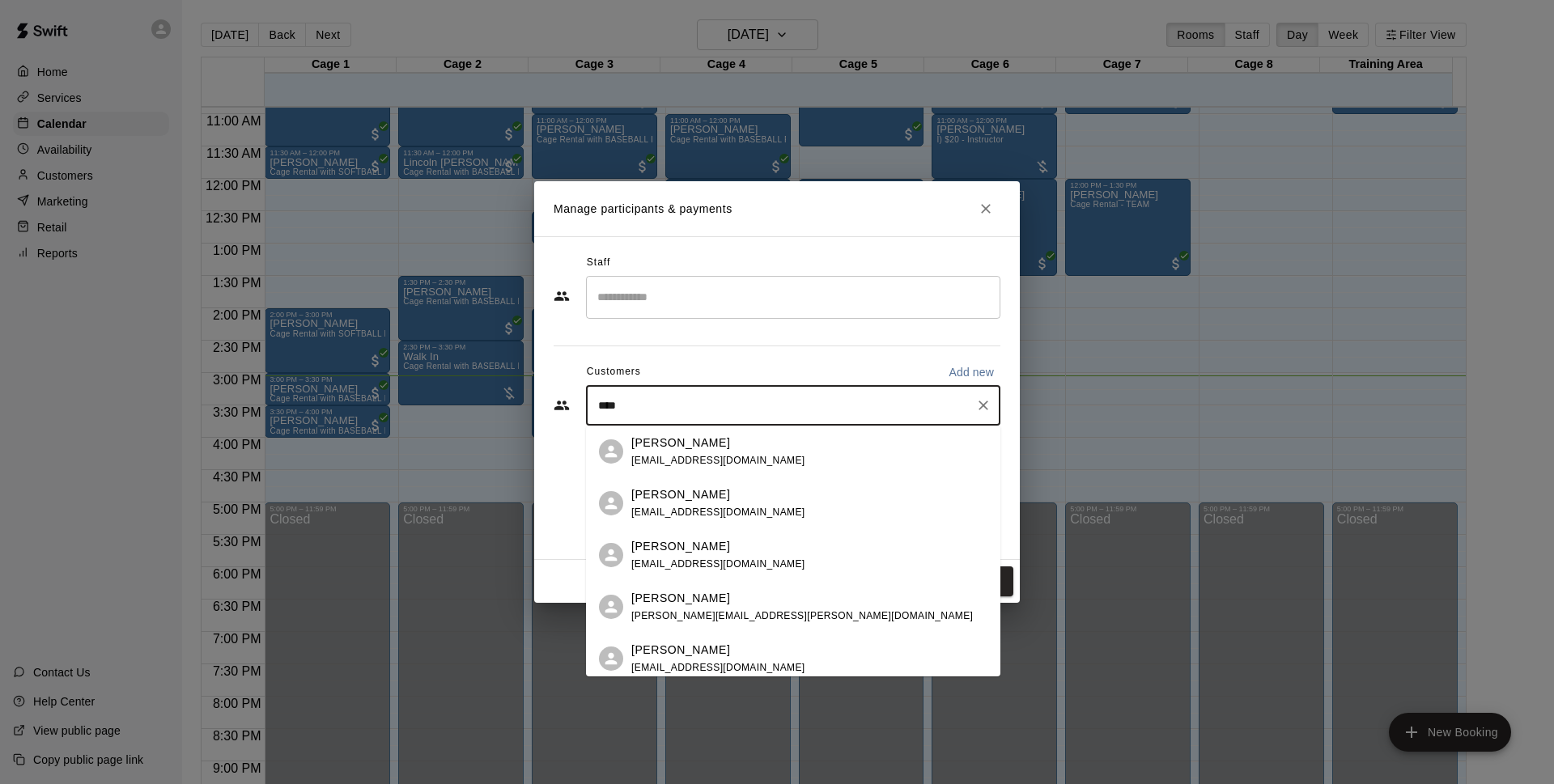
type input "*****"
click at [744, 441] on div "[PERSON_NAME]" at bounding box center [718, 443] width 174 height 17
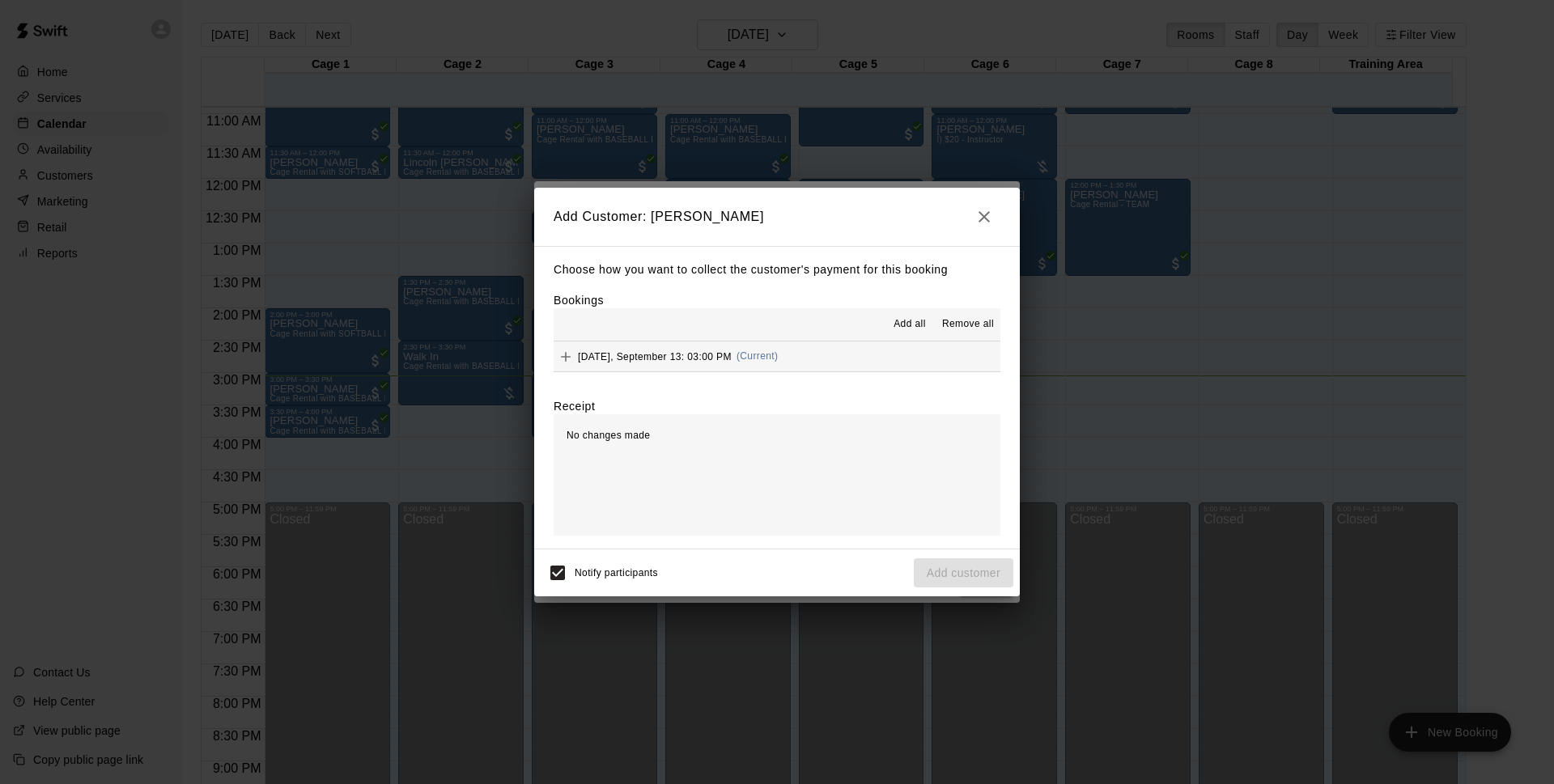
click at [978, 216] on icon "button" at bounding box center [983, 216] width 19 height 19
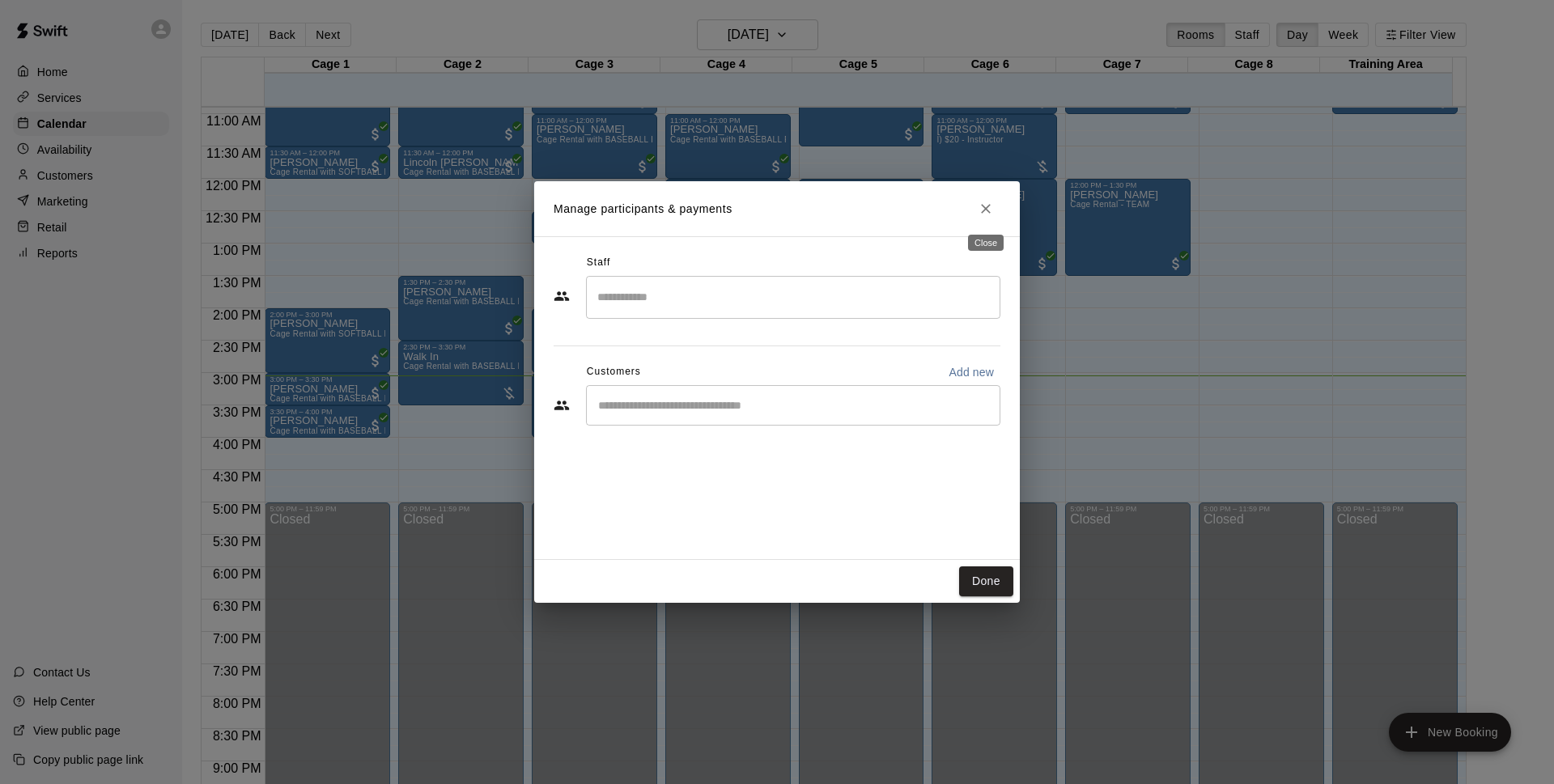
click at [982, 212] on icon "Close" at bounding box center [985, 209] width 16 height 16
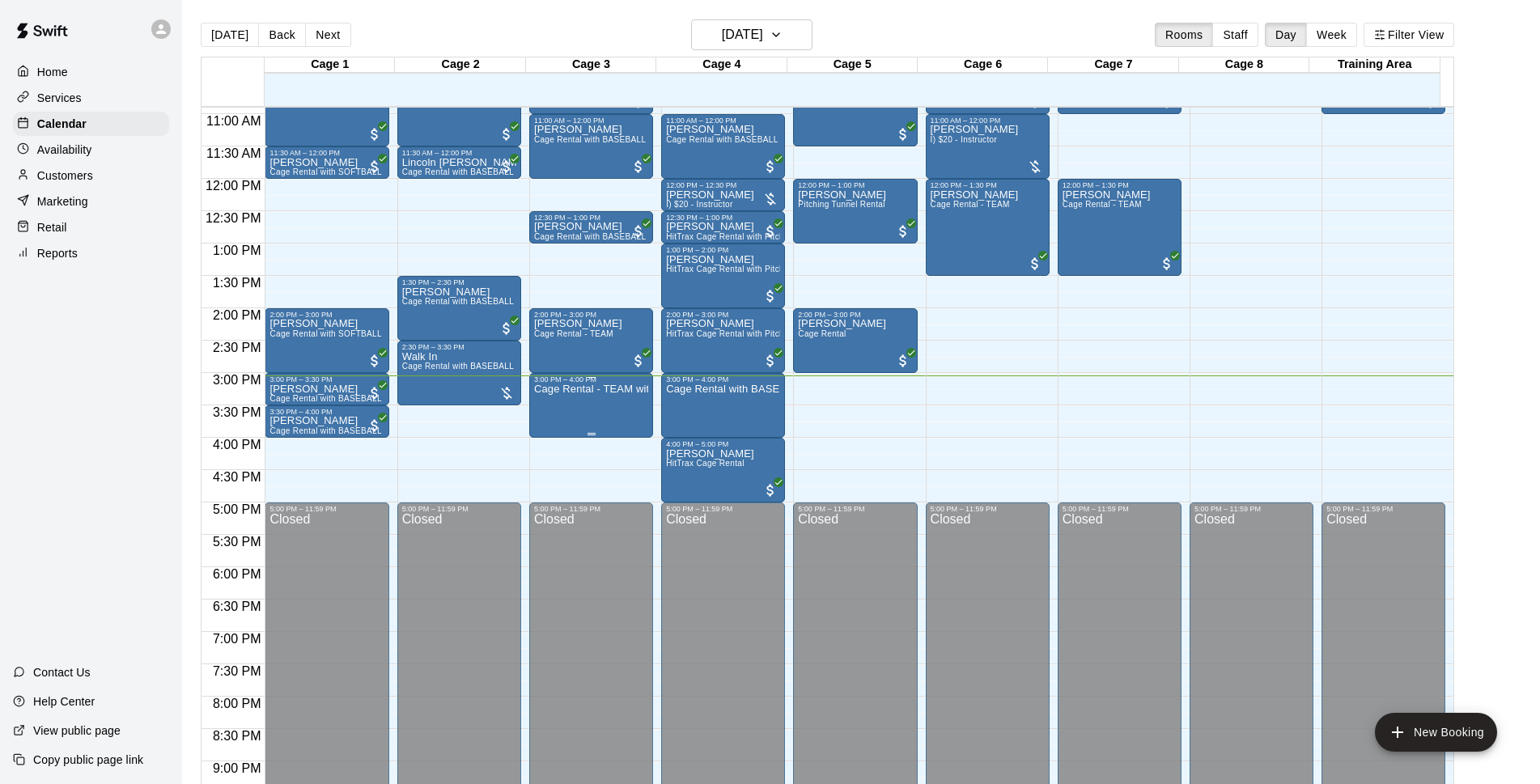
click at [577, 412] on div "Cage Rental - TEAM with Pitching Machine" at bounding box center [591, 775] width 114 height 784
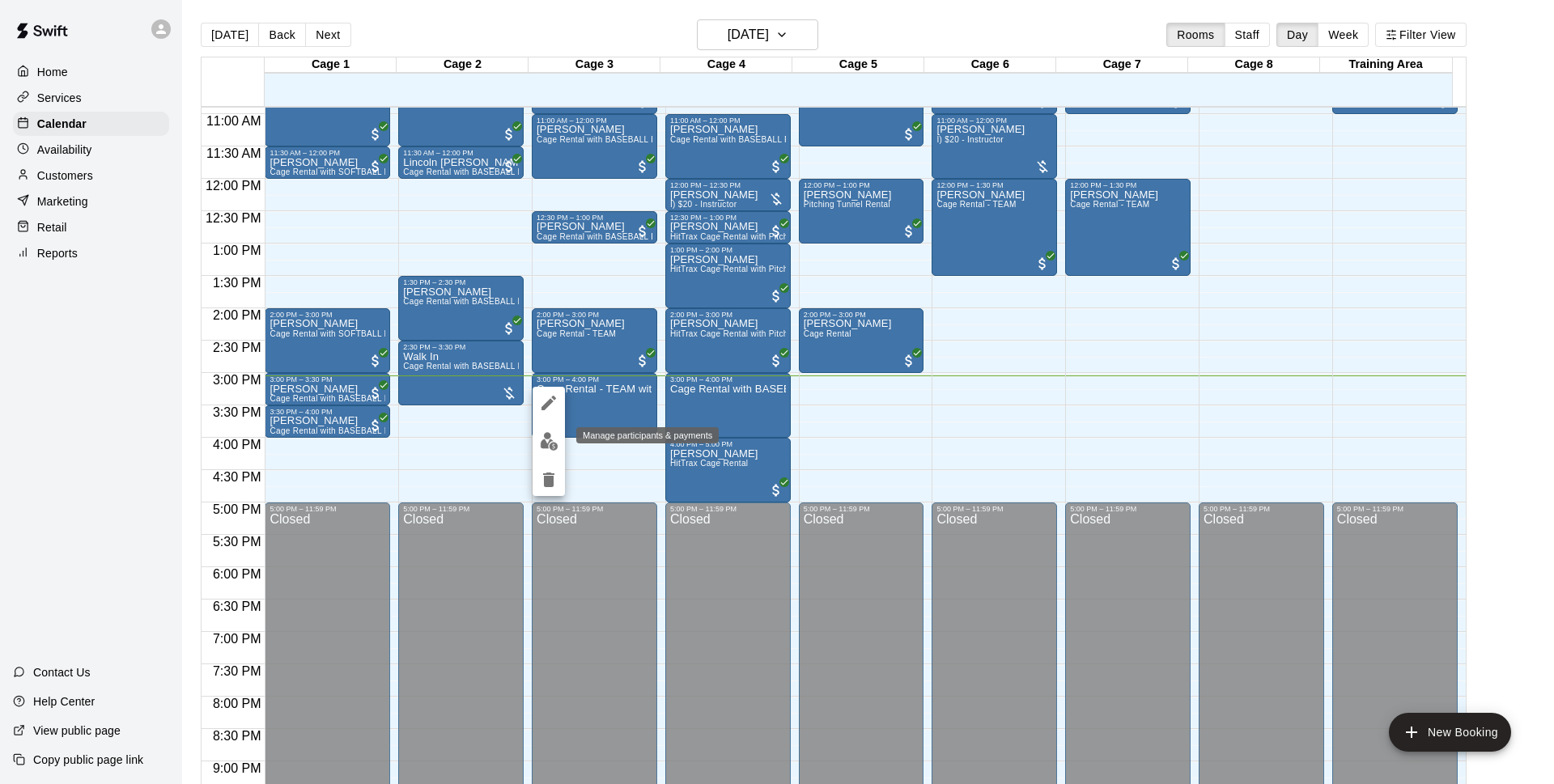
click at [553, 445] on img "edit" at bounding box center [548, 440] width 18 height 18
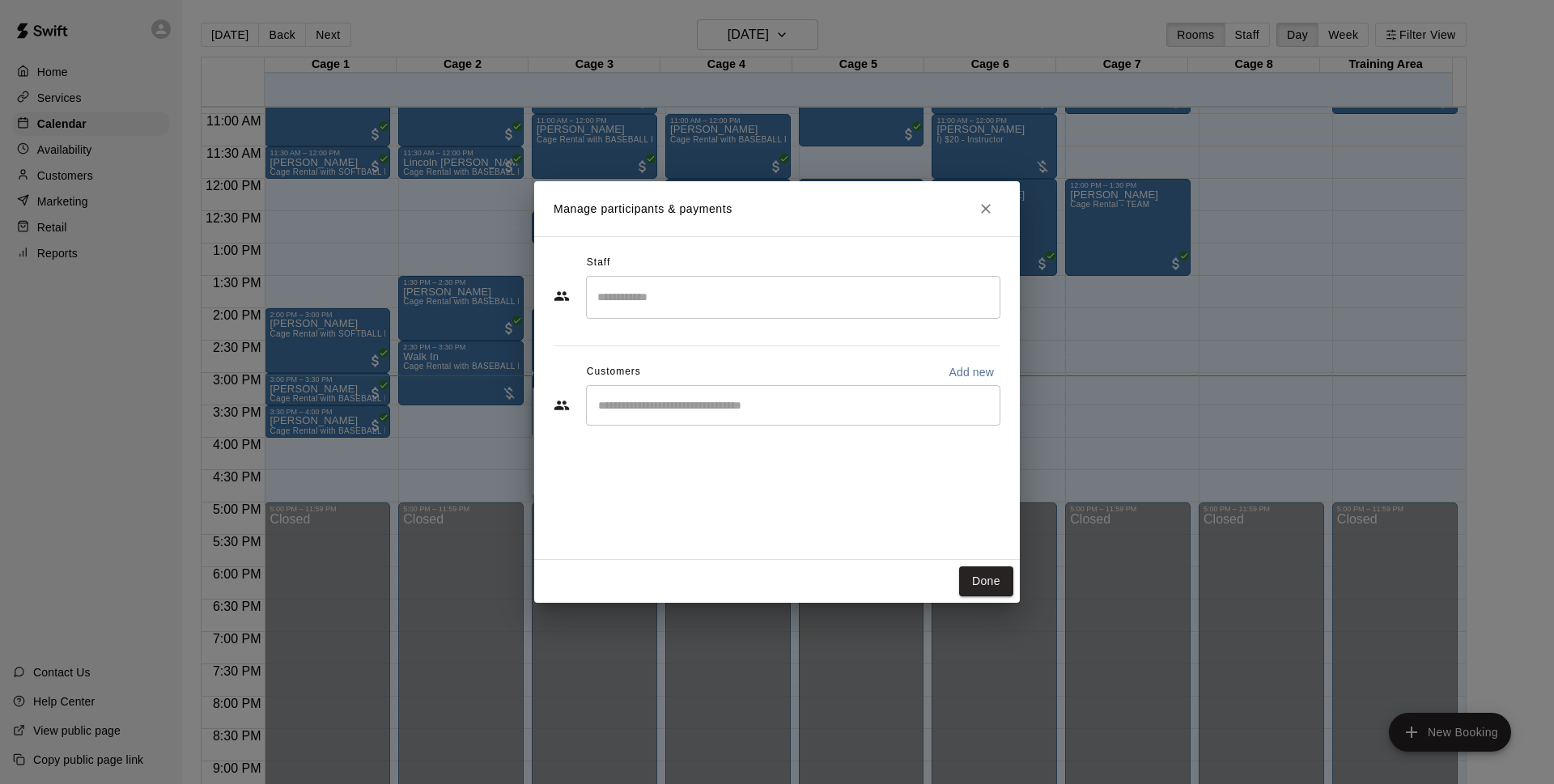
click at [735, 403] on input "Start typing to search customers..." at bounding box center [793, 405] width 400 height 16
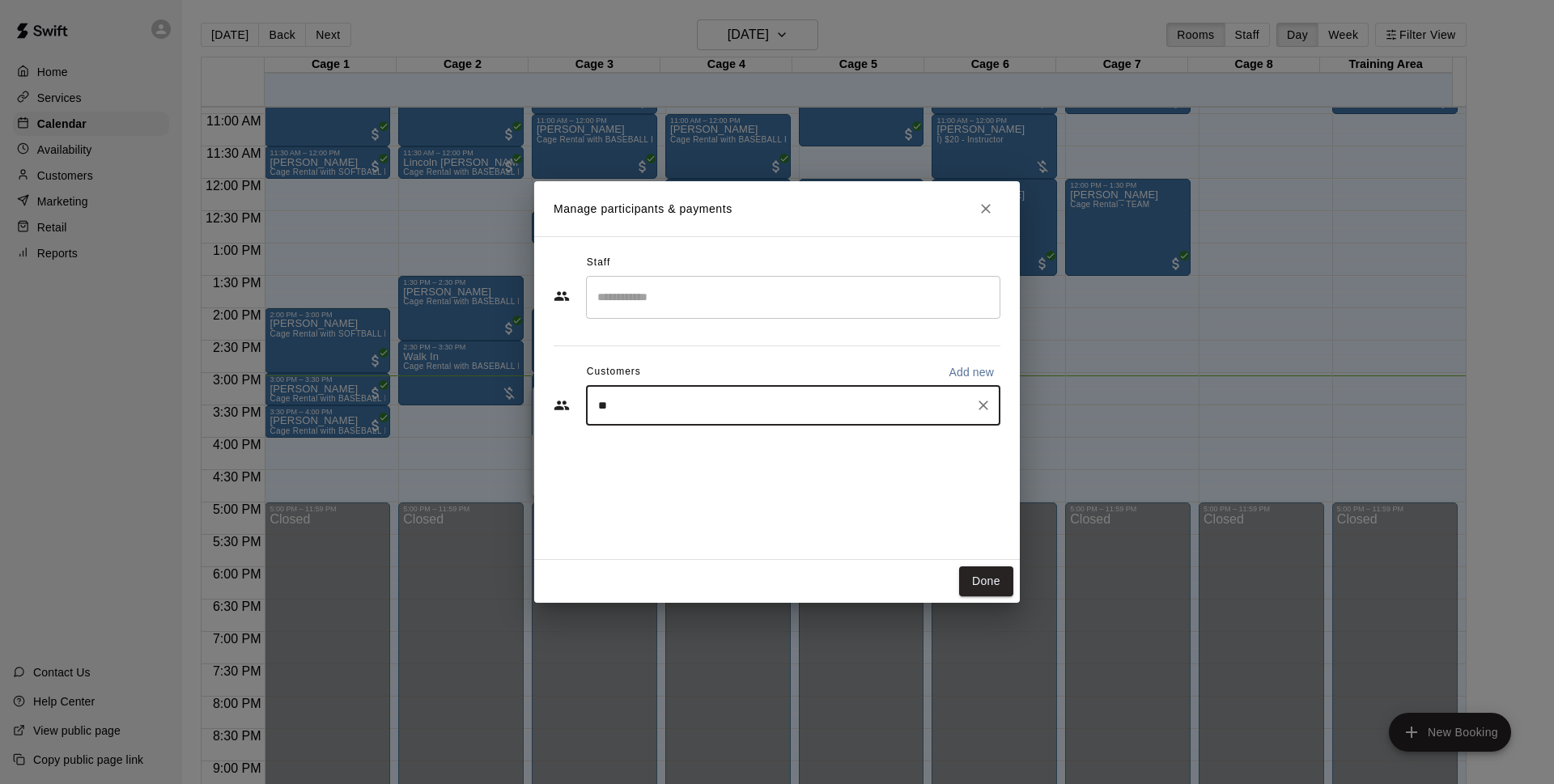
type input "***"
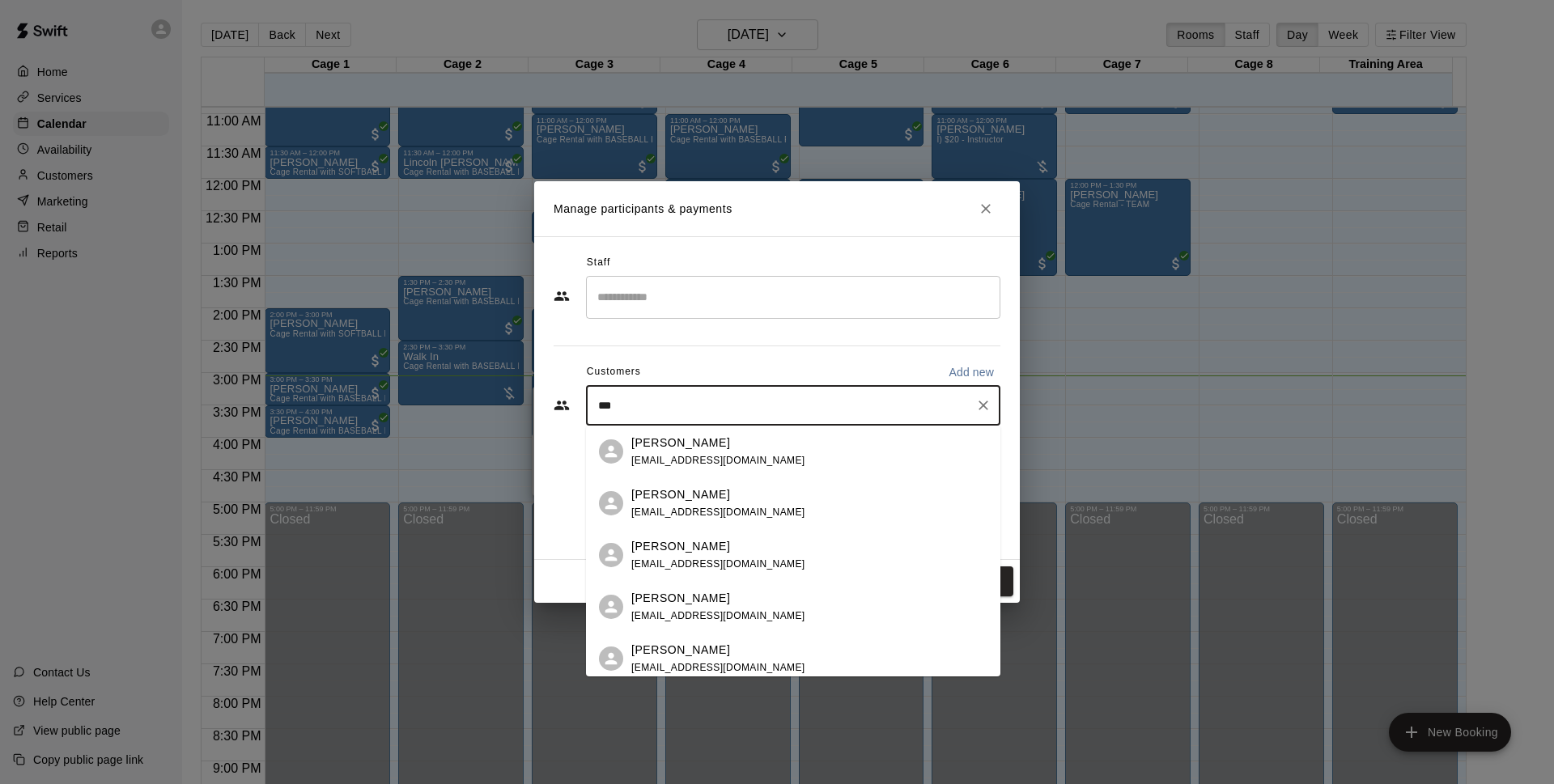
click at [853, 446] on div "Henry Villanueva henryvillanueva735@yahoo.com" at bounding box center [809, 452] width 356 height 35
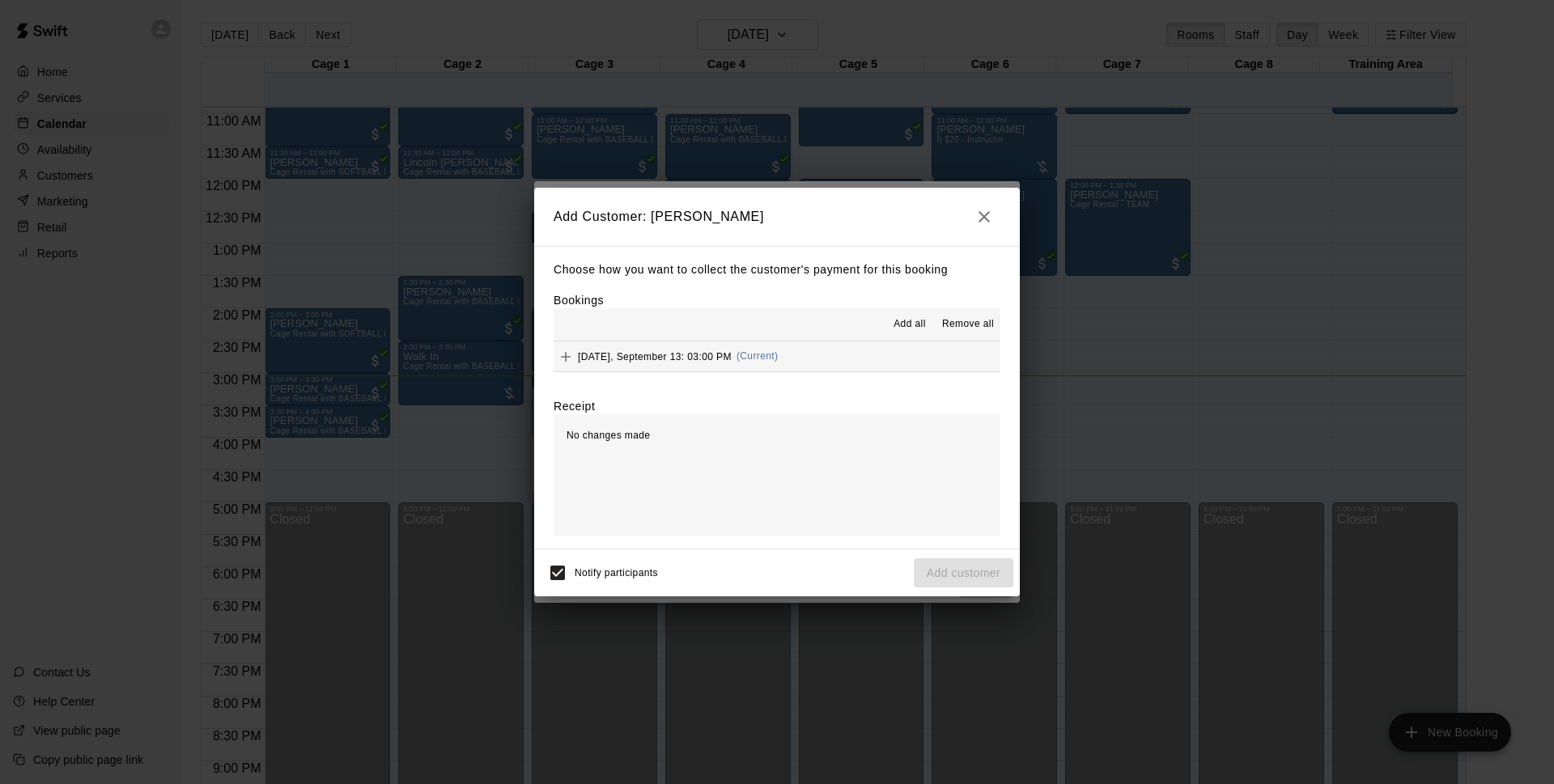
click at [795, 352] on button "Saturday, September 13: 03:00 PM (Current)" at bounding box center [777, 356] width 447 height 30
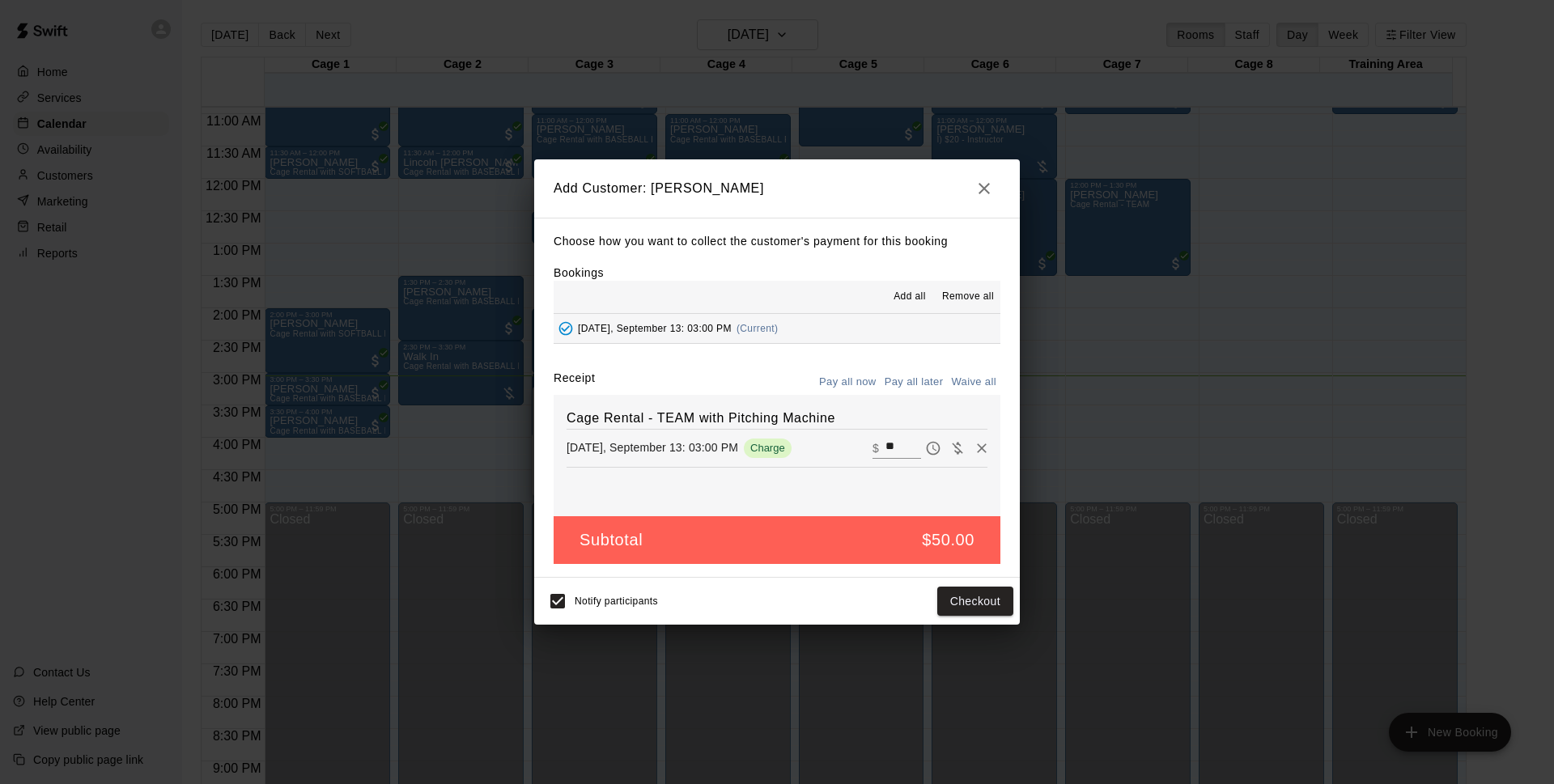
click at [905, 378] on button "Pay all later" at bounding box center [914, 382] width 68 height 25
click at [852, 379] on button "Pay all now" at bounding box center [848, 382] width 66 height 25
click at [988, 607] on button "Checkout" at bounding box center [975, 601] width 76 height 30
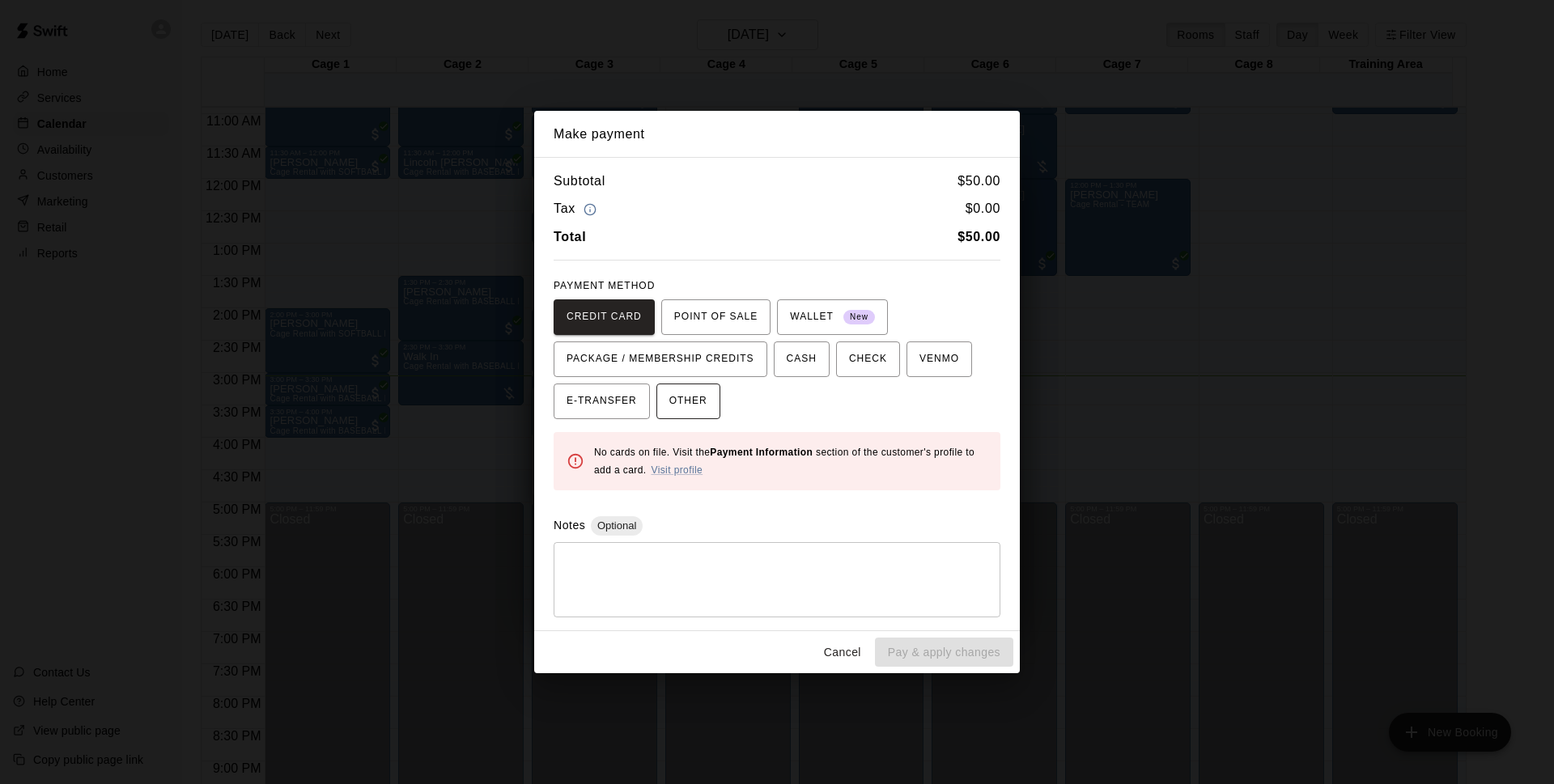
click at [696, 393] on span "OTHER" at bounding box center [688, 402] width 38 height 26
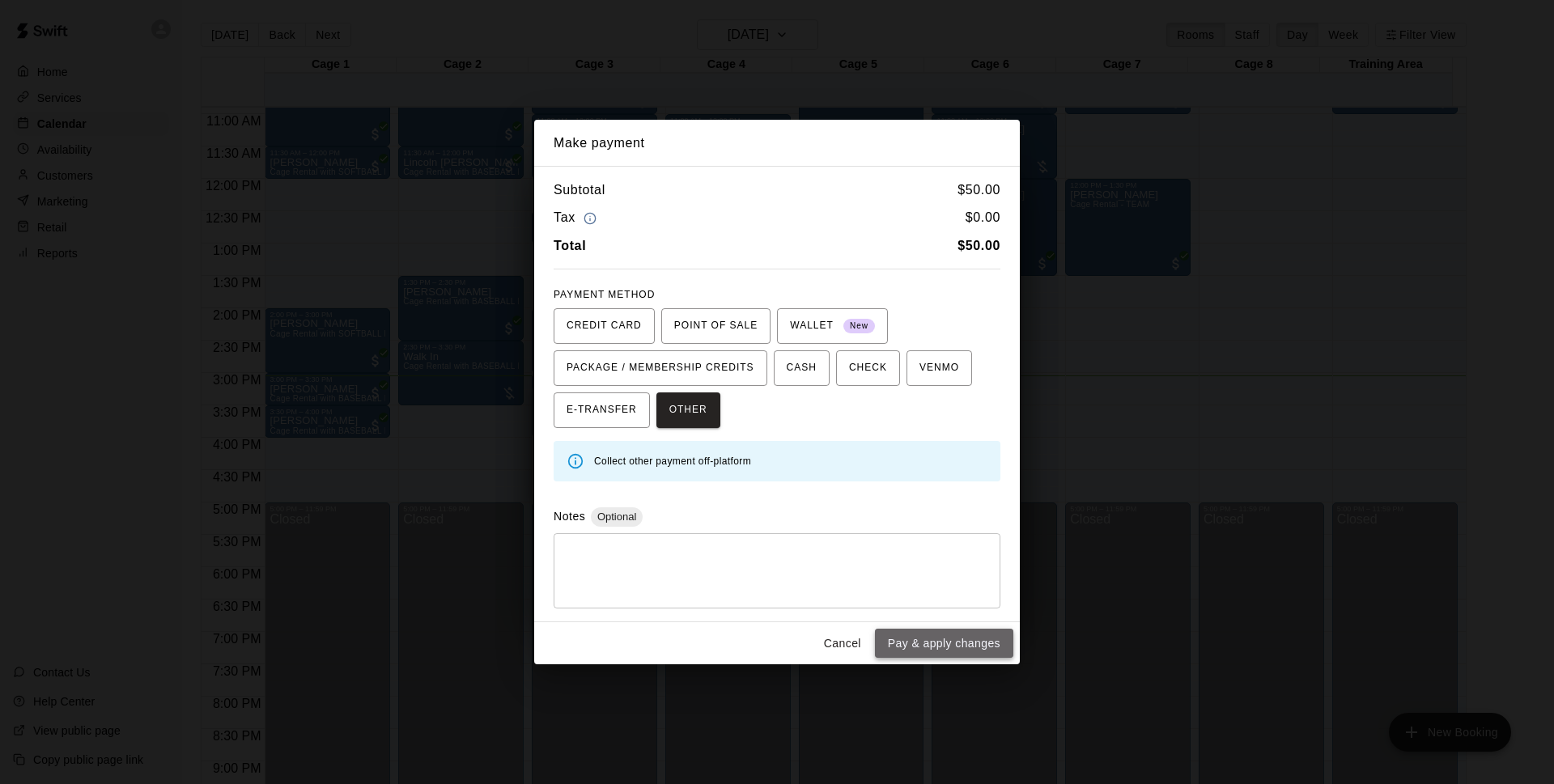
click at [927, 646] on button "Pay & apply changes" at bounding box center [944, 643] width 139 height 30
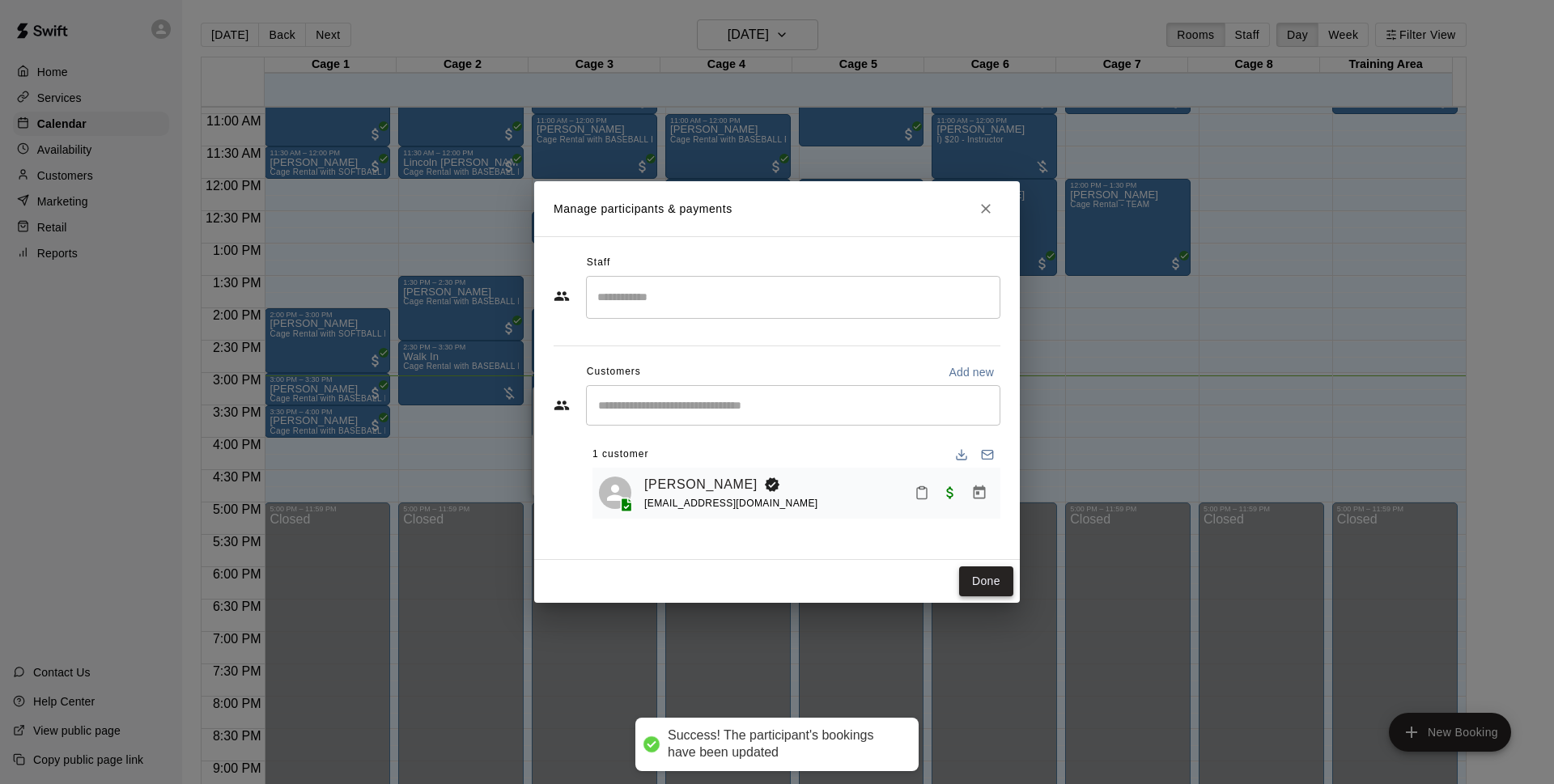
click at [991, 569] on button "Done" at bounding box center [986, 581] width 55 height 30
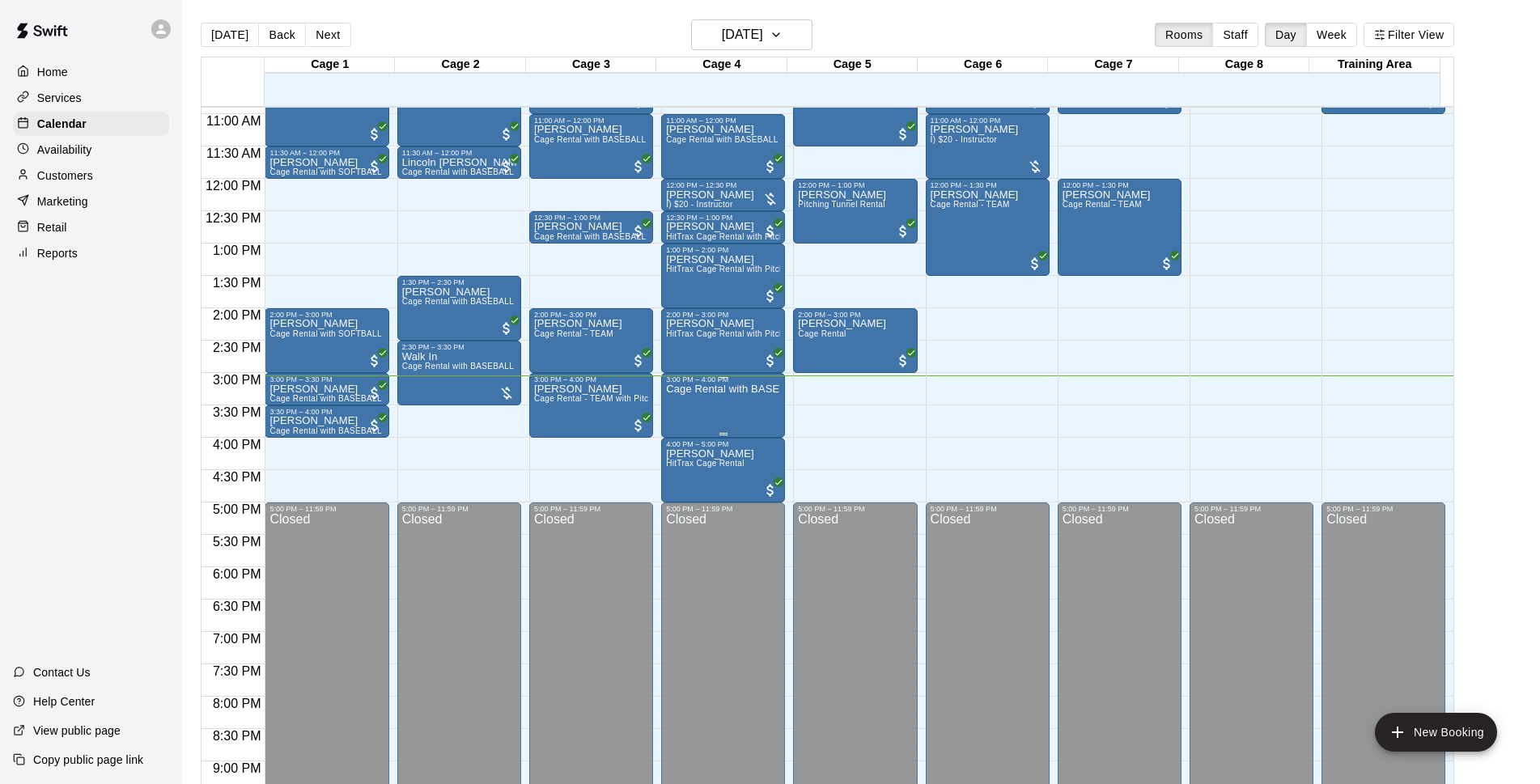
click at [700, 416] on div "Cage Rental with BASEBALL Pitching Machine" at bounding box center [723, 775] width 114 height 784
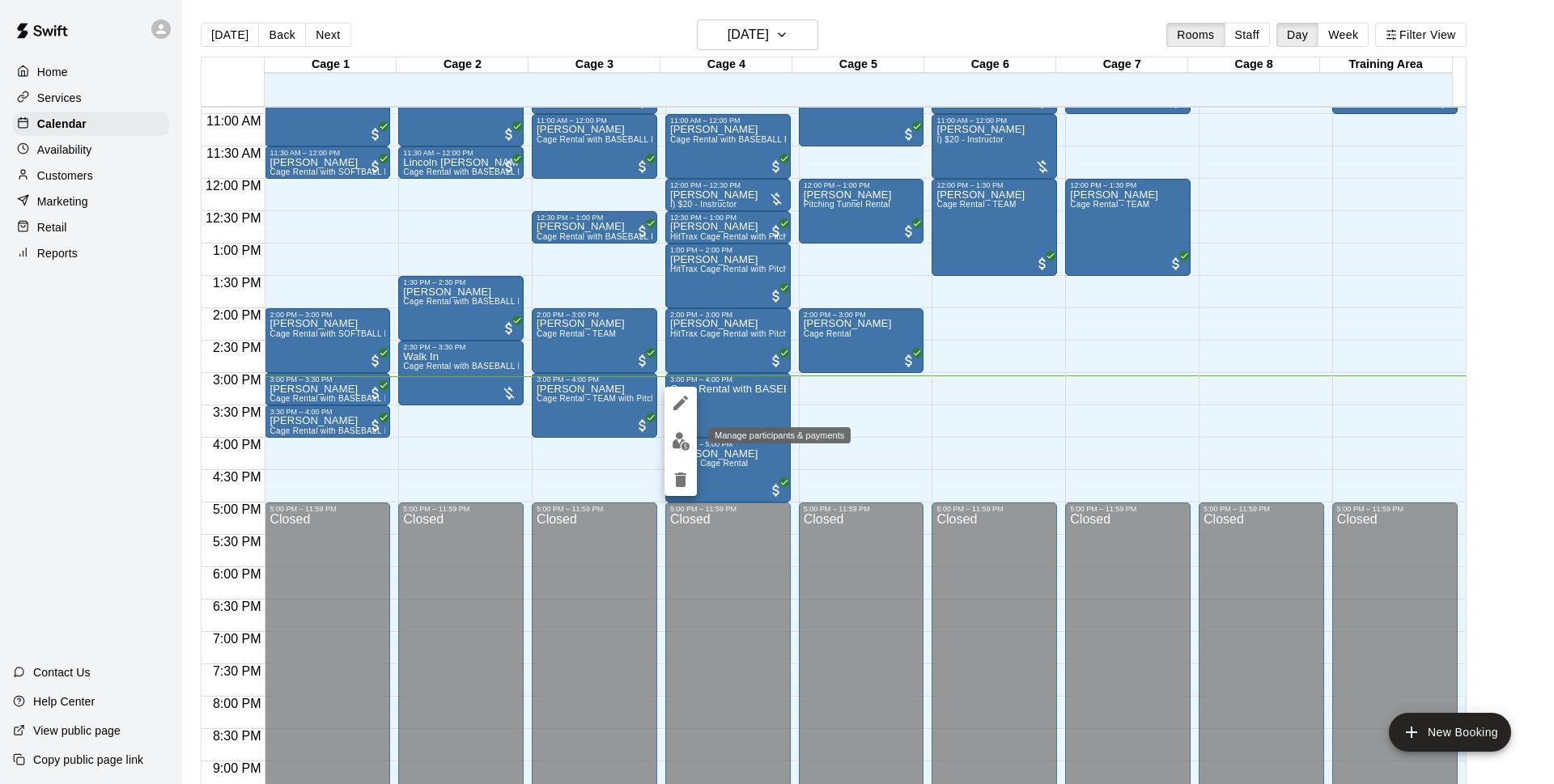
click at [686, 436] on img "edit" at bounding box center [680, 440] width 18 height 18
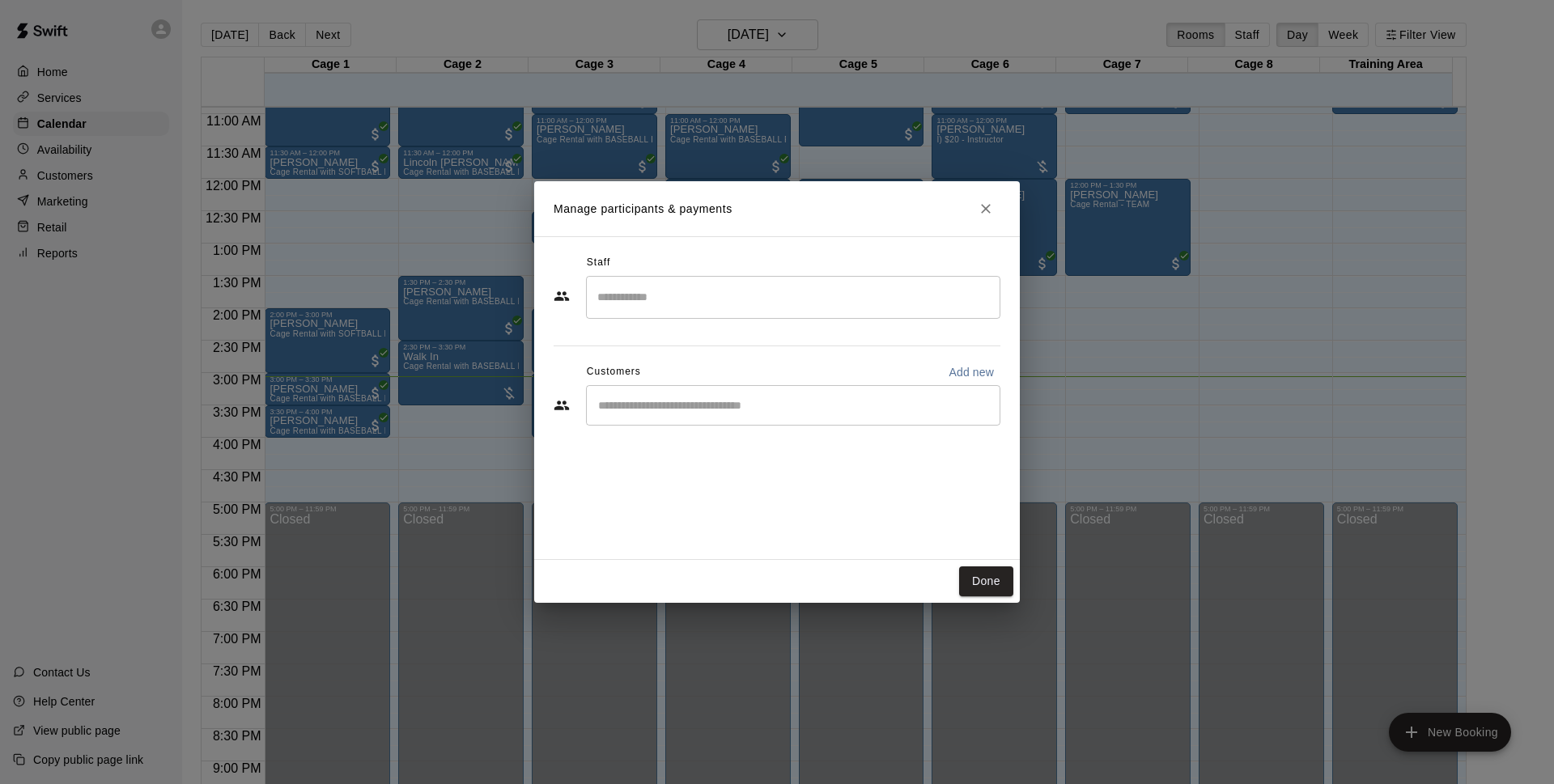
click at [811, 404] on input "Start typing to search customers..." at bounding box center [793, 405] width 400 height 16
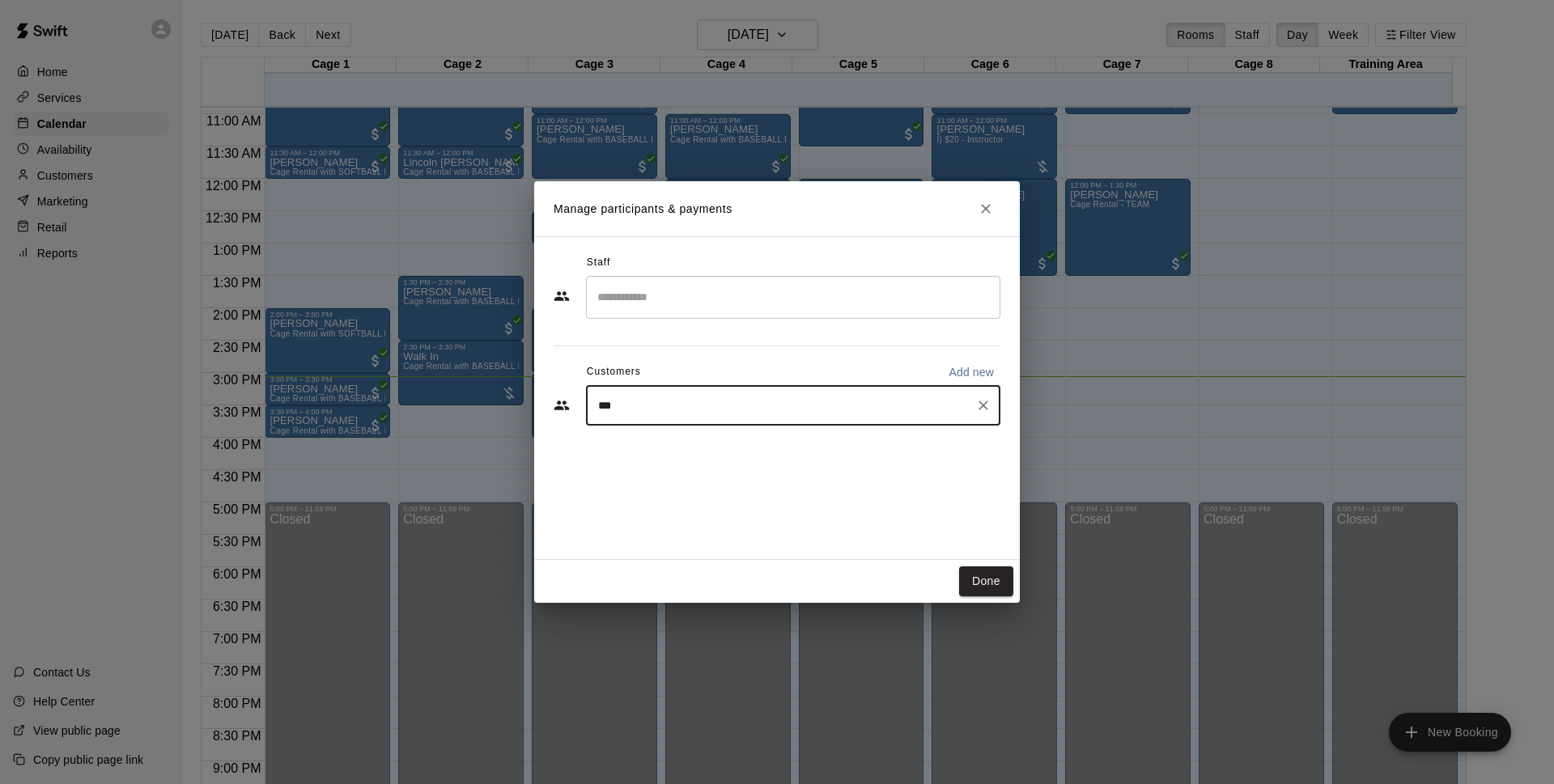
type input "****"
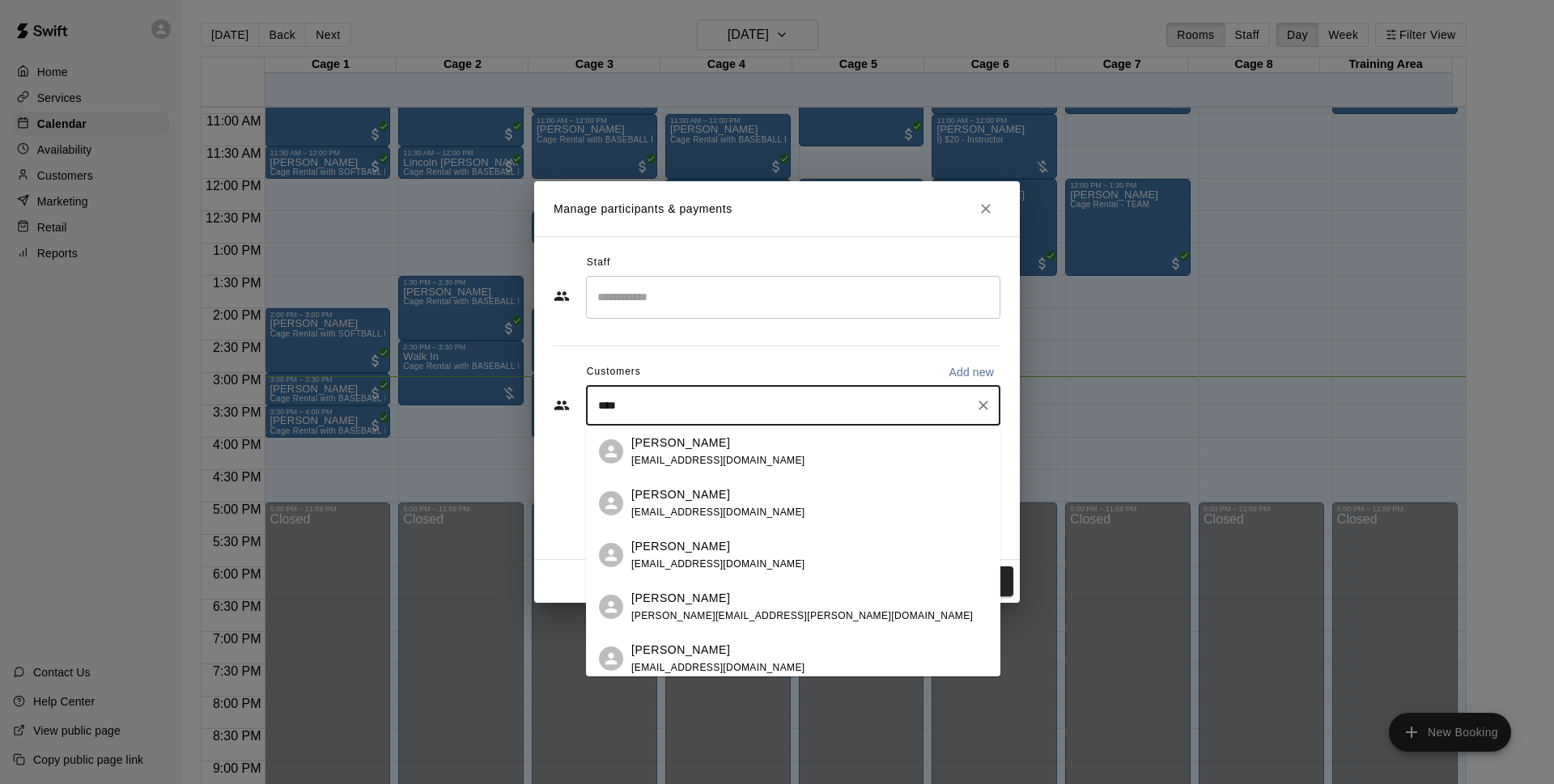
click at [749, 454] on span "henryvillanueva735@yahoo.com" at bounding box center [718, 459] width 174 height 11
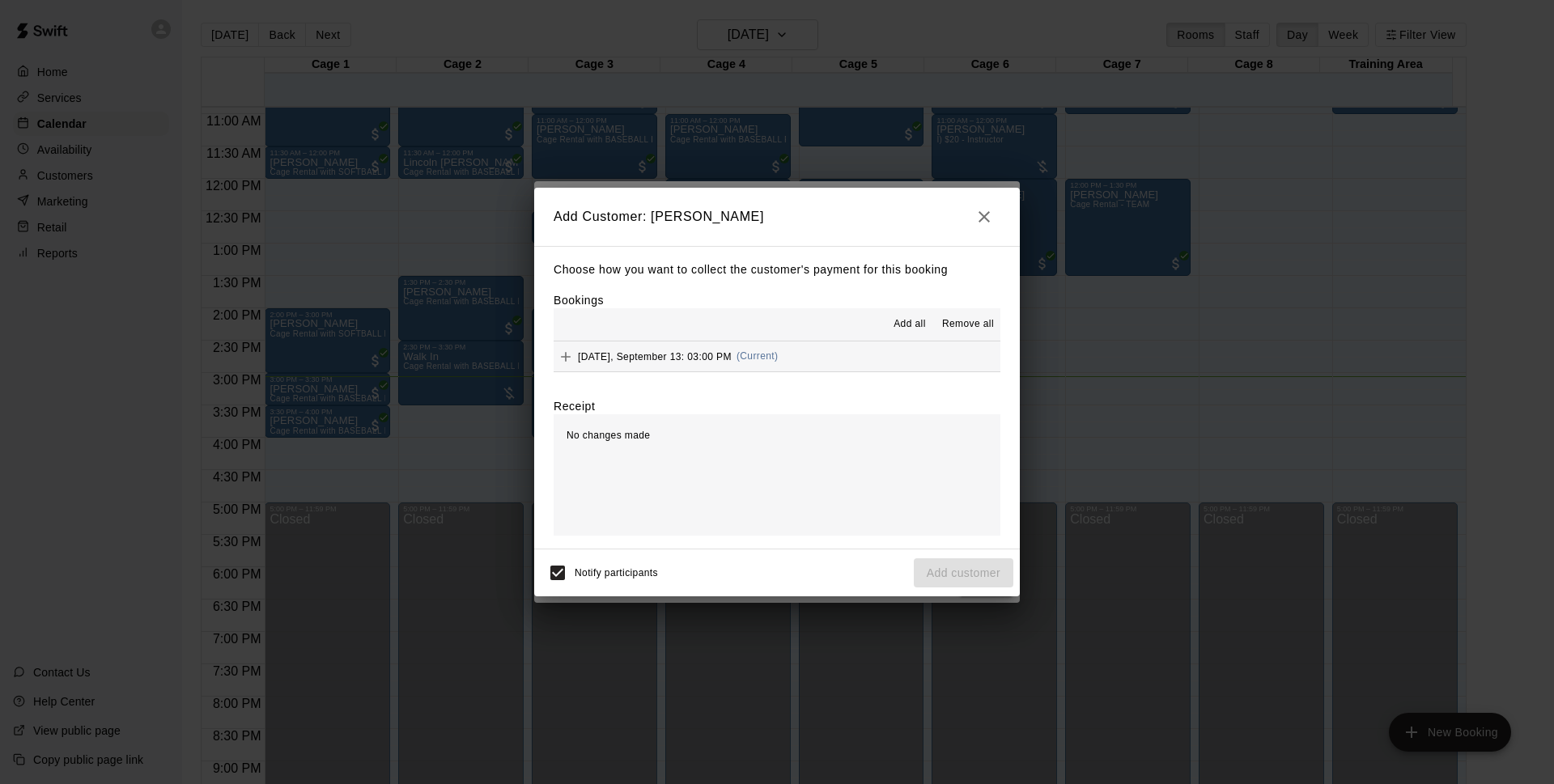
click at [818, 353] on button "Saturday, September 13: 03:00 PM (Current)" at bounding box center [777, 356] width 447 height 30
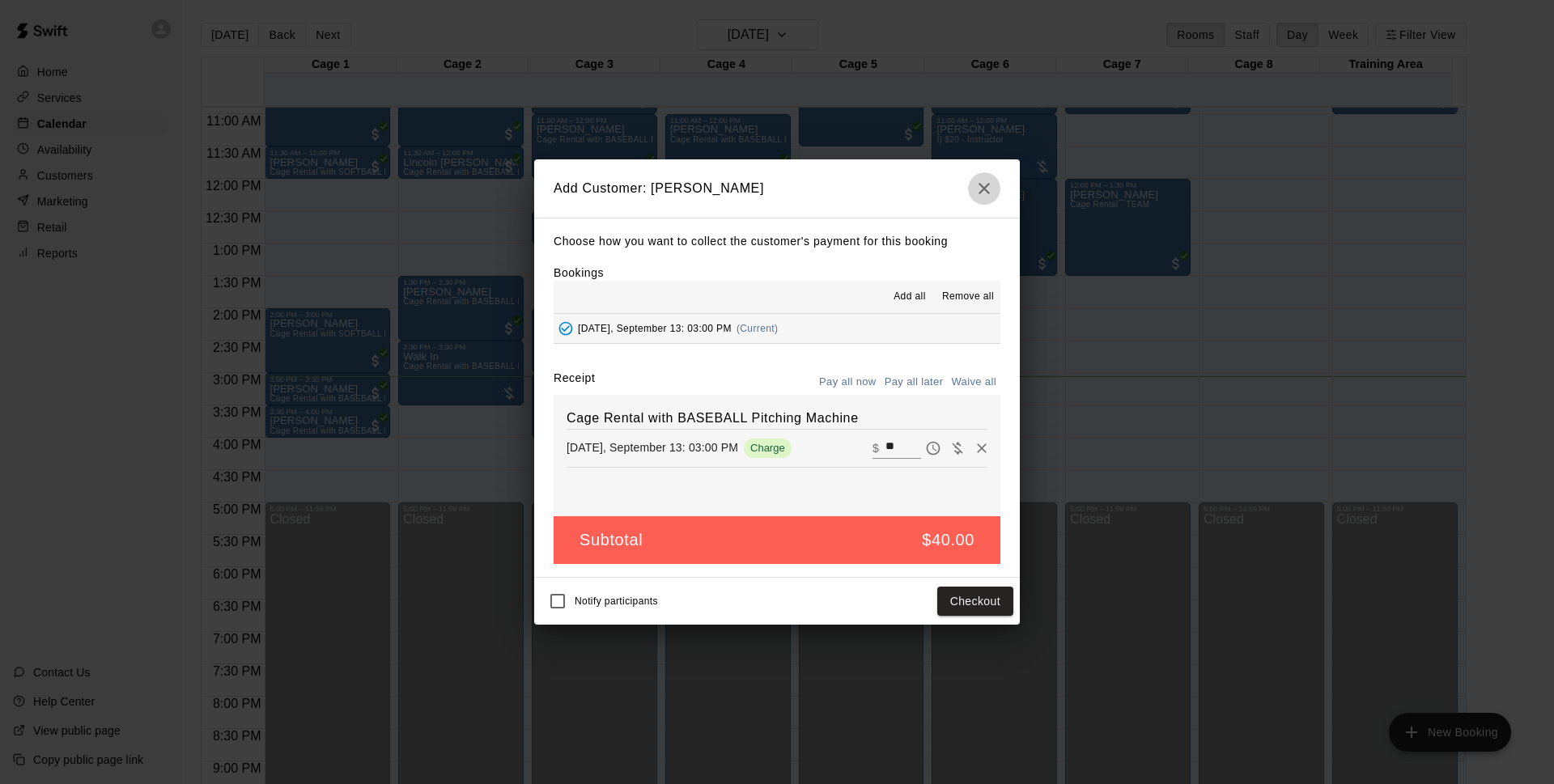
click at [993, 189] on icon "button" at bounding box center [983, 189] width 19 height 19
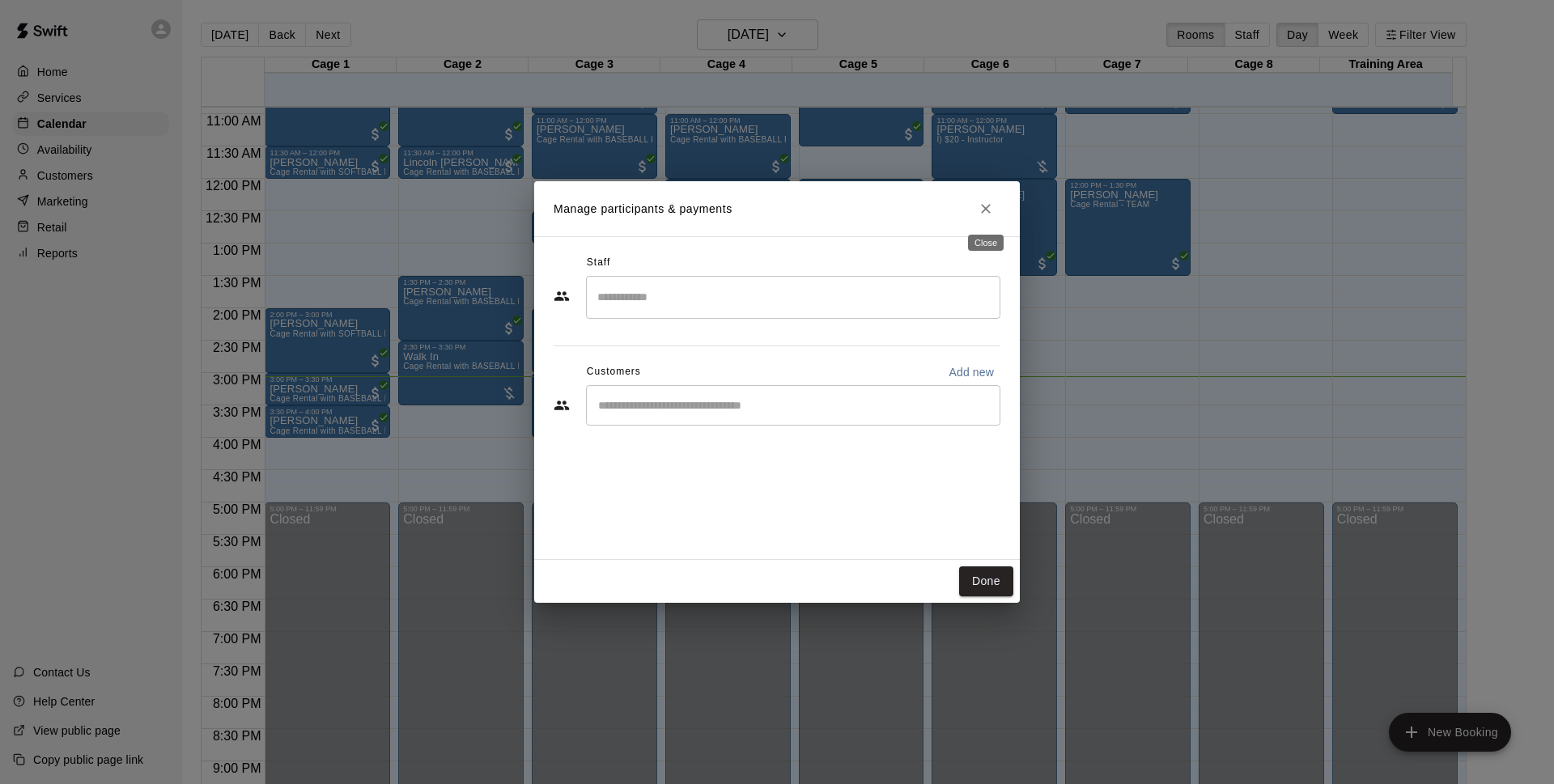
click at [983, 215] on icon "Close" at bounding box center [985, 209] width 16 height 16
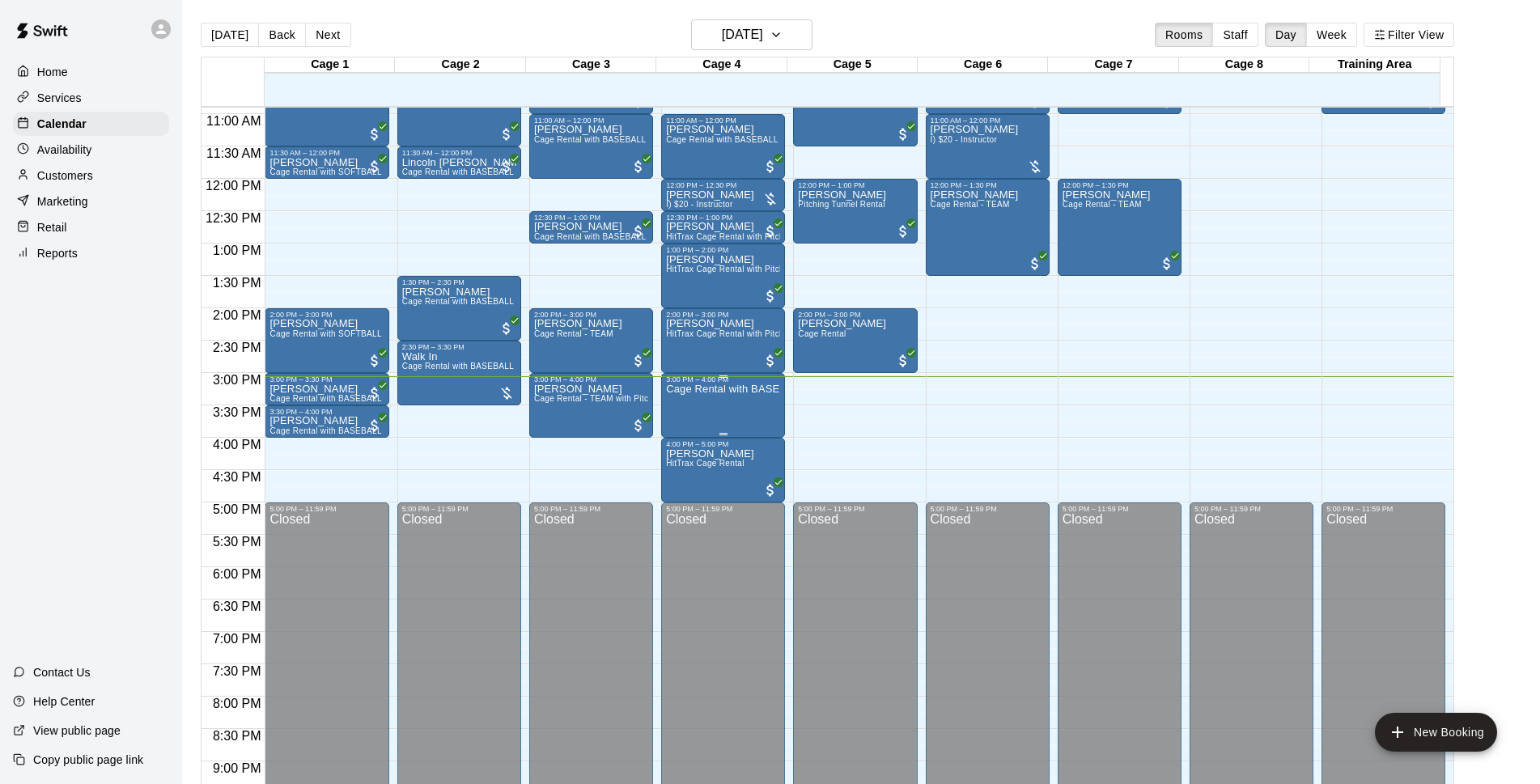
click at [748, 398] on div "Cage Rental with BASEBALL Pitching Machine" at bounding box center [723, 775] width 114 height 784
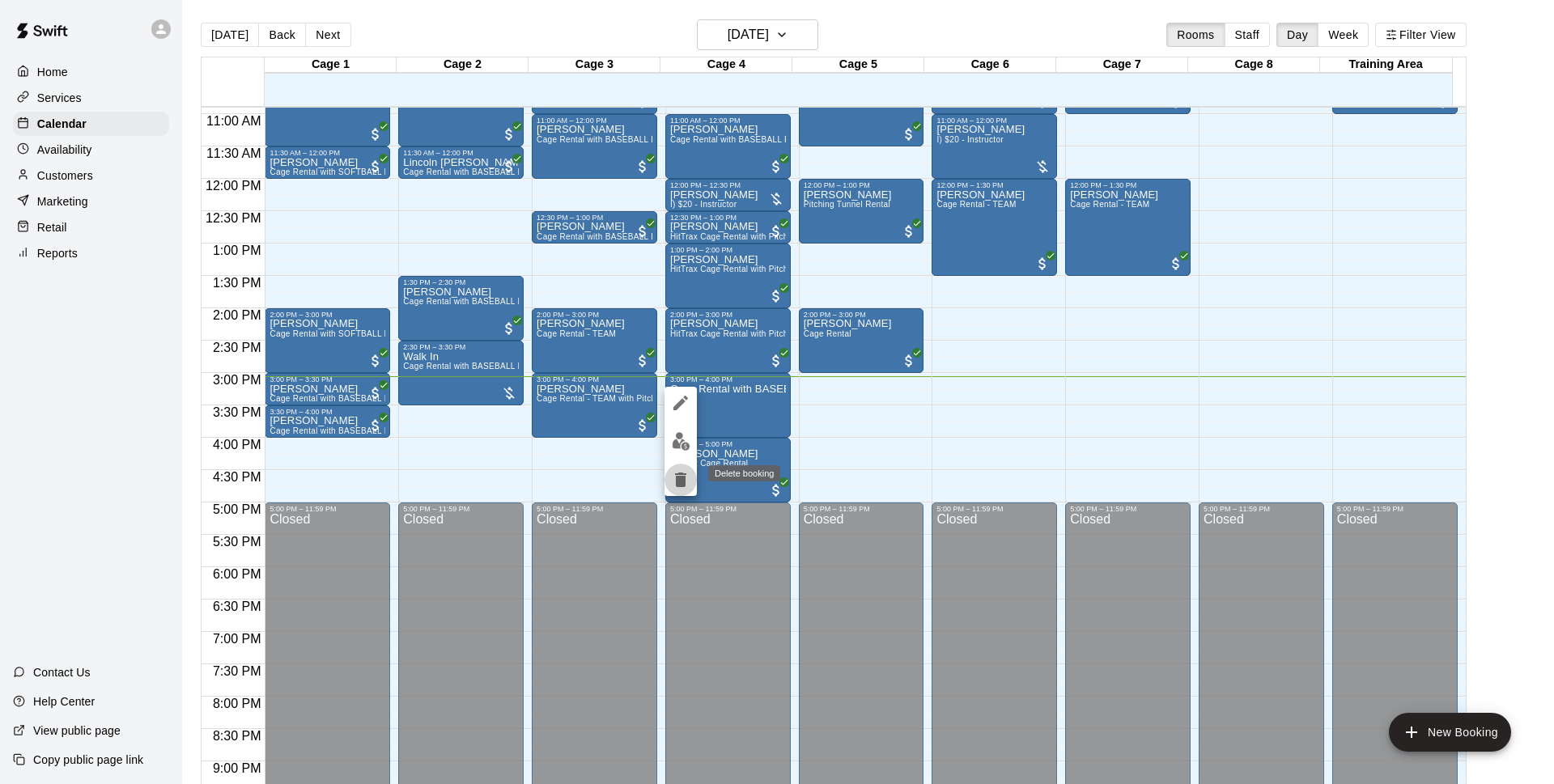
click at [682, 471] on icon "delete" at bounding box center [680, 479] width 19 height 19
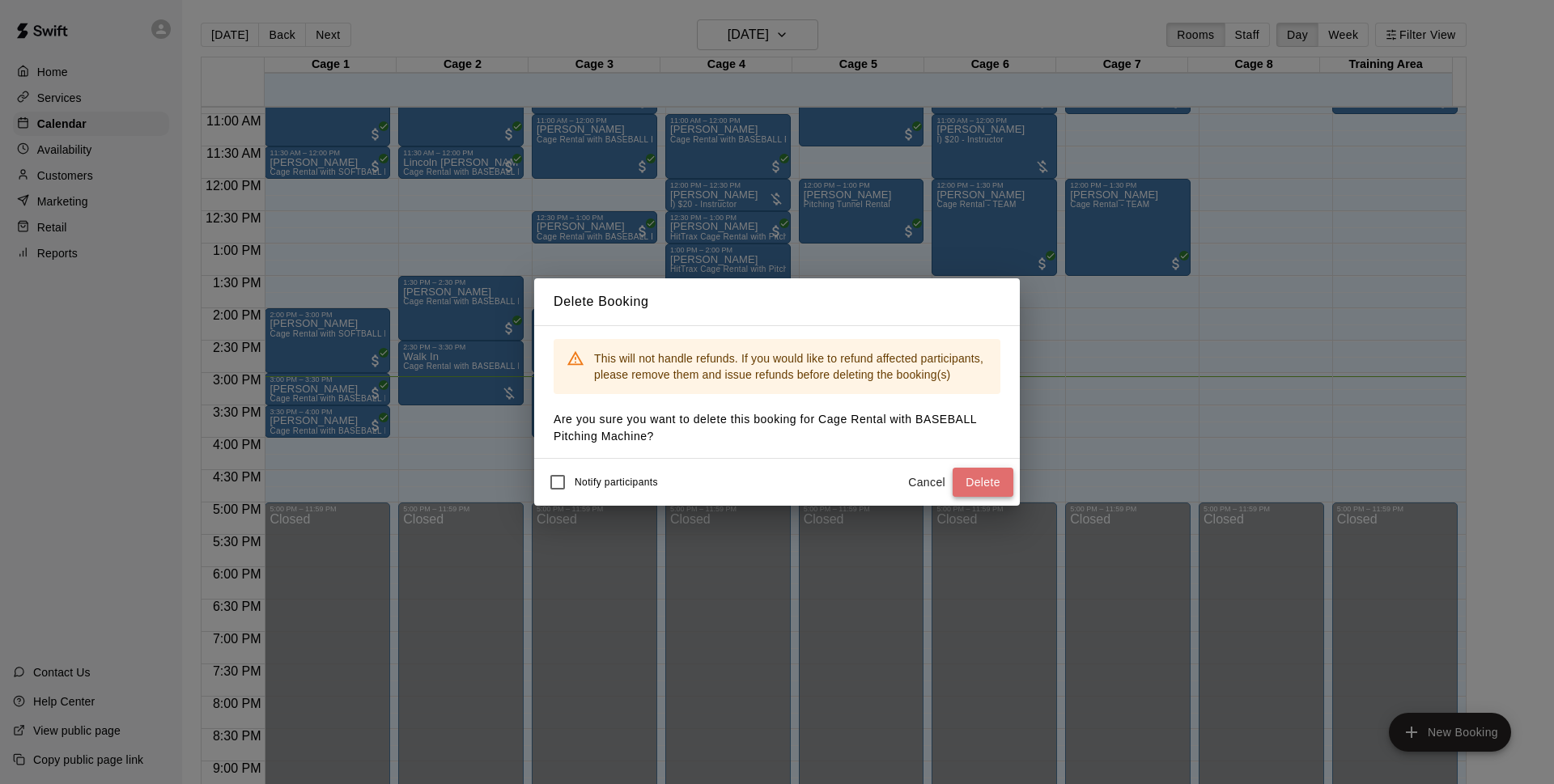
click at [982, 484] on button "Delete" at bounding box center [983, 482] width 61 height 30
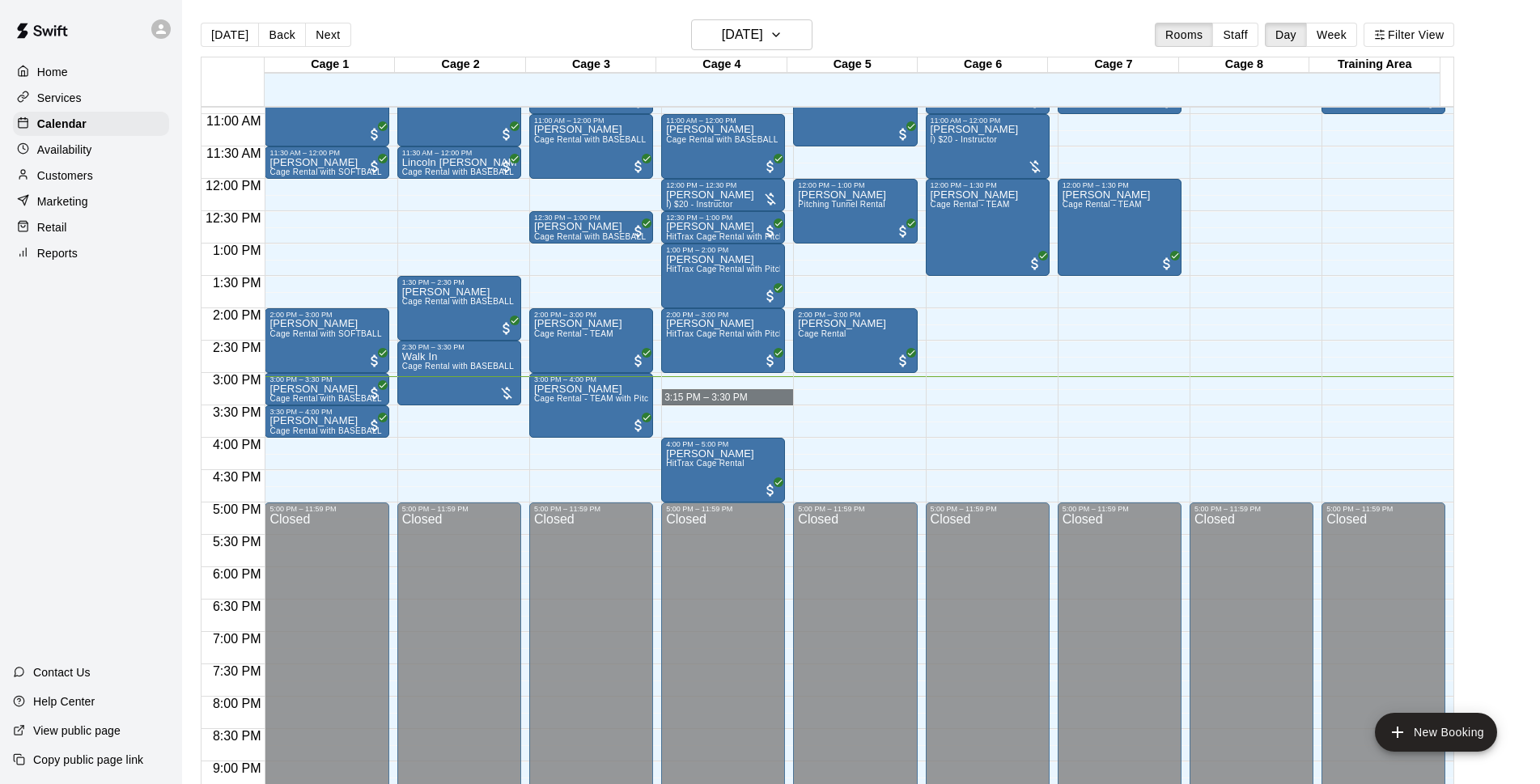
drag, startPoint x: 689, startPoint y: 378, endPoint x: 1277, endPoint y: 267, distance: 598.4
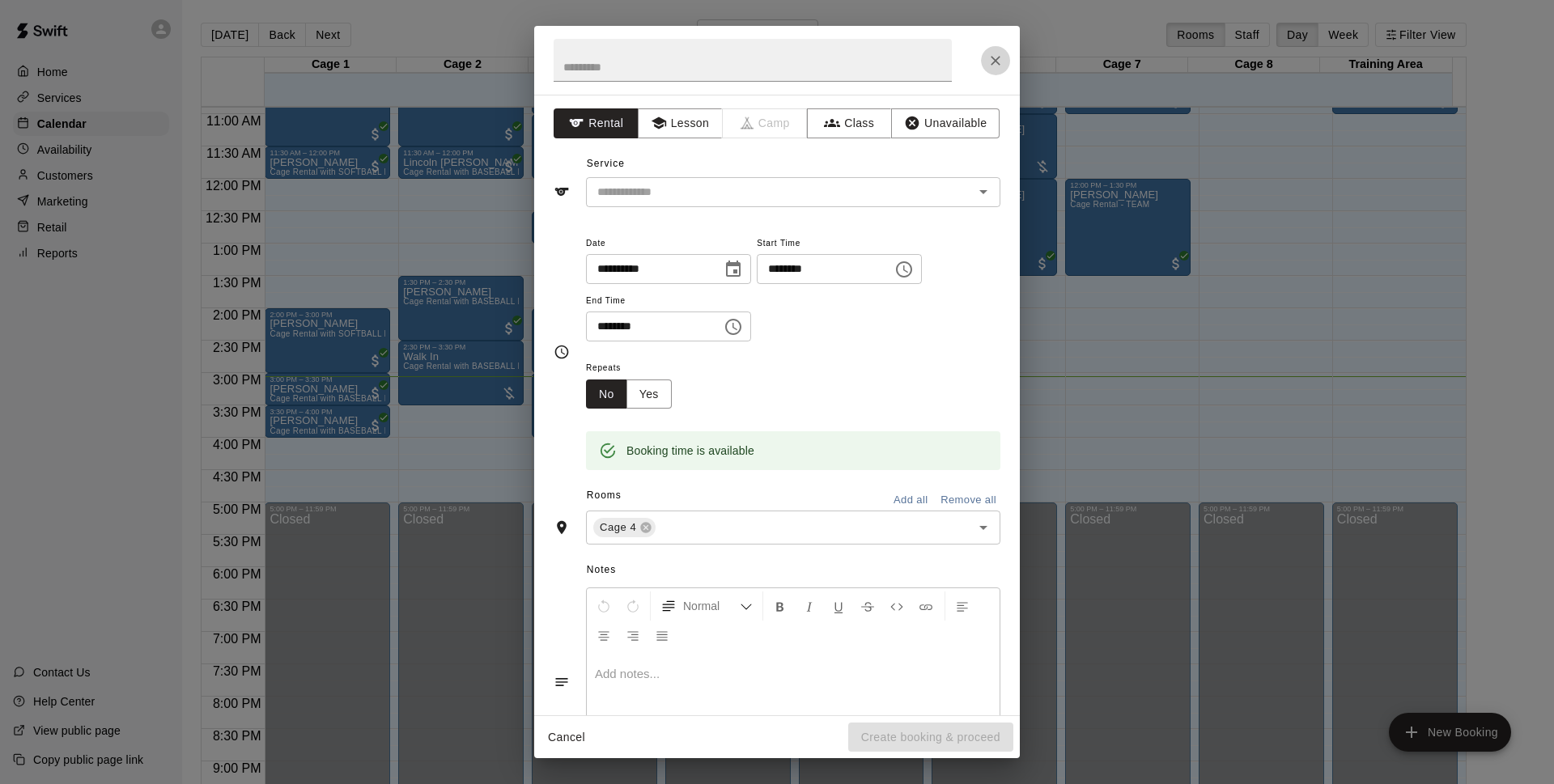
click at [1000, 68] on icon "Close" at bounding box center [995, 61] width 16 height 16
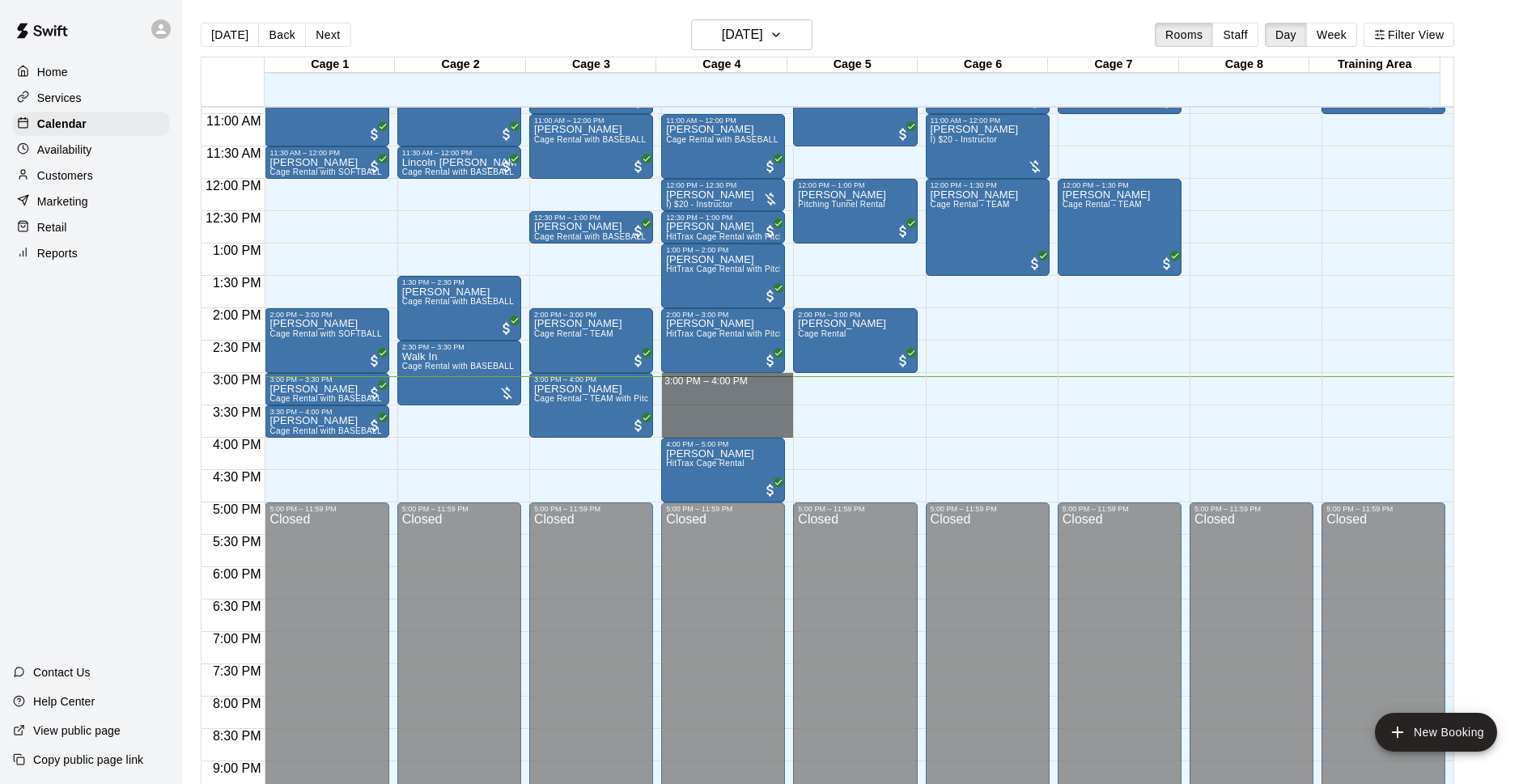
drag, startPoint x: 706, startPoint y: 376, endPoint x: 709, endPoint y: 429, distance: 53.1
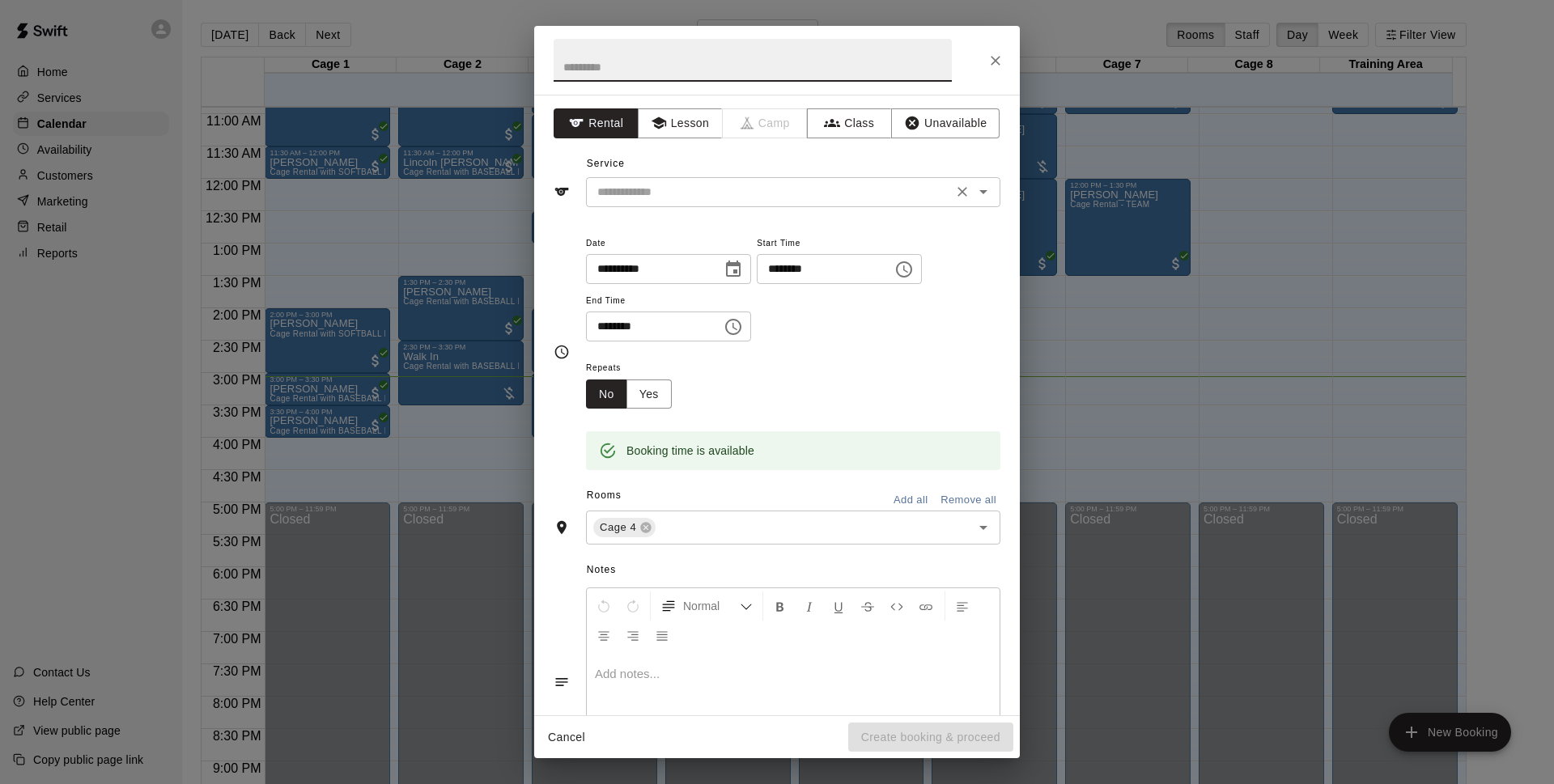
click at [779, 198] on input "text" at bounding box center [769, 191] width 357 height 20
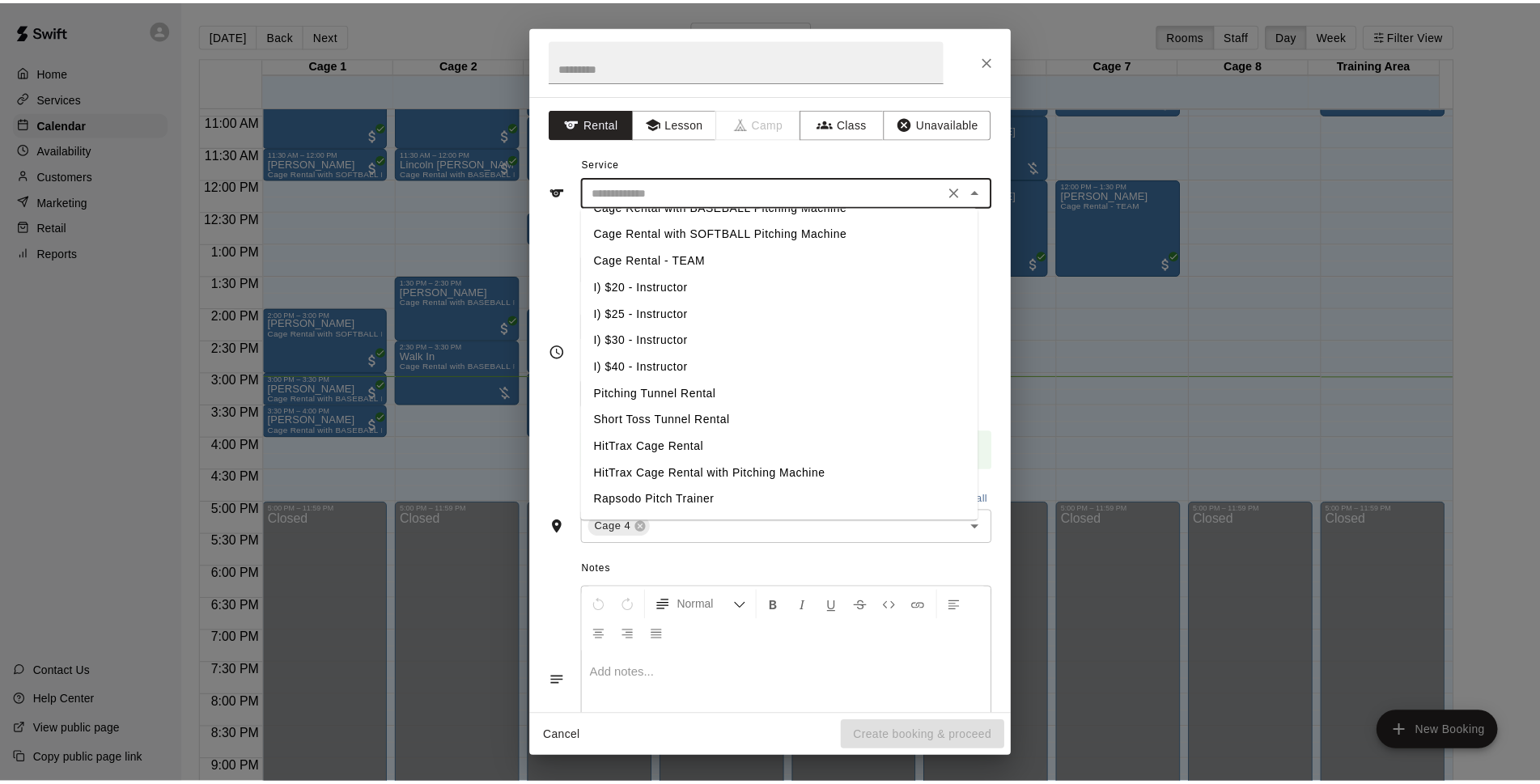
scroll to position [206, 0]
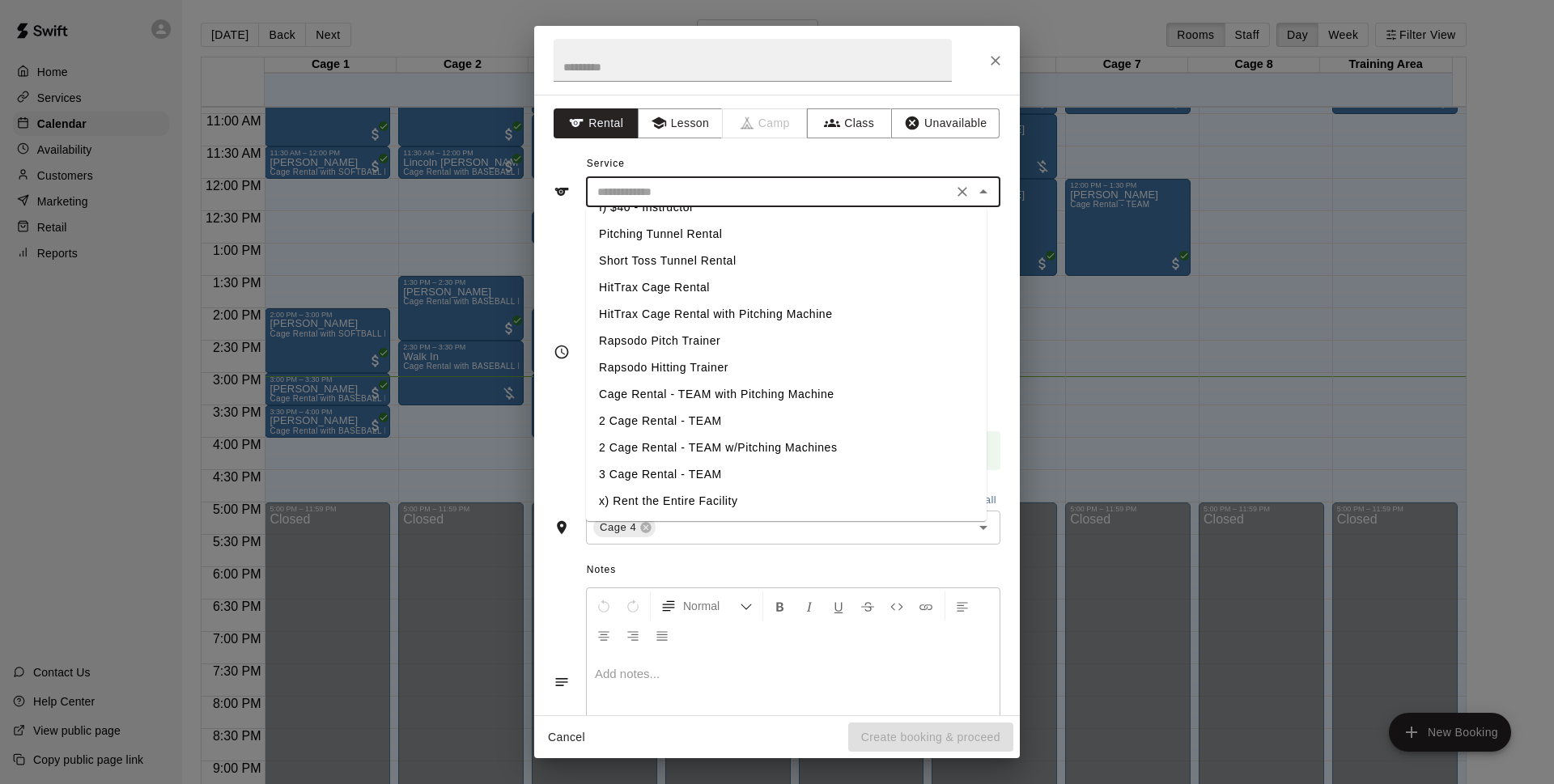
click at [740, 398] on li "Cage Rental - TEAM with Pitching Machine" at bounding box center [786, 394] width 401 height 27
type input "**********"
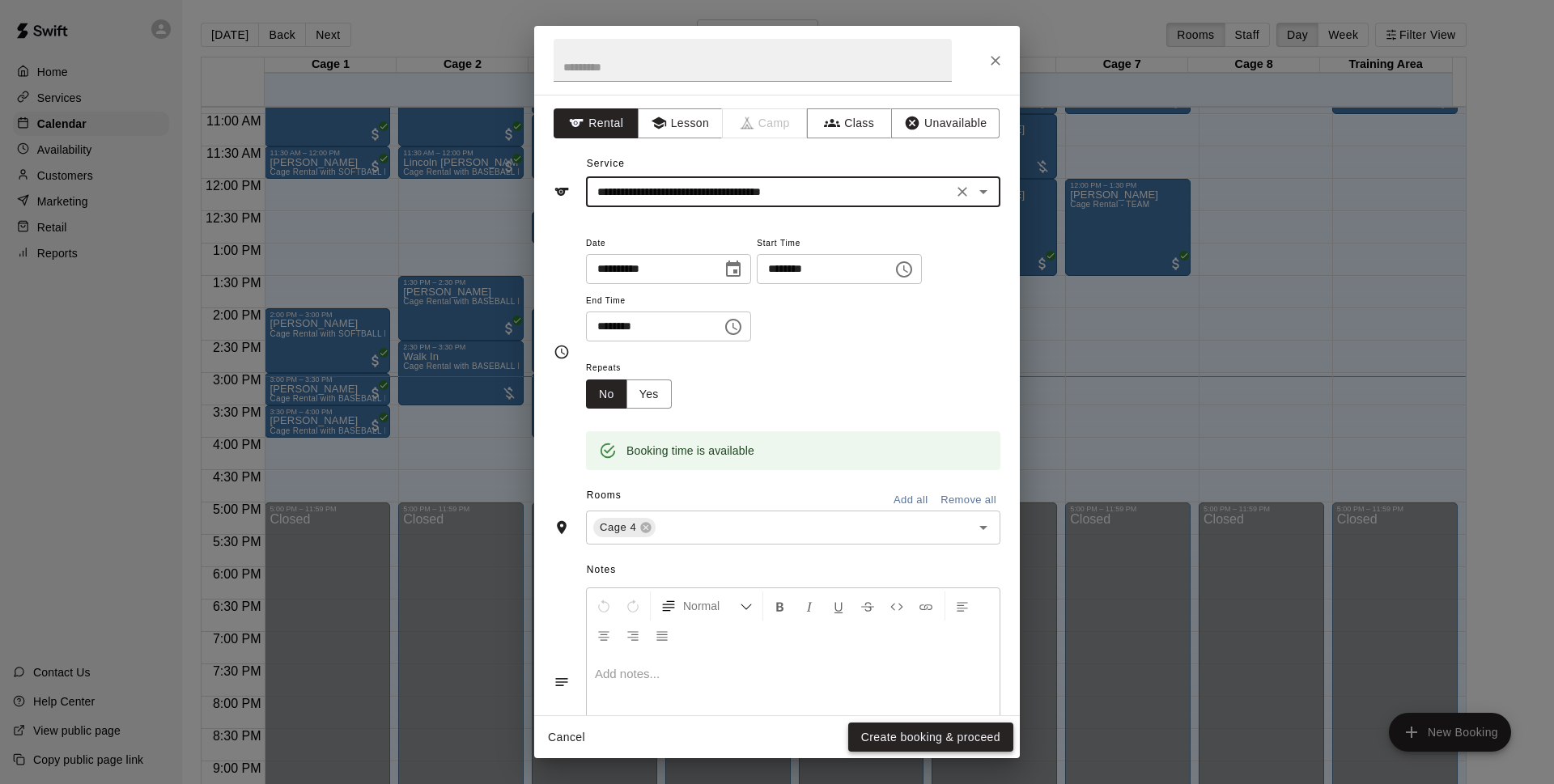
click at [911, 737] on button "Create booking & proceed" at bounding box center [931, 737] width 165 height 30
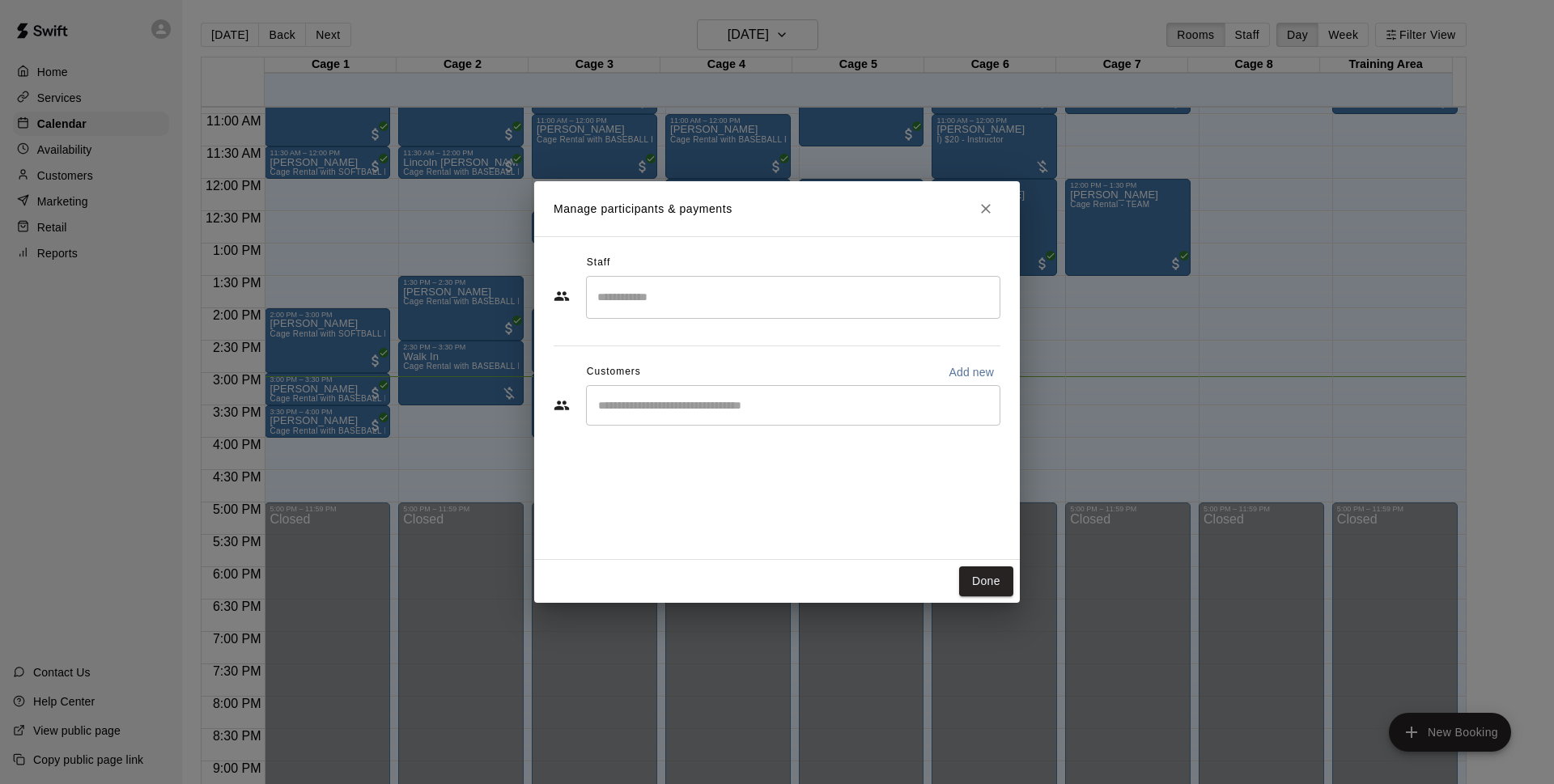
click at [820, 419] on div "​" at bounding box center [793, 405] width 415 height 41
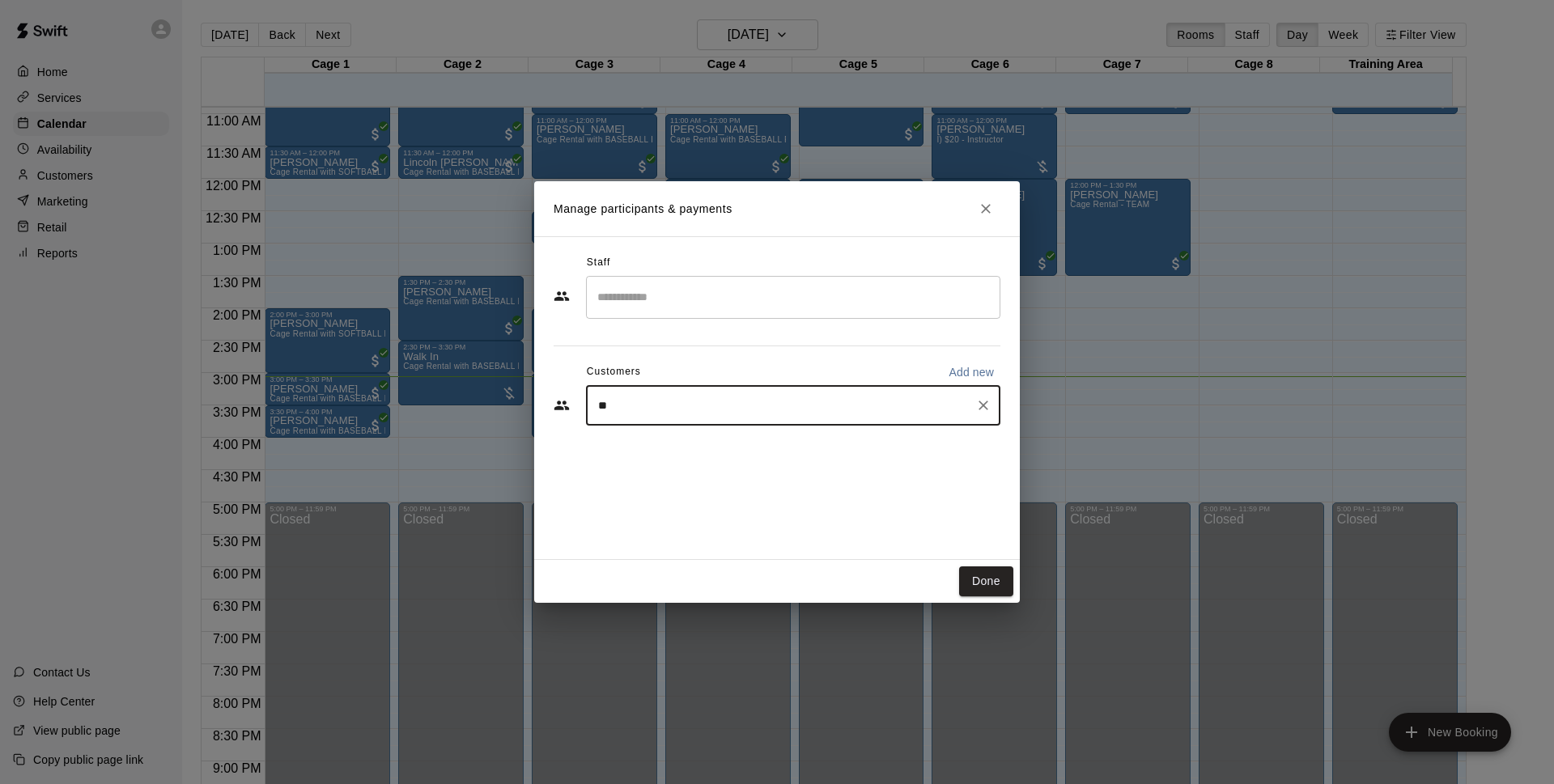
type input "***"
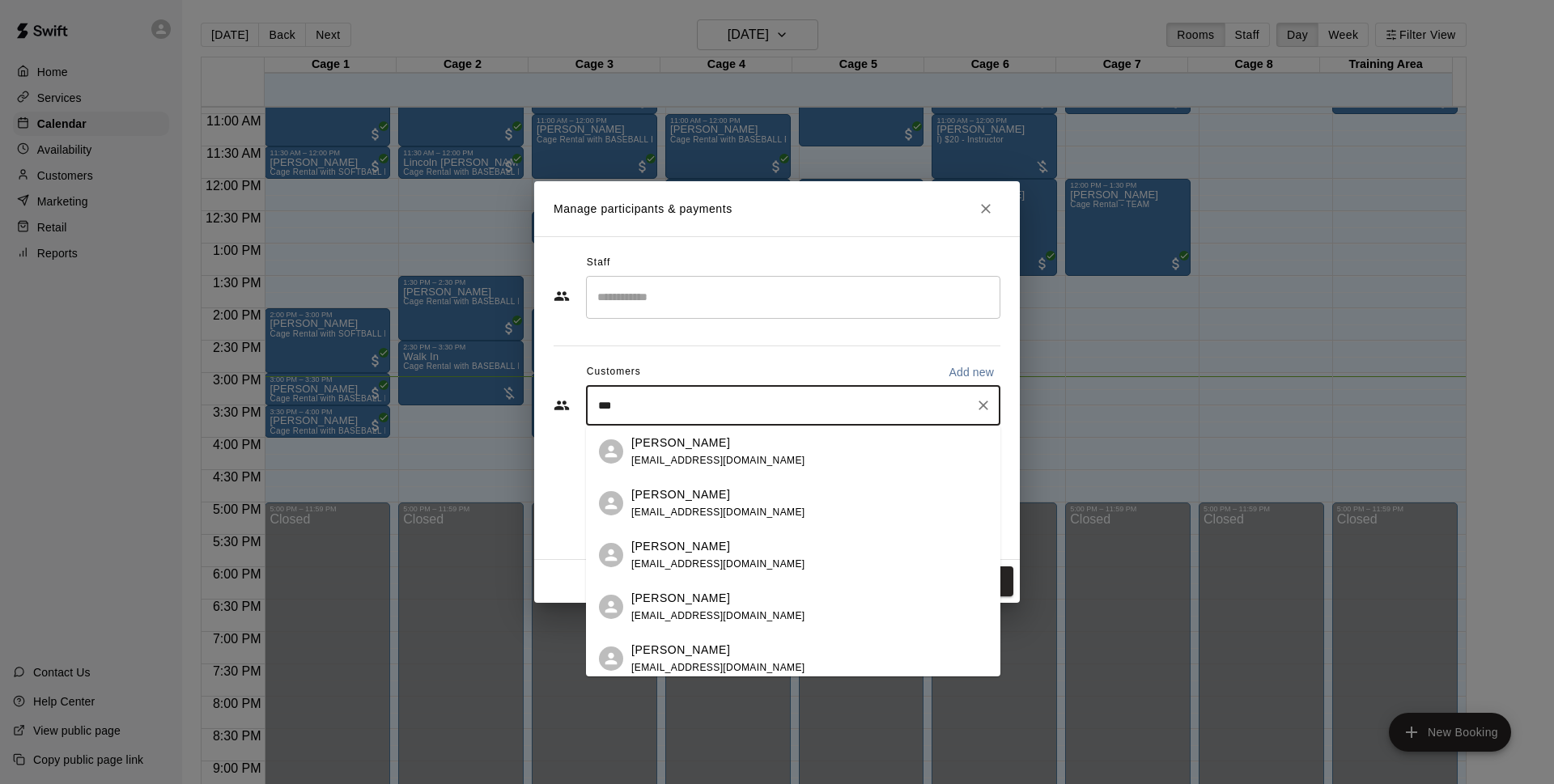
click at [750, 454] on span "henryvillanueva735@yahoo.com" at bounding box center [718, 459] width 174 height 11
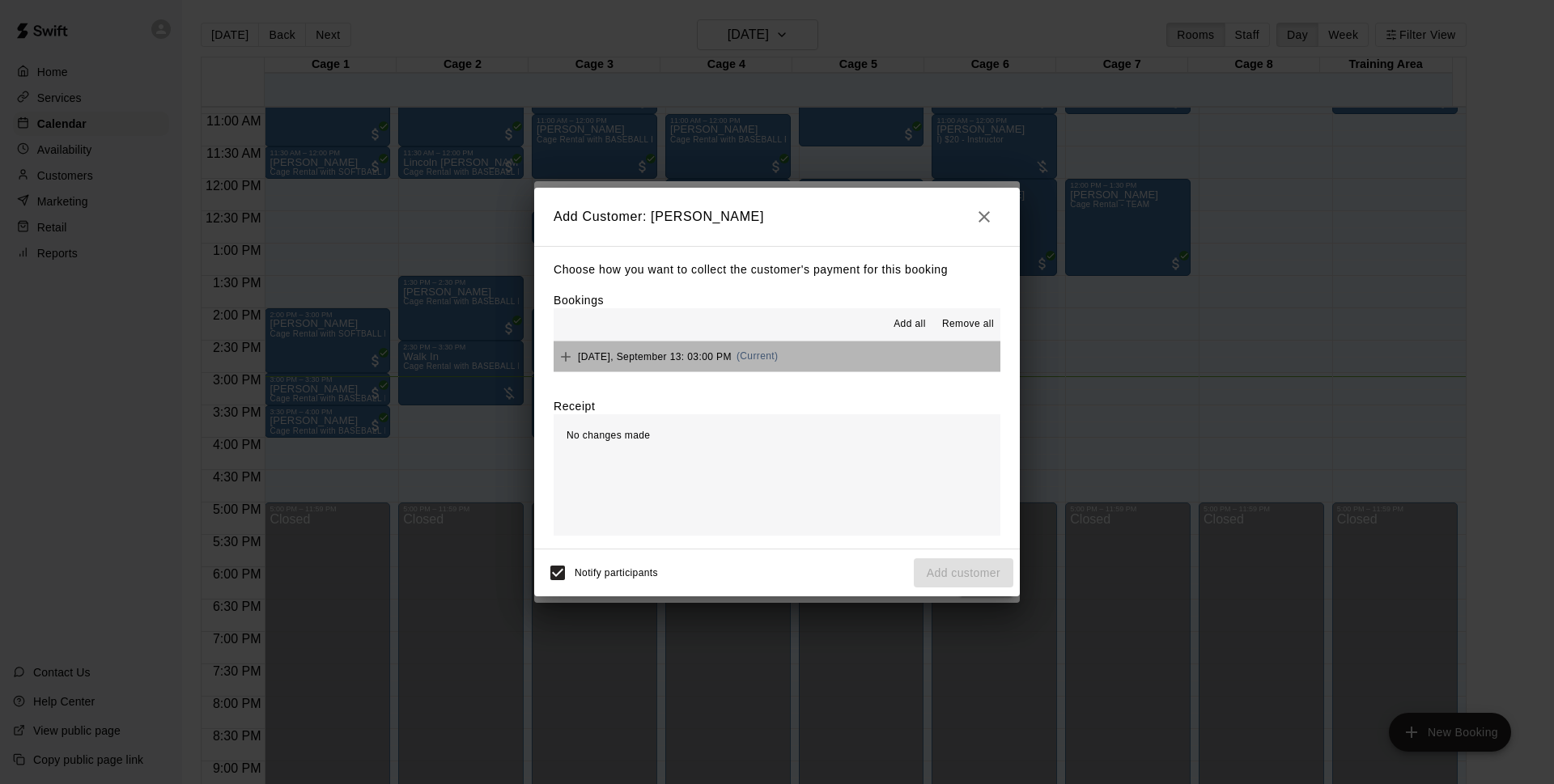
click at [819, 367] on button "Saturday, September 13: 03:00 PM (Current)" at bounding box center [777, 356] width 447 height 30
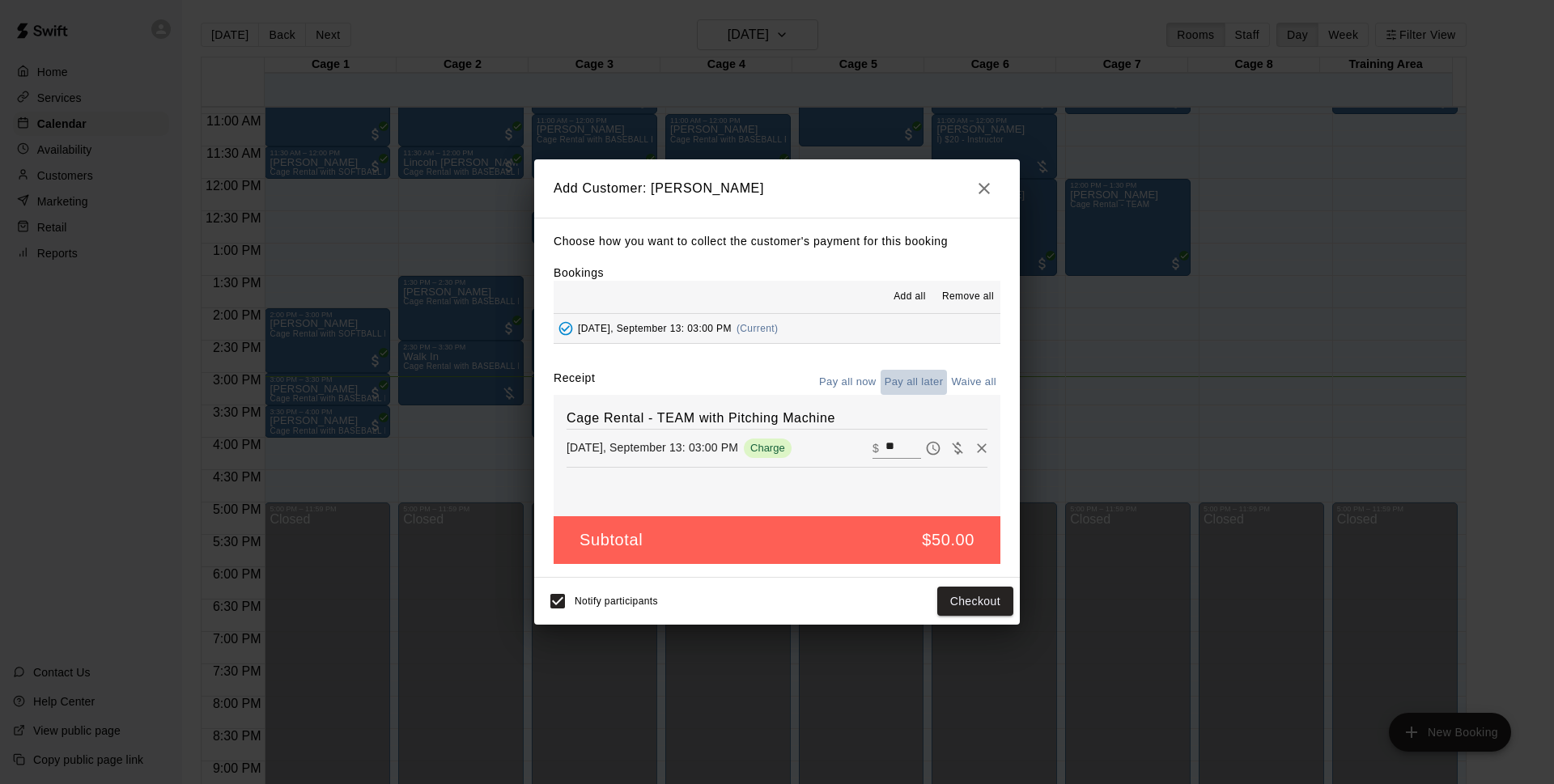
click at [894, 378] on button "Pay all later" at bounding box center [914, 382] width 68 height 25
click at [841, 390] on button "Pay all now" at bounding box center [848, 382] width 66 height 25
click at [958, 598] on button "Checkout" at bounding box center [975, 601] width 76 height 30
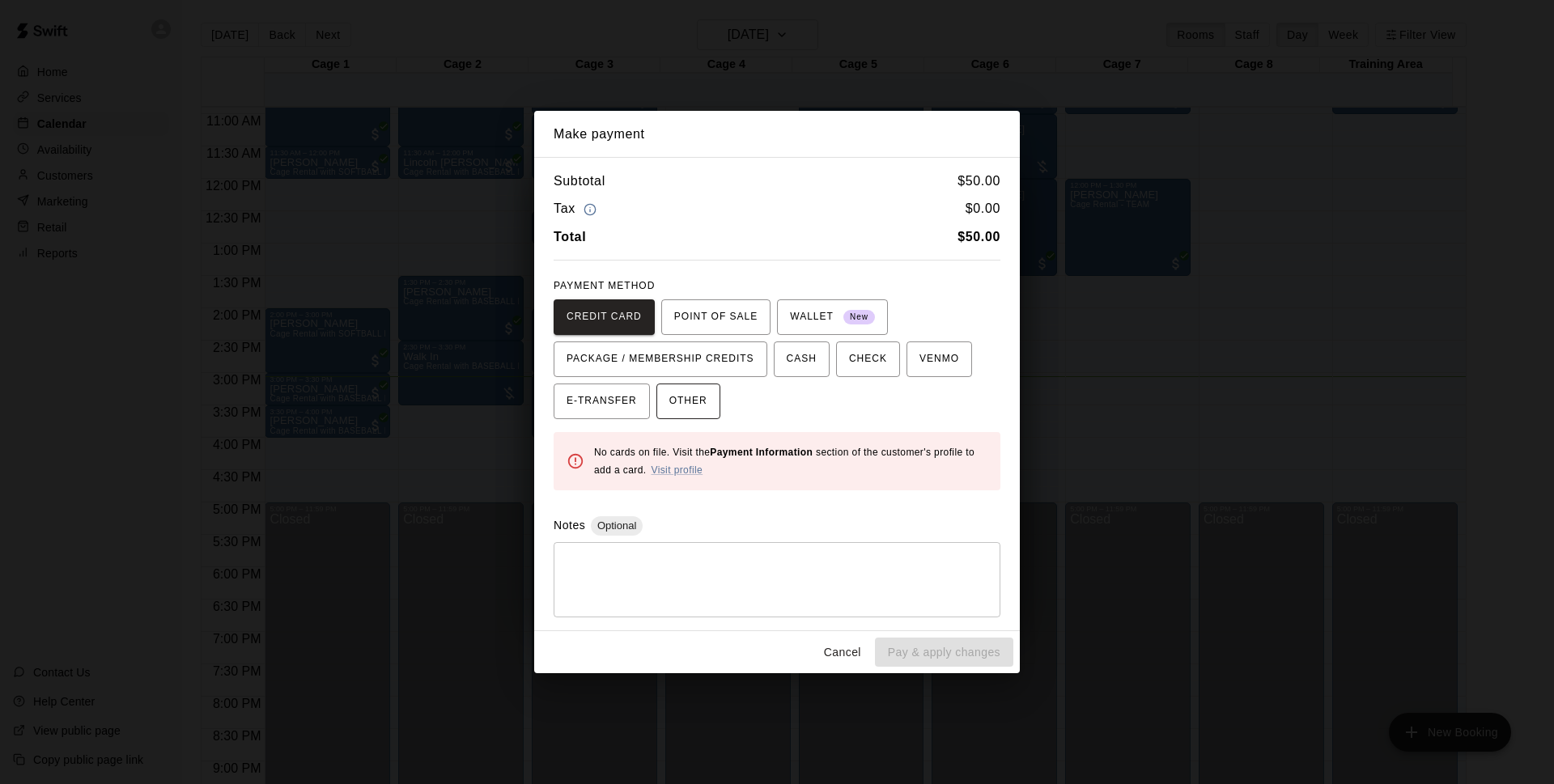
click at [708, 404] on button "OTHER" at bounding box center [688, 401] width 64 height 35
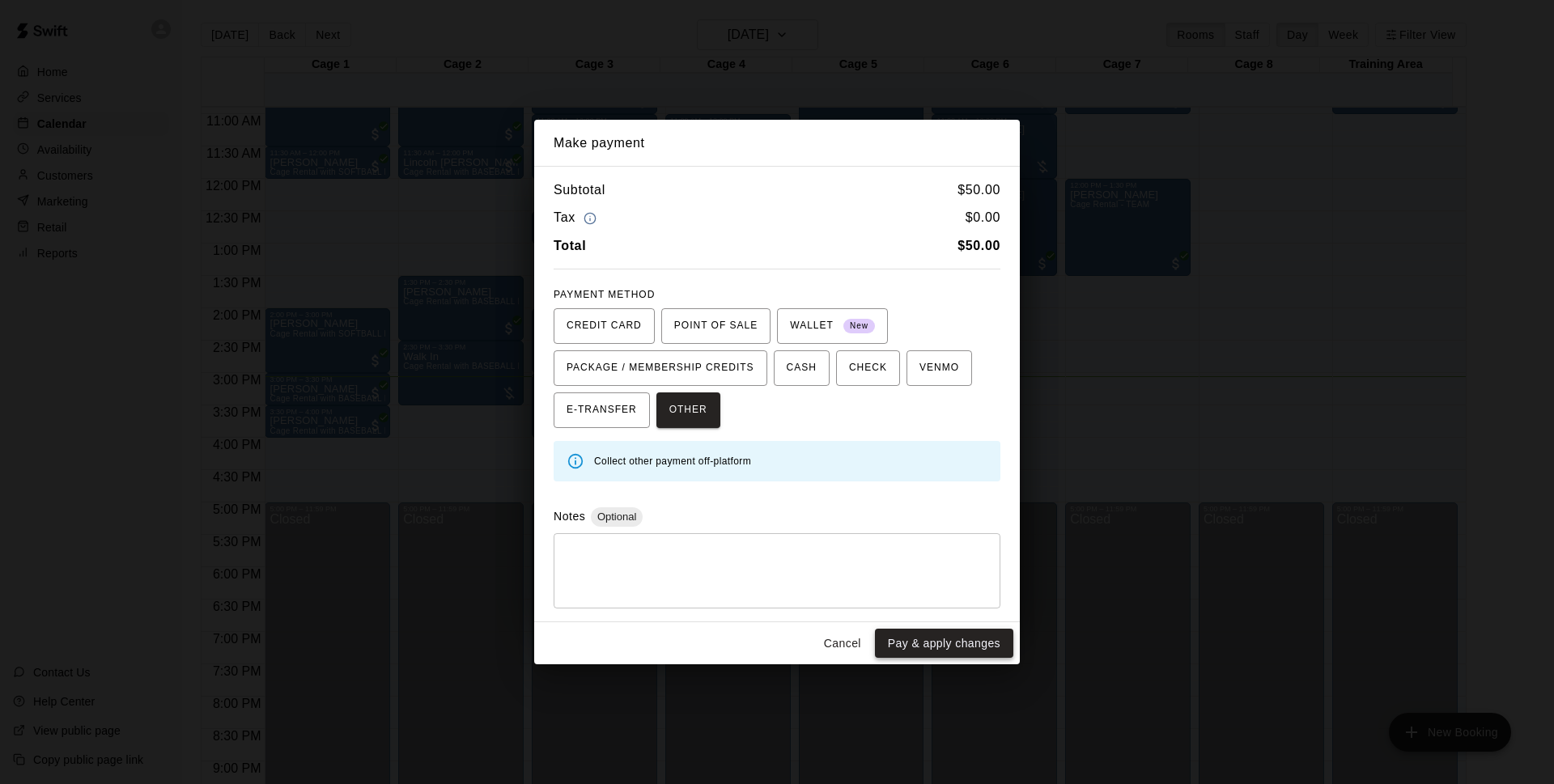
click at [947, 645] on button "Pay & apply changes" at bounding box center [944, 643] width 139 height 30
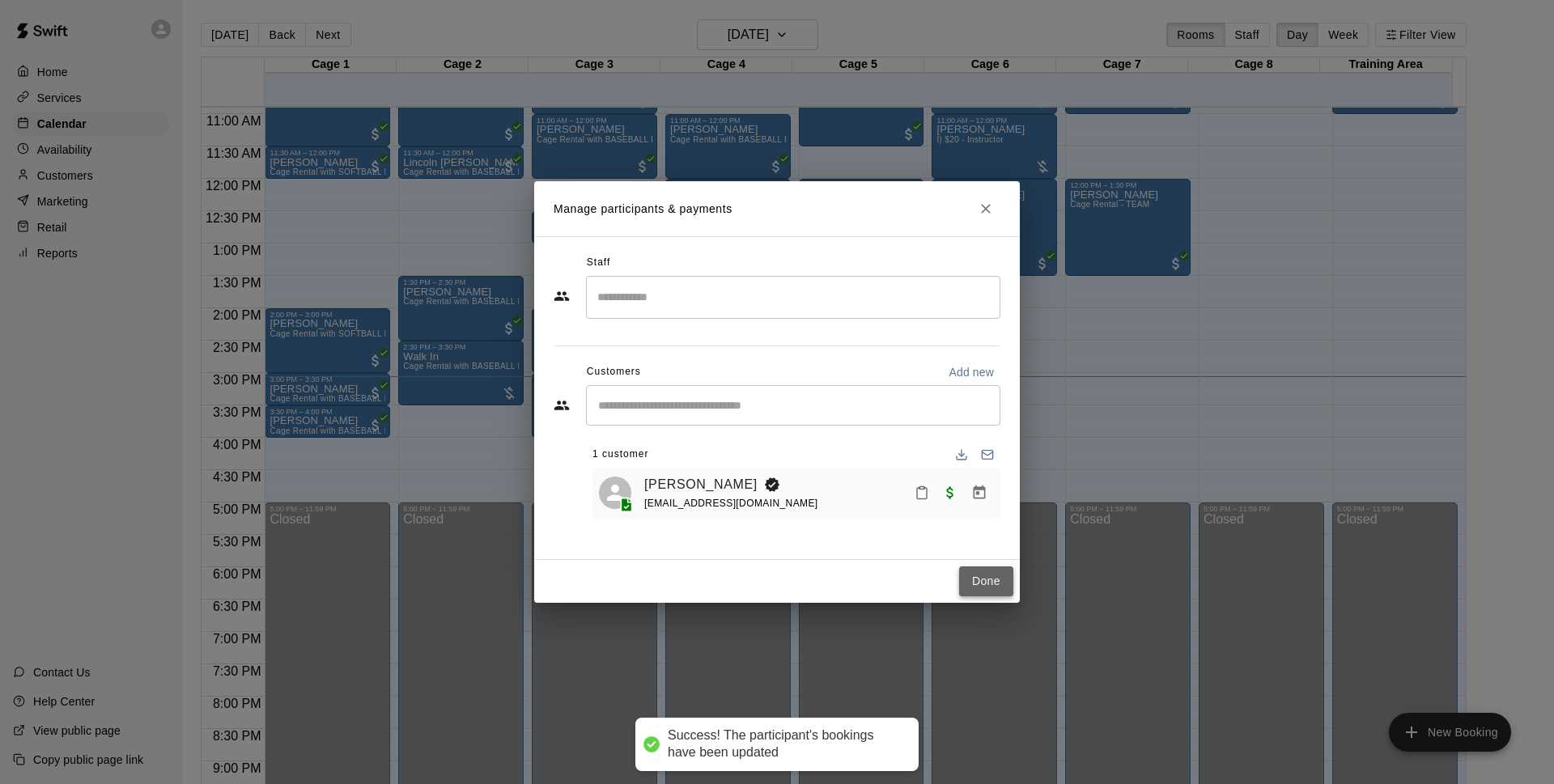
click at [982, 581] on button "Done" at bounding box center [986, 581] width 55 height 30
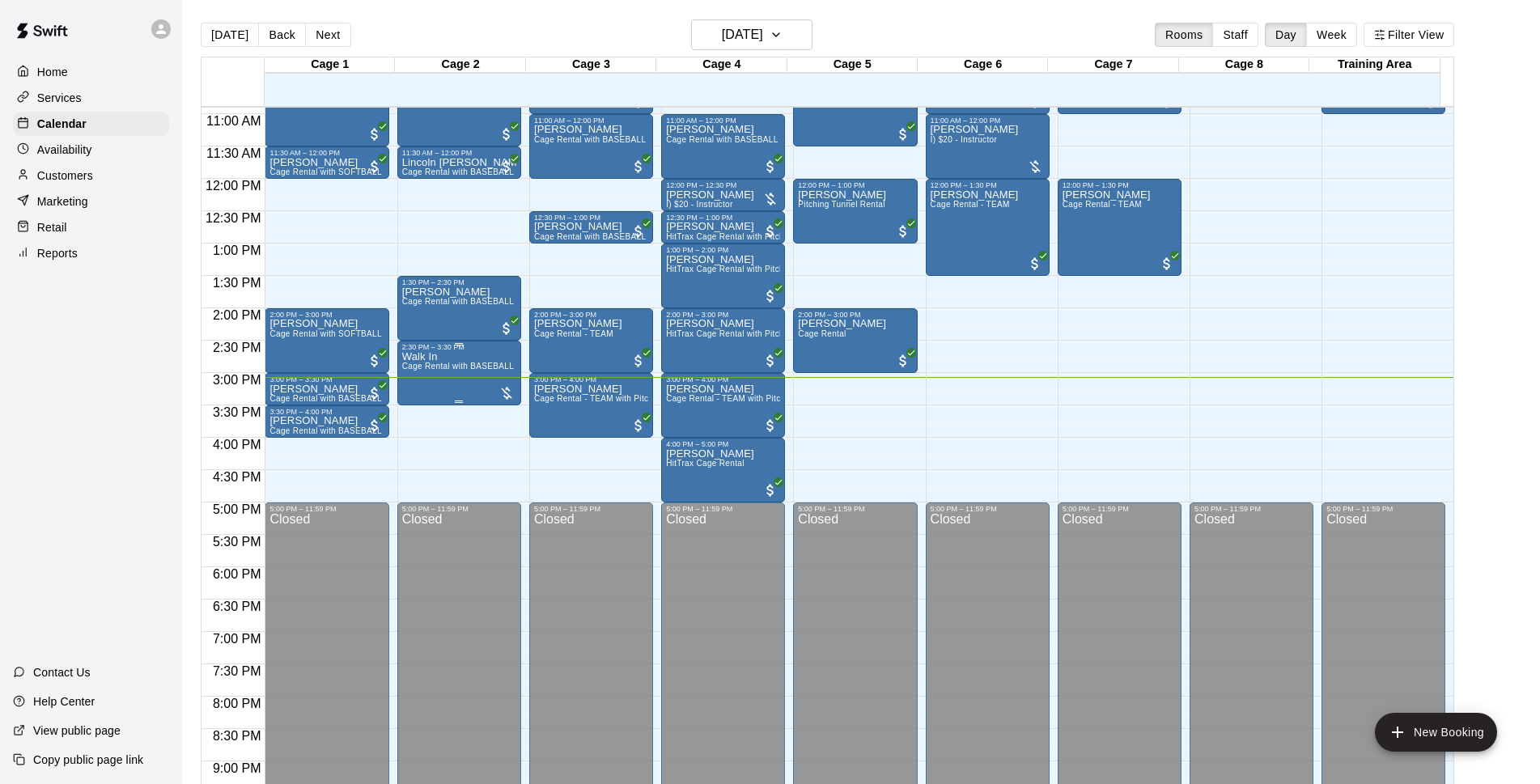
click at [423, 349] on div "2:30 PM – 3:30 PM" at bounding box center [460, 346] width 114 height 8
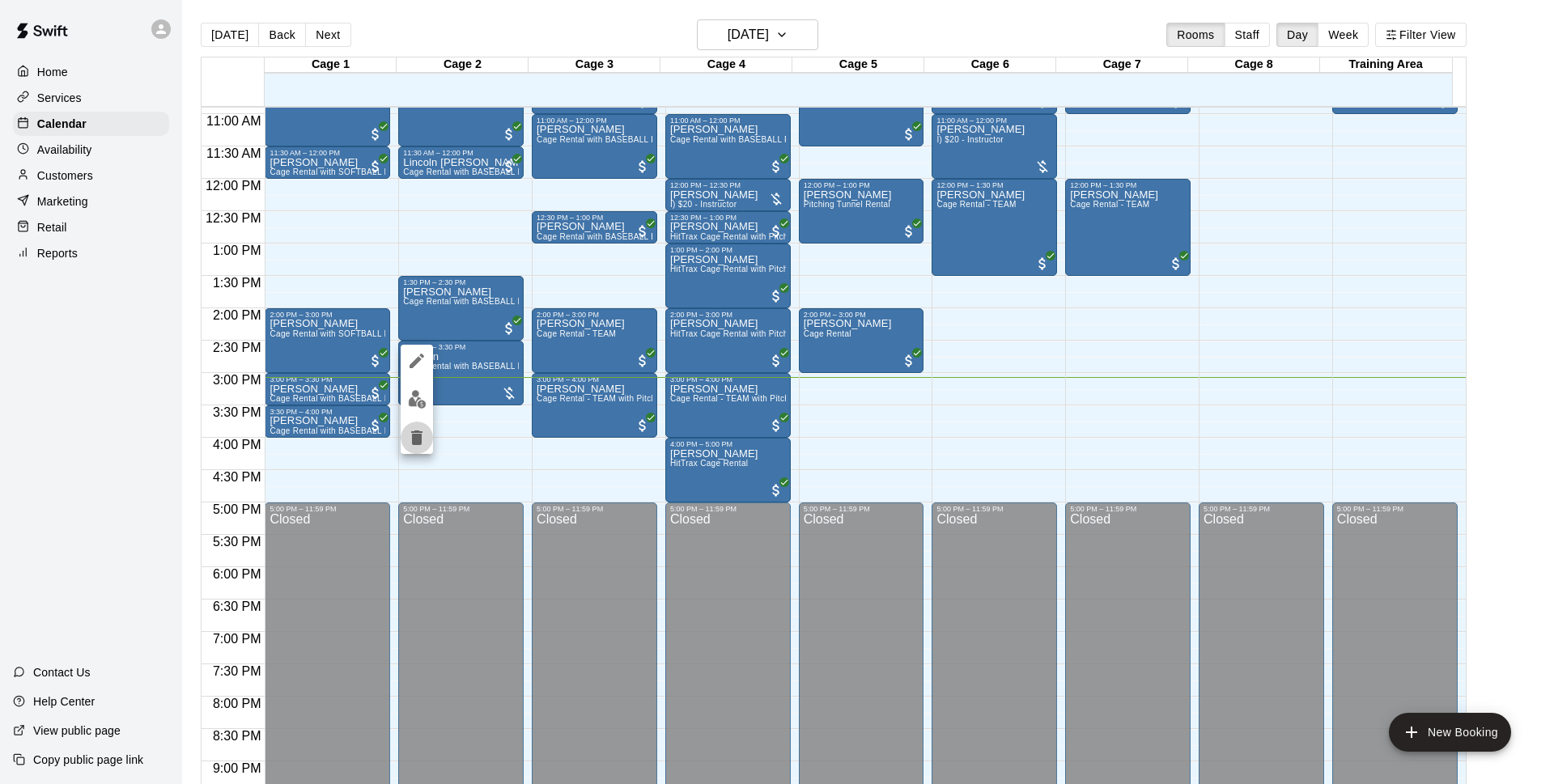
click at [416, 434] on icon "delete" at bounding box center [416, 437] width 11 height 15
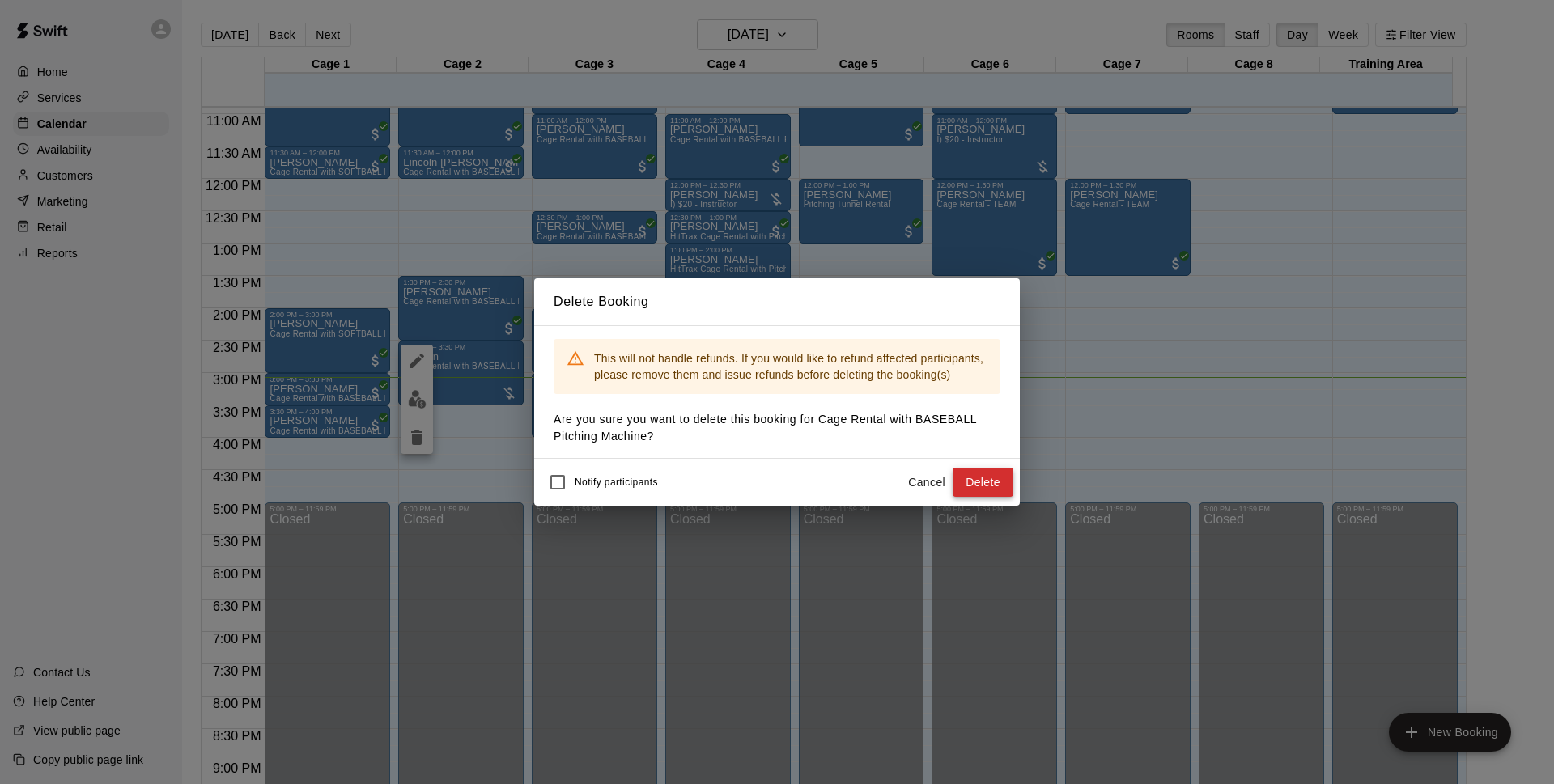
click at [1003, 479] on button "Delete" at bounding box center [983, 482] width 61 height 30
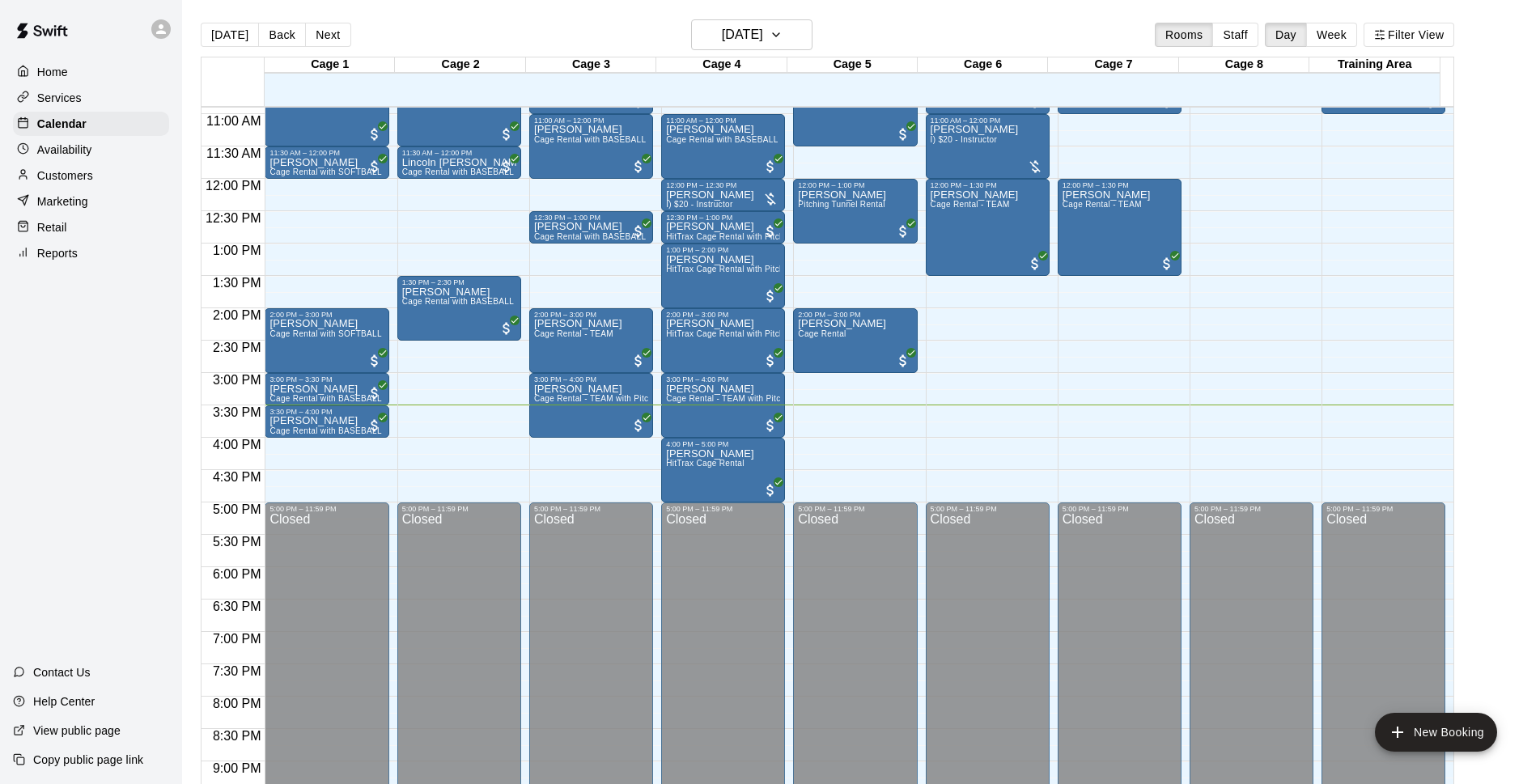
scroll to position [26, 0]
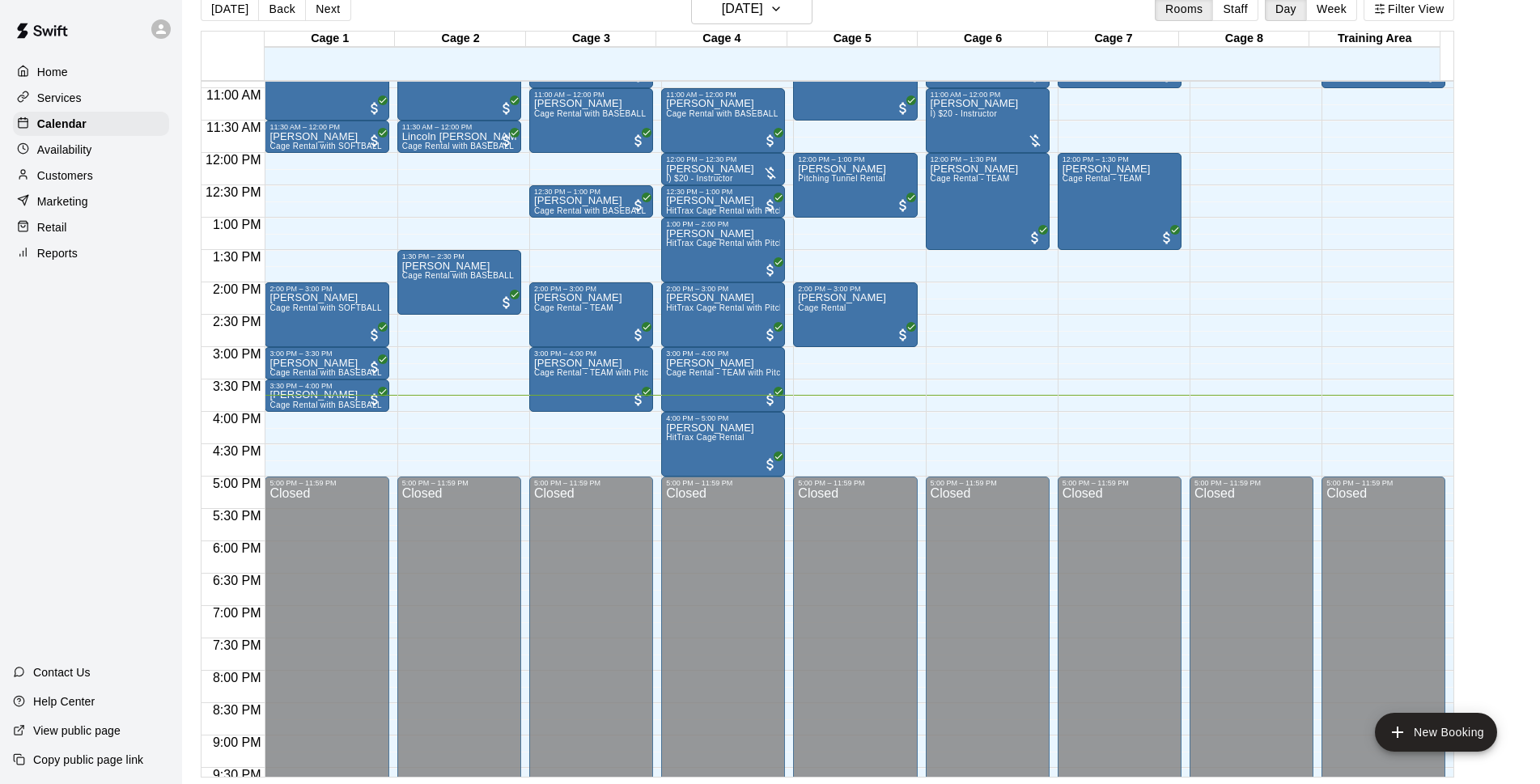
click at [1522, 523] on main "Today Back Next Saturday Sep 13 Rooms Staff Day Week Filter View Cage 1 13 Sat …" at bounding box center [861, 386] width 1345 height 784
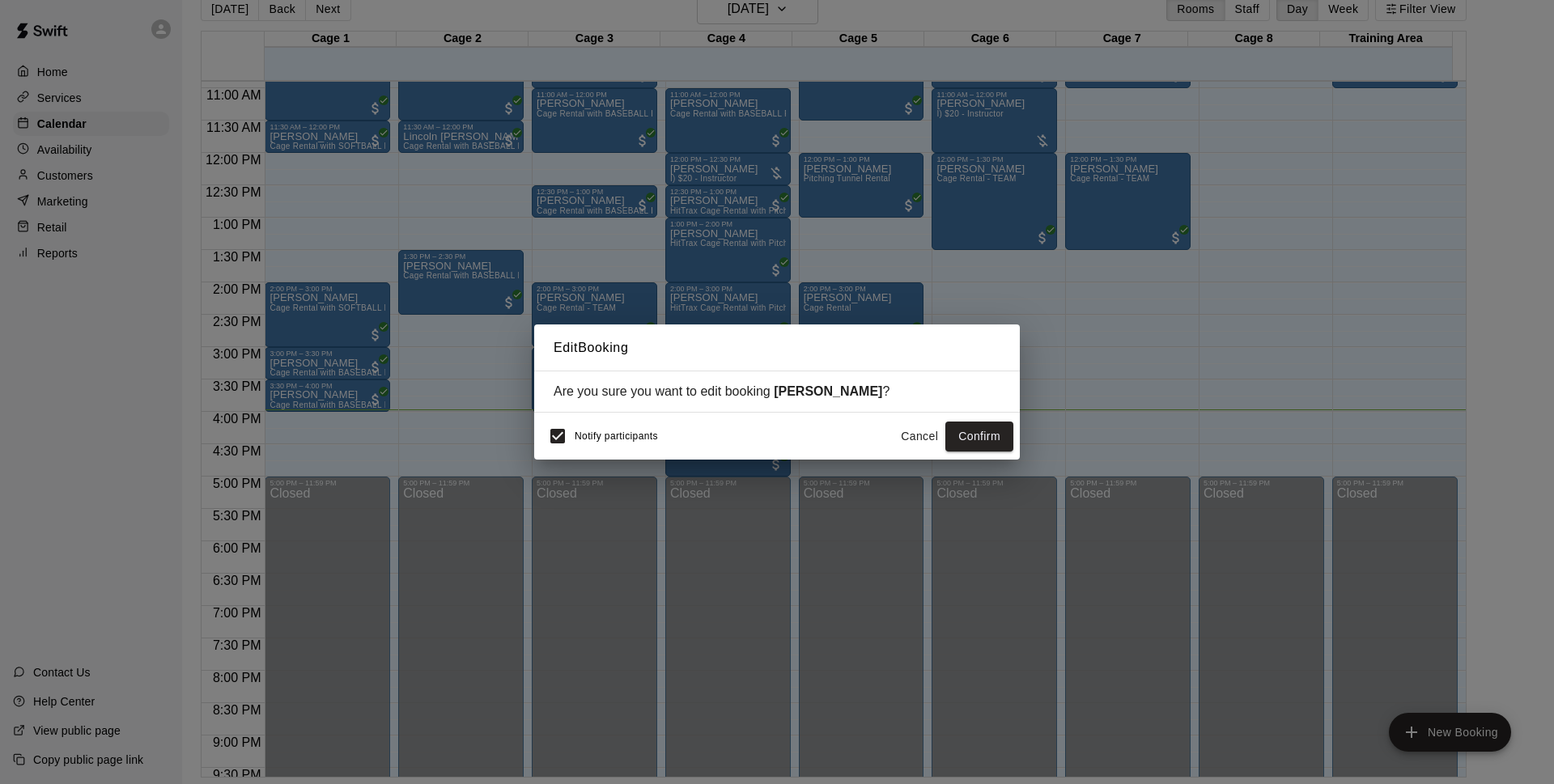
drag, startPoint x: 818, startPoint y: 440, endPoint x: 684, endPoint y: 413, distance: 136.7
click at [715, 413] on div "Are you sure you want to edit booking Samme Giglio ?" at bounding box center [777, 391] width 486 height 42
click at [987, 450] on button "Confirm" at bounding box center [979, 436] width 68 height 30
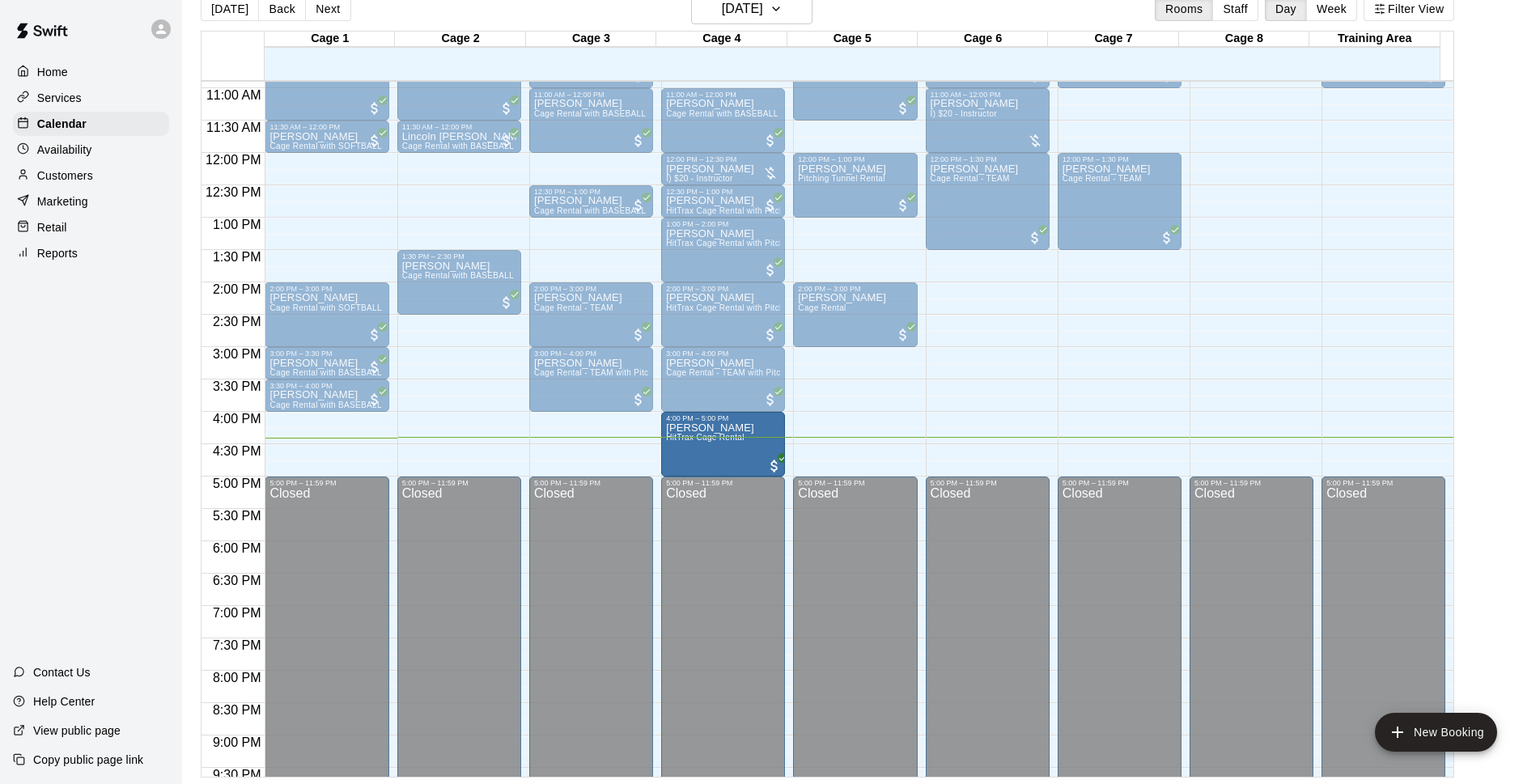
drag, startPoint x: 849, startPoint y: 454, endPoint x: 731, endPoint y: 459, distance: 118.1
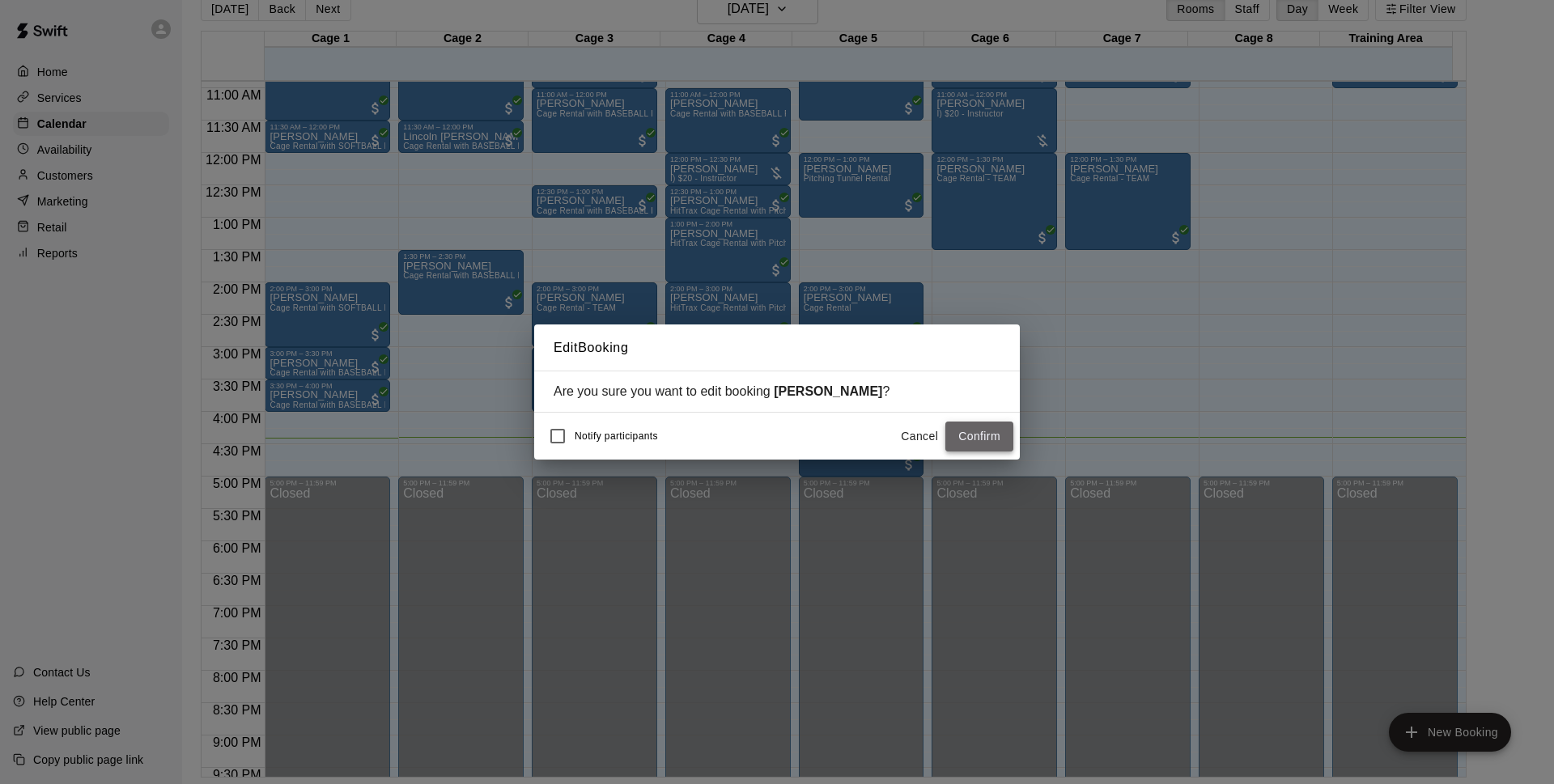
click at [973, 441] on button "Confirm" at bounding box center [979, 436] width 68 height 30
